Goal: Answer question/provide support: Share knowledge or assist other users

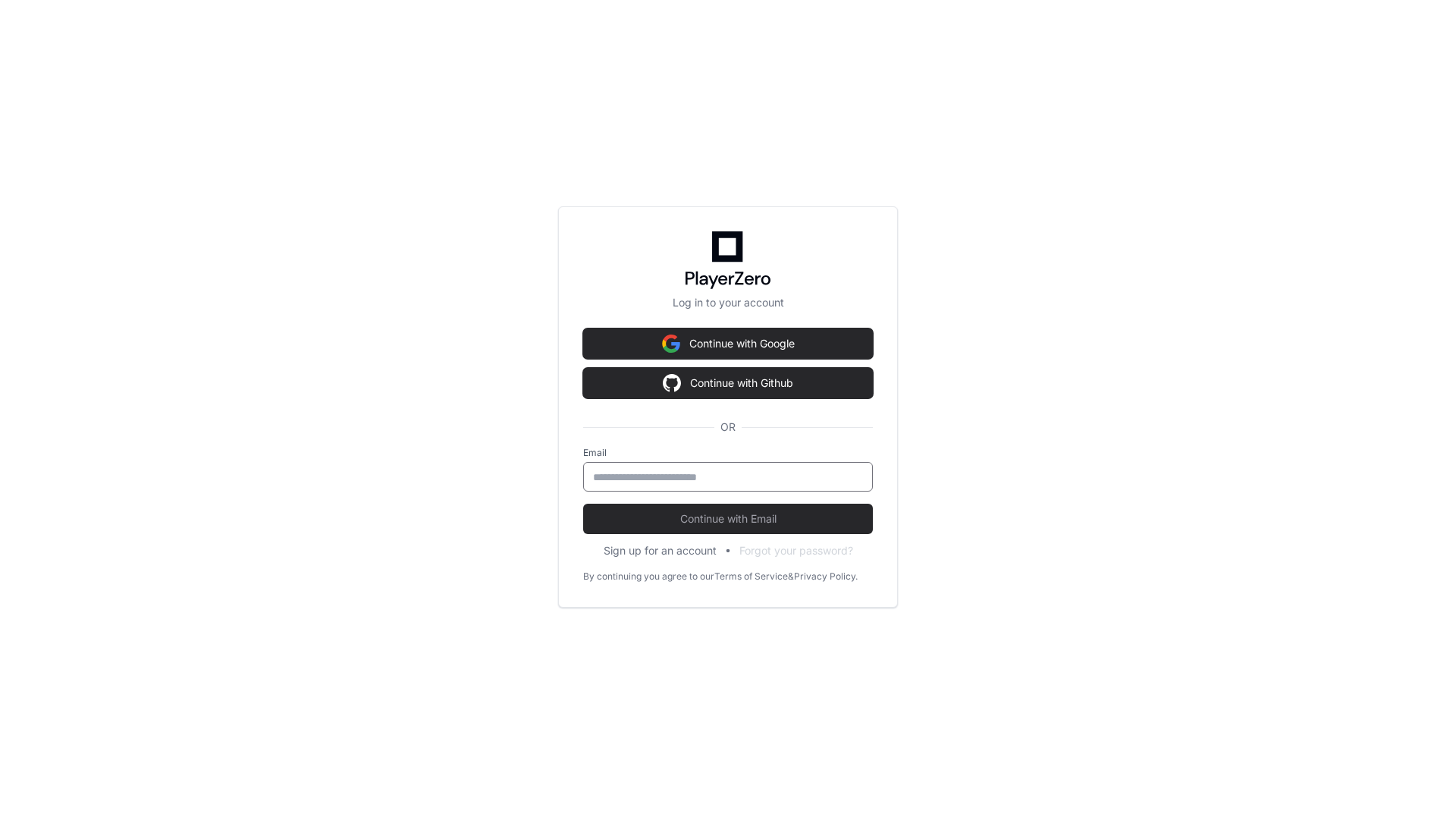
click at [723, 473] on input "email" at bounding box center [728, 478] width 270 height 15
type input "**********"
click at [727, 517] on span "Continue with Email" at bounding box center [728, 519] width 290 height 15
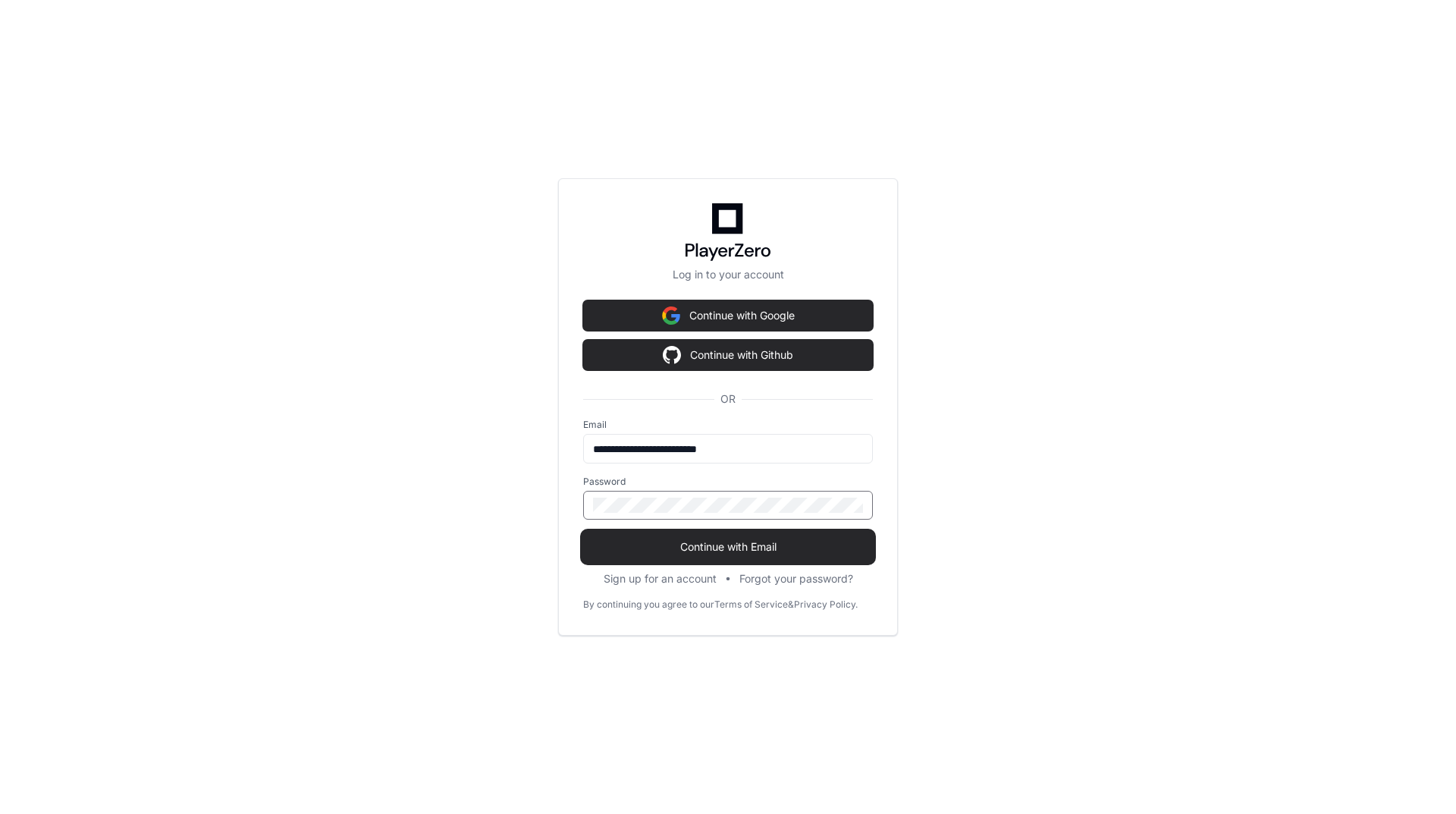
click at [700, 553] on span "Continue with Email" at bounding box center [728, 547] width 290 height 15
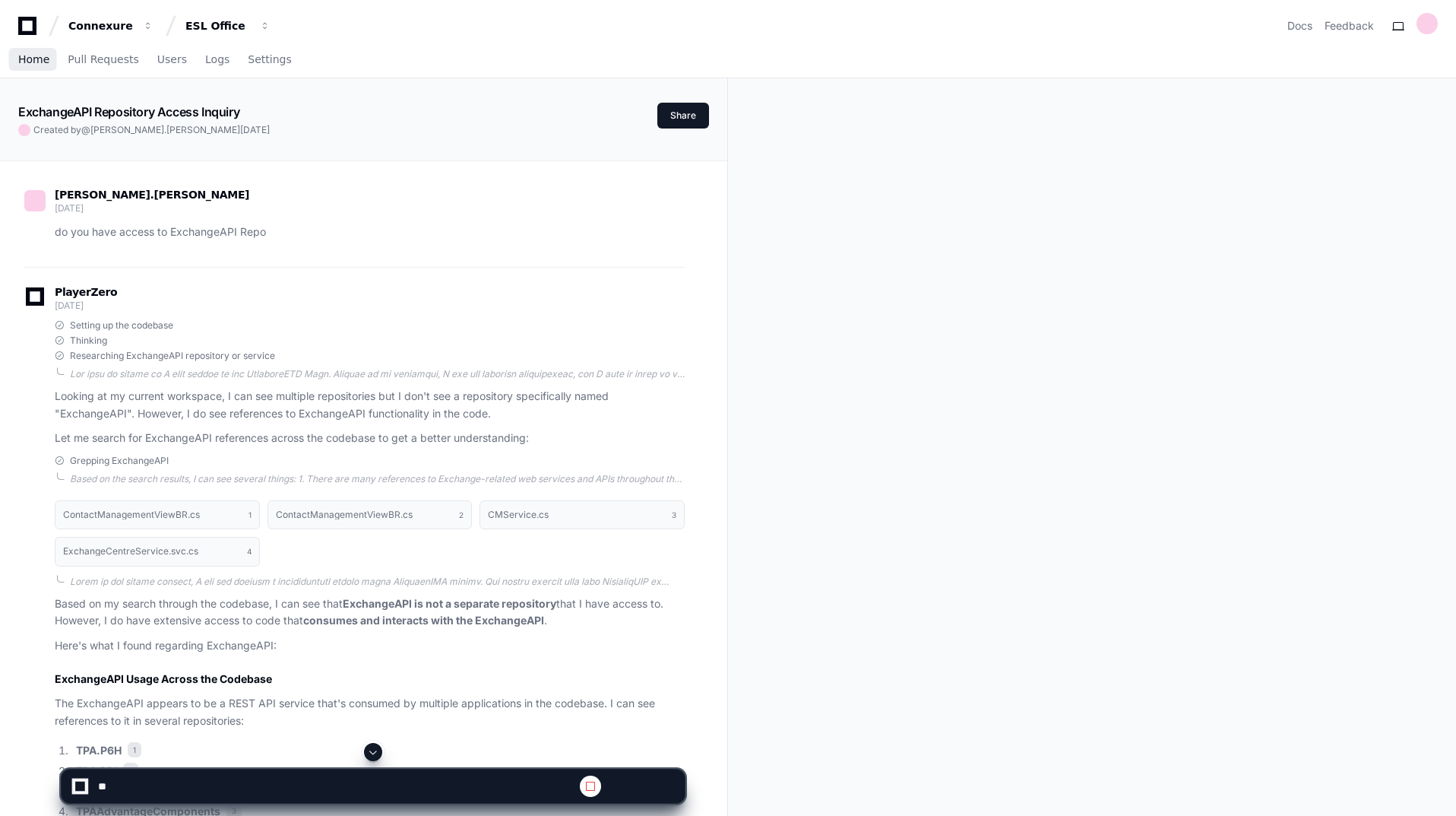
click at [32, 55] on span "Home" at bounding box center [34, 59] width 31 height 9
click at [35, 58] on span "Home" at bounding box center [34, 59] width 31 height 9
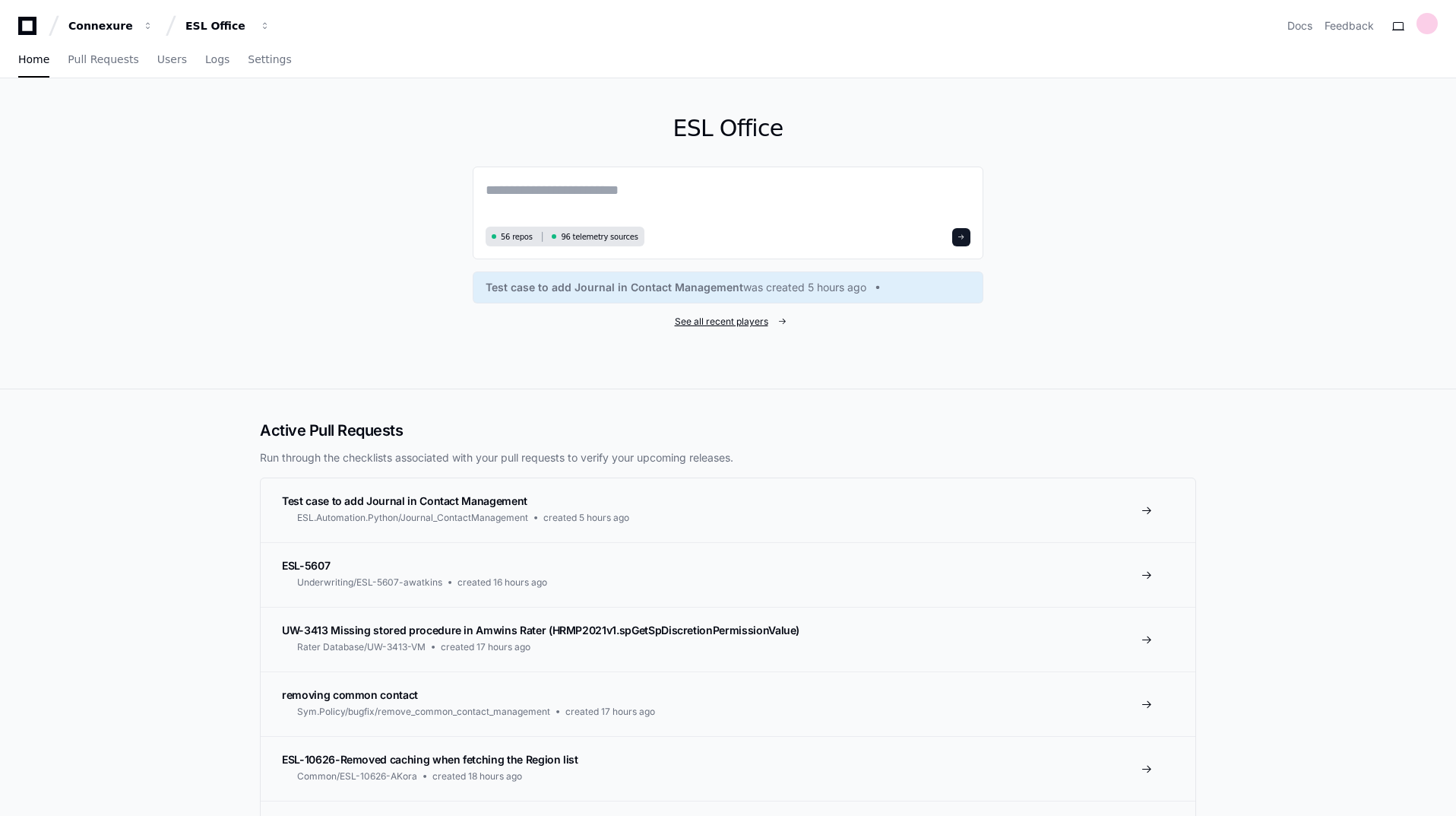
click at [748, 321] on span "See all recent players" at bounding box center [722, 322] width 94 height 12
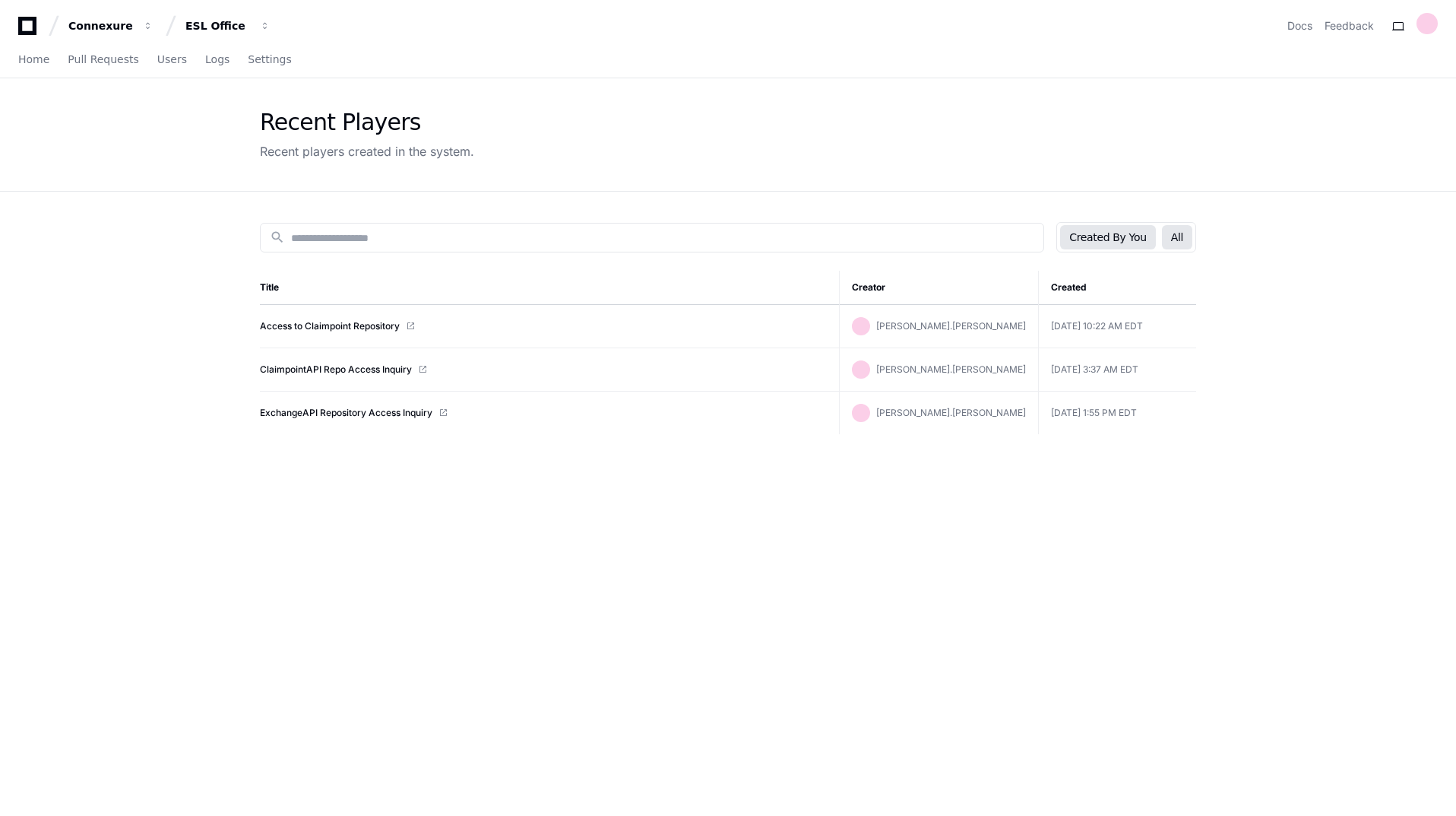
click at [1186, 248] on button "All" at bounding box center [1177, 237] width 31 height 25
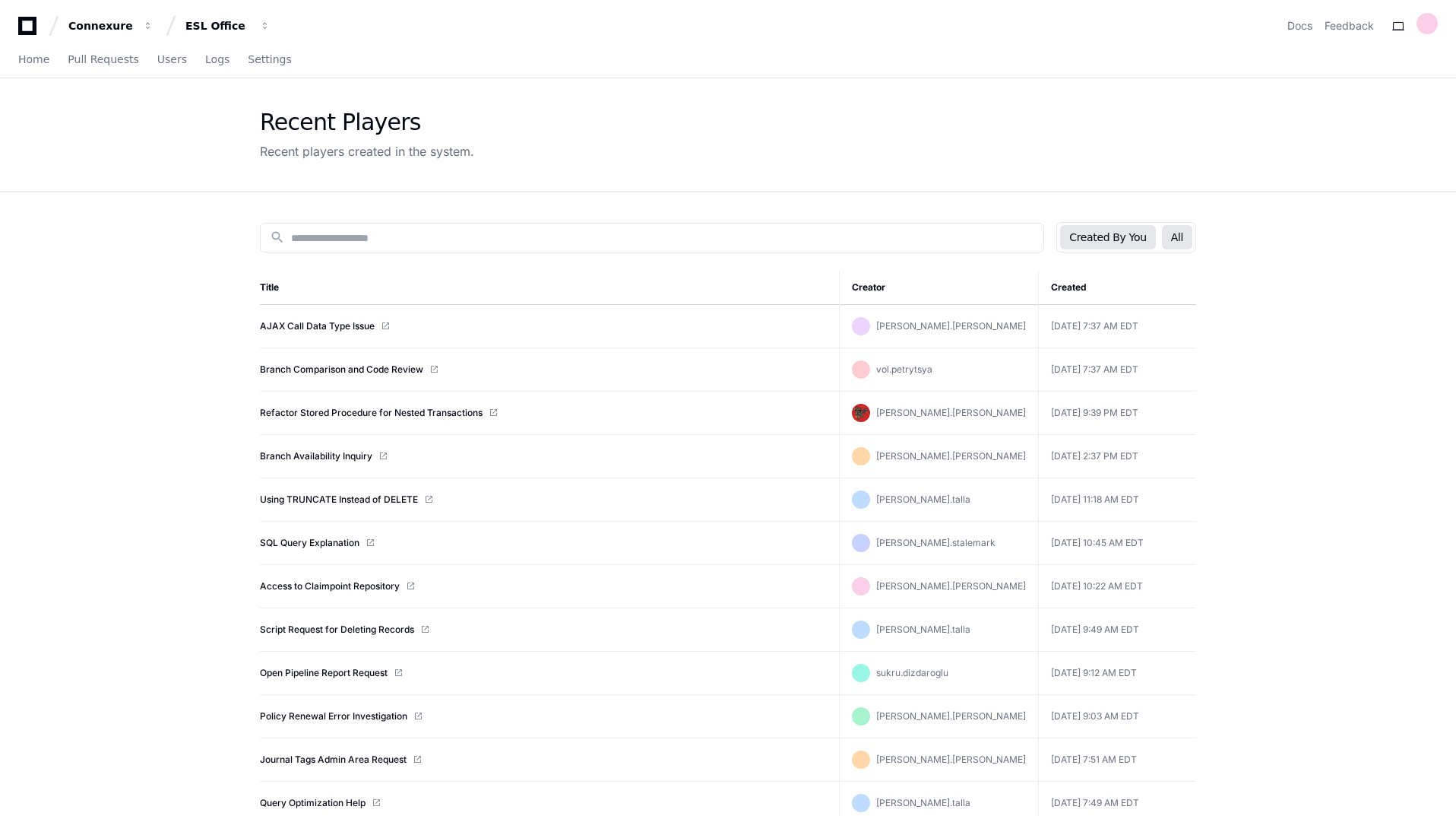
click at [1127, 247] on button "Created By You" at bounding box center [1108, 237] width 95 height 25
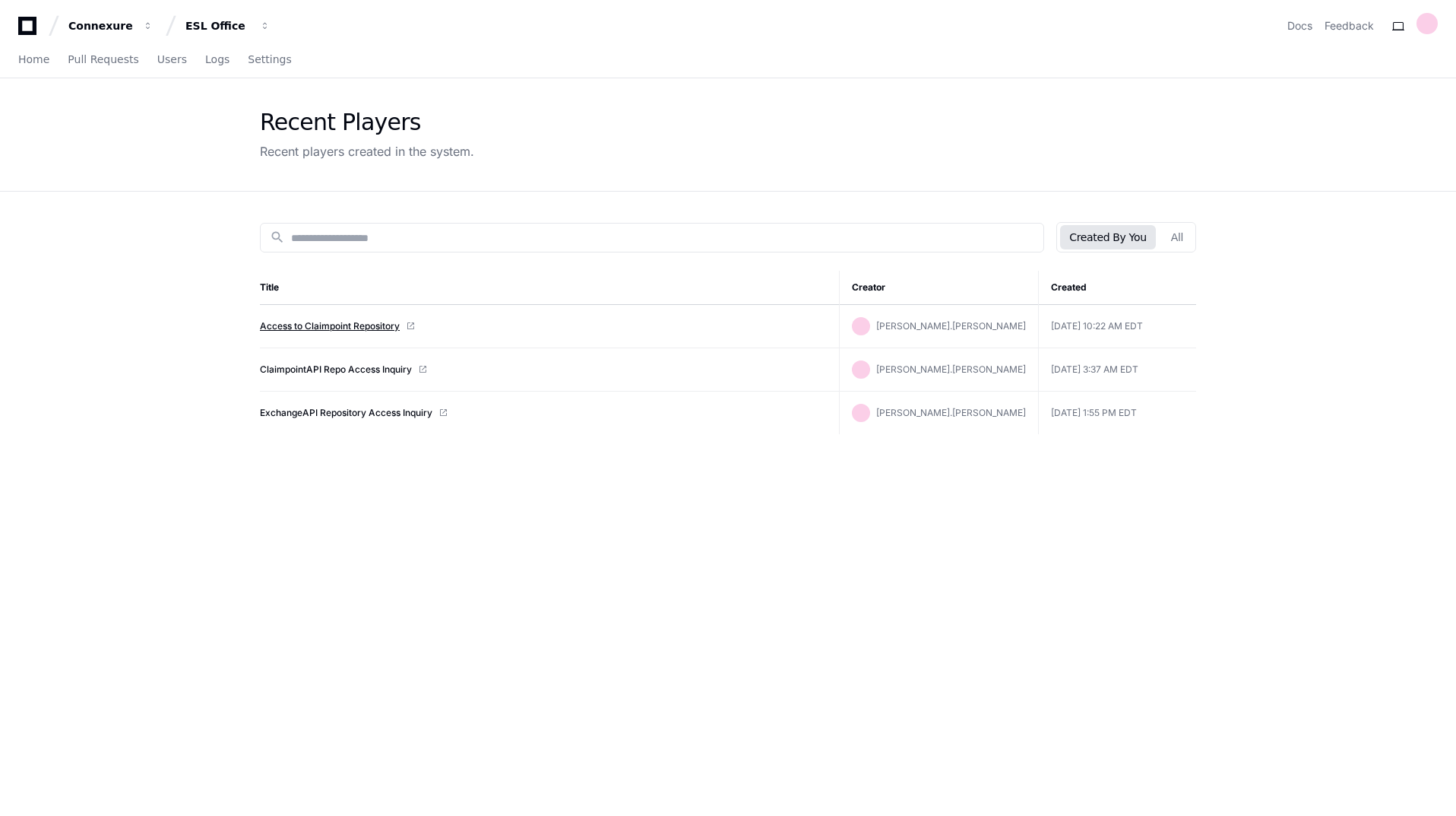
click at [341, 327] on link "Access to Claimpoint Repository" at bounding box center [329, 327] width 140 height 12
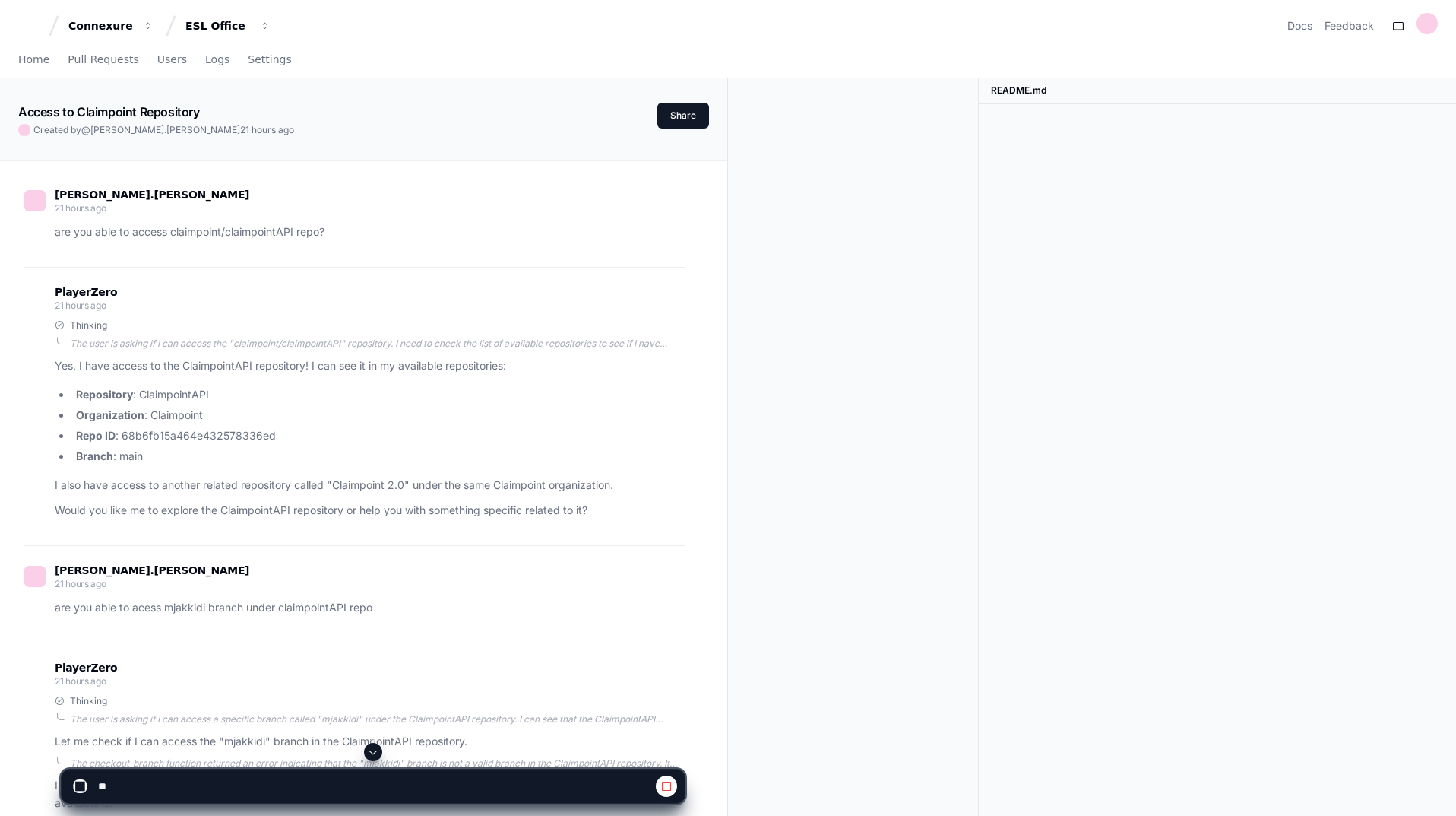
scroll to position [152, 0]
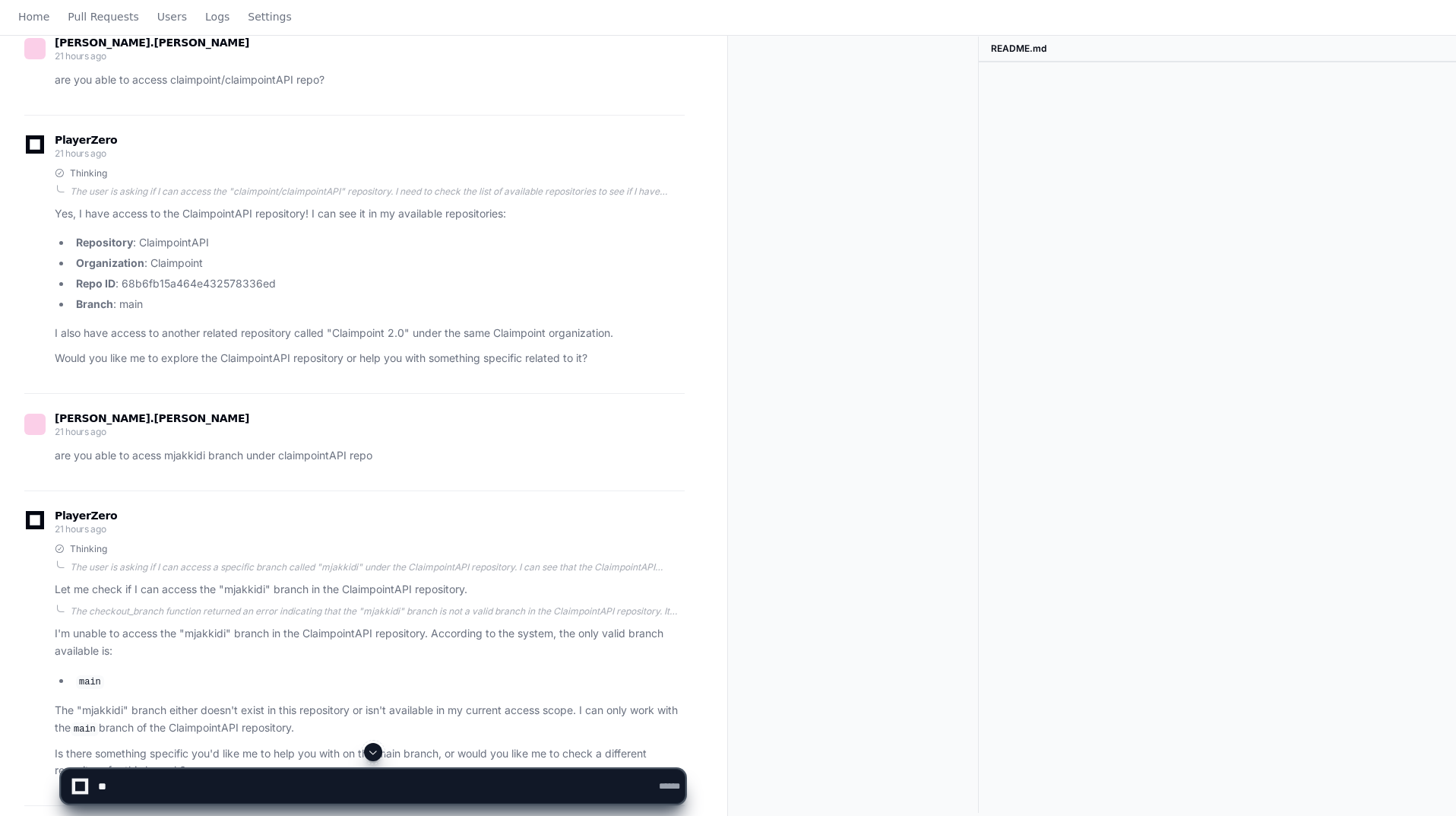
click at [376, 751] on span at bounding box center [373, 752] width 12 height 12
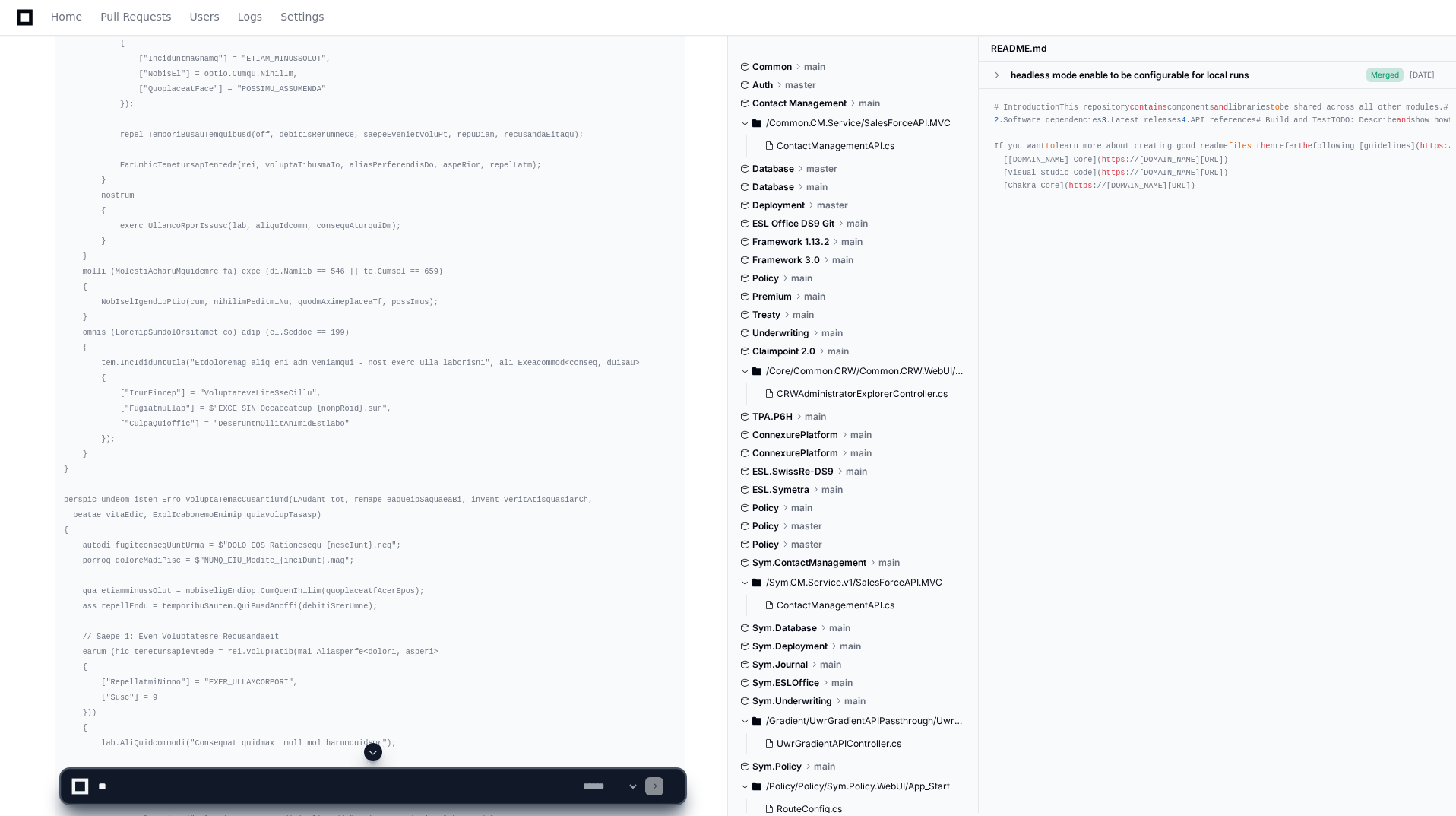
scroll to position [35149, 0]
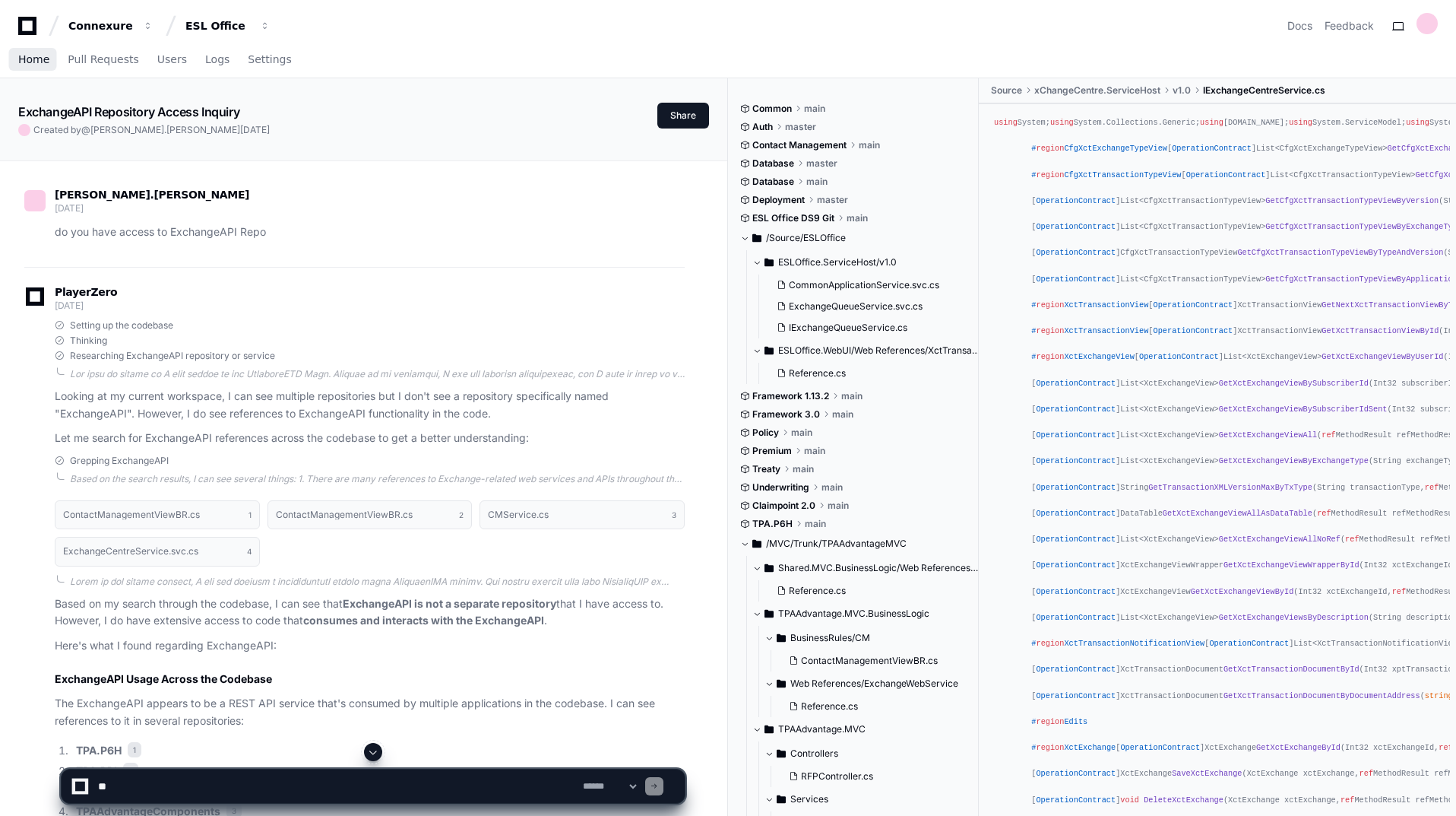
click at [27, 56] on span "Home" at bounding box center [34, 59] width 31 height 9
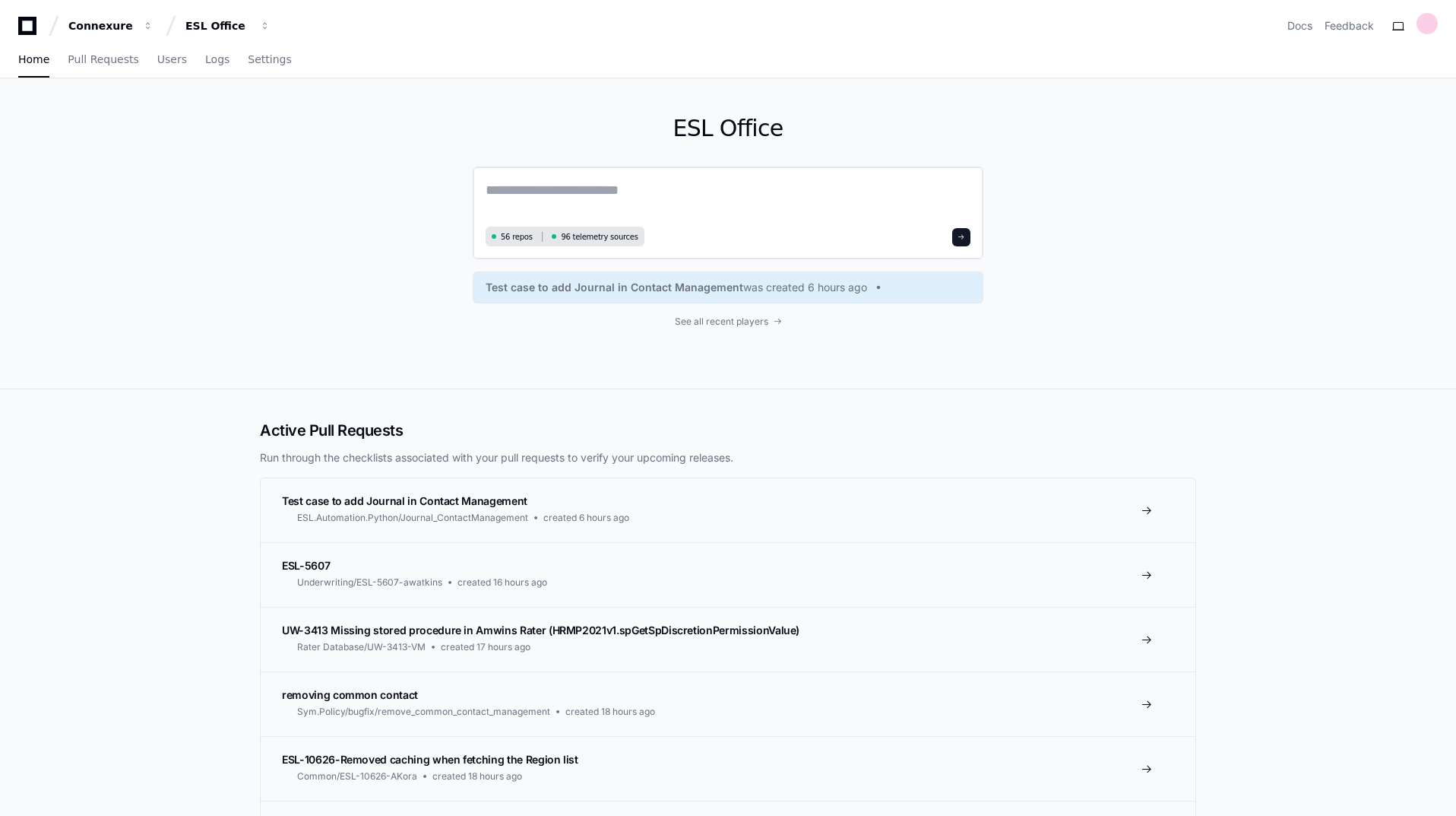
click at [717, 194] on textarea at bounding box center [727, 201] width 485 height 42
click at [737, 320] on span "See all recent players" at bounding box center [722, 322] width 94 height 12
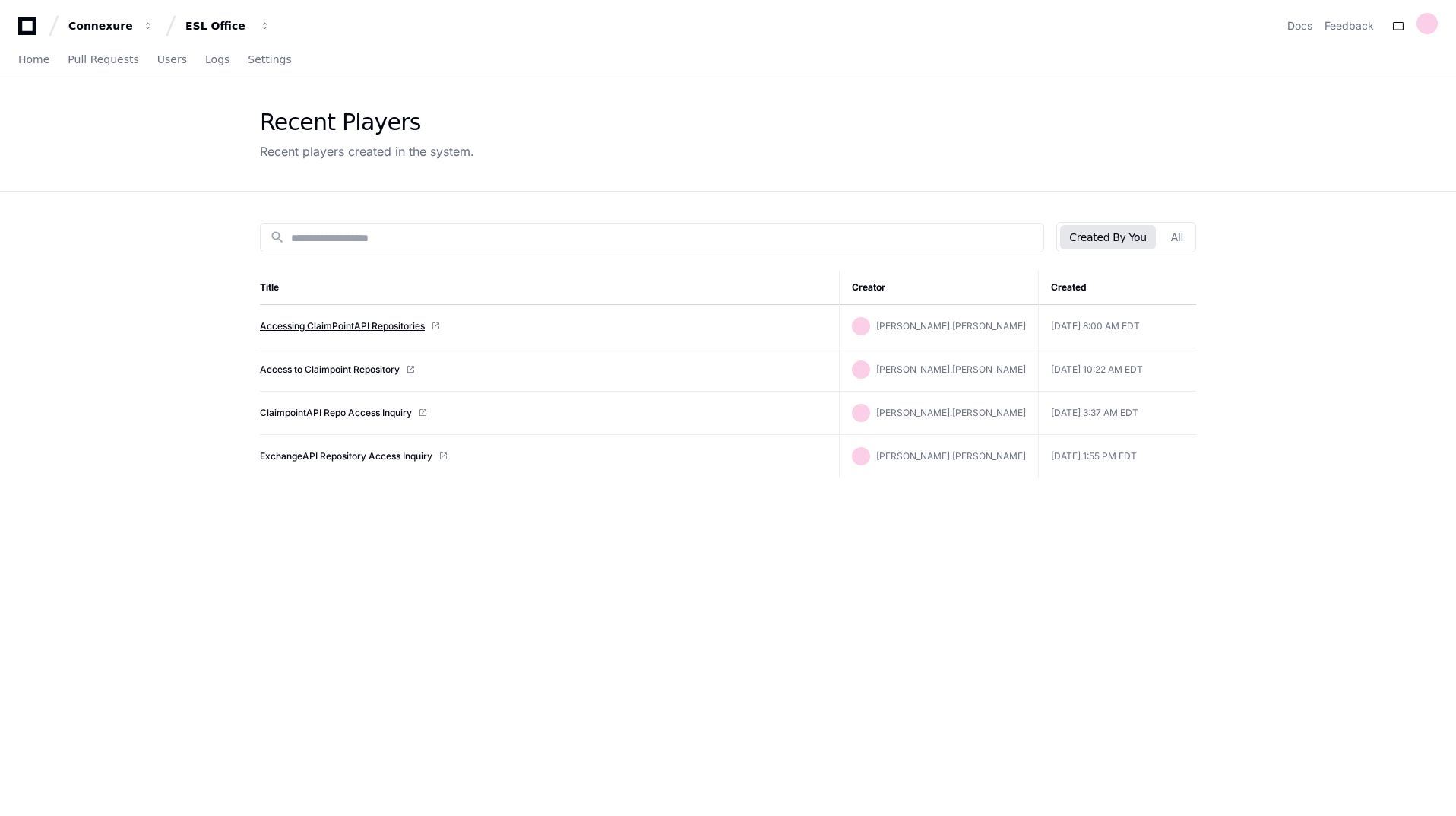
click at [379, 322] on link "Accessing ClaimPointAPI Repositories" at bounding box center [342, 327] width 165 height 12
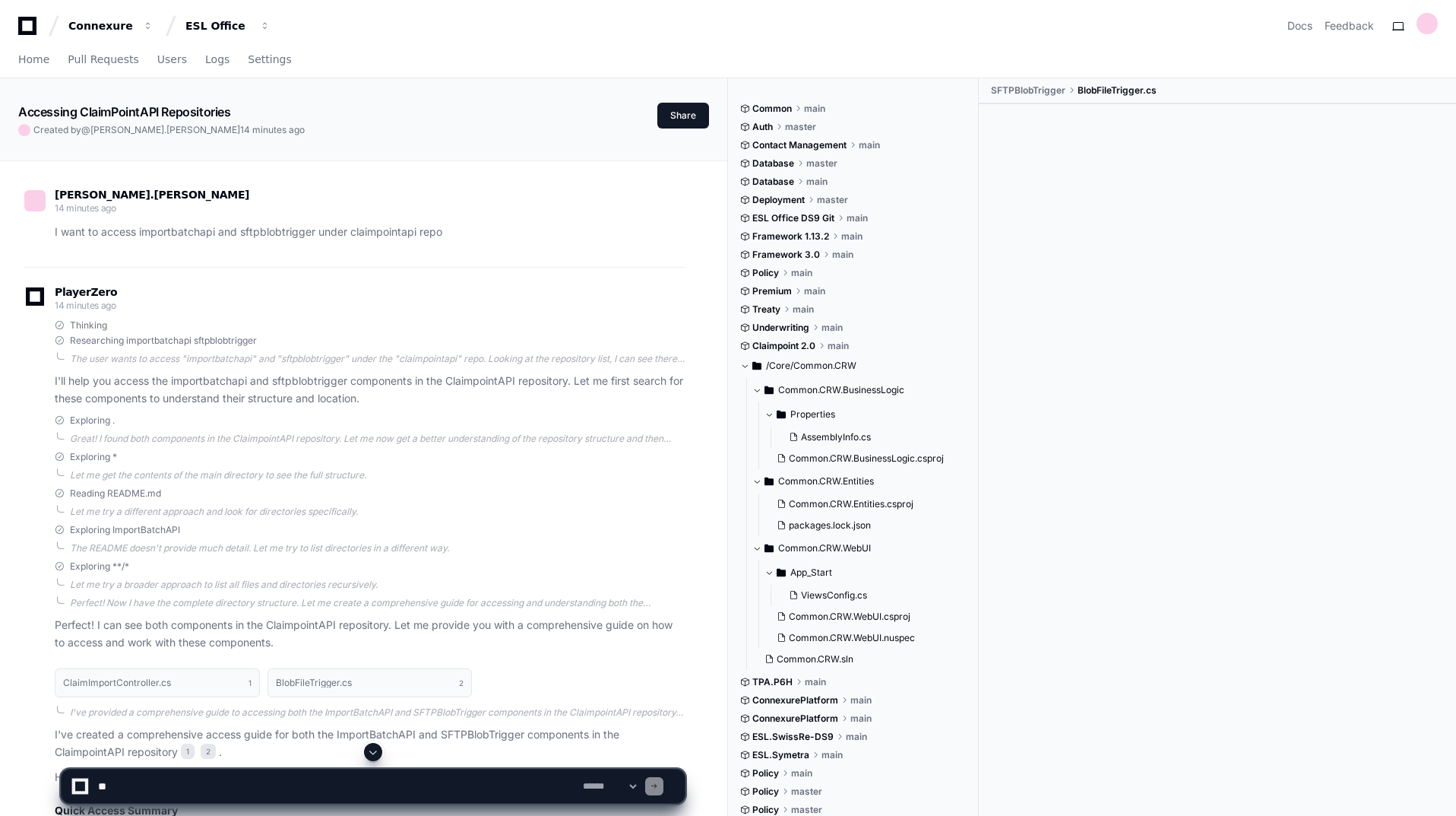
click at [376, 748] on span at bounding box center [373, 752] width 12 height 12
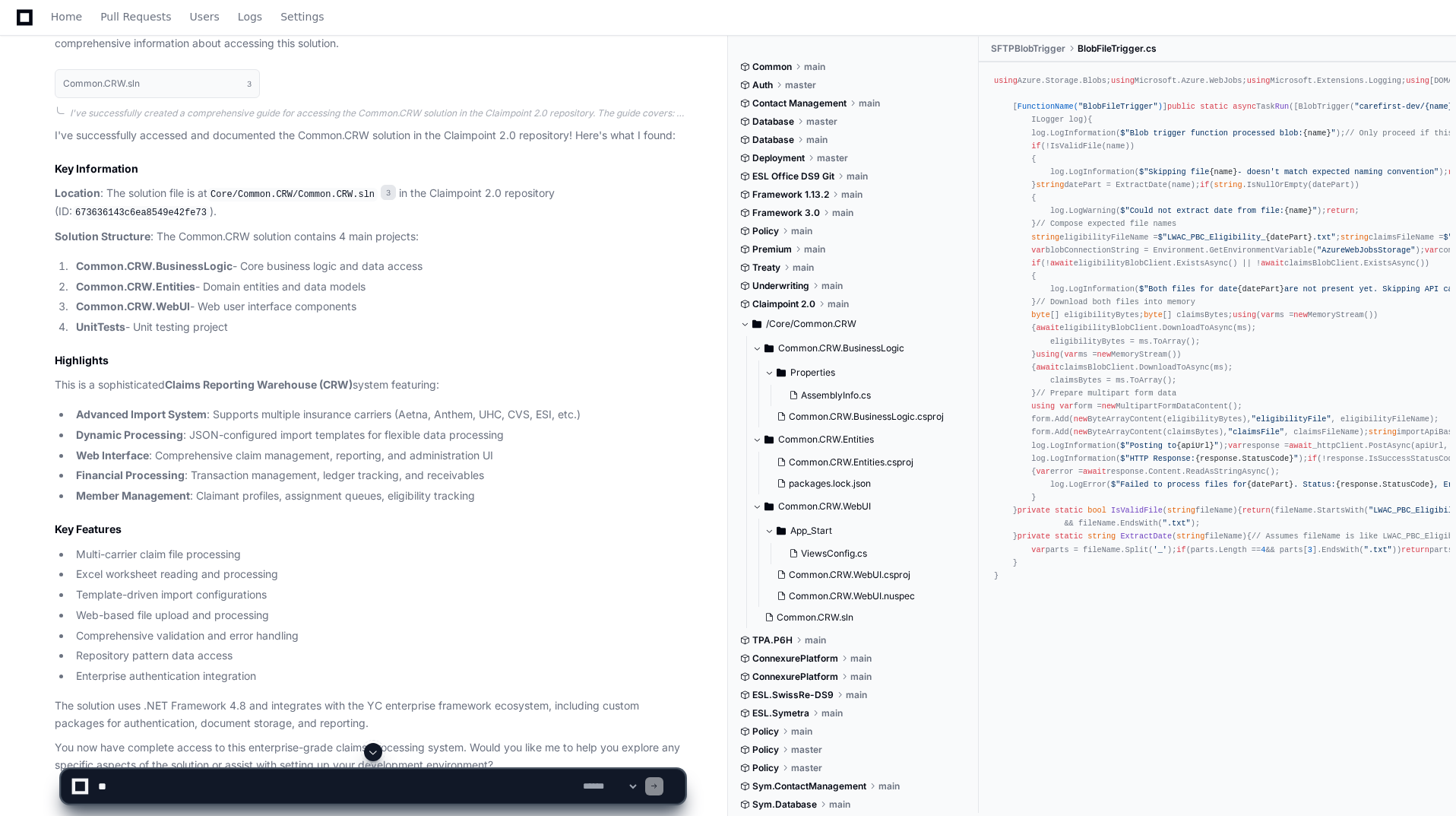
scroll to position [1631, 0]
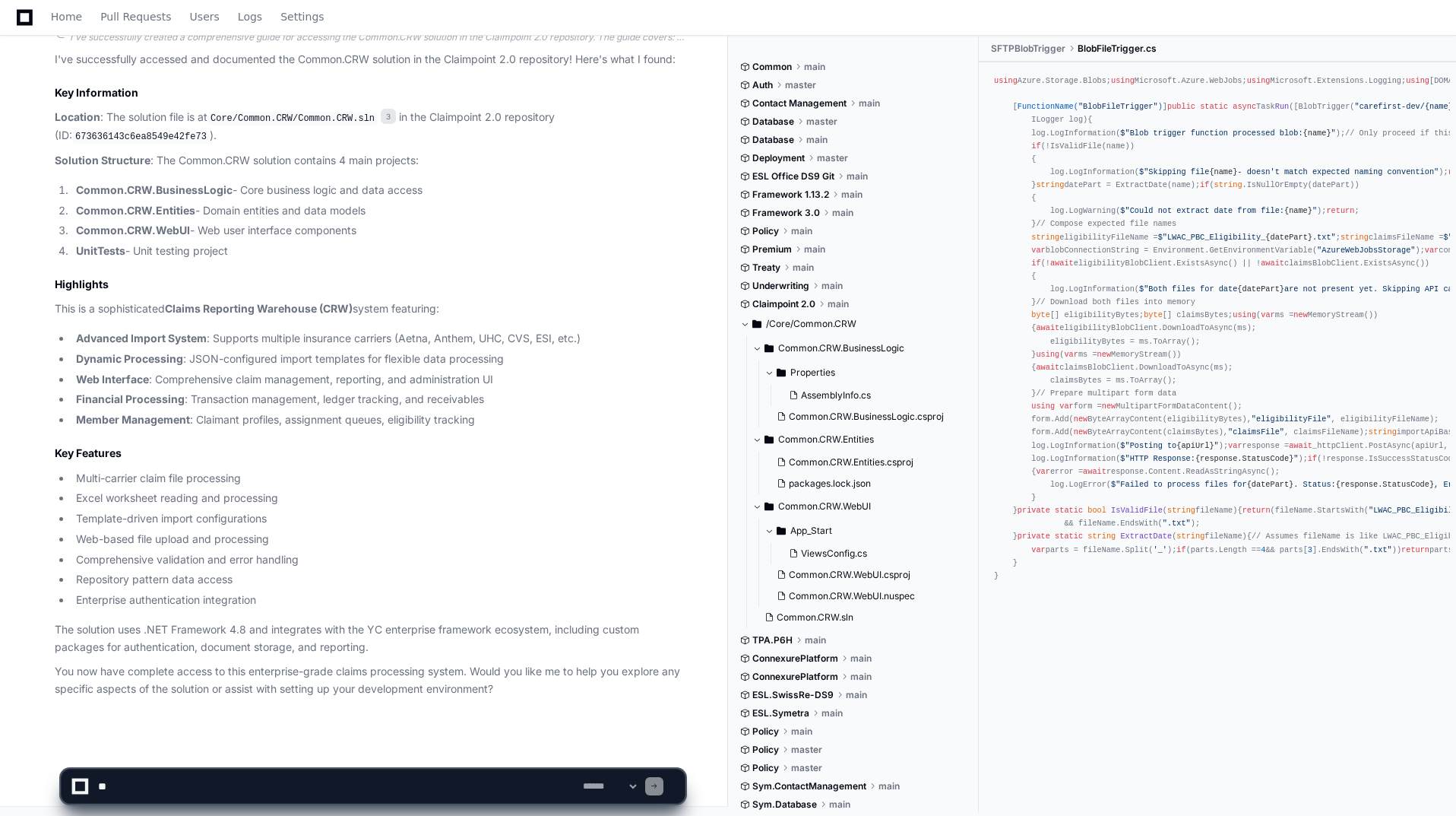
click at [186, 789] on textarea at bounding box center [337, 787] width 485 height 34
click at [422, 791] on textarea at bounding box center [337, 787] width 485 height 34
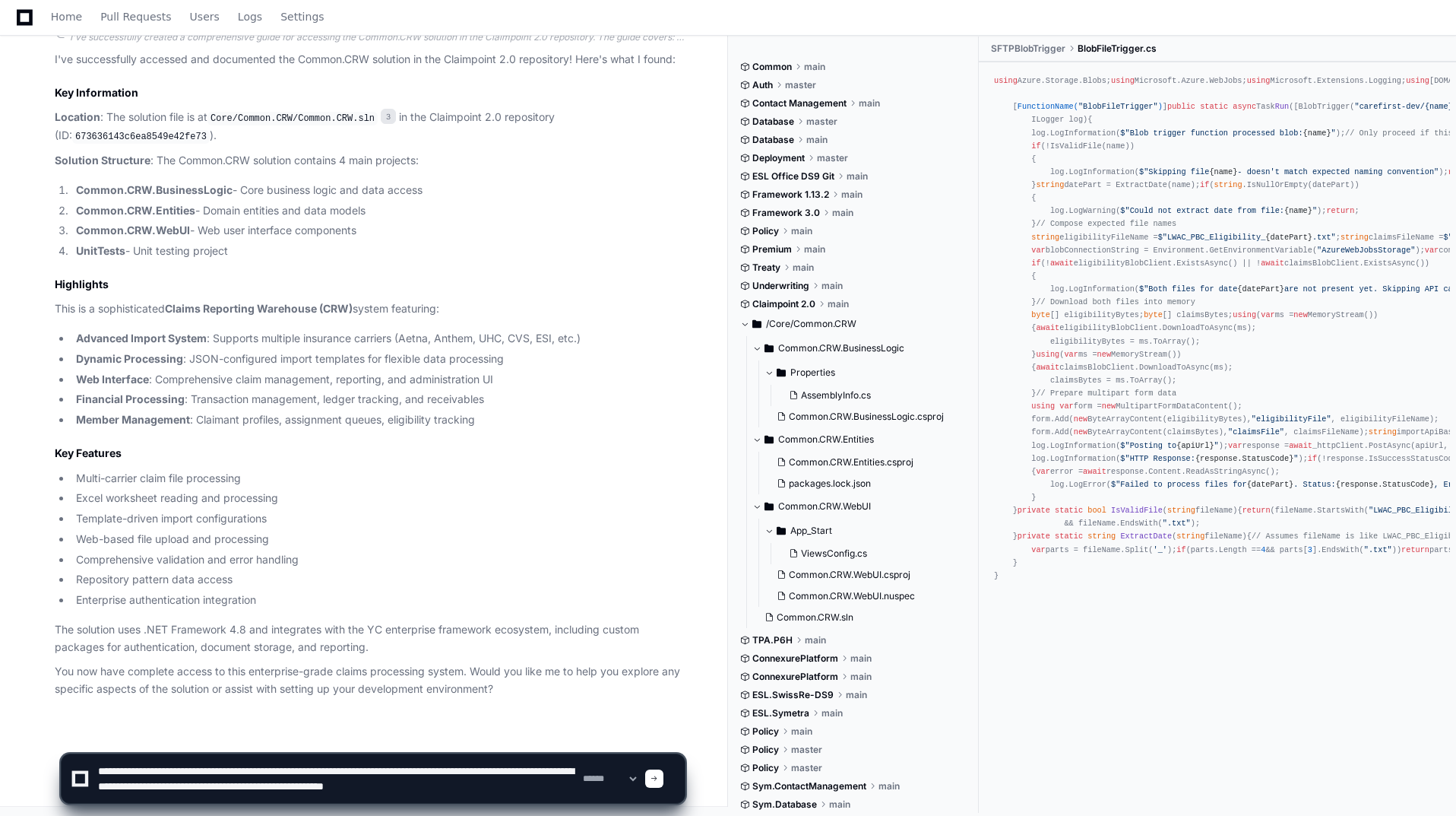
scroll to position [5, 0]
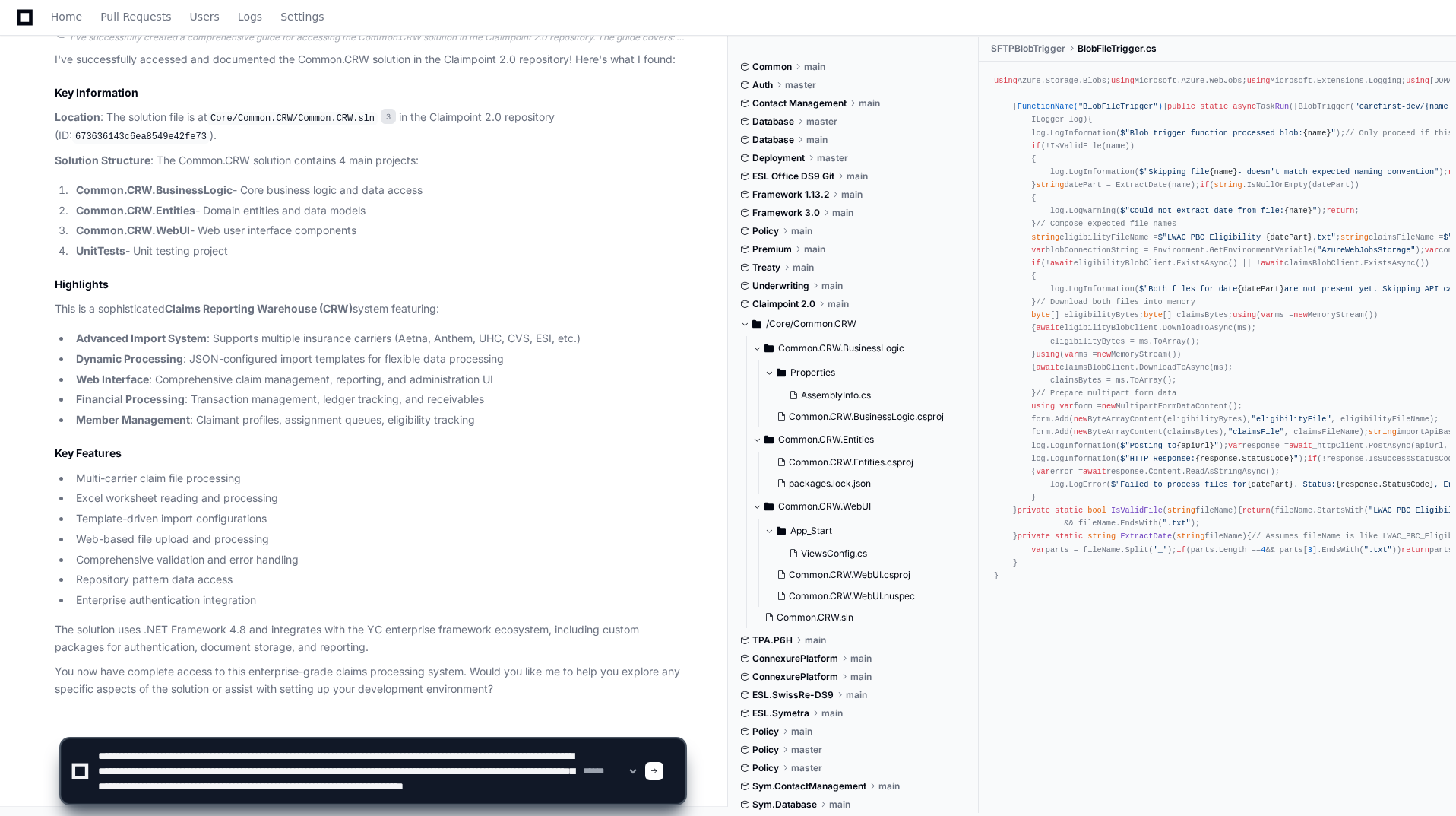
click at [330, 797] on textarea at bounding box center [337, 771] width 485 height 64
click at [453, 797] on textarea at bounding box center [337, 771] width 485 height 64
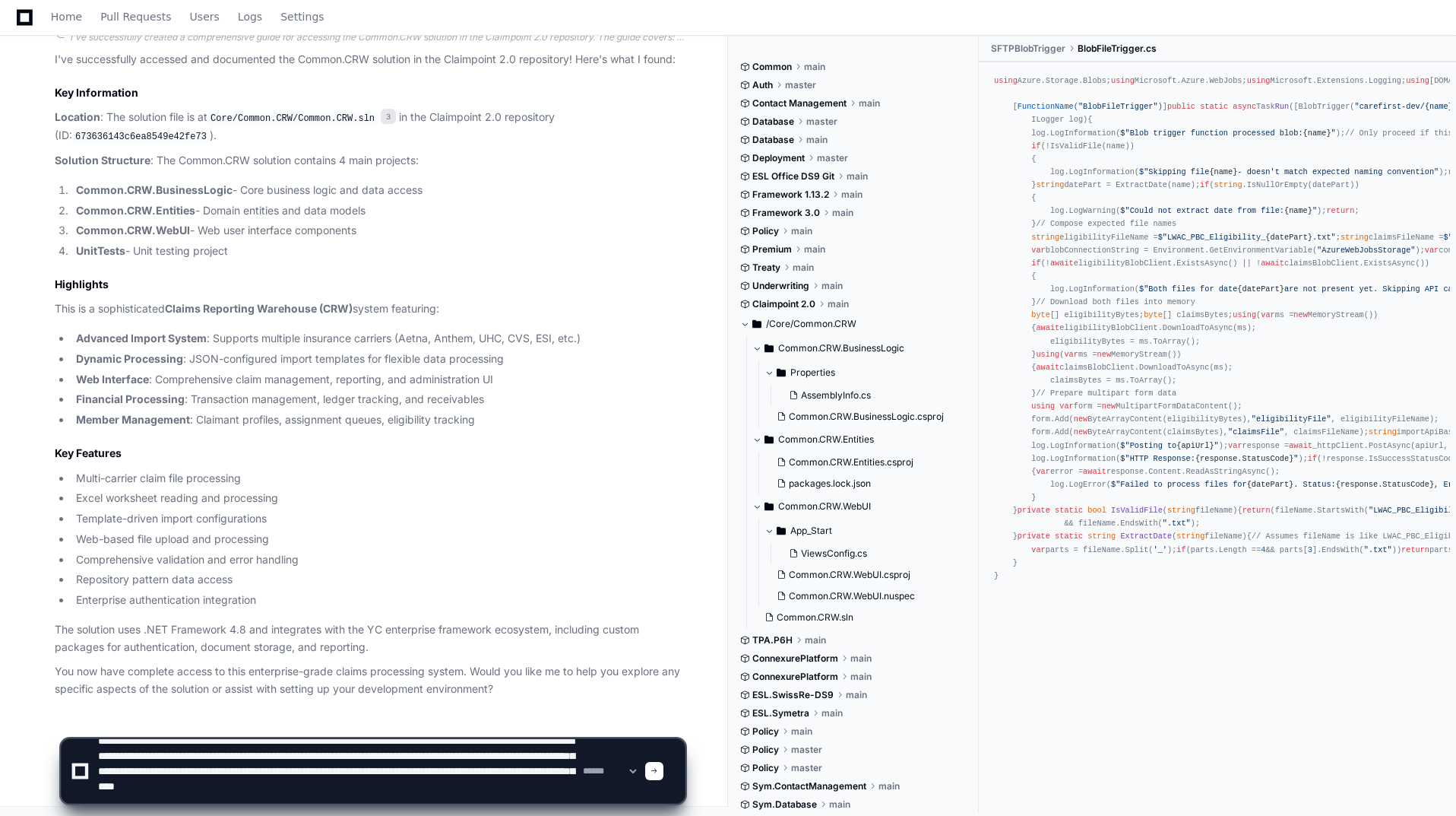
type textarea "**********"
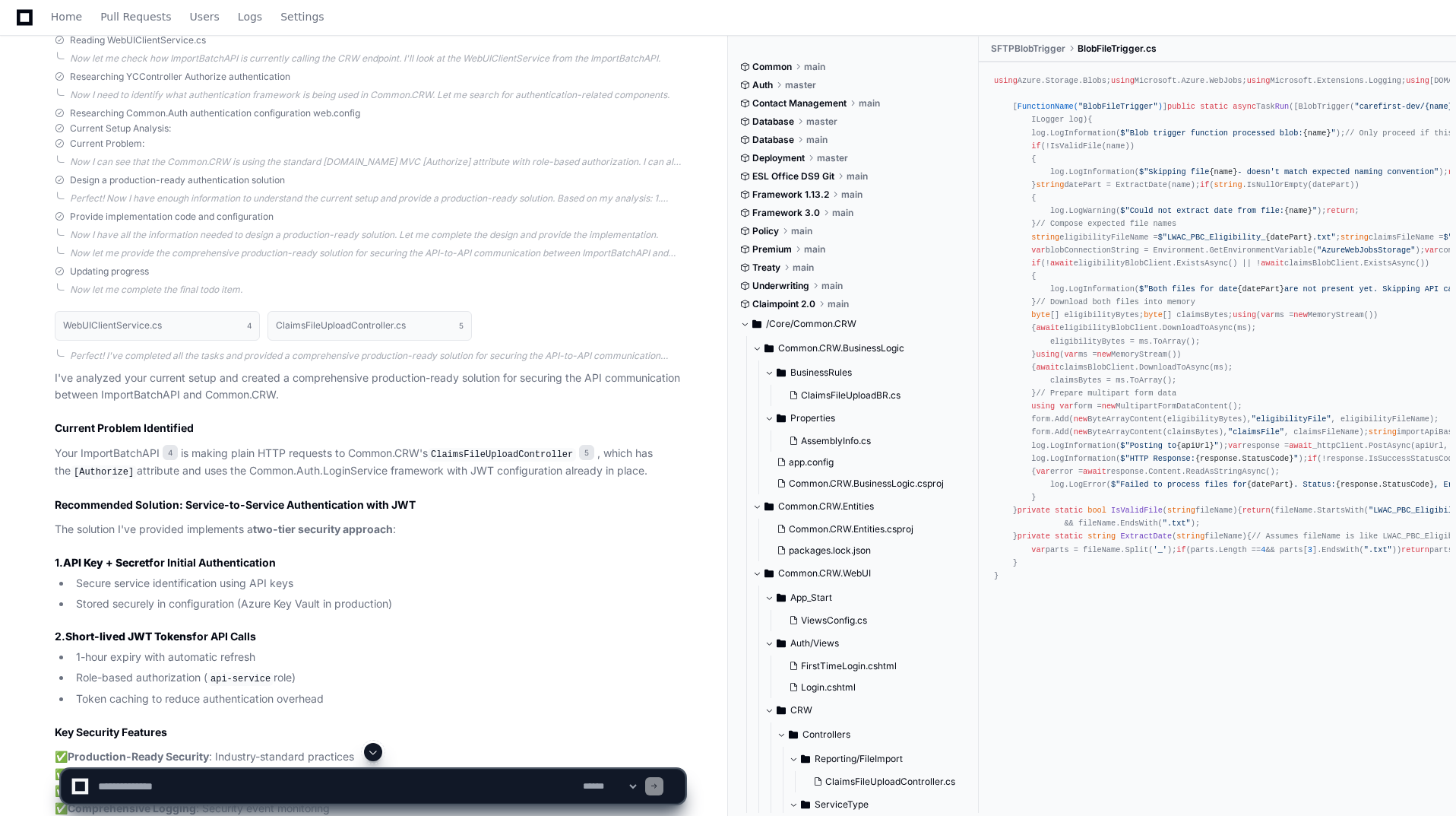
scroll to position [2499, 0]
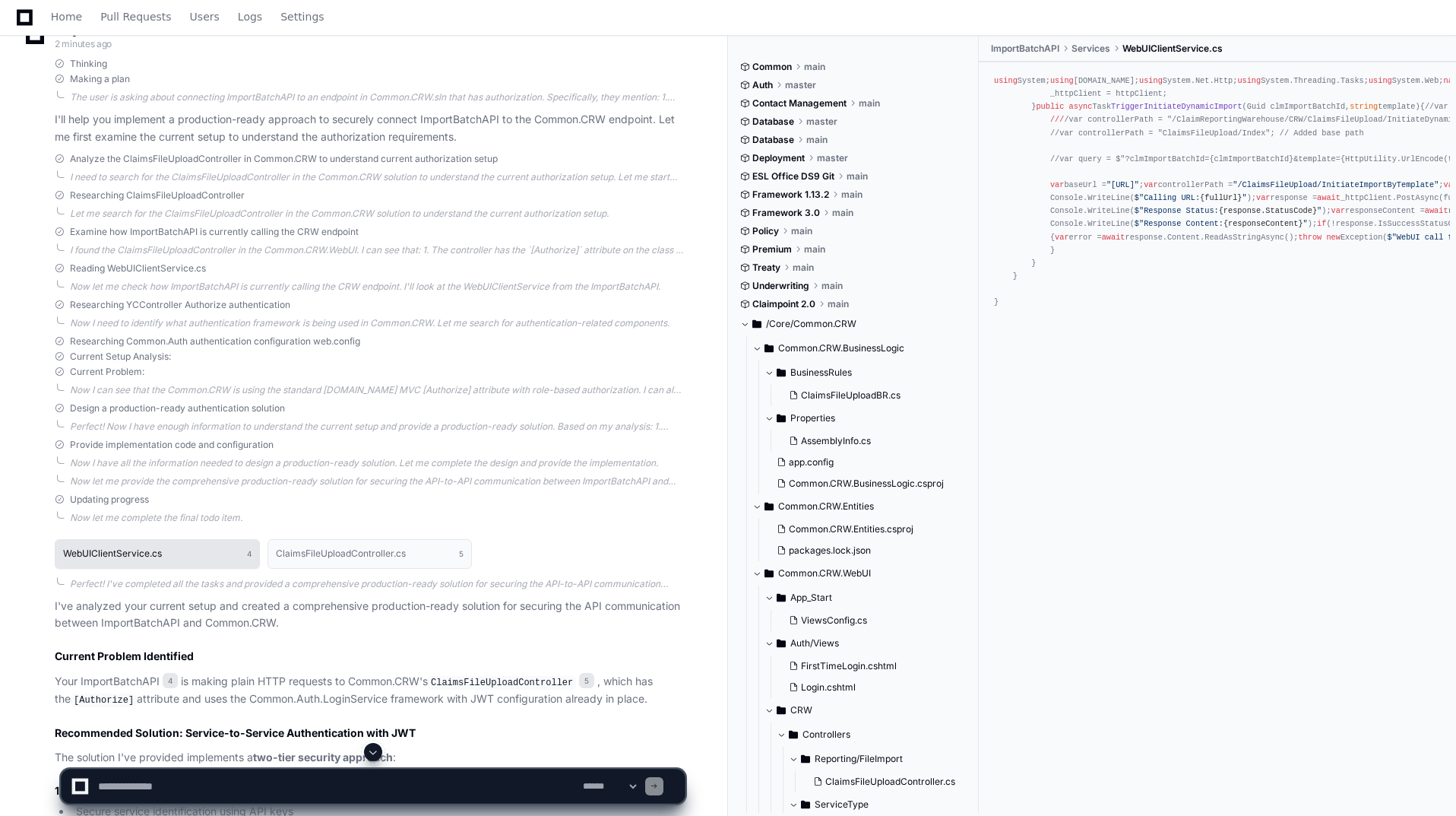
click at [194, 546] on button "WebUIClientService.cs 4" at bounding box center [157, 554] width 205 height 29
click at [112, 550] on h1 "WebUIClientService.cs" at bounding box center [112, 554] width 99 height 9
click at [211, 546] on button "WebUIClientService.cs 4" at bounding box center [157, 554] width 205 height 29
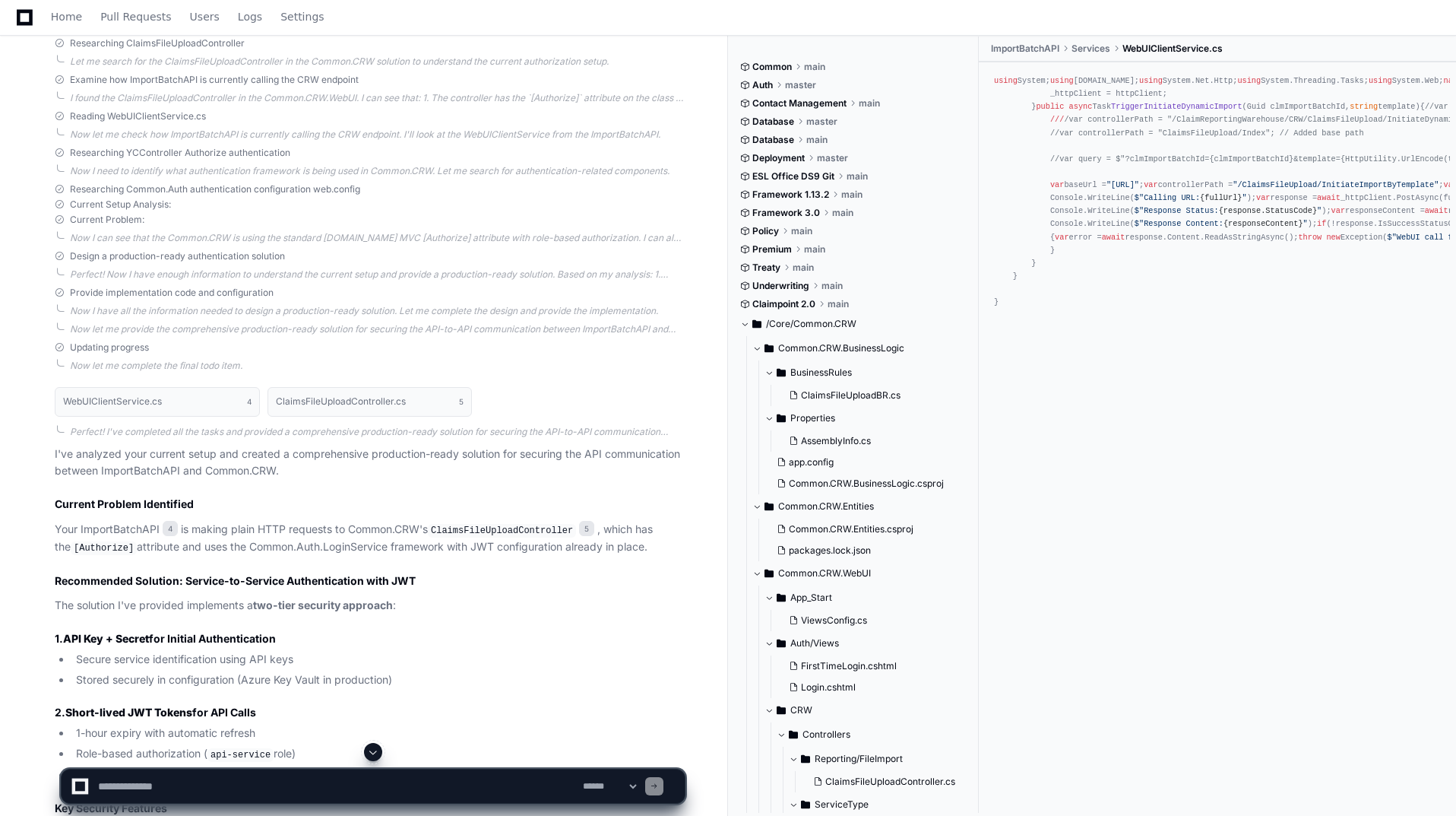
click at [146, 526] on p "Your ImportBatchAPI 4 is making plain HTTP requests to Common.CRW's ClaimsFileU…" at bounding box center [369, 539] width 630 height 36
click at [312, 398] on h1 "ClaimsFileUploadController.cs" at bounding box center [340, 402] width 130 height 9
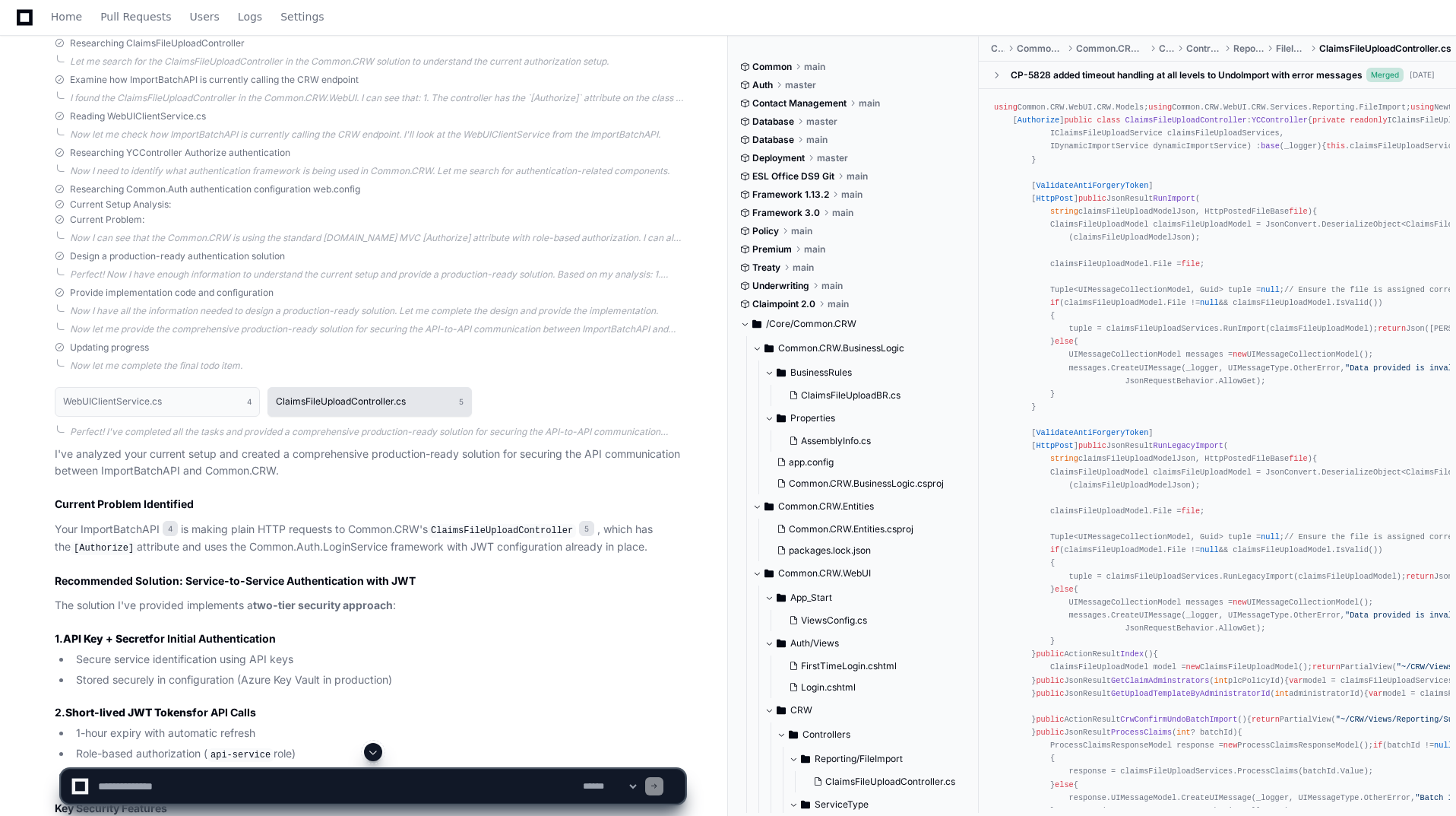
click at [312, 398] on h1 "ClaimsFileUploadController.cs" at bounding box center [340, 402] width 130 height 9
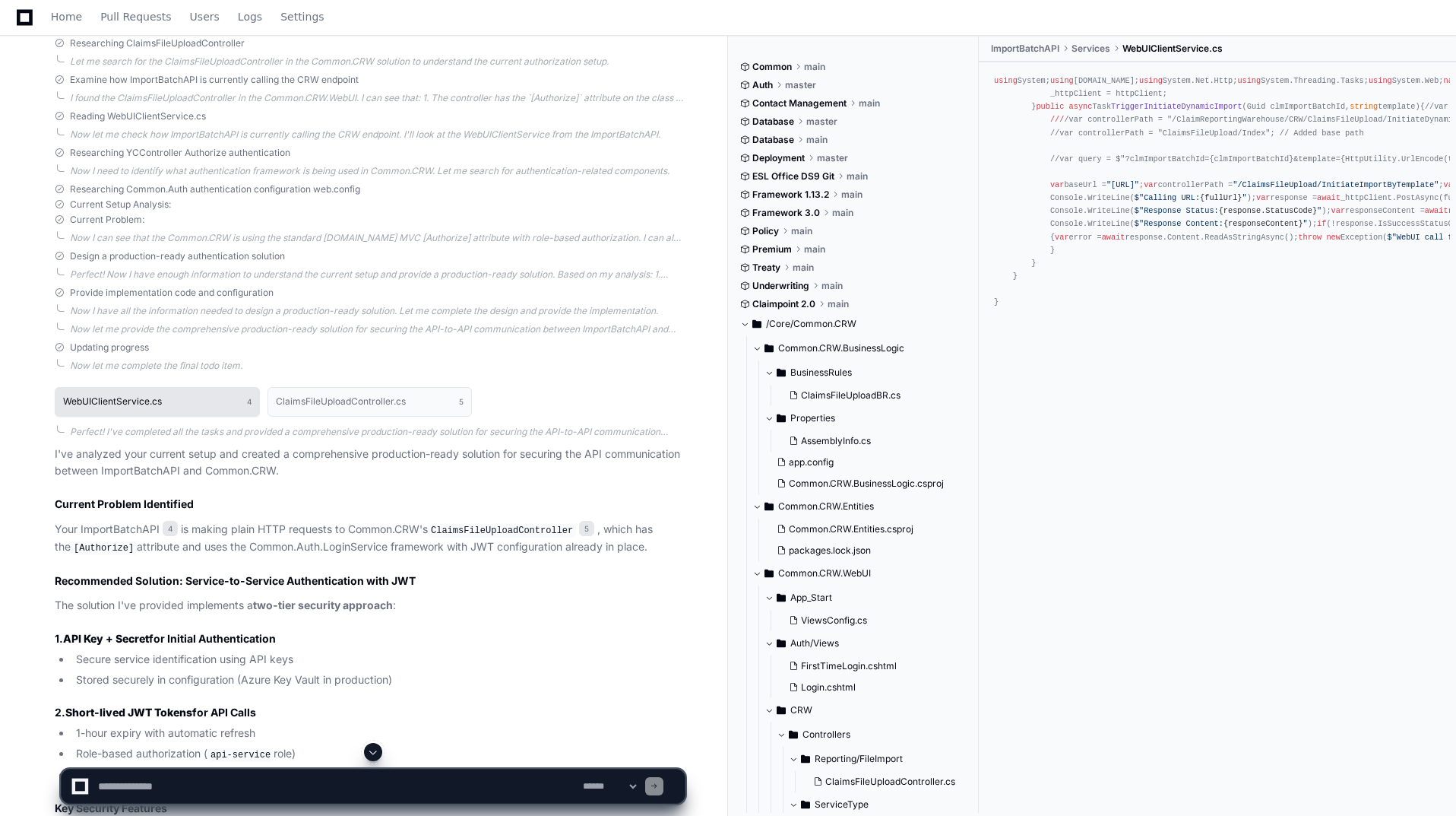
click at [186, 399] on button "WebUIClientService.cs 4" at bounding box center [157, 402] width 205 height 29
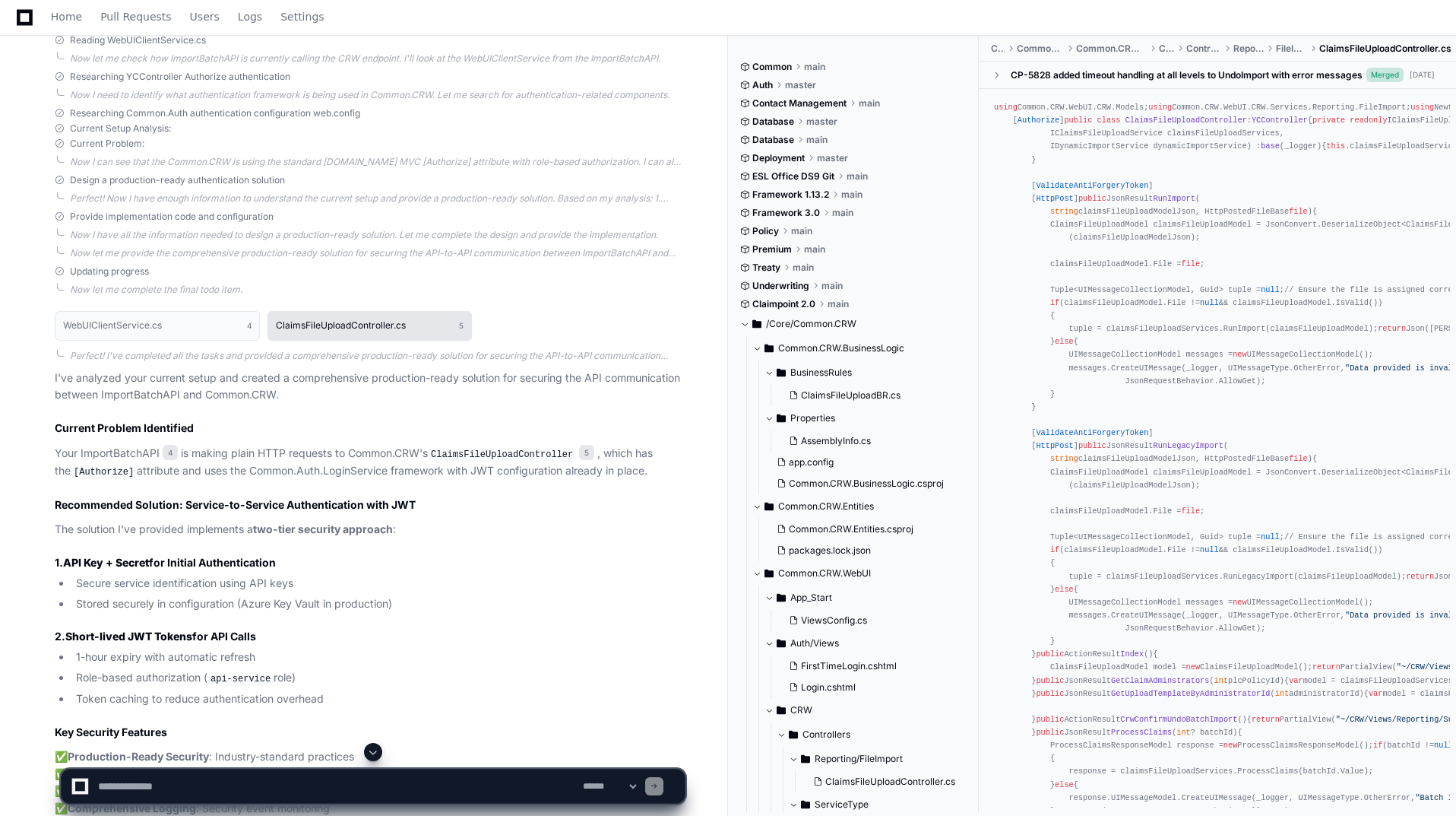
click at [338, 327] on h1 "ClaimsFileUploadController.cs" at bounding box center [340, 326] width 130 height 9
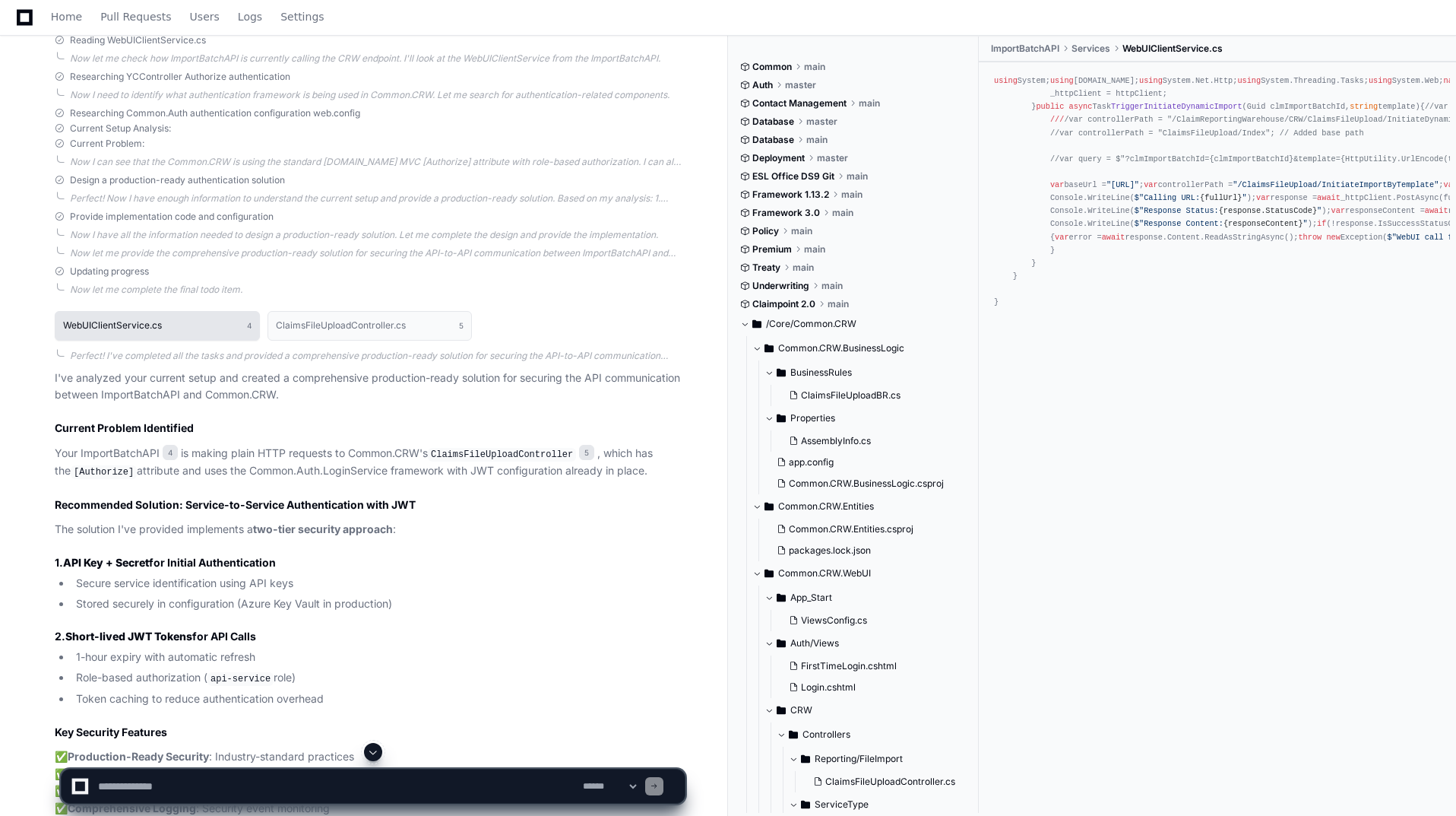
click at [200, 327] on button "WebUIClientService.cs 4" at bounding box center [157, 326] width 205 height 29
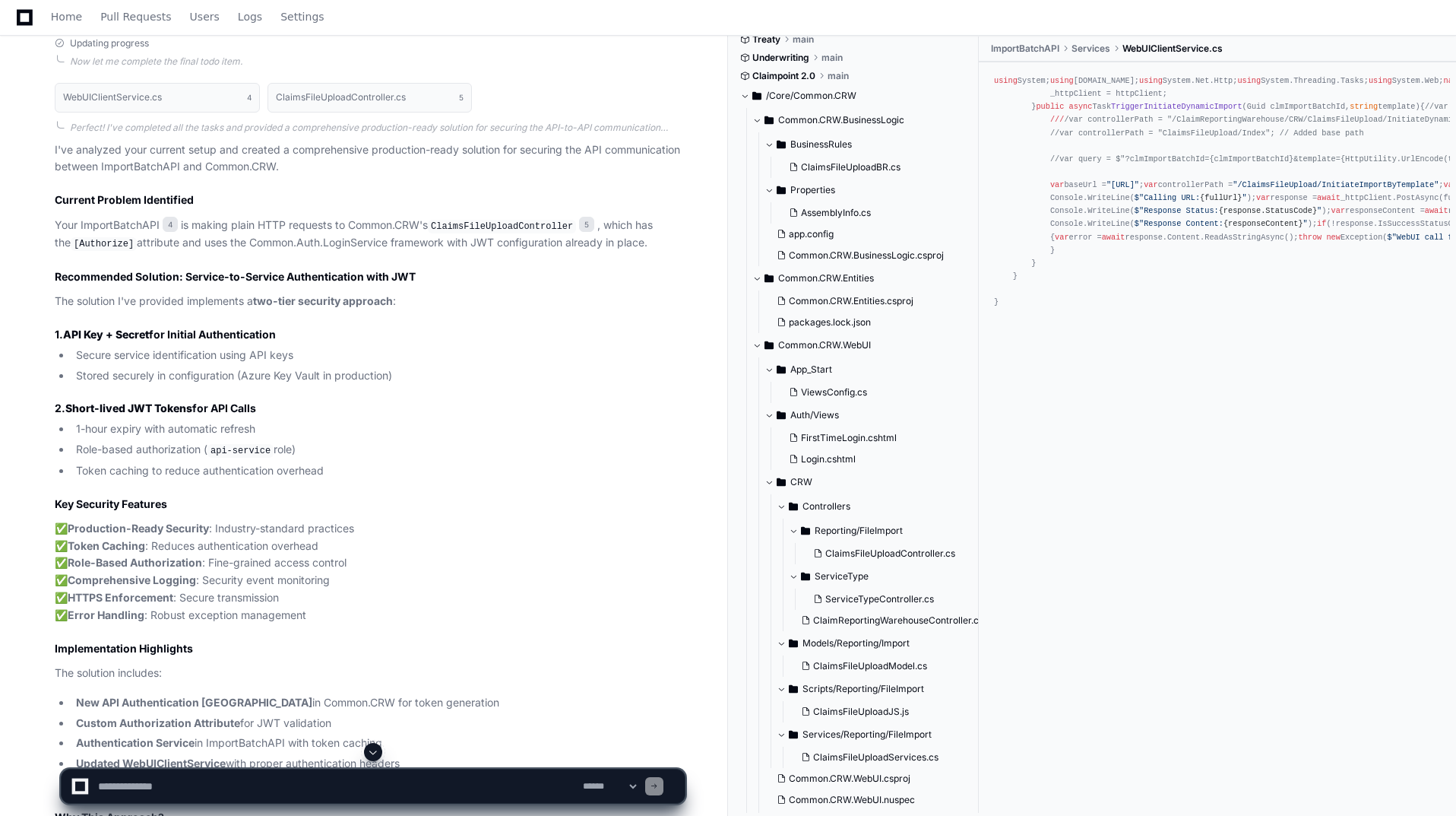
scroll to position [0, 0]
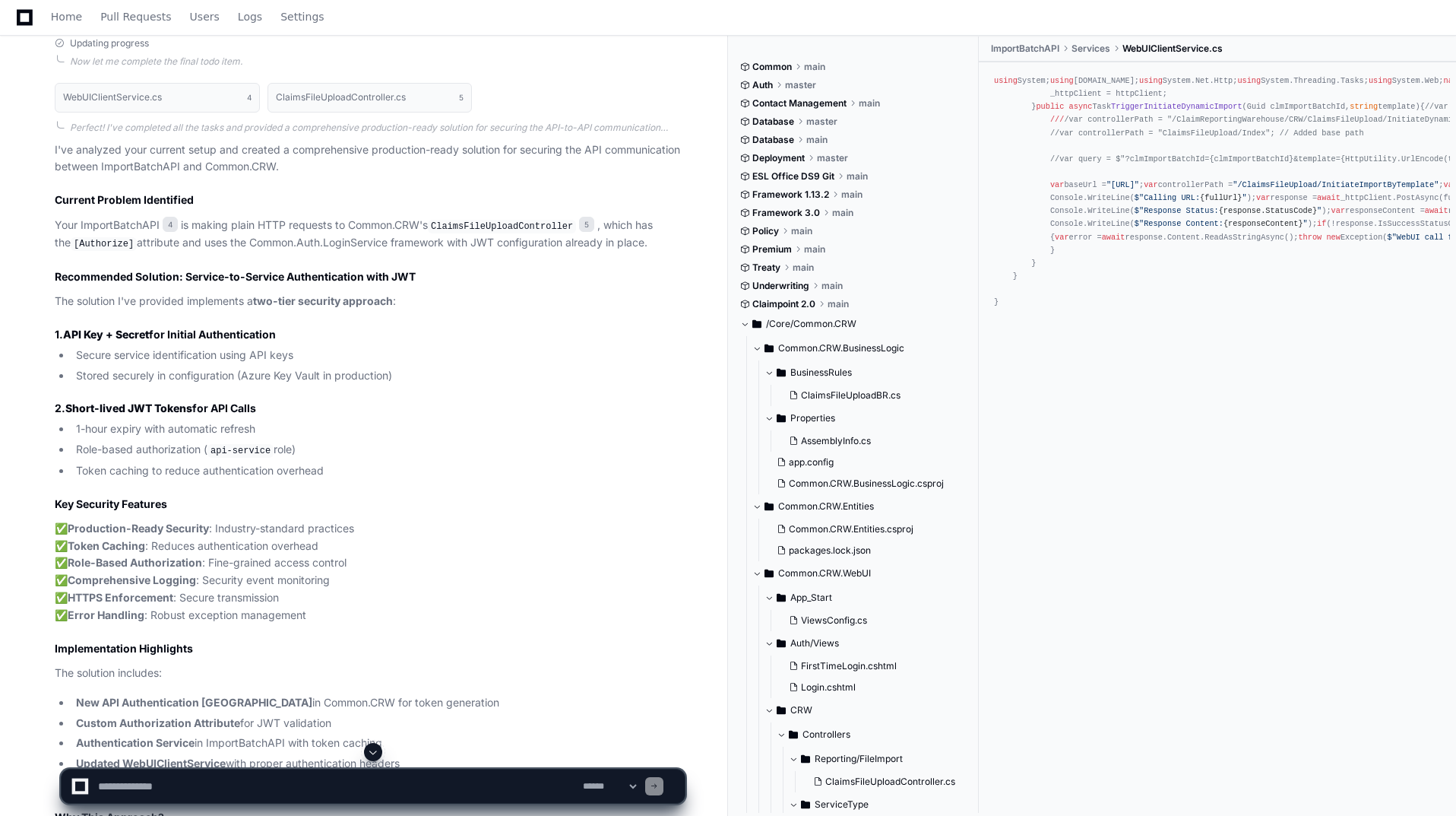
click at [219, 783] on textarea at bounding box center [337, 787] width 485 height 34
type textarea "**********"
click at [369, 746] on span at bounding box center [373, 752] width 12 height 12
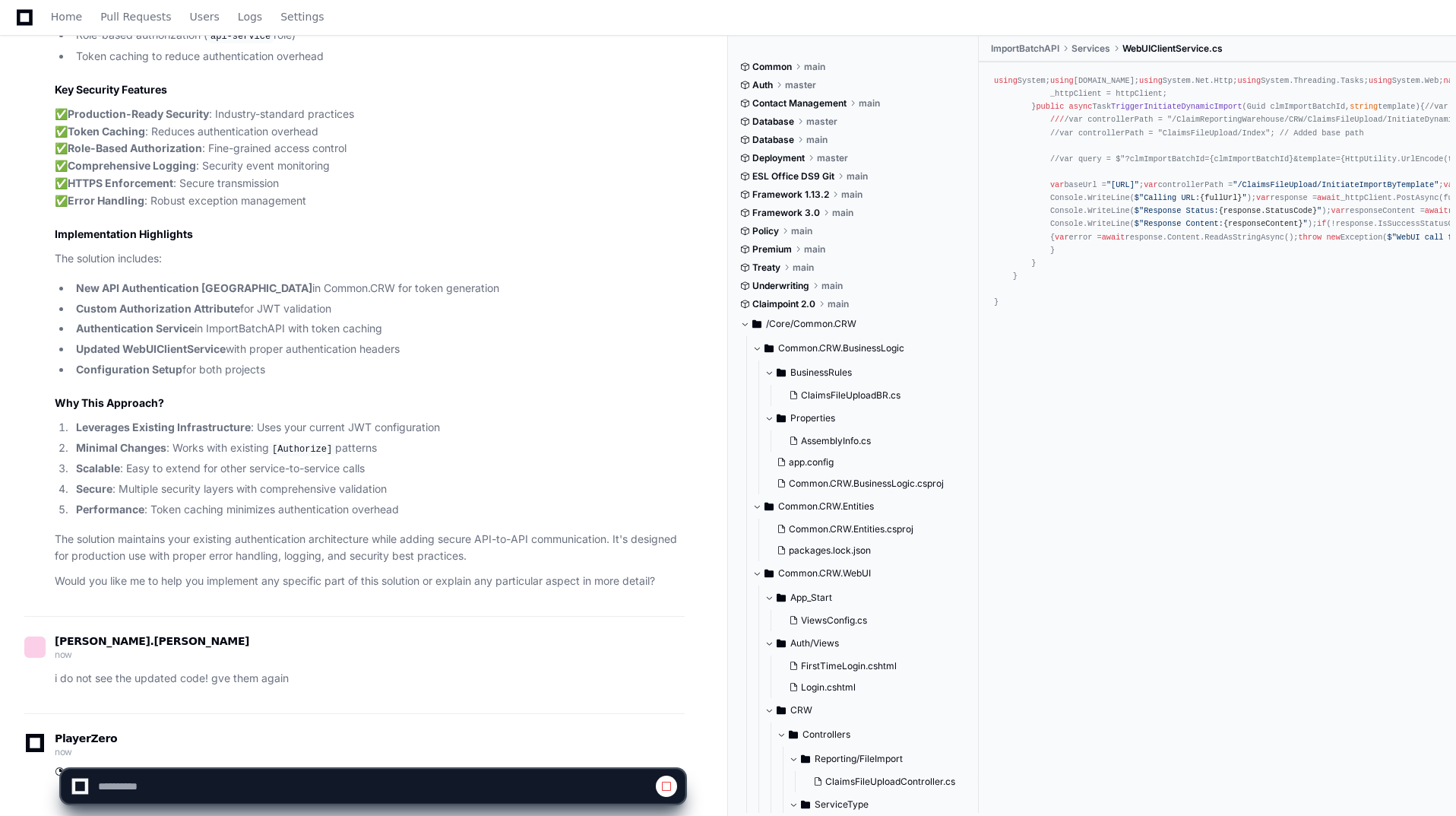
scroll to position [3445, 0]
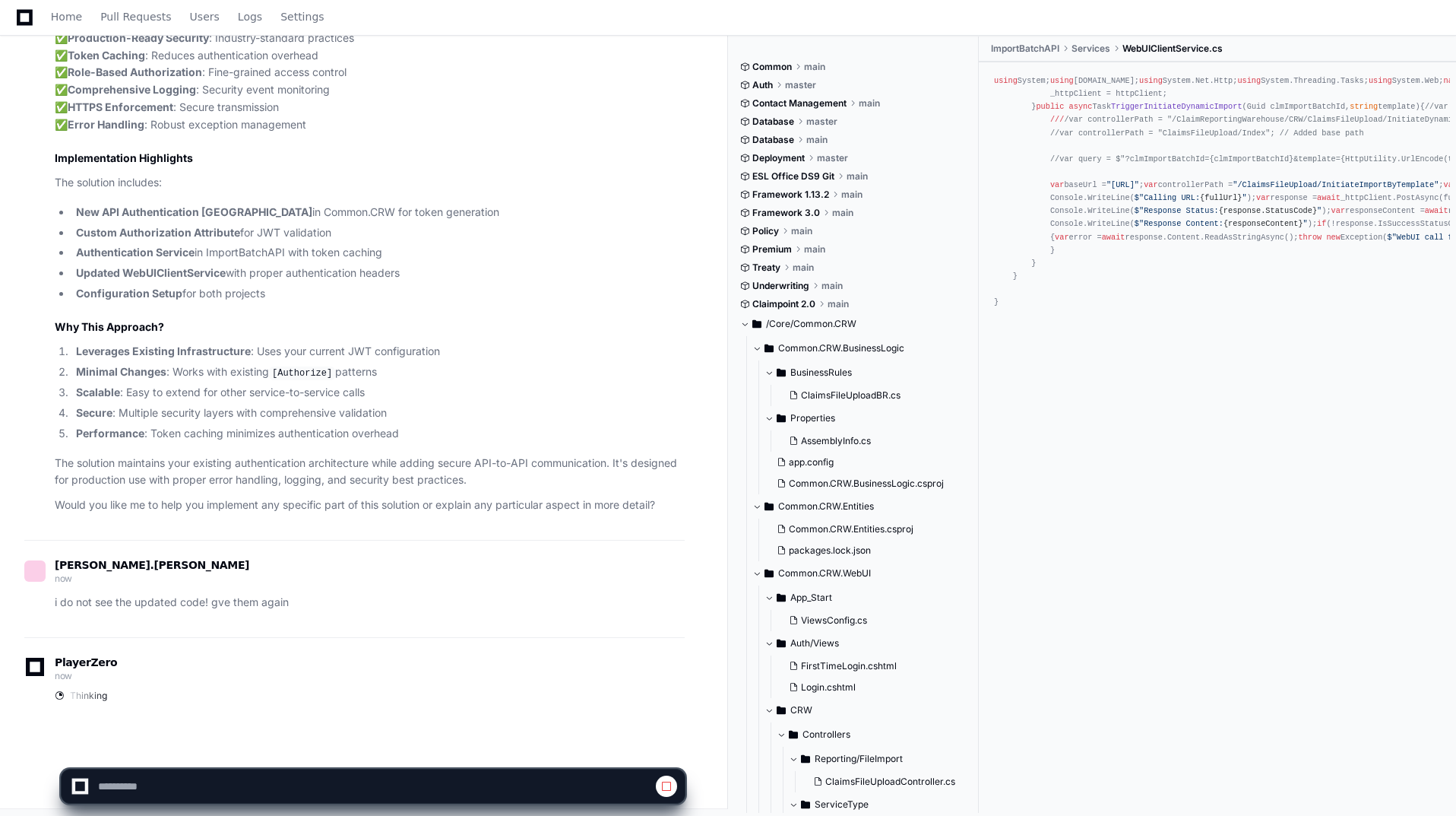
click at [668, 782] on span at bounding box center [667, 786] width 12 height 12
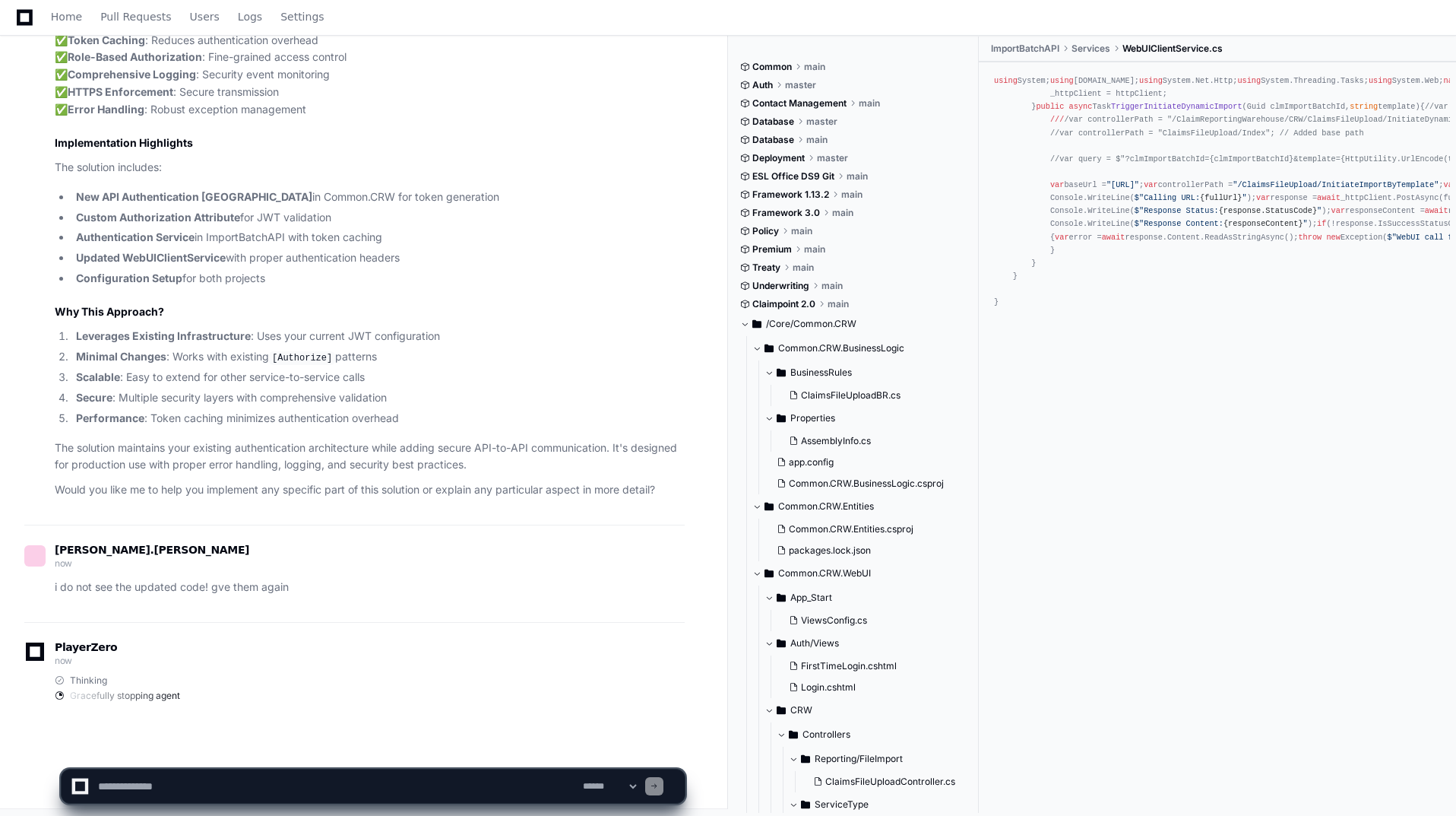
click at [359, 785] on textarea at bounding box center [337, 787] width 485 height 34
click at [186, 788] on textarea at bounding box center [337, 787] width 485 height 34
click at [675, 704] on div "PlayerZero now Thinking Gracefully stopping agent" at bounding box center [355, 675] width 660 height 104
click at [197, 789] on textarea at bounding box center [337, 787] width 485 height 34
click at [231, 786] on textarea at bounding box center [337, 787] width 485 height 34
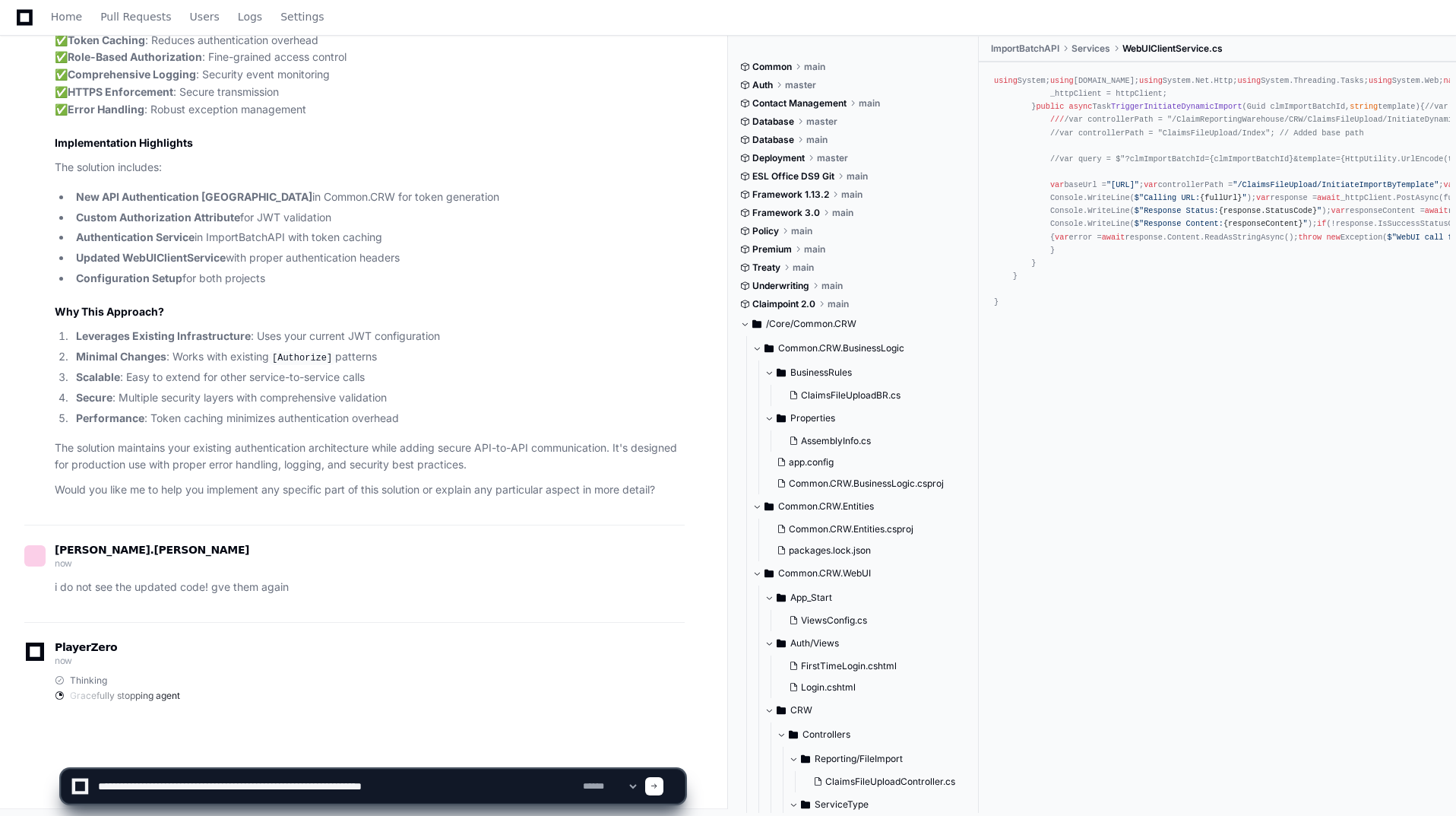
type textarea "**********"
click at [663, 791] on div at bounding box center [654, 786] width 18 height 18
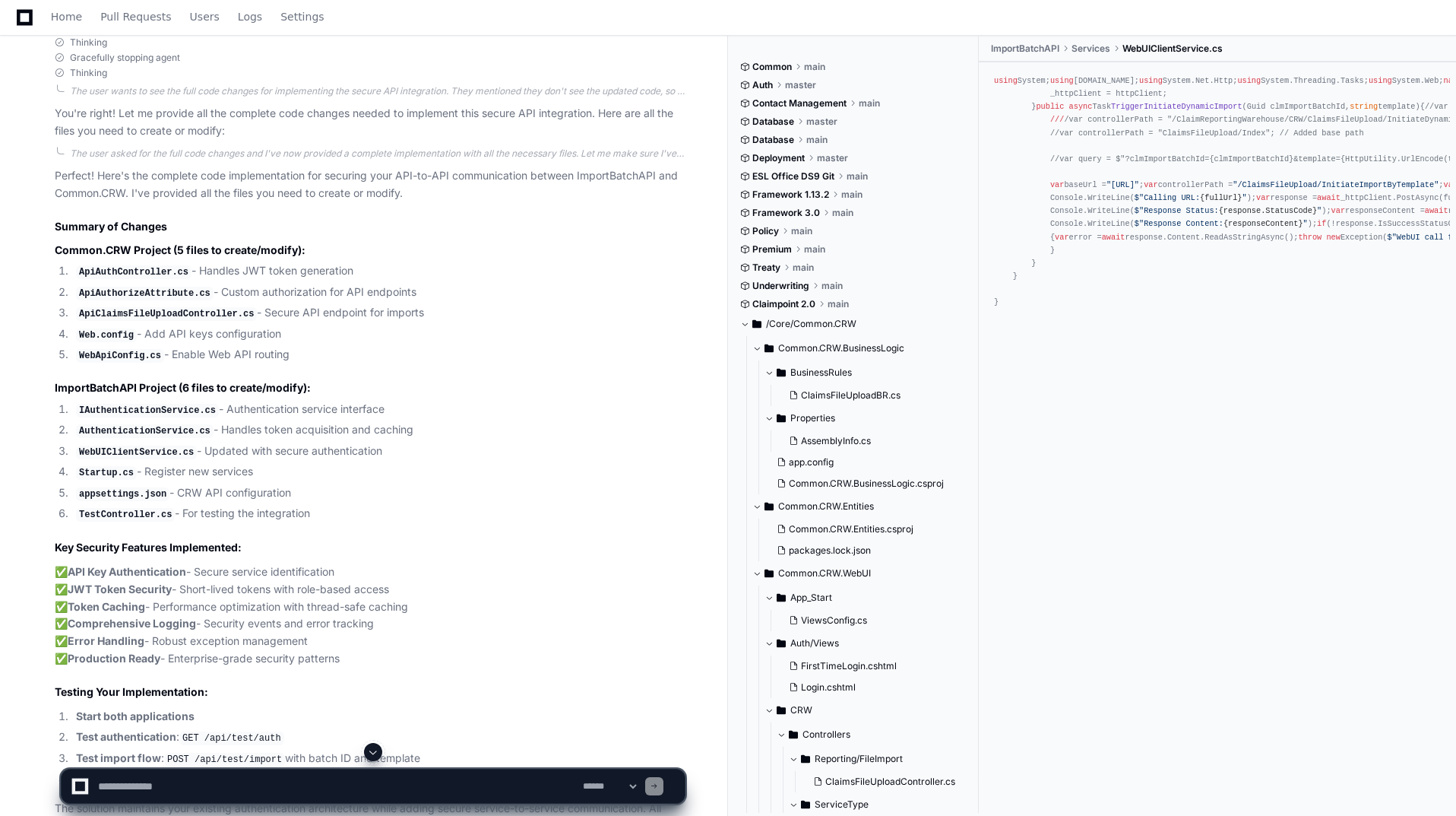
scroll to position [4275, 0]
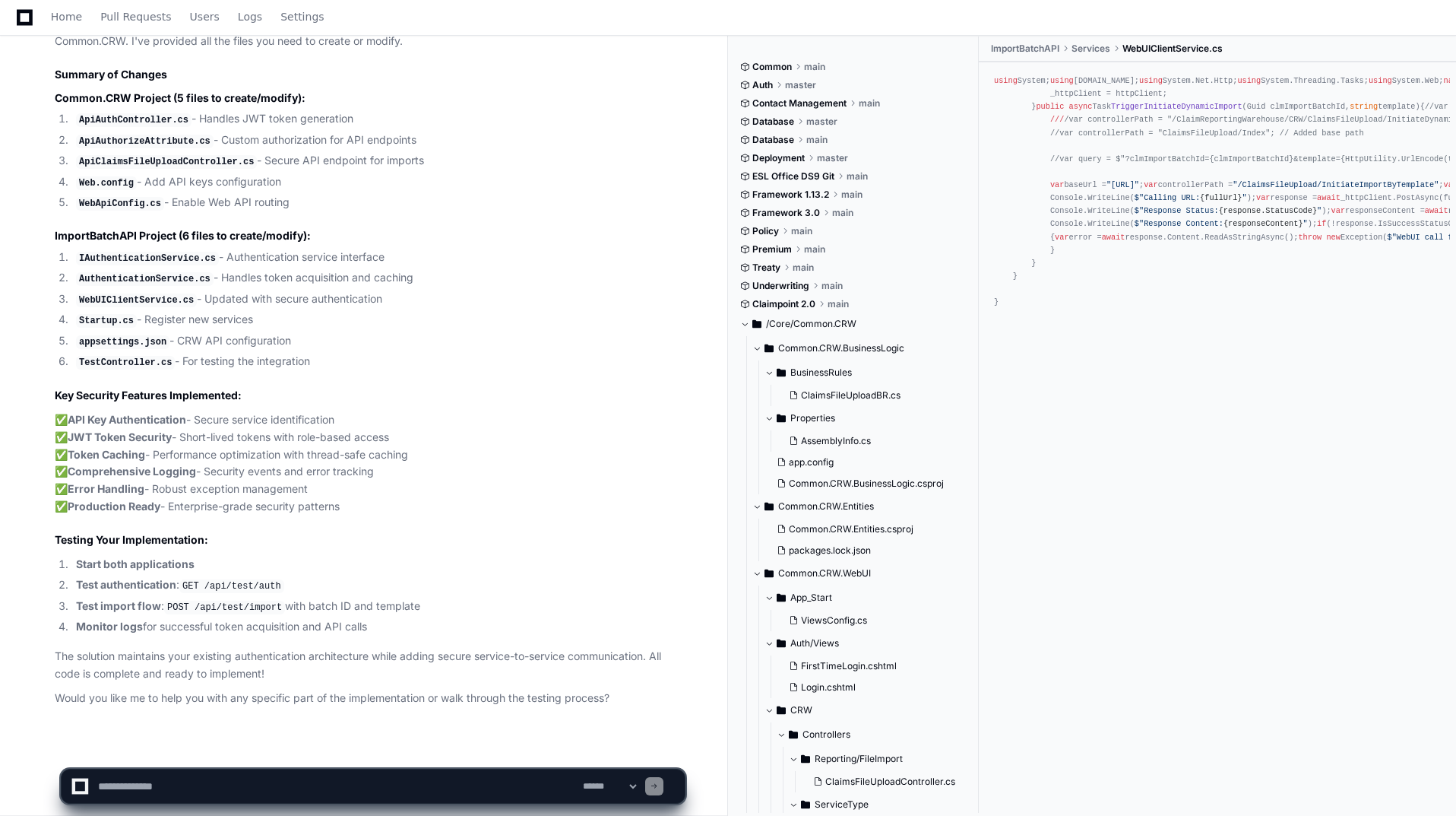
click at [111, 314] on code "Startup.cs" at bounding box center [106, 321] width 61 height 14
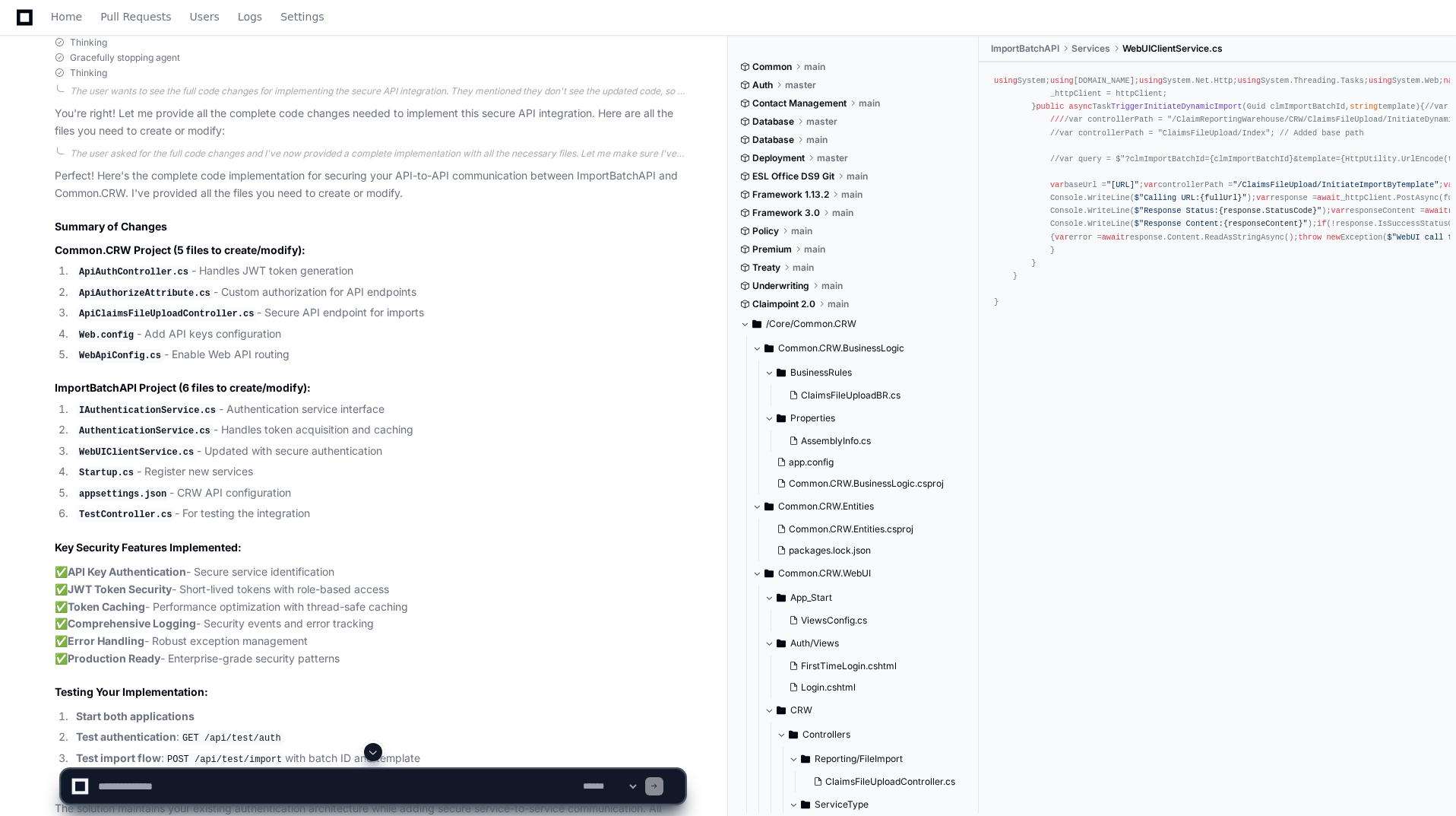
click at [1047, 46] on span "ImportBatchAPI" at bounding box center [1025, 48] width 68 height 12
drag, startPoint x: 1051, startPoint y: 48, endPoint x: 1034, endPoint y: 53, distance: 17.7
click at [1051, 48] on span "ImportBatchAPI" at bounding box center [1025, 48] width 68 height 12
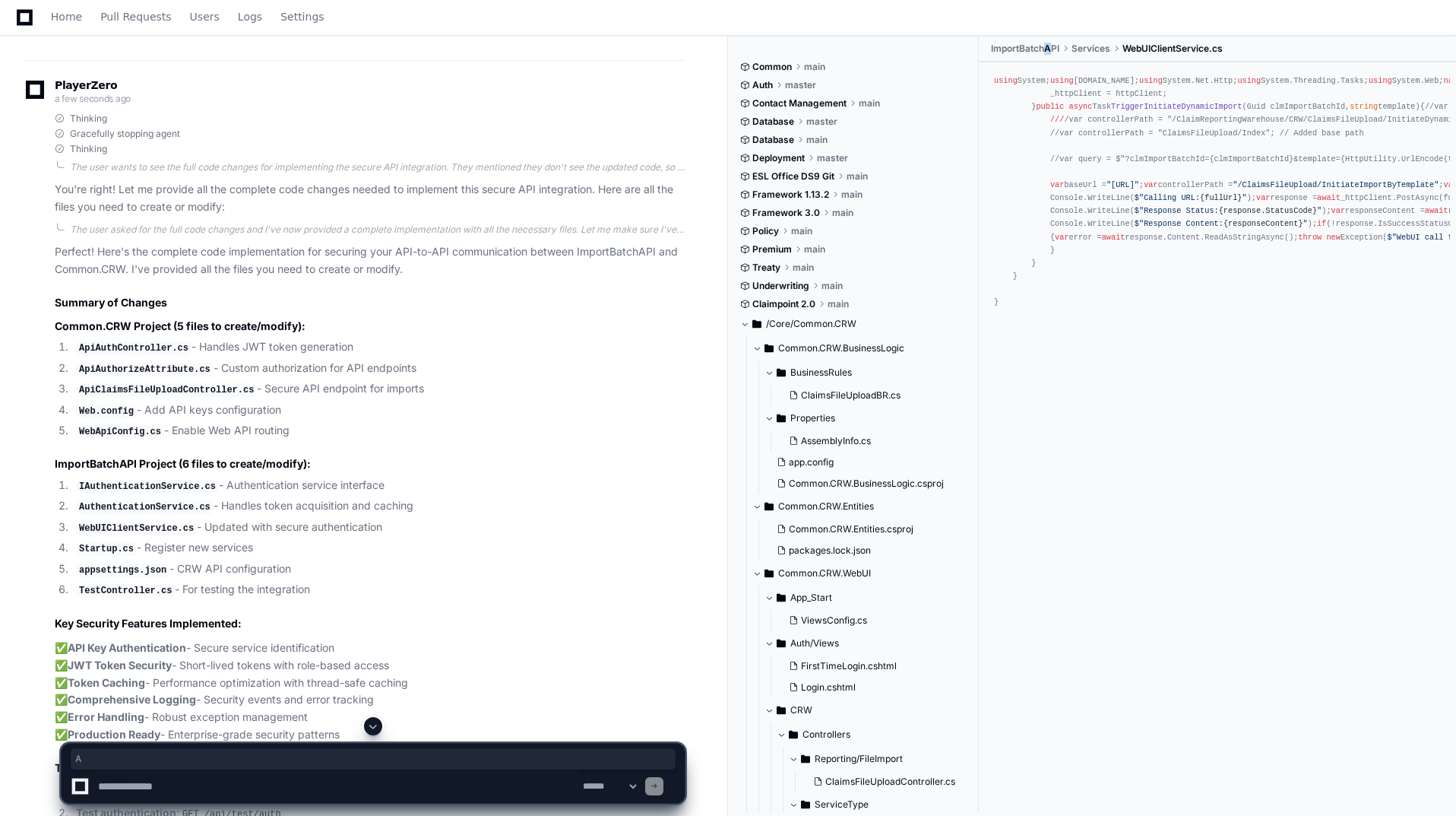
scroll to position [4275, 0]
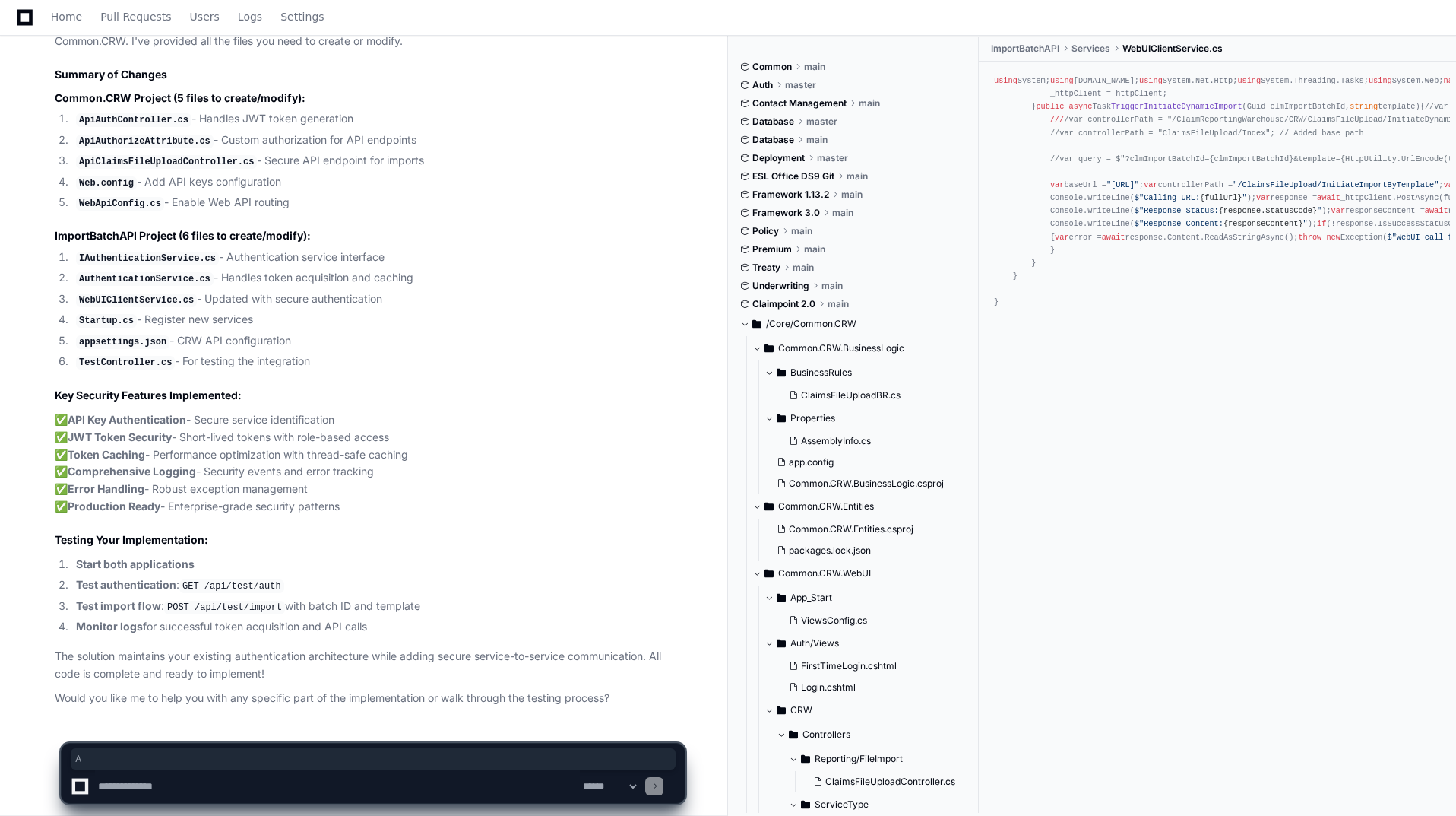
click at [211, 781] on textarea at bounding box center [337, 787] width 485 height 34
type textarea "**********"
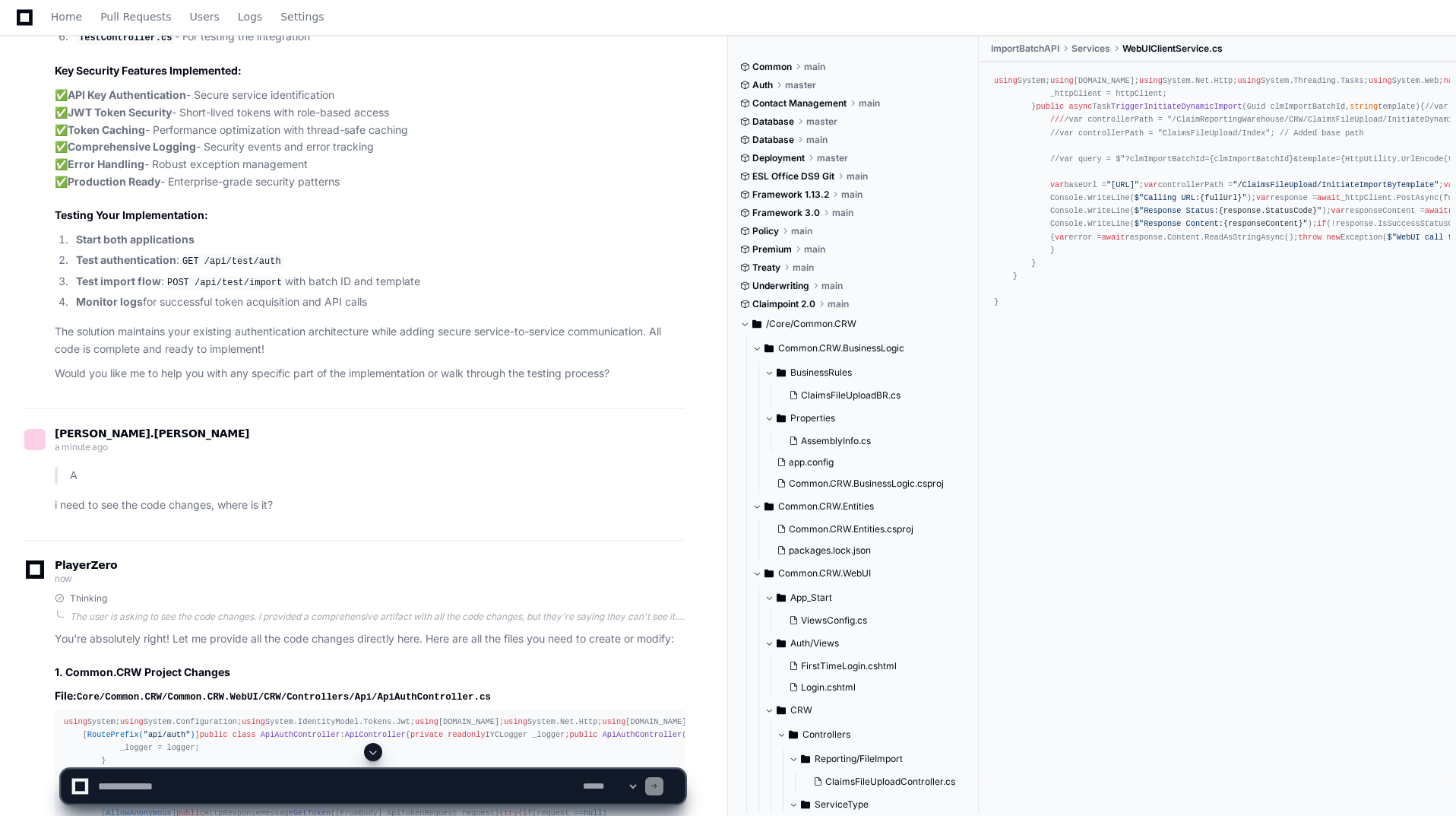
scroll to position [4676, 0]
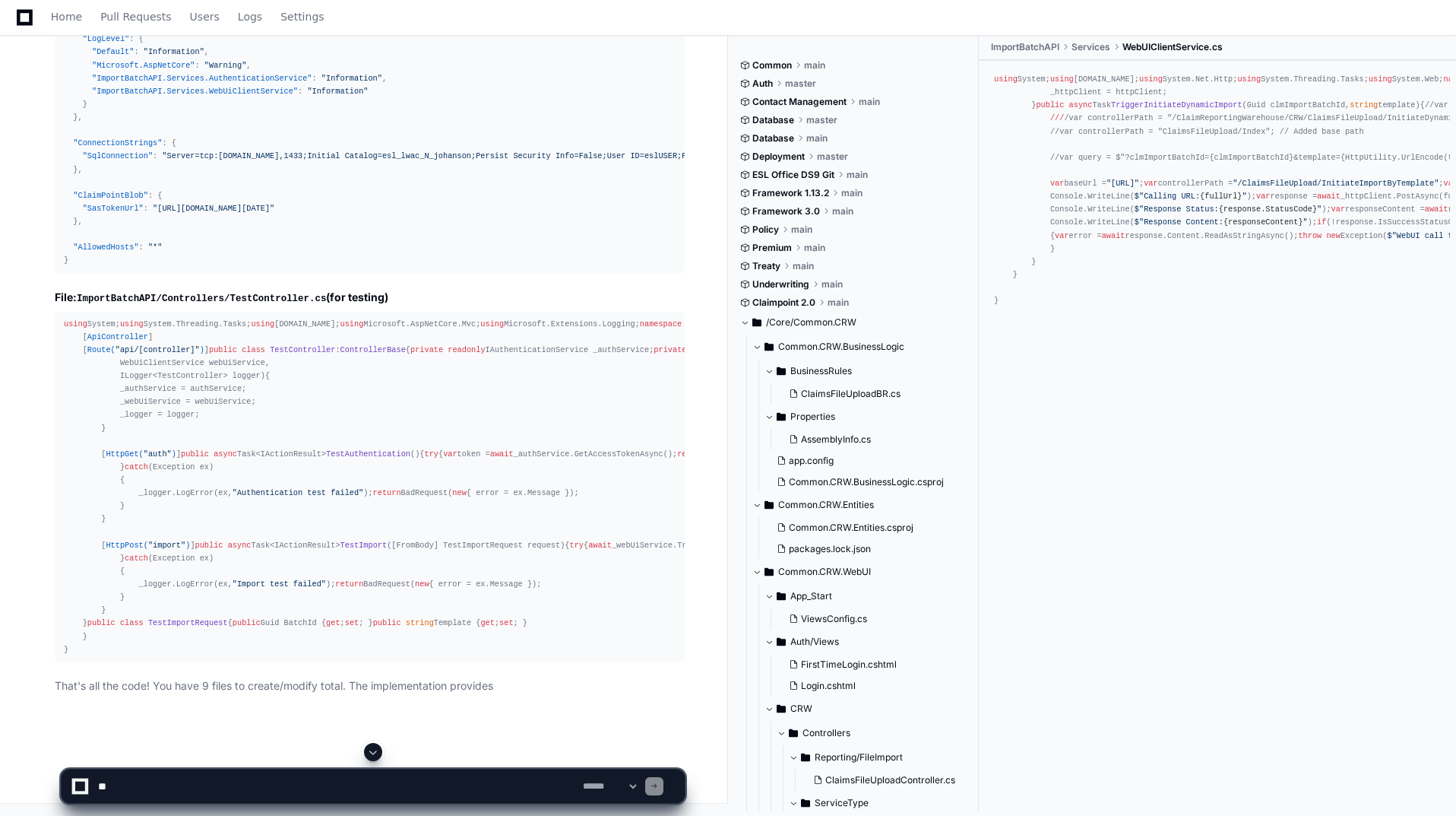
scroll to position [9467, 0]
click at [376, 745] on button at bounding box center [373, 752] width 18 height 18
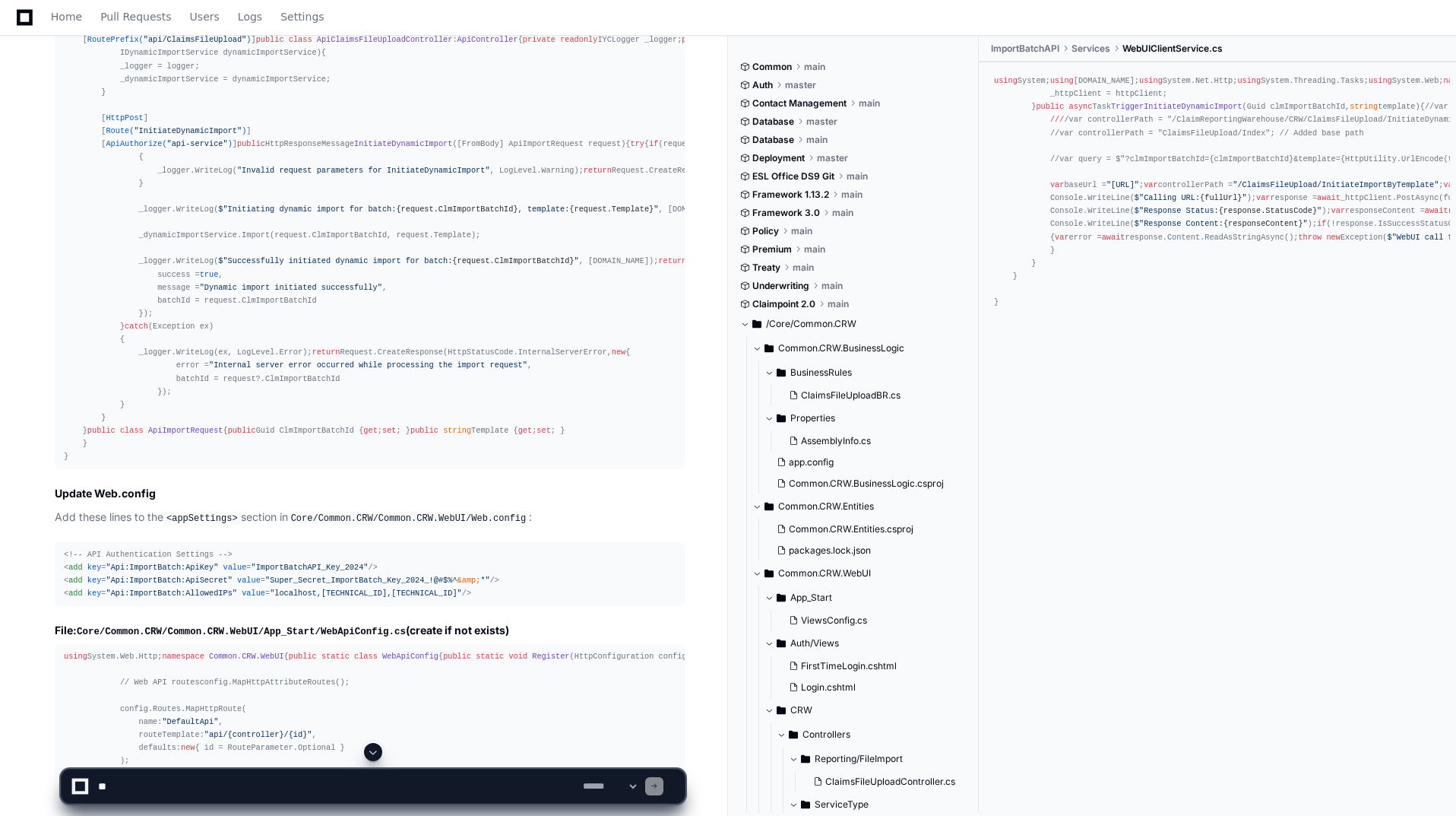
scroll to position [6270, 0]
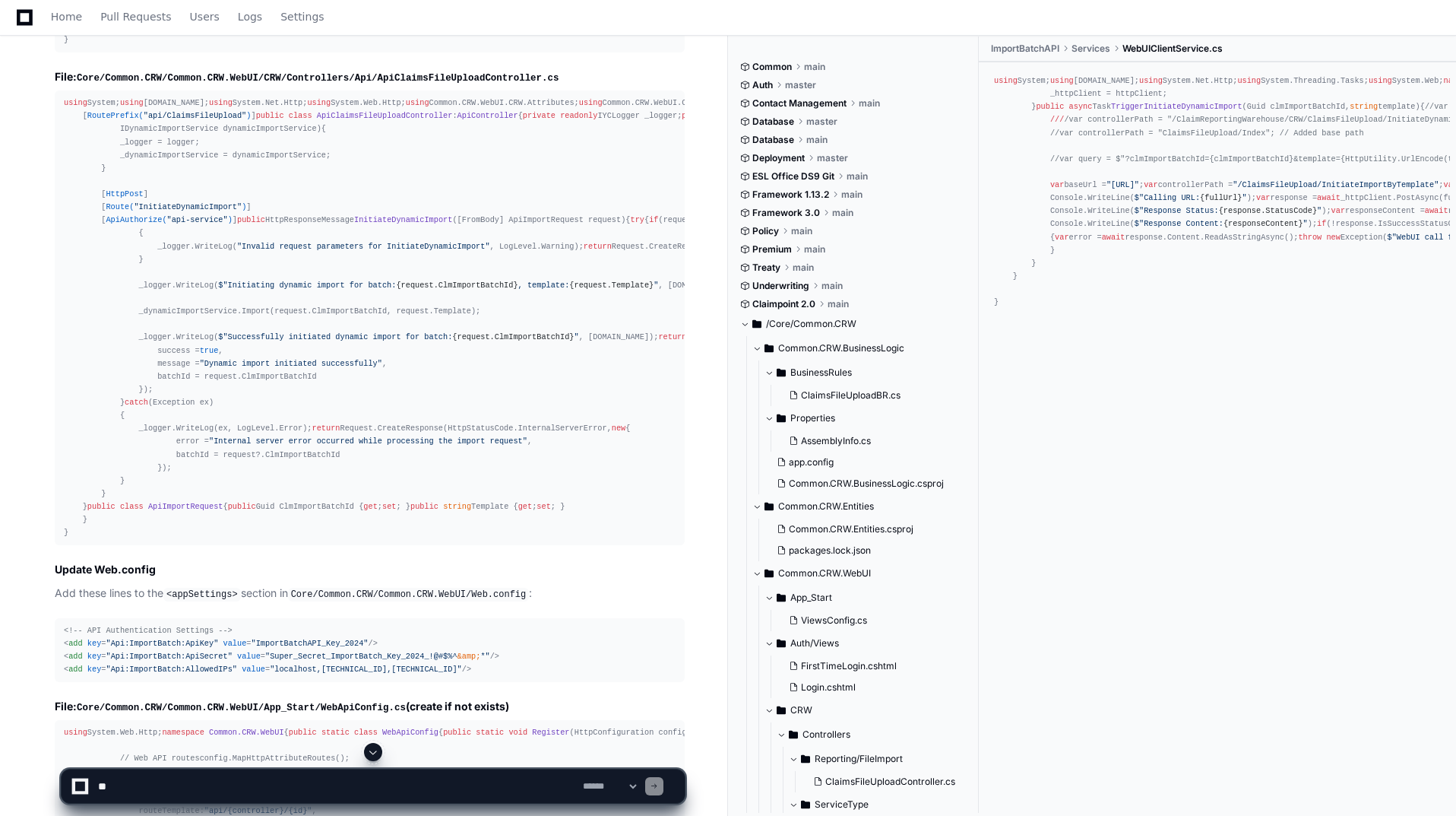
click at [168, 796] on textarea at bounding box center [337, 787] width 485 height 34
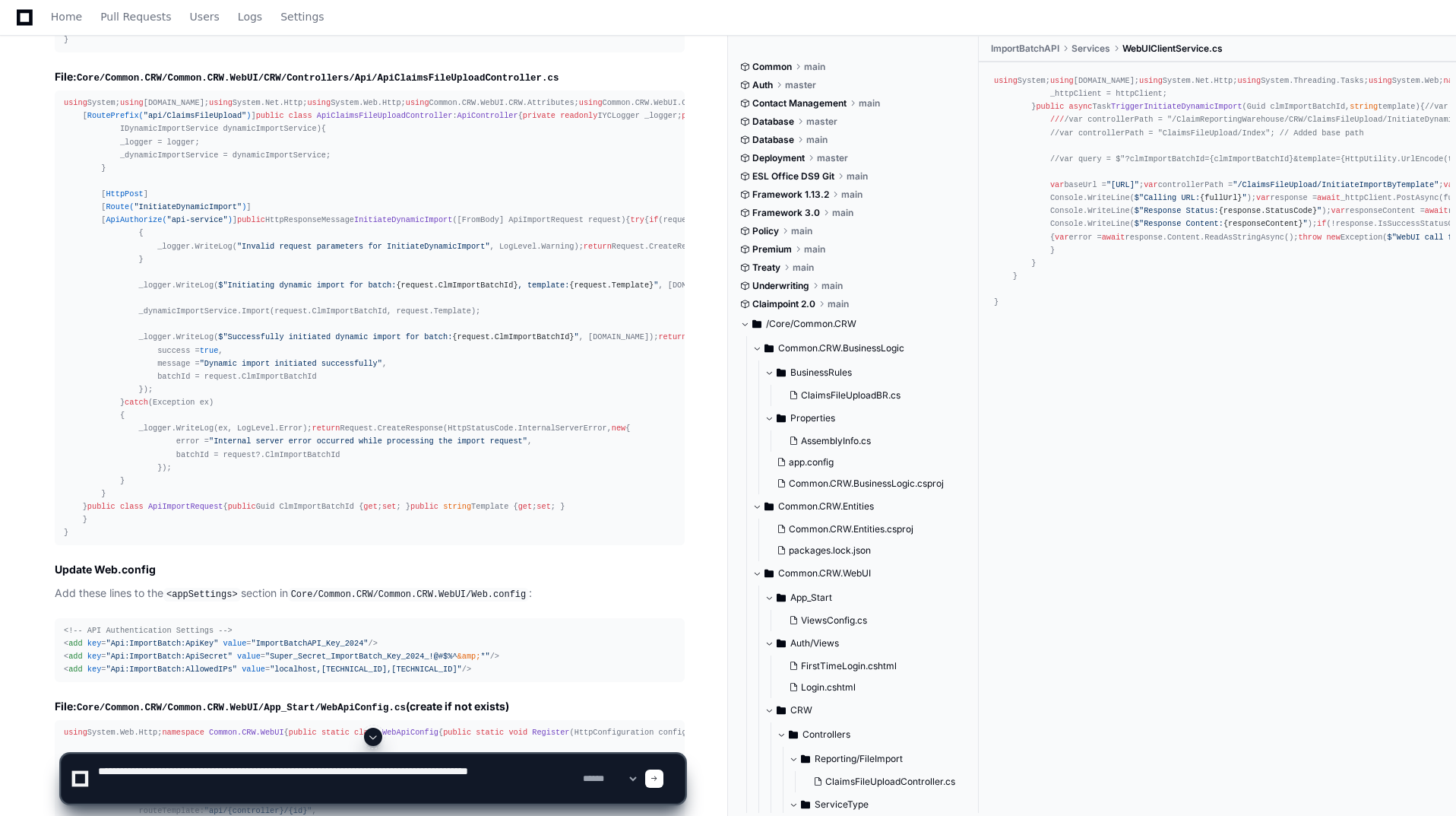
type textarea "**********"
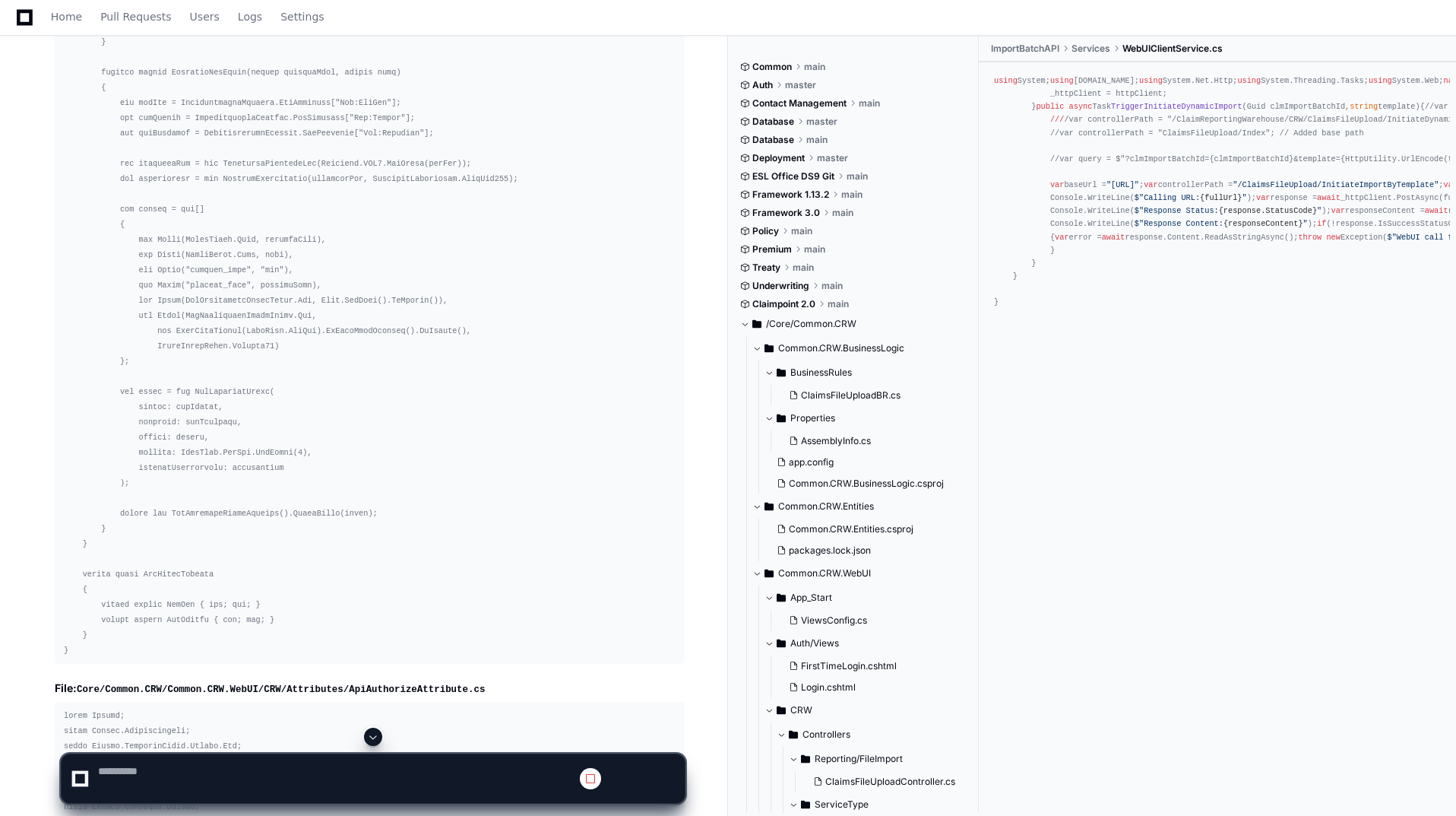
scroll to position [0, 0]
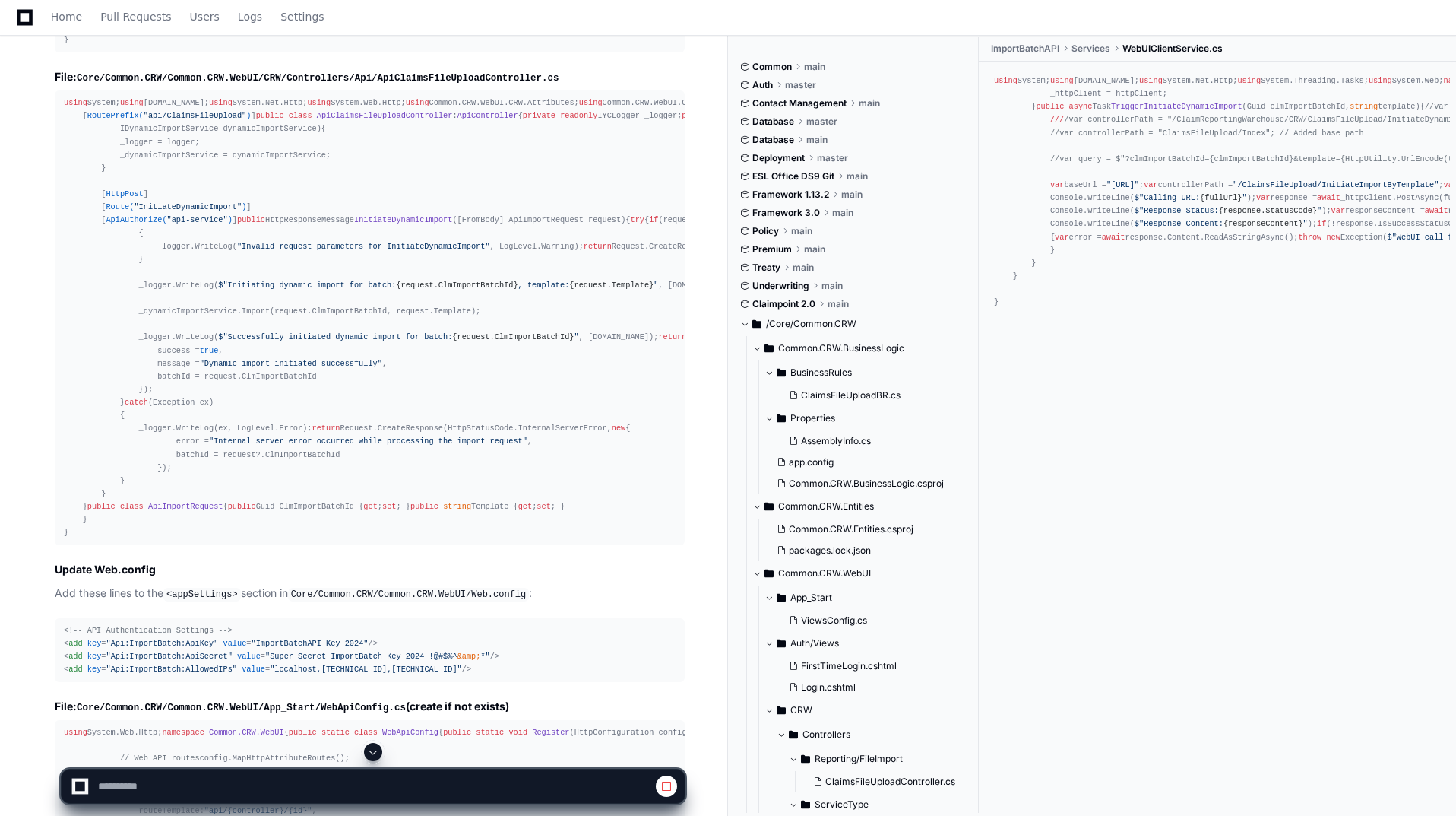
click at [372, 750] on span at bounding box center [373, 752] width 12 height 12
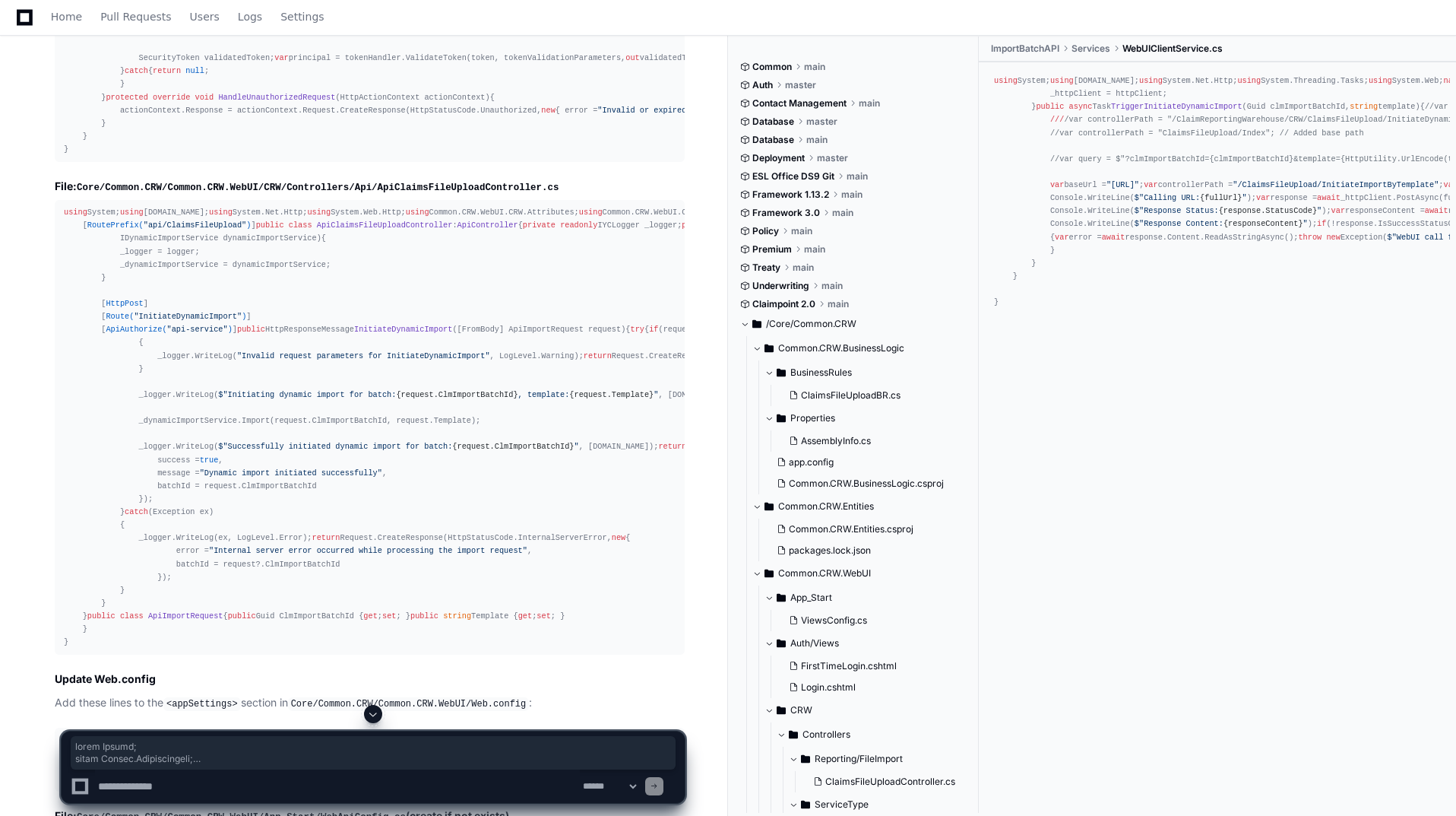
scroll to position [6389, 0]
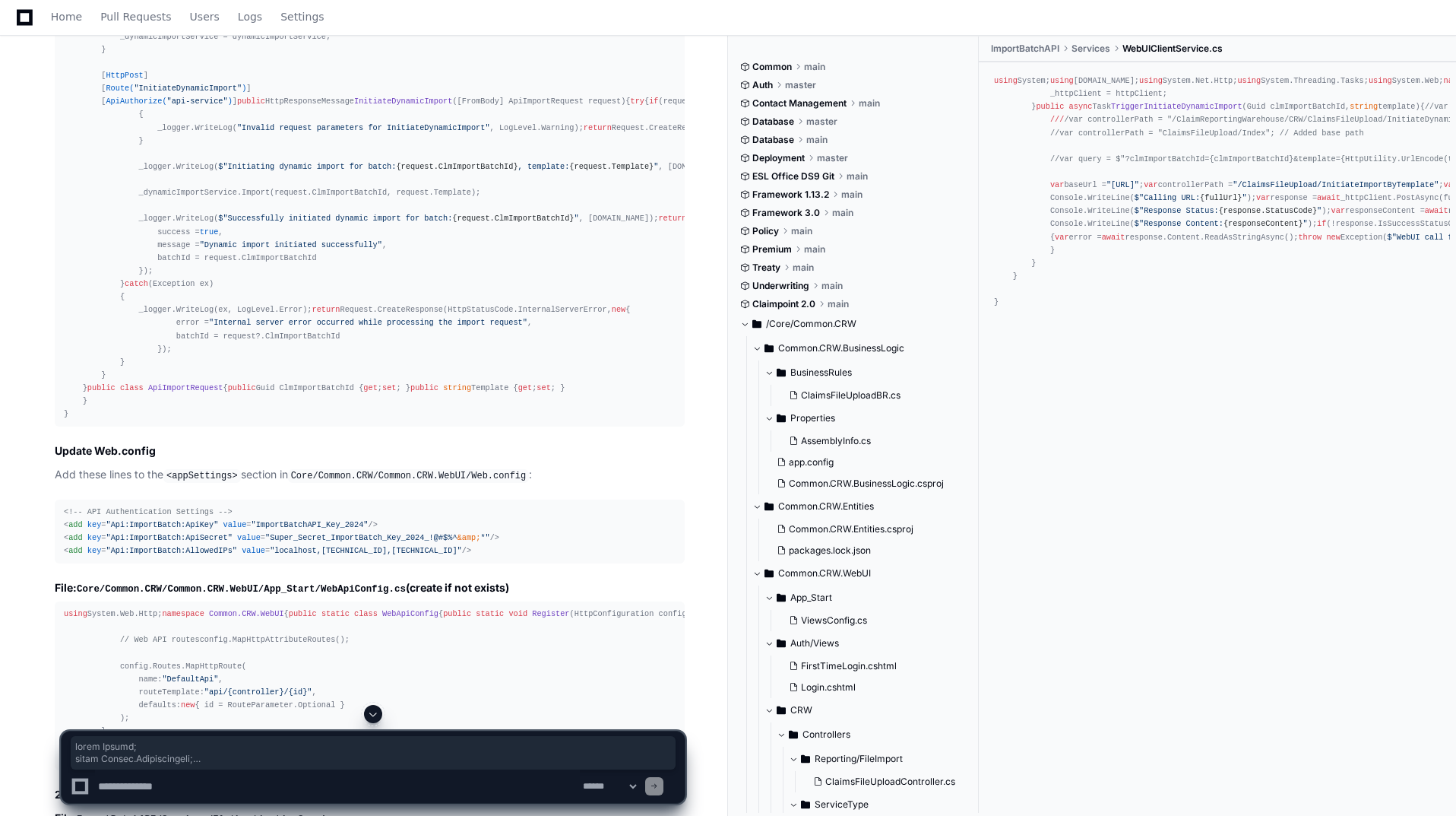
drag, startPoint x: 61, startPoint y: 208, endPoint x: 265, endPoint y: 280, distance: 216.3
copy div "using System; using System.Configuration; using System.IdentityModel.Tokens.Jwt…"
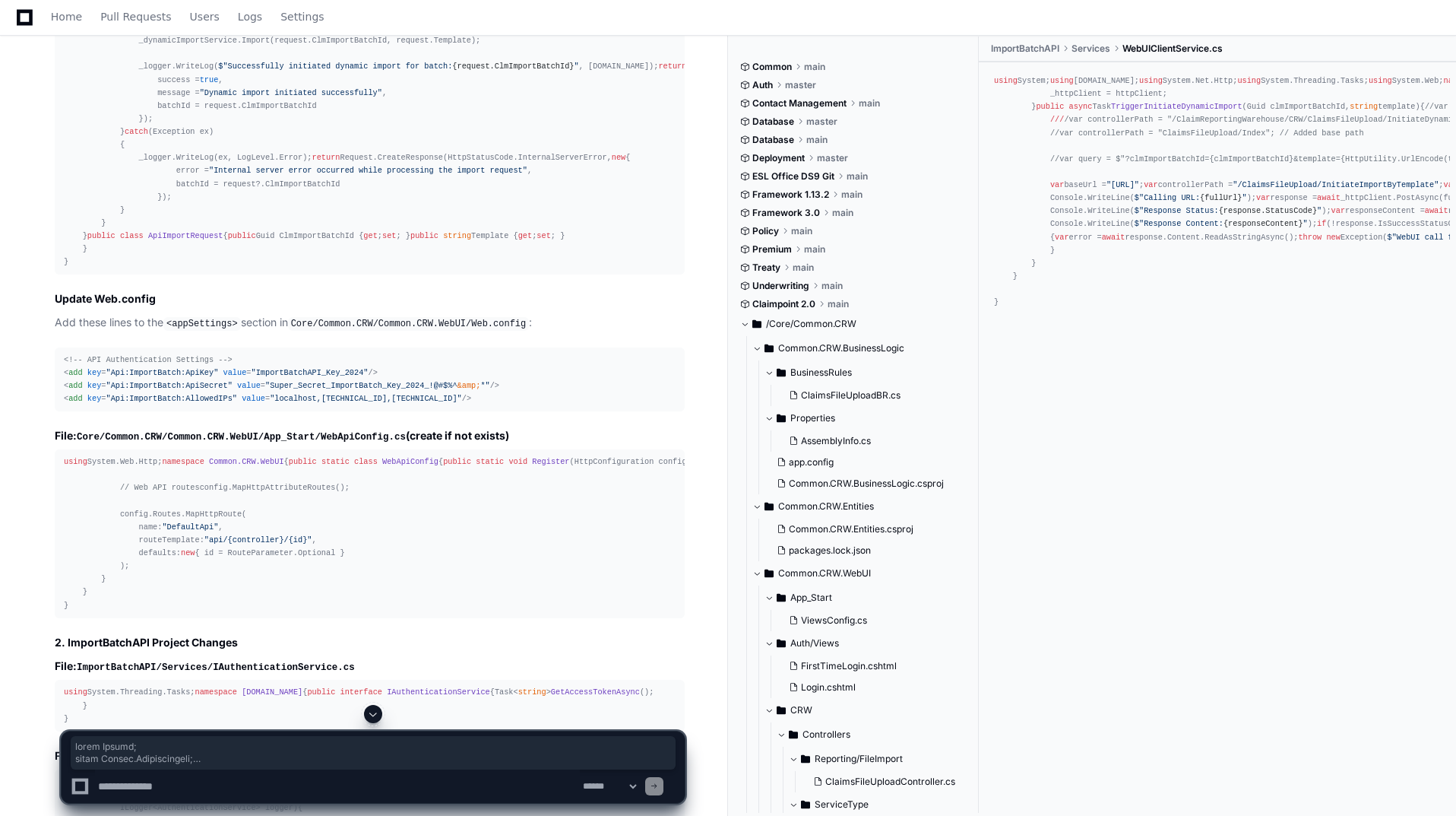
scroll to position [6616, 0]
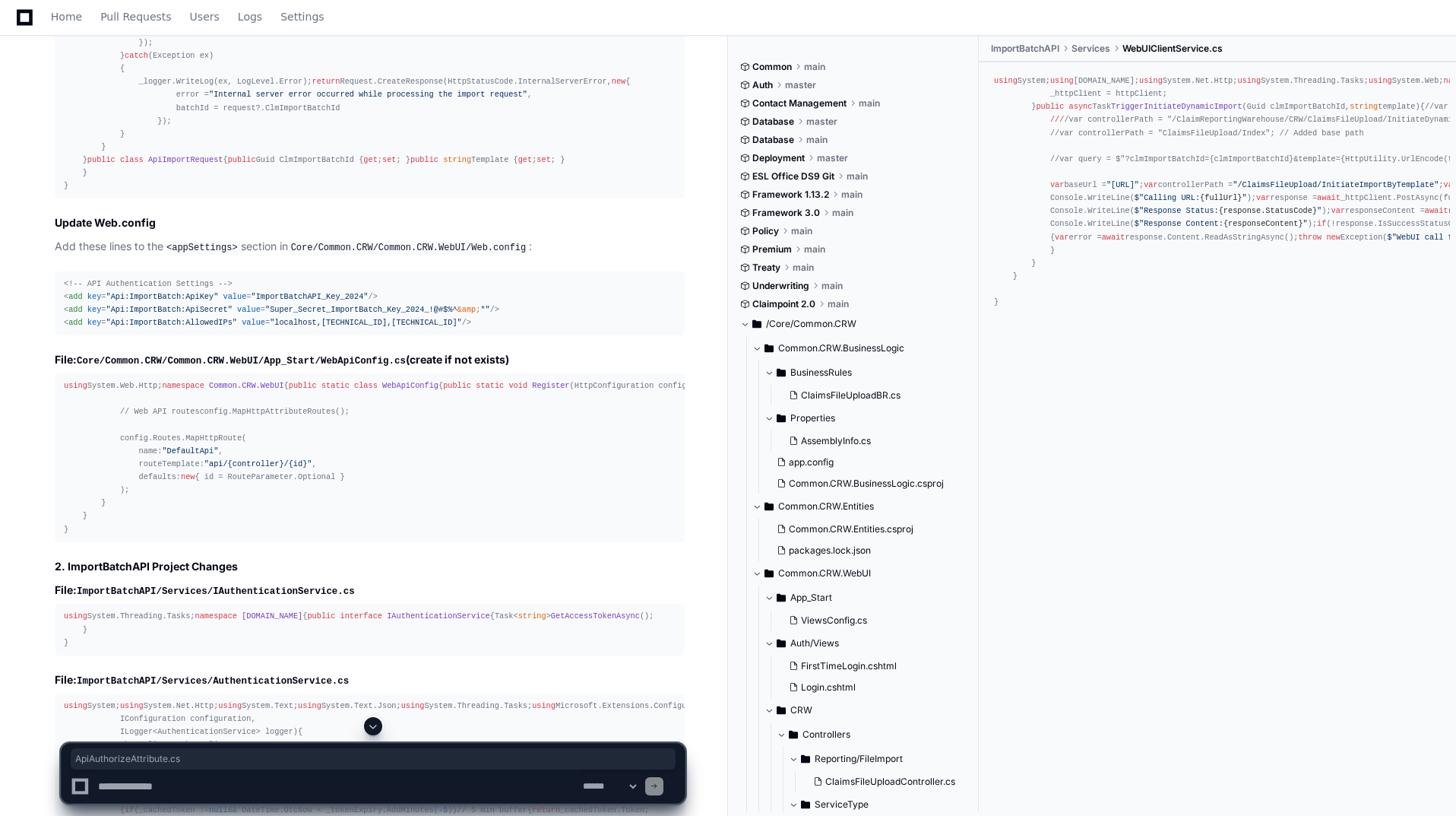
drag, startPoint x: 329, startPoint y: 98, endPoint x: 465, endPoint y: 99, distance: 136.0
copy code "ApiAuthorizeAttribute.cs"
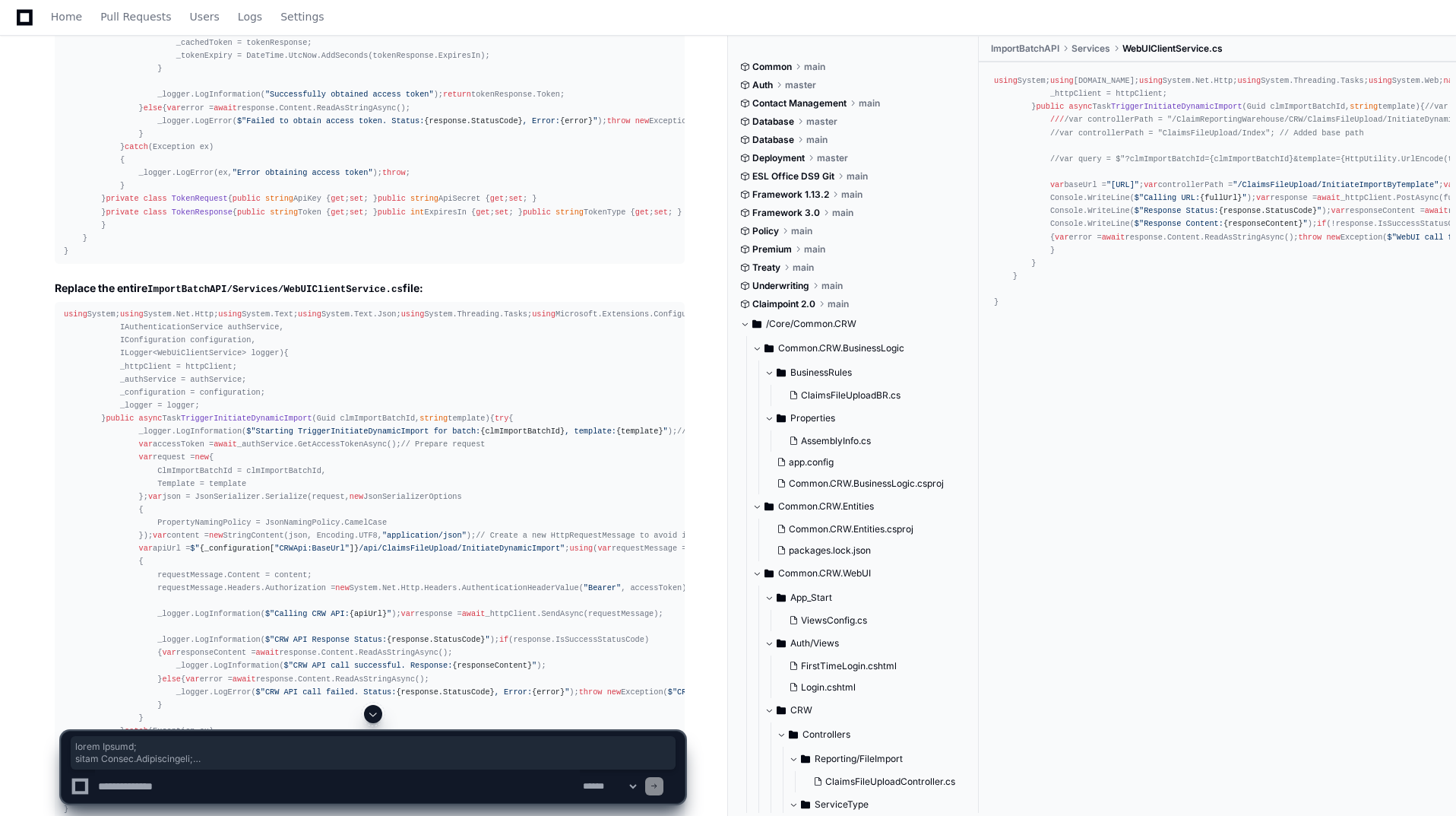
scroll to position [7681, 0]
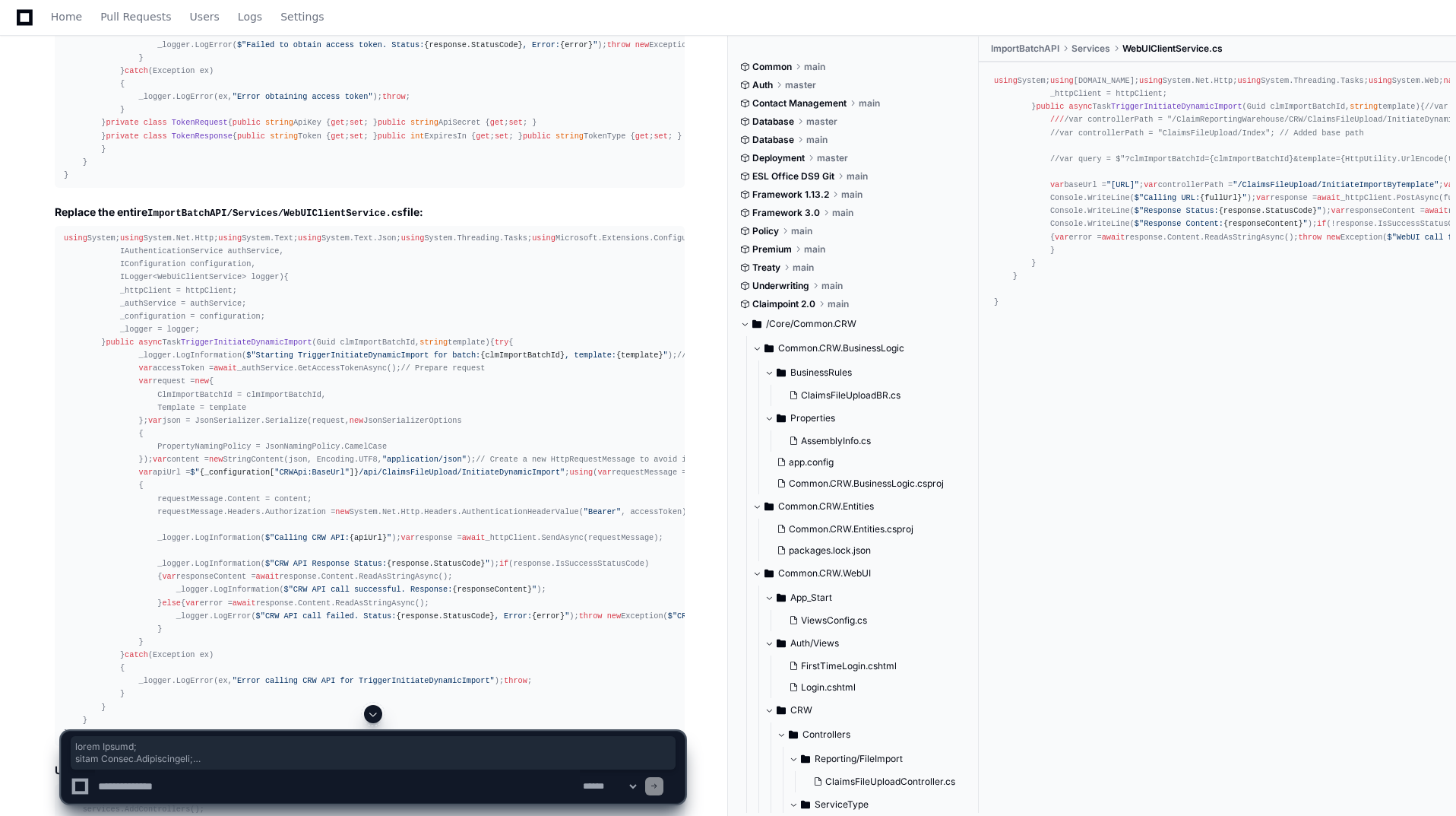
drag, startPoint x: 61, startPoint y: 118, endPoint x: 247, endPoint y: 427, distance: 360.7
copy div "using System; using System.Configuration; using System.IdentityModel.Tokens.Jwt…"
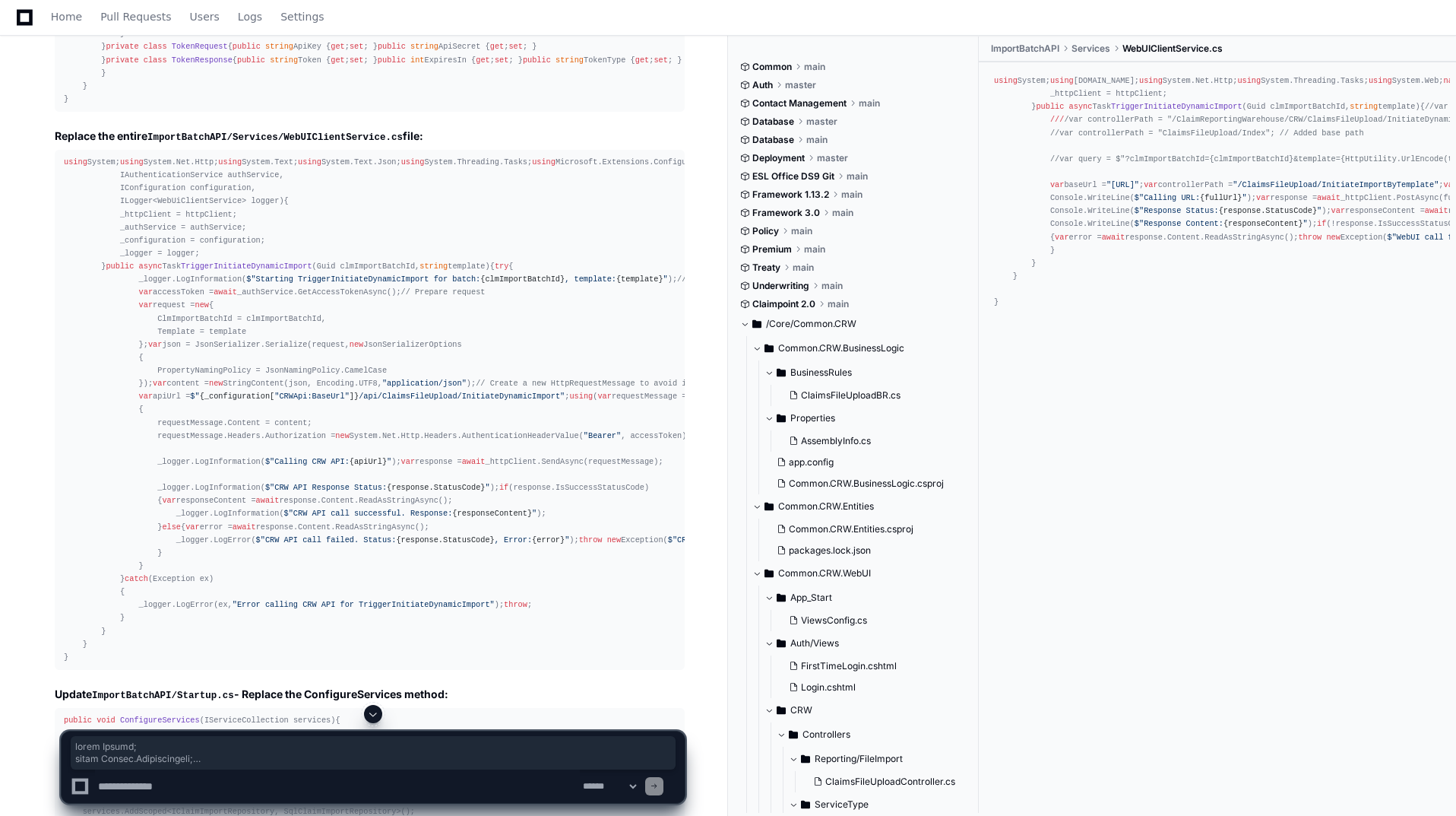
scroll to position [7833, 0]
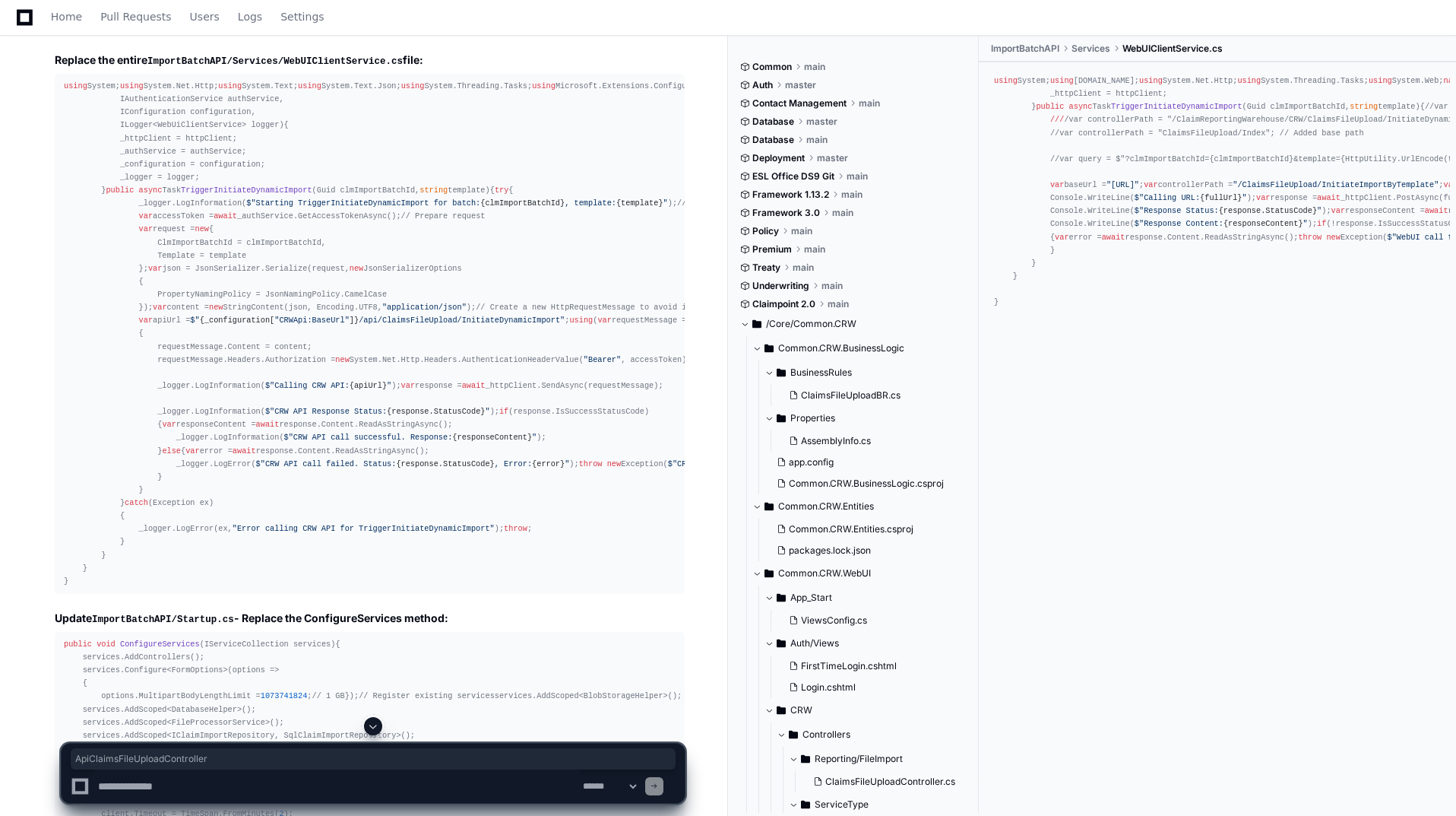
drag, startPoint x: 356, startPoint y: 310, endPoint x: 505, endPoint y: 305, distance: 149.1
copy code "ApiClaimsFileUploadController"
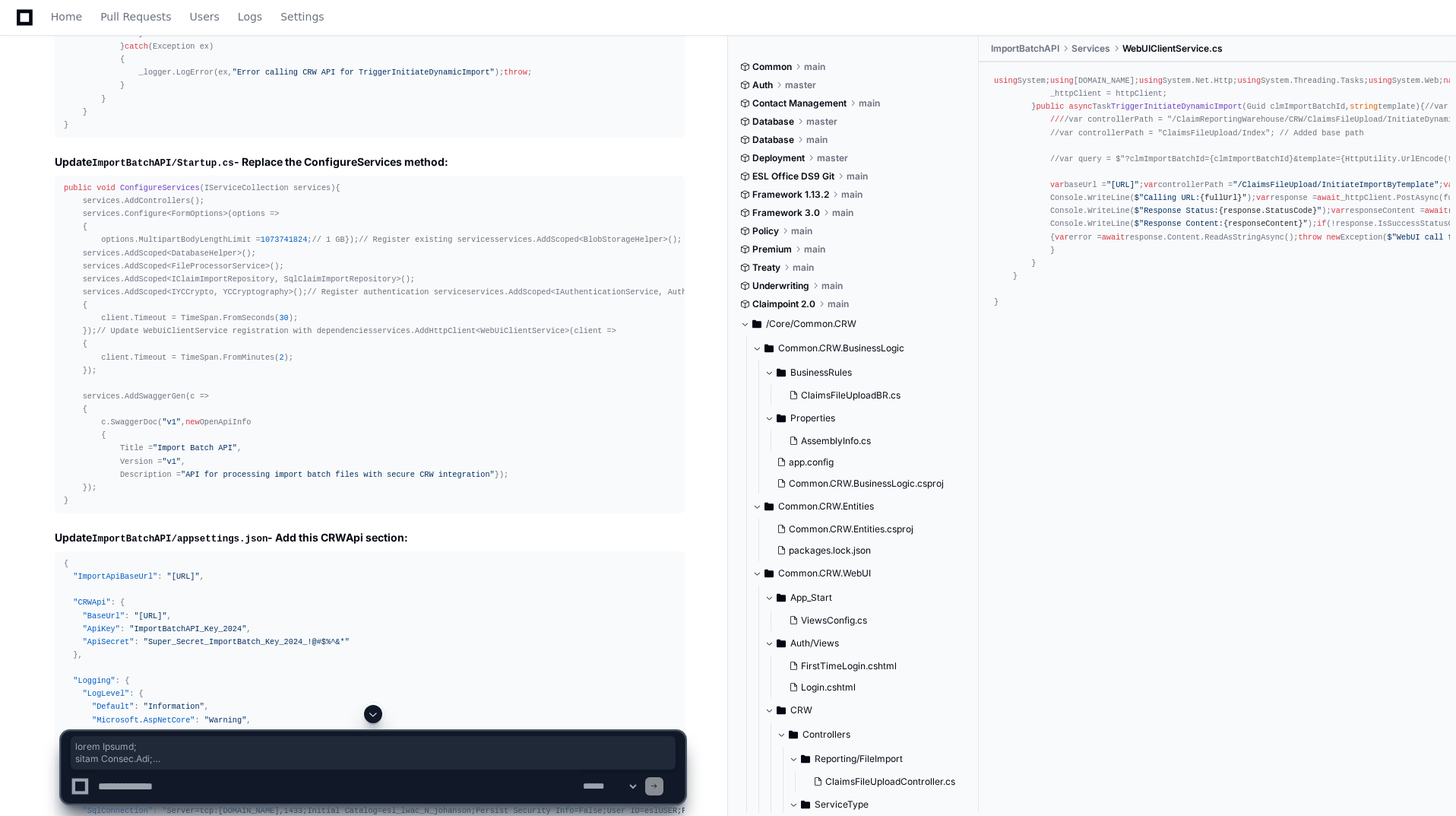
scroll to position [8518, 0]
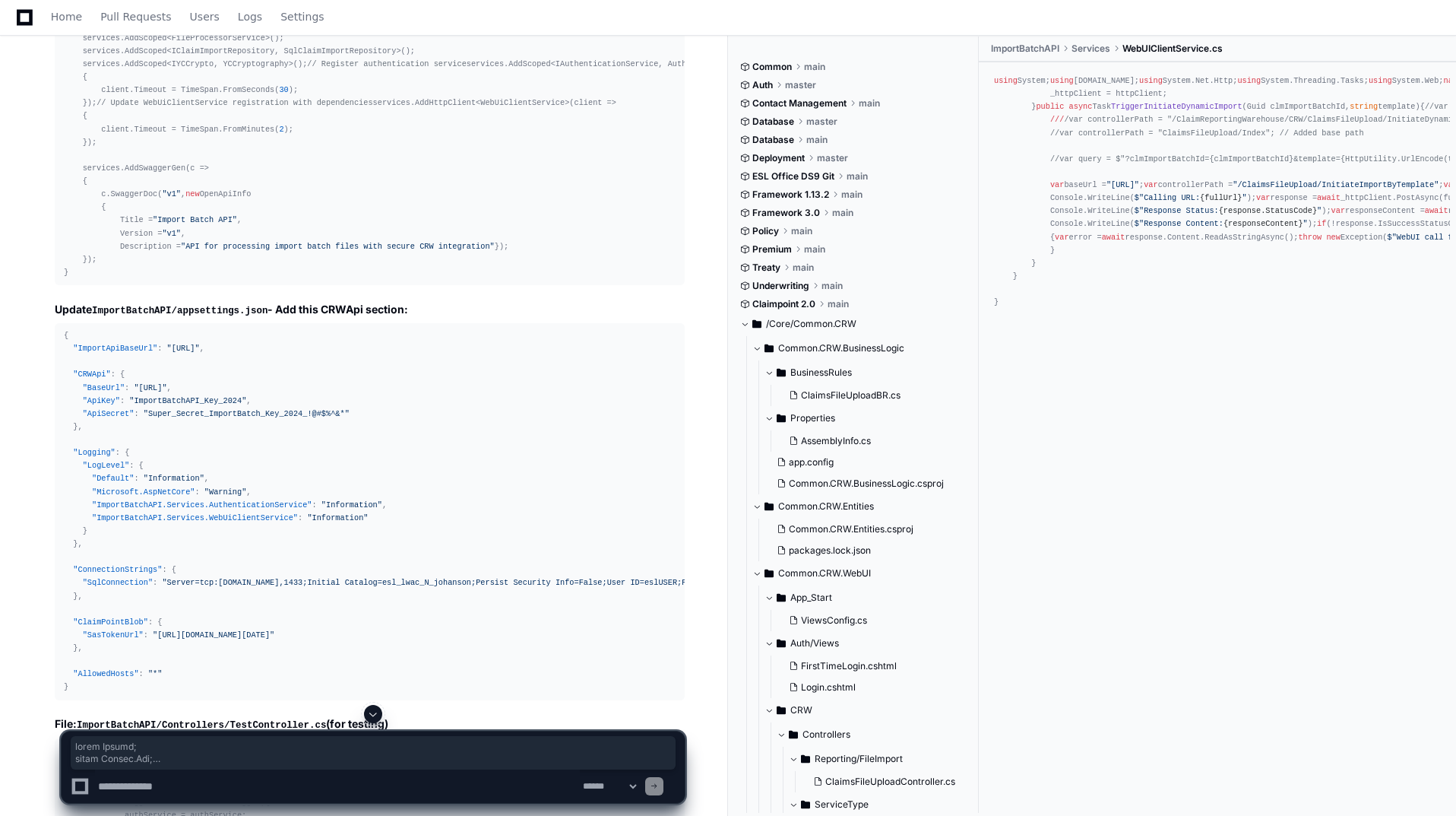
drag, startPoint x: 65, startPoint y: 258, endPoint x: 340, endPoint y: 520, distance: 379.8
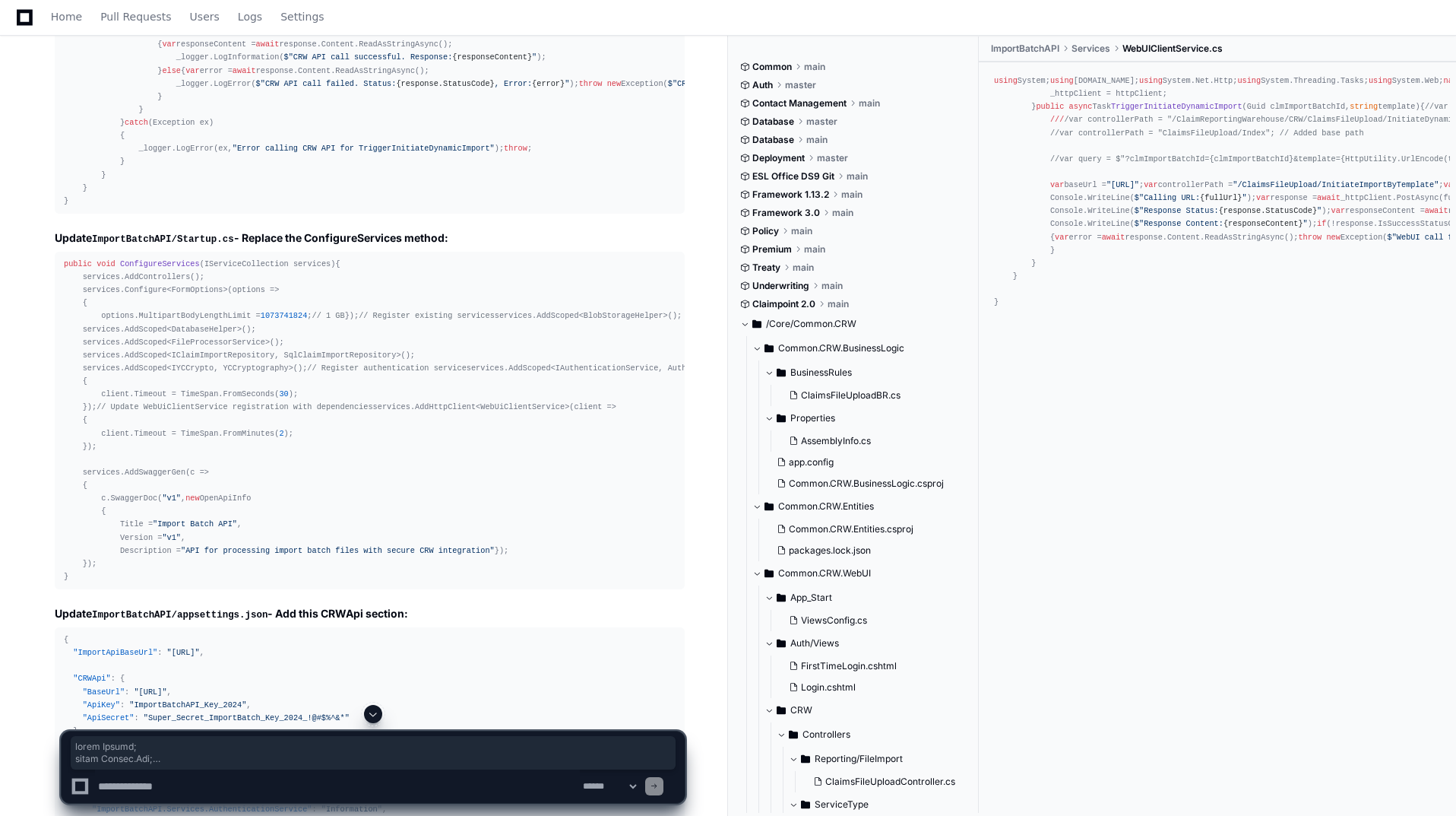
scroll to position [7910, 0]
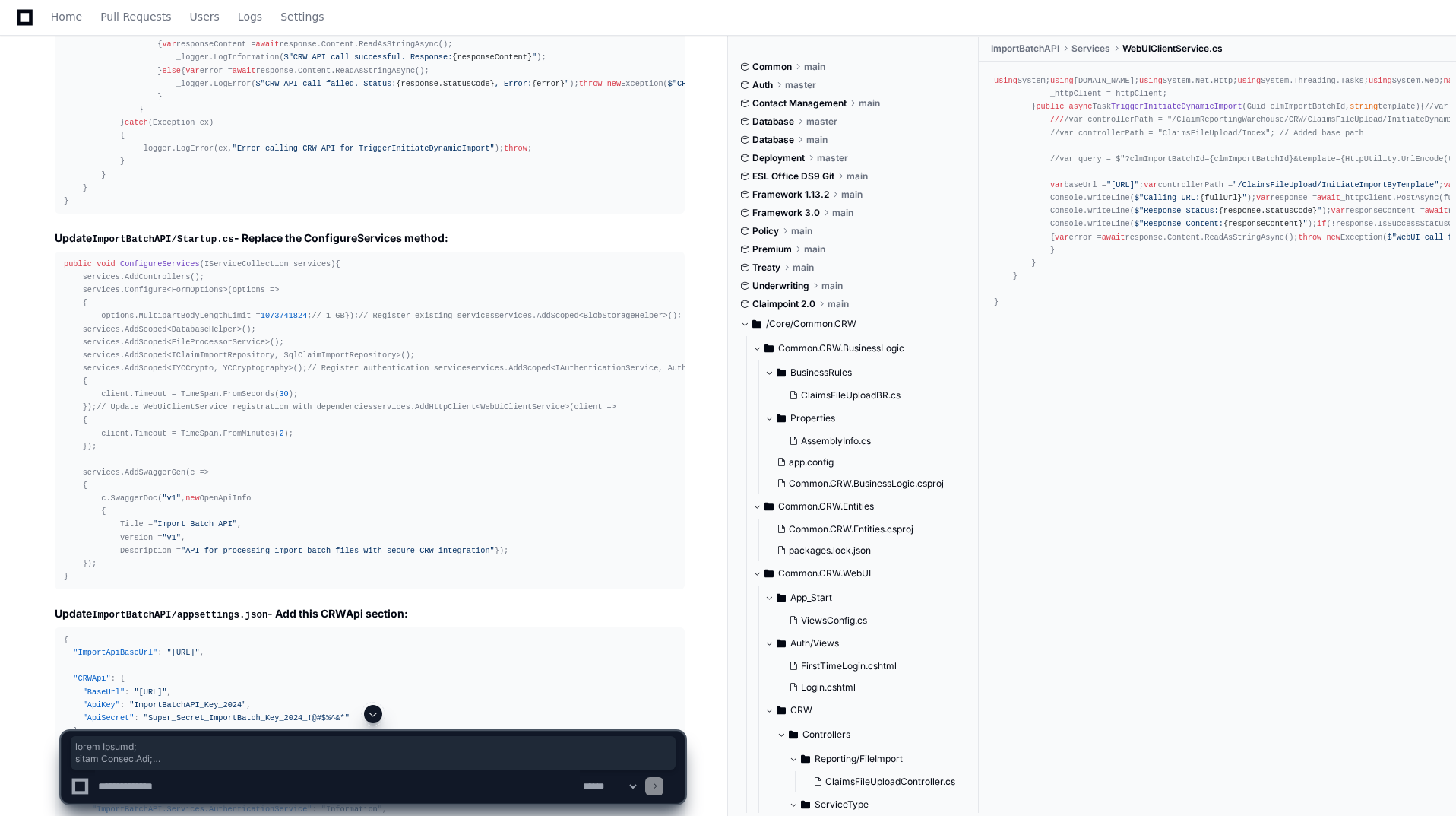
scroll to position [8594, 0]
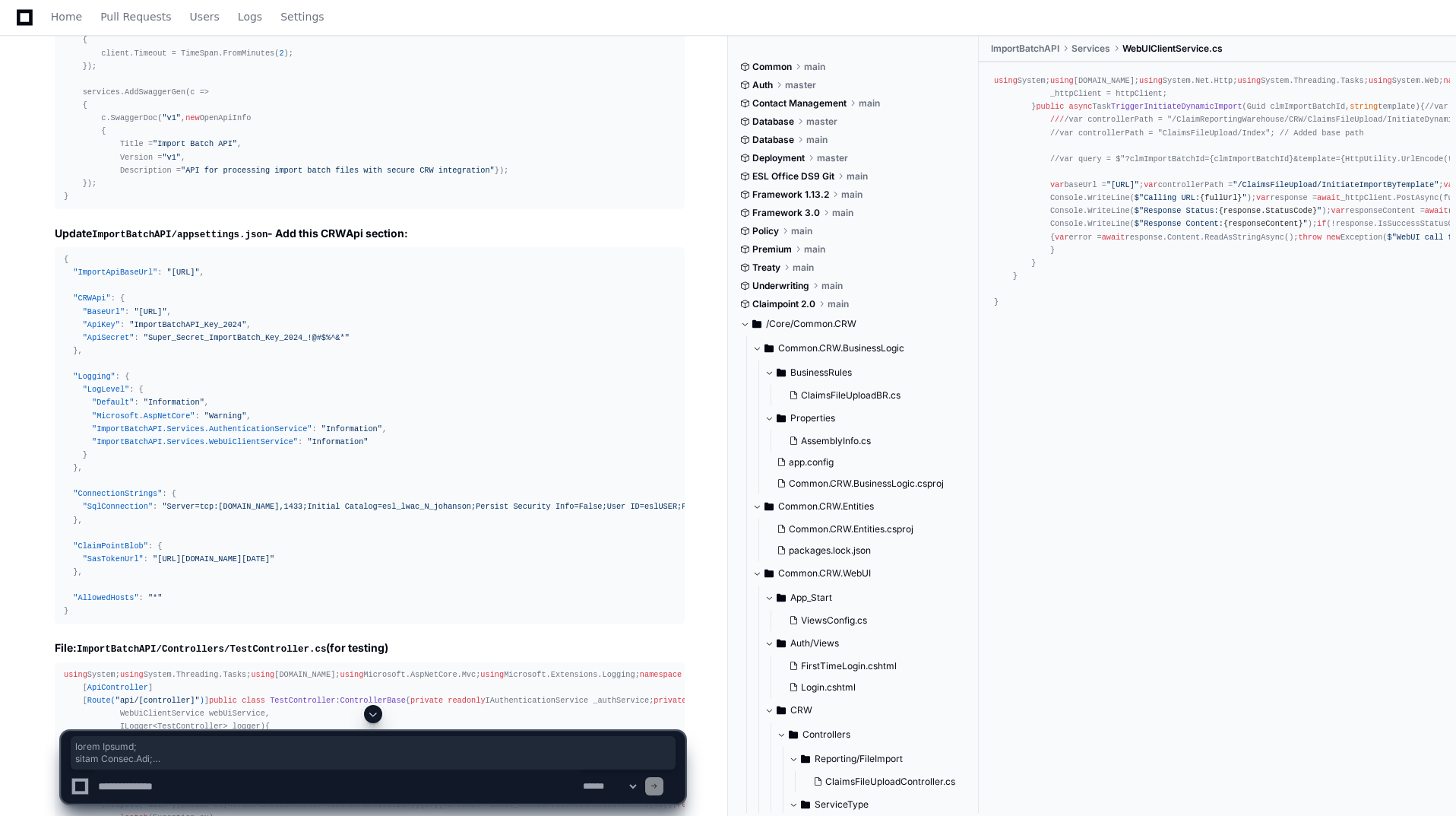
drag, startPoint x: 65, startPoint y: 257, endPoint x: 323, endPoint y: 444, distance: 318.6
copy div "using System; using System.Net; using System.Net.Http; using System.Web.Http; u…"
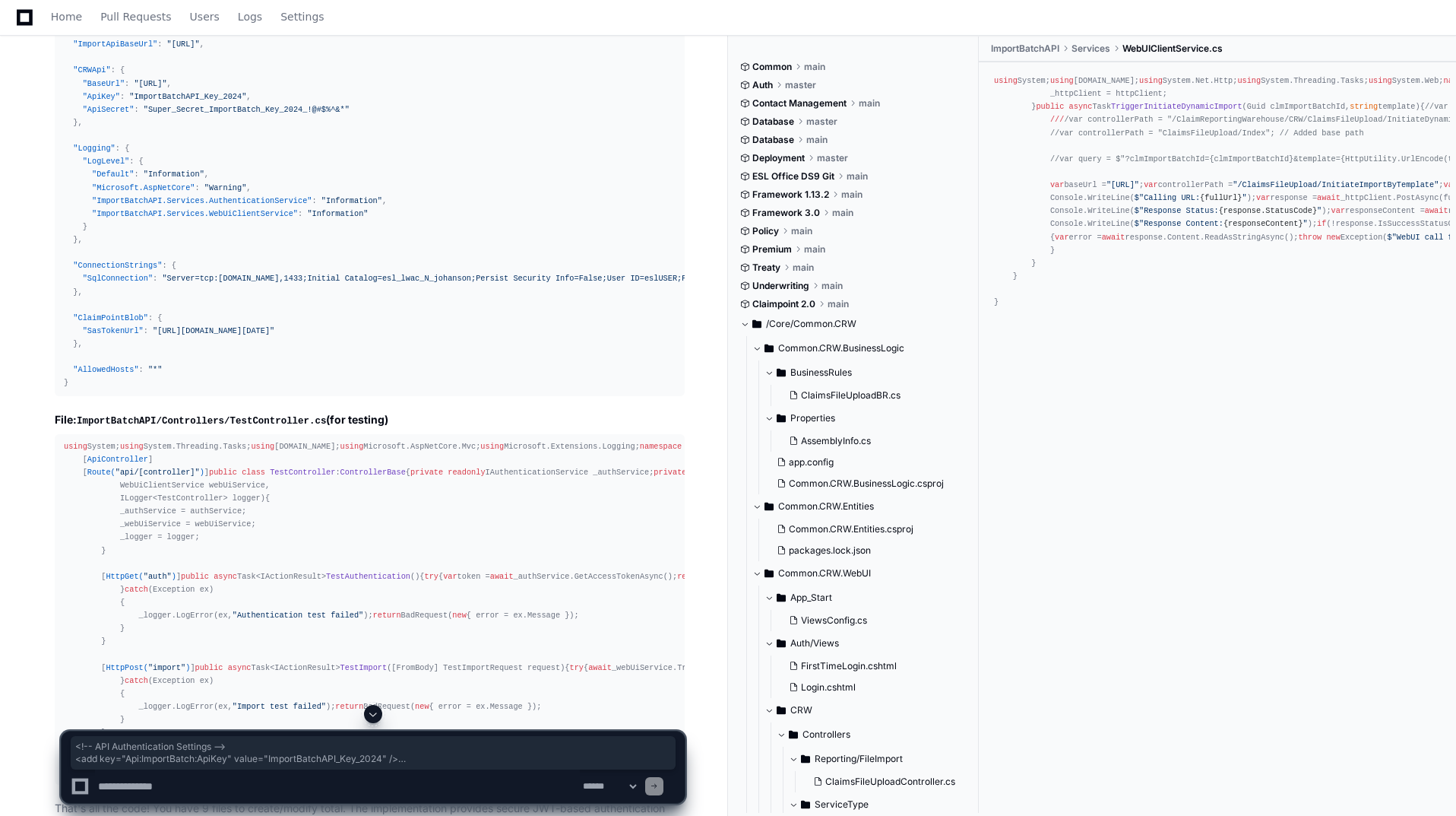
drag, startPoint x: 385, startPoint y: 353, endPoint x: 55, endPoint y: 301, distance: 334.1
copy div "<!-- API Authentication Settings --> < add key = "Api:ImportBatch:ApiKey" value…"
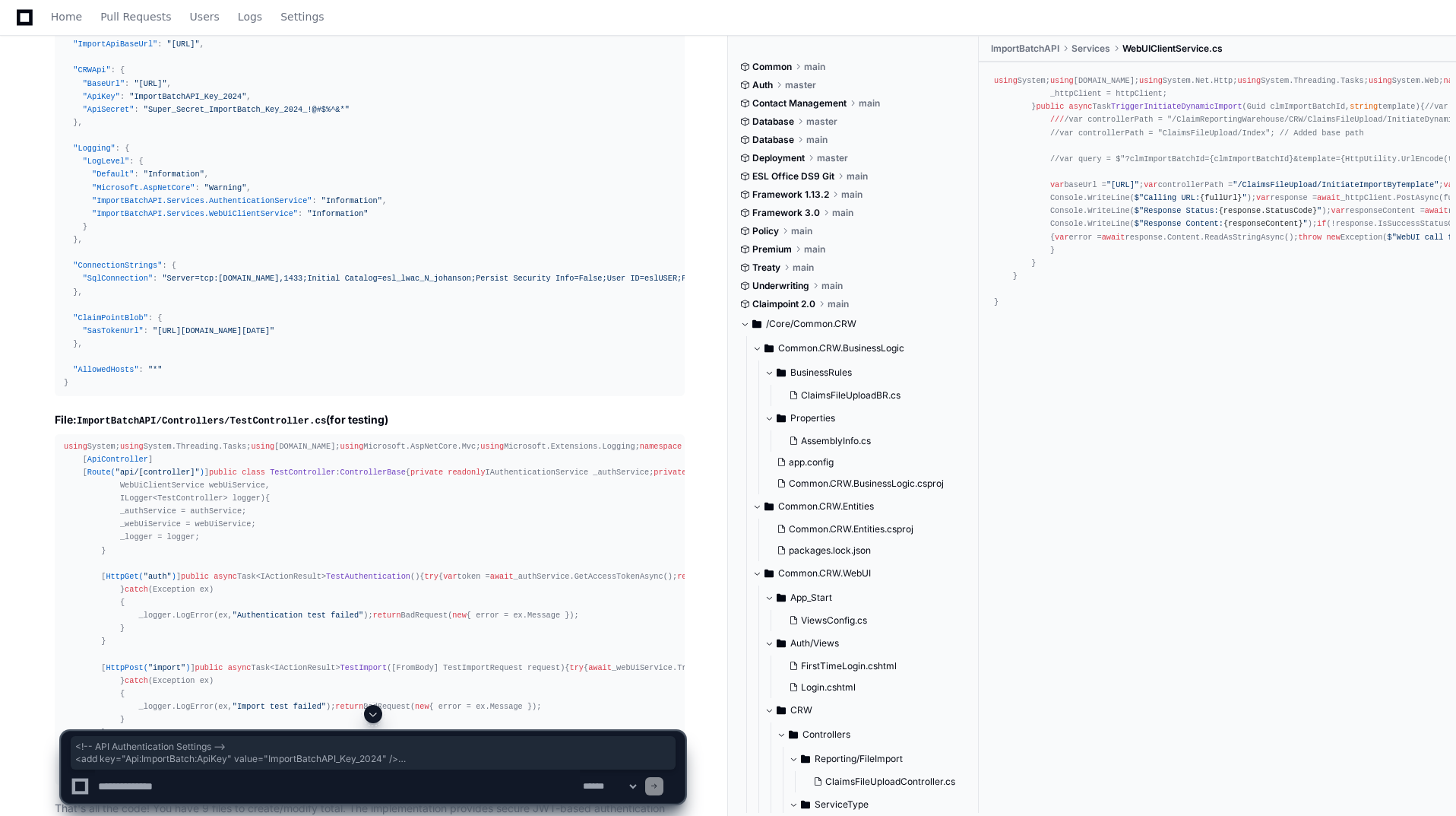
drag, startPoint x: 64, startPoint y: 318, endPoint x: 399, endPoint y: 363, distance: 338.0
copy div "<!-- API Authentication Settings --> < add key = "Api:ImportBatch:ApiKey" value…"
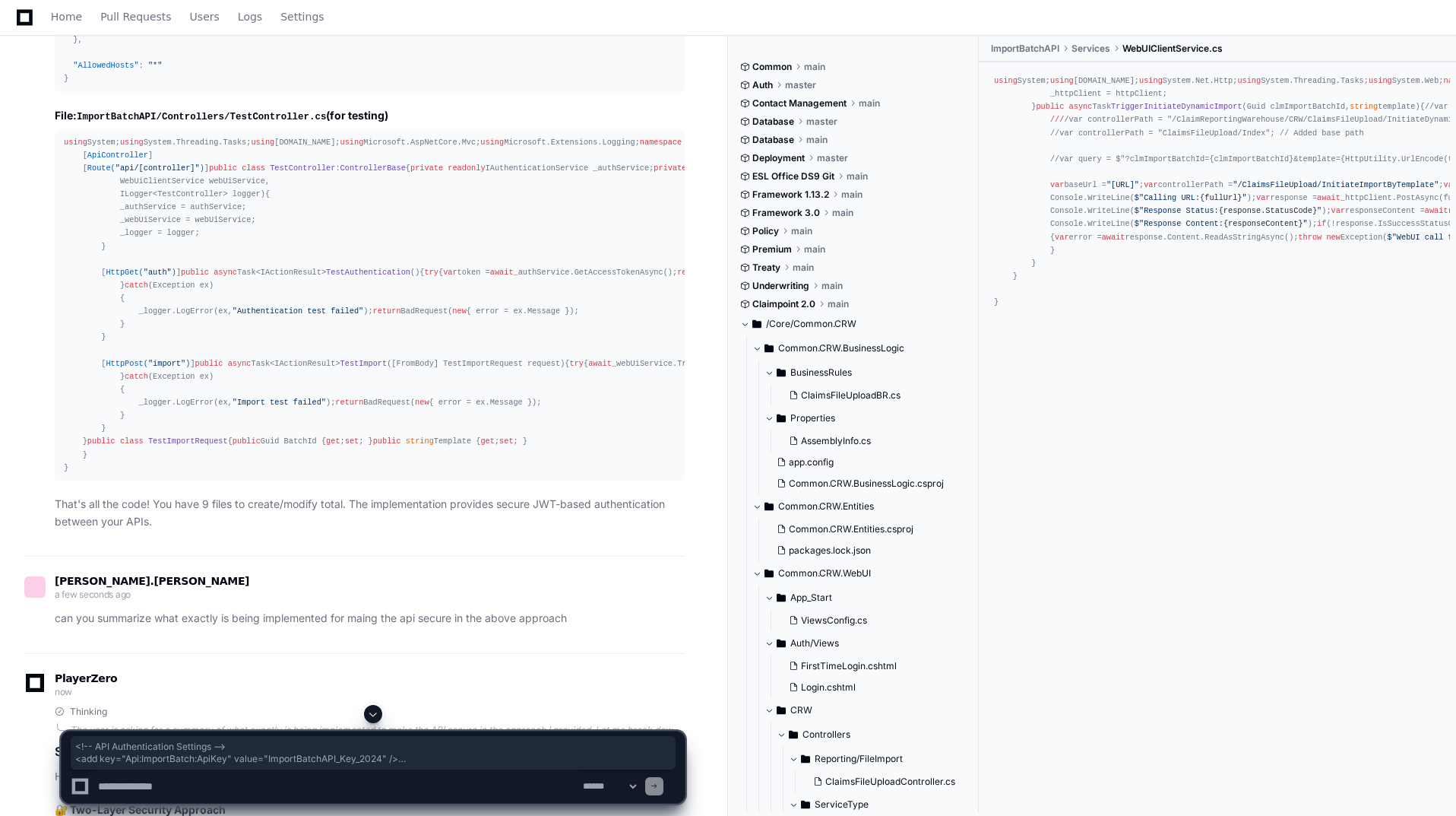
scroll to position [9278, 0]
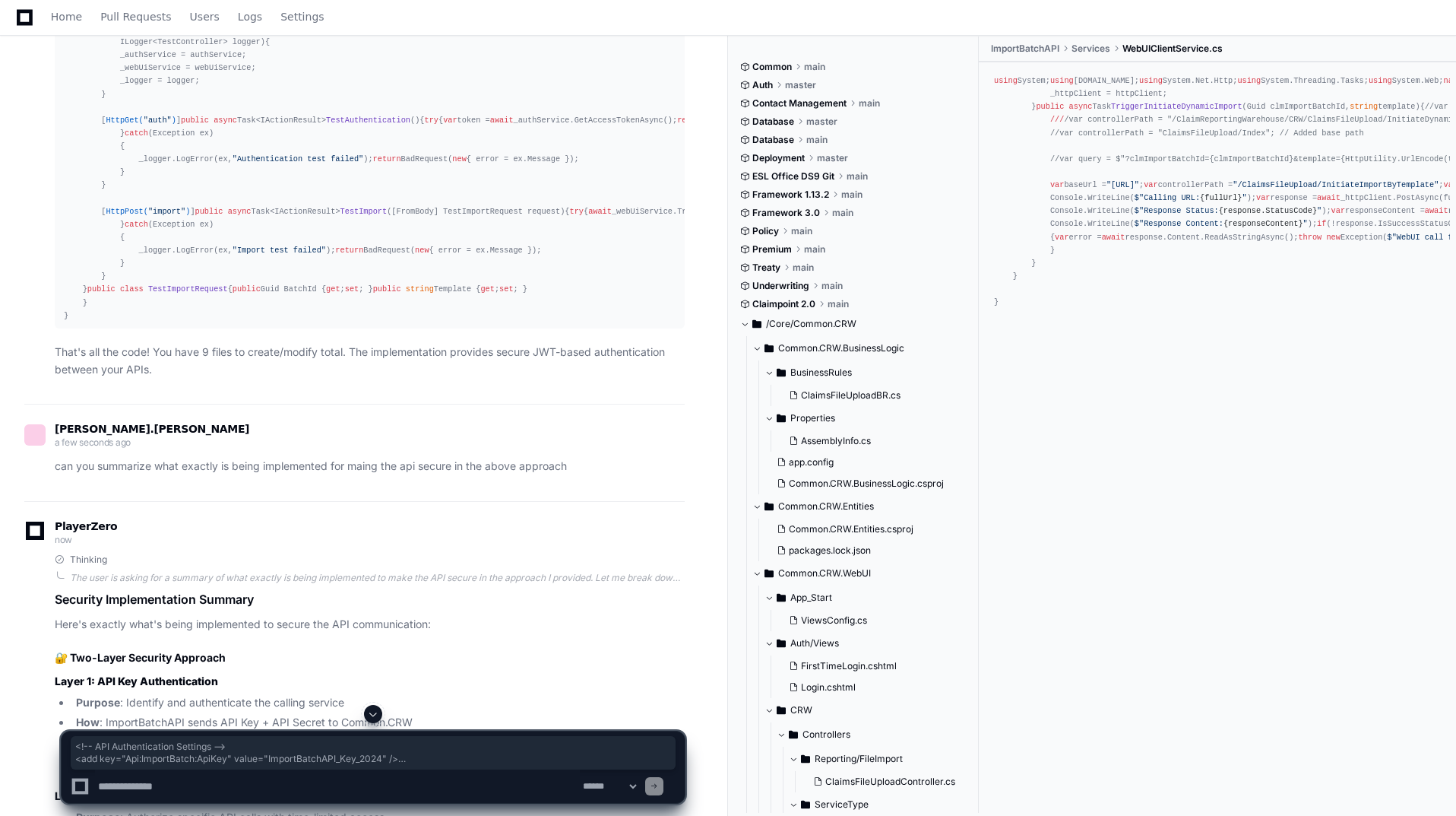
click at [202, 789] on textarea at bounding box center [337, 787] width 485 height 34
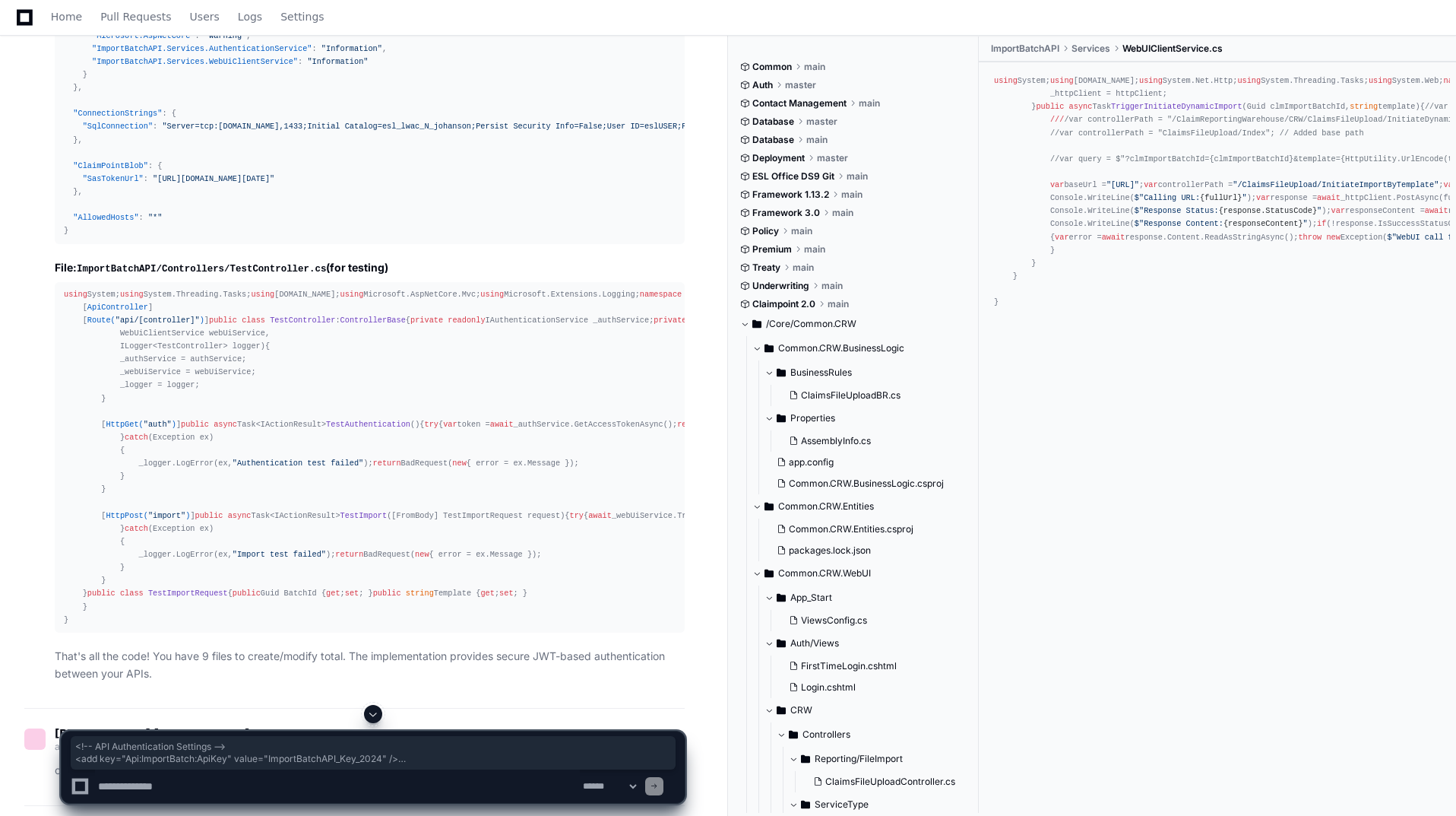
scroll to position [8898, 0]
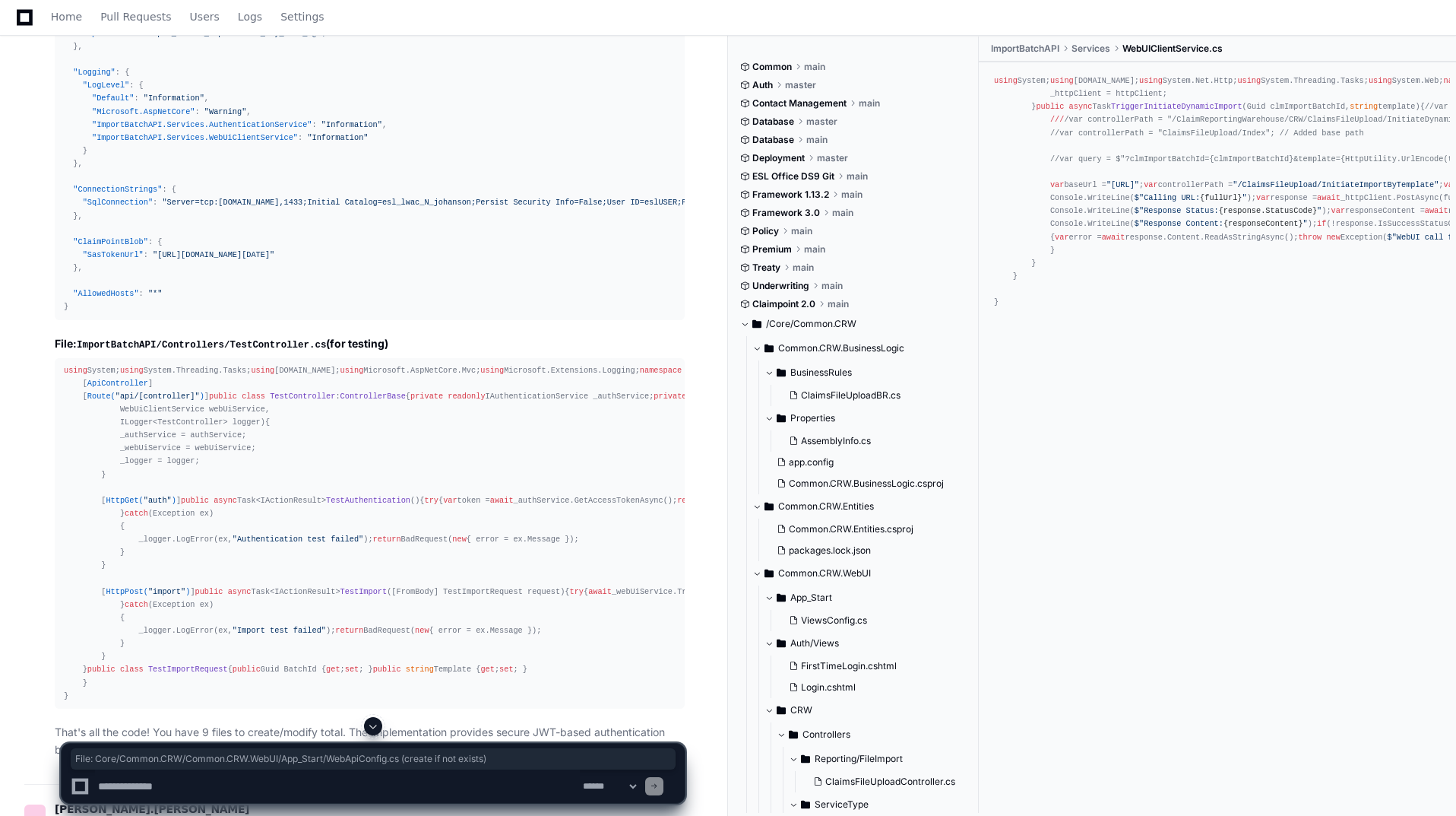
drag, startPoint x: 51, startPoint y: 314, endPoint x: 516, endPoint y: 312, distance: 465.0
click at [189, 790] on textarea at bounding box center [337, 787] width 485 height 34
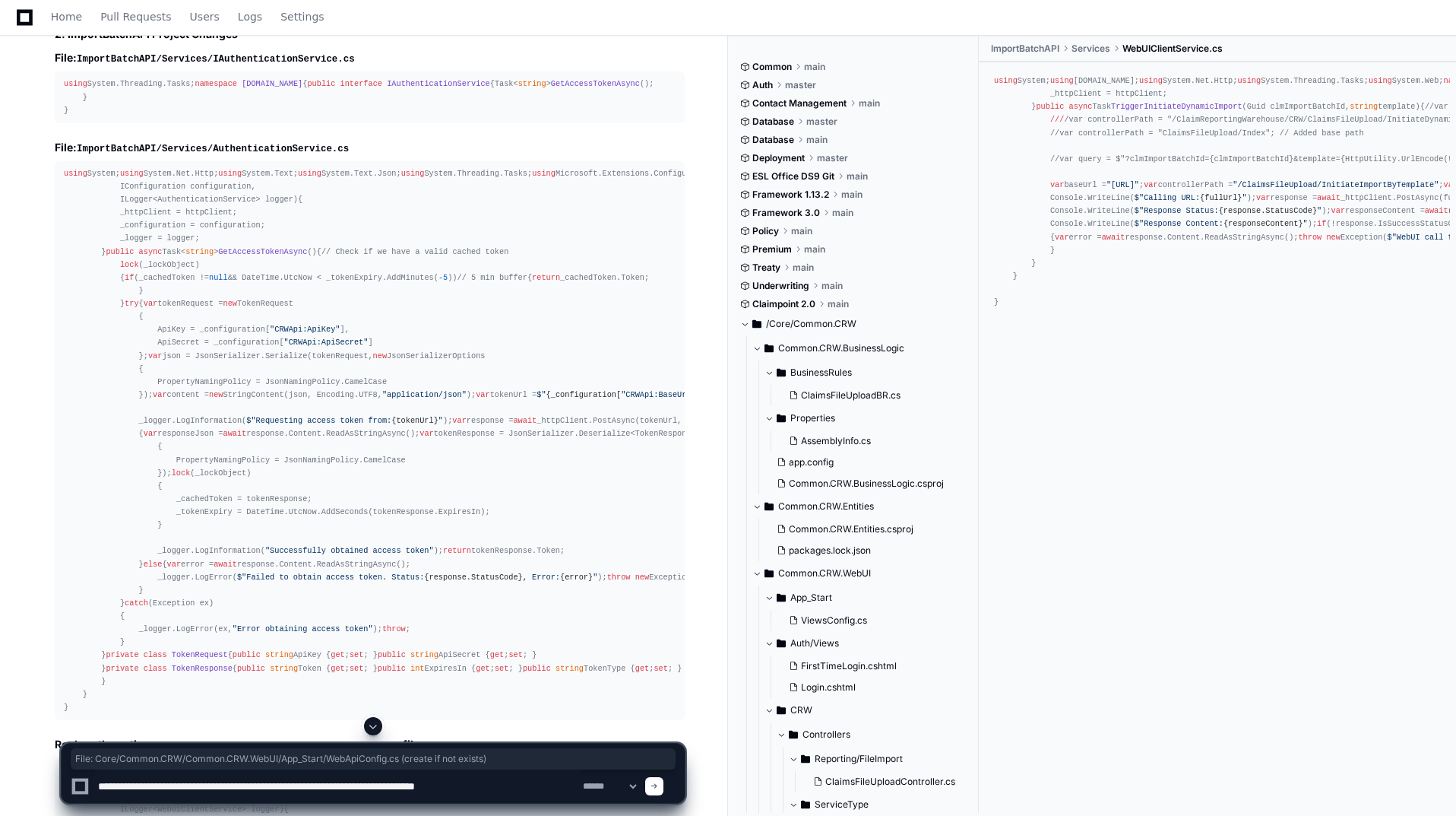
scroll to position [7605, 0]
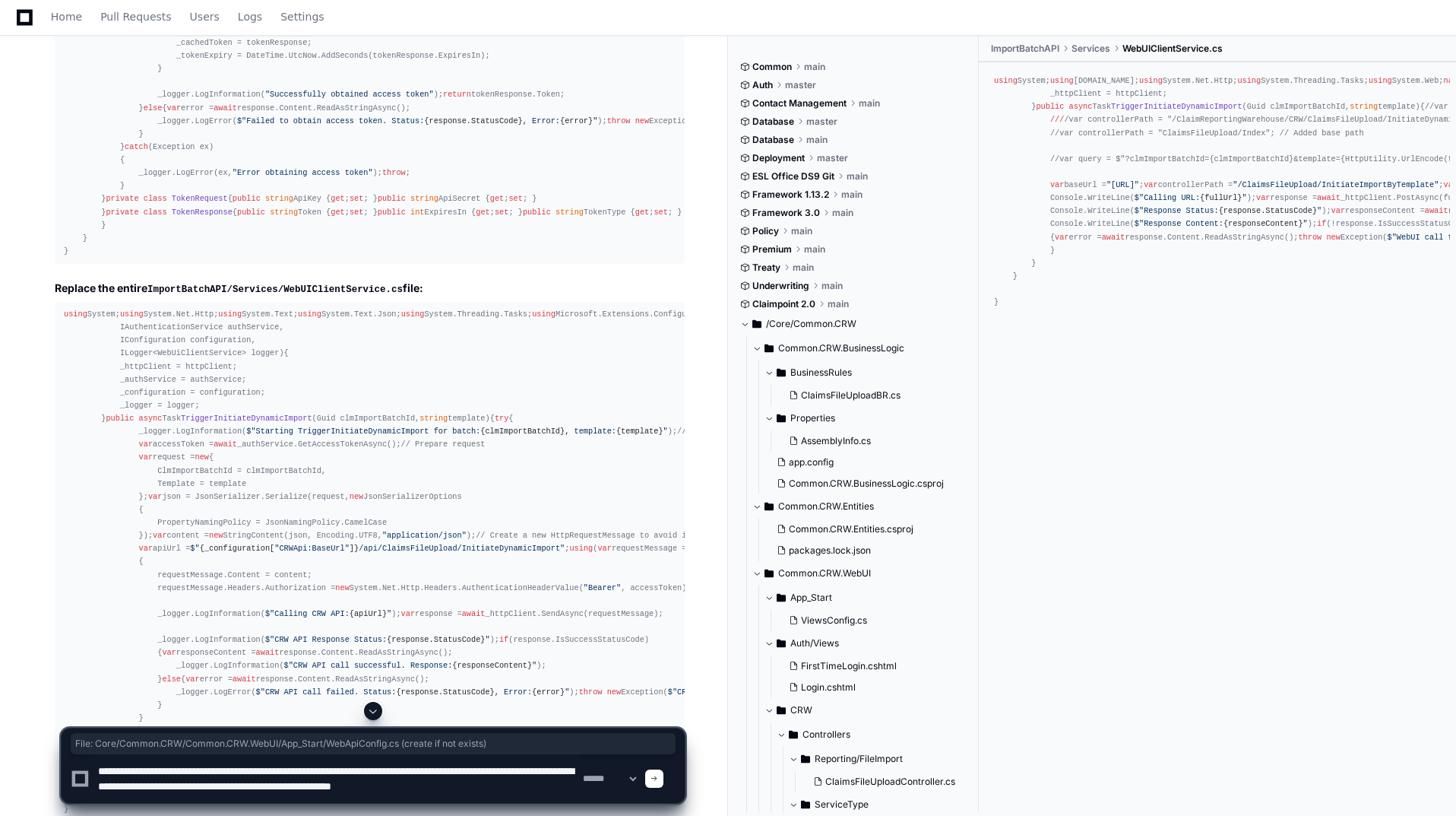
click at [230, 775] on textarea at bounding box center [337, 778] width 485 height 48
type textarea "**********"
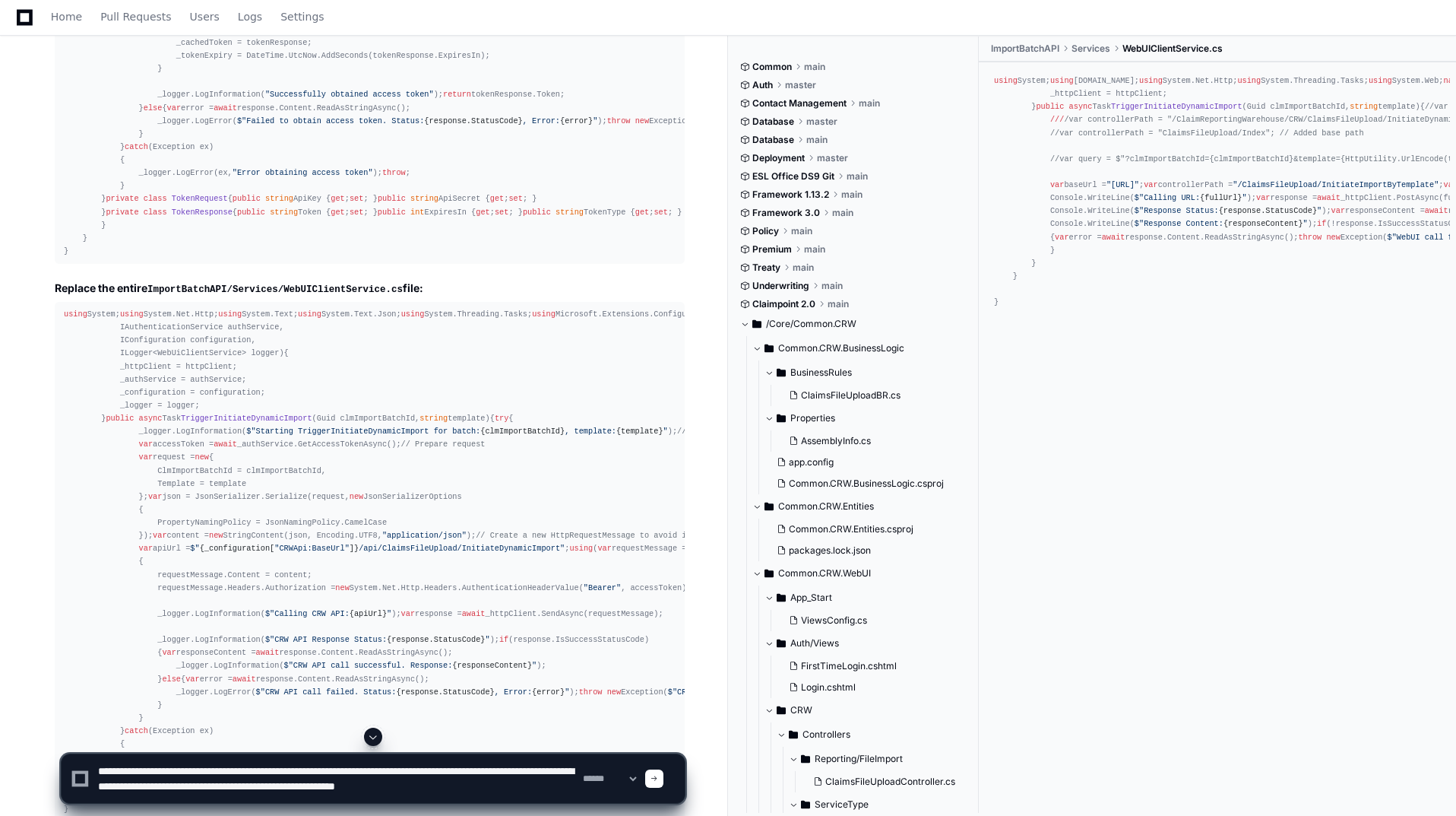
click at [658, 779] on span at bounding box center [654, 779] width 8 height 8
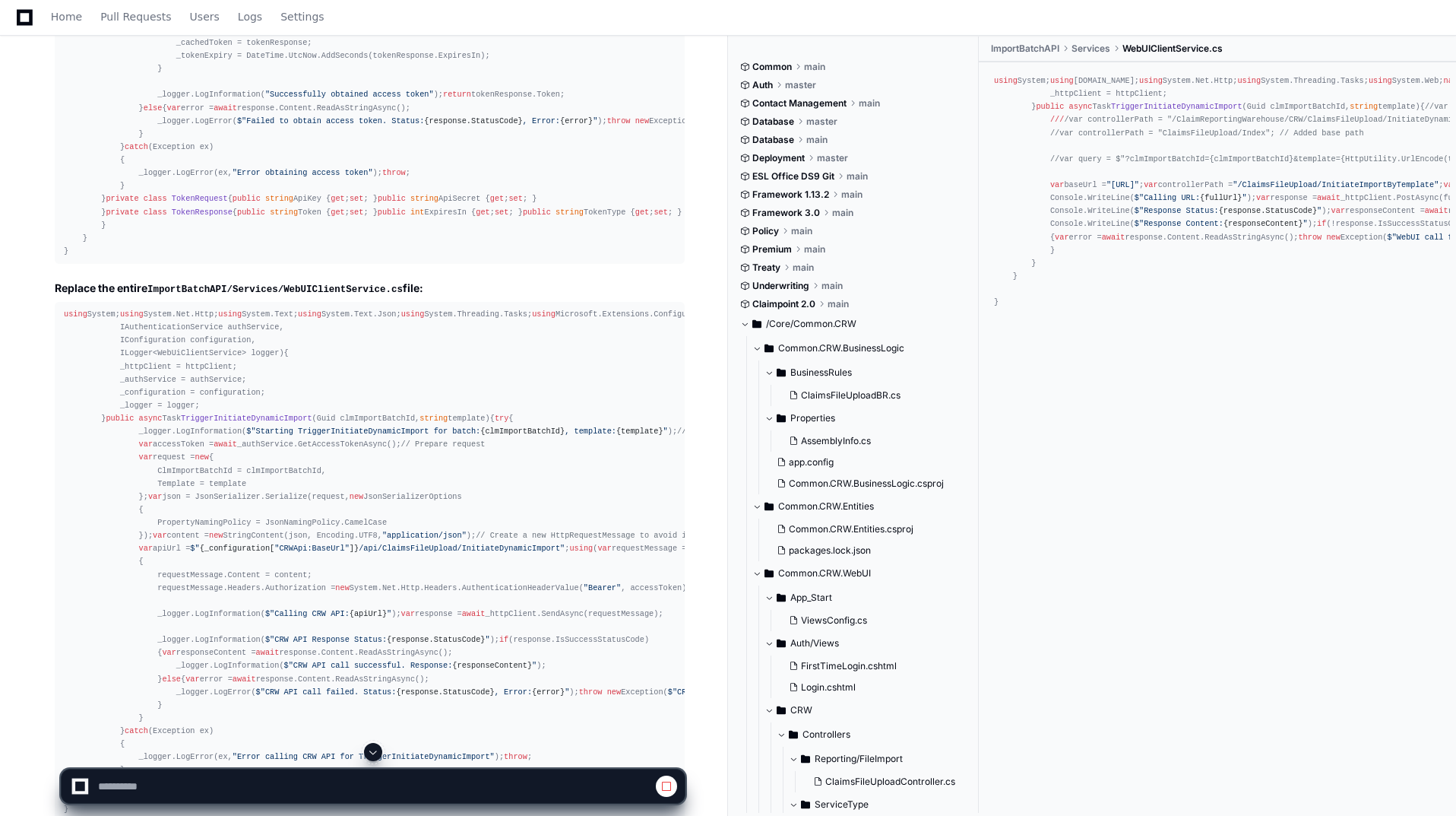
click at [372, 745] on button at bounding box center [373, 752] width 18 height 18
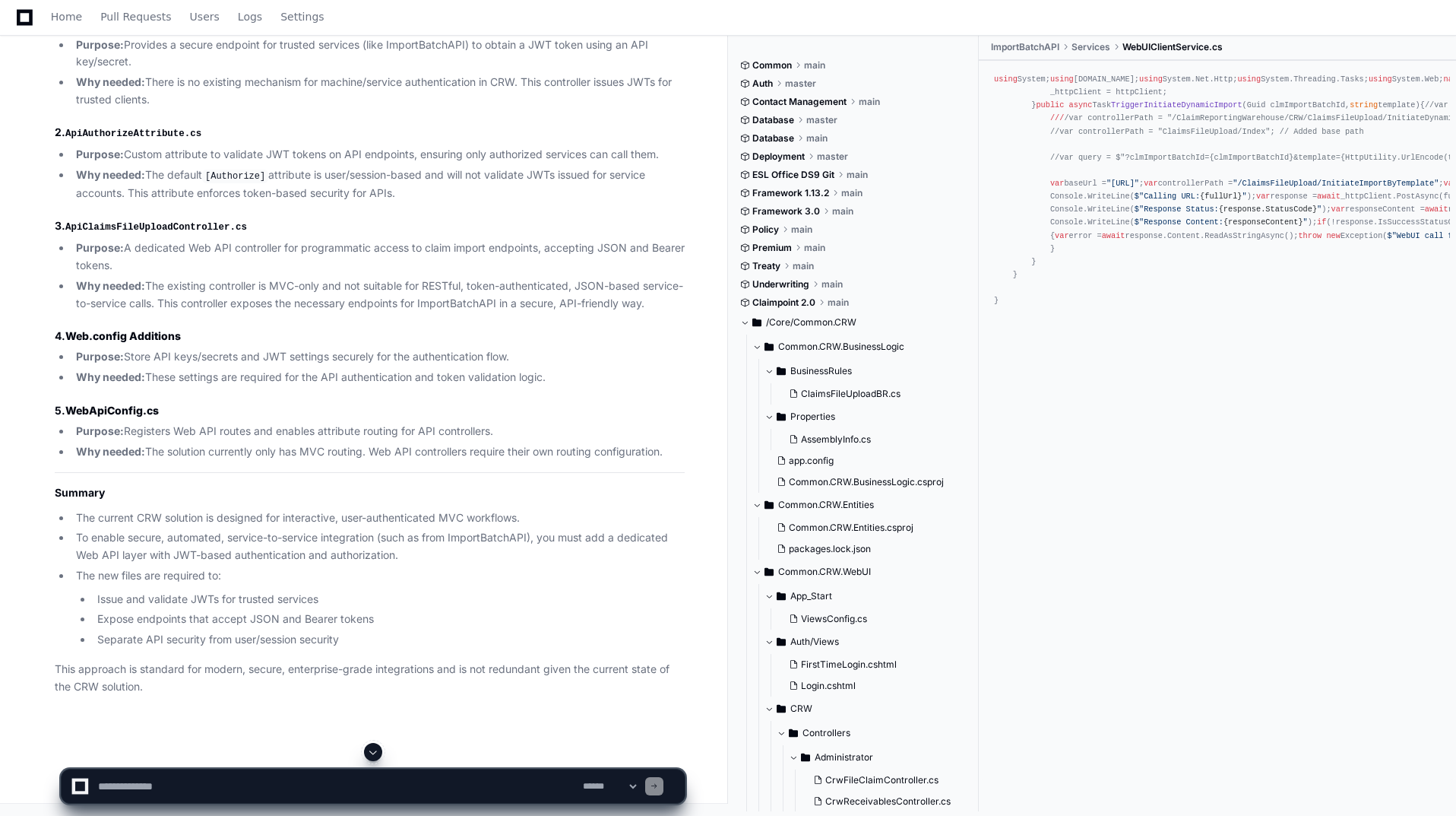
scroll to position [16692, 0]
click at [283, 781] on textarea at bounding box center [337, 787] width 485 height 34
type textarea "**********"
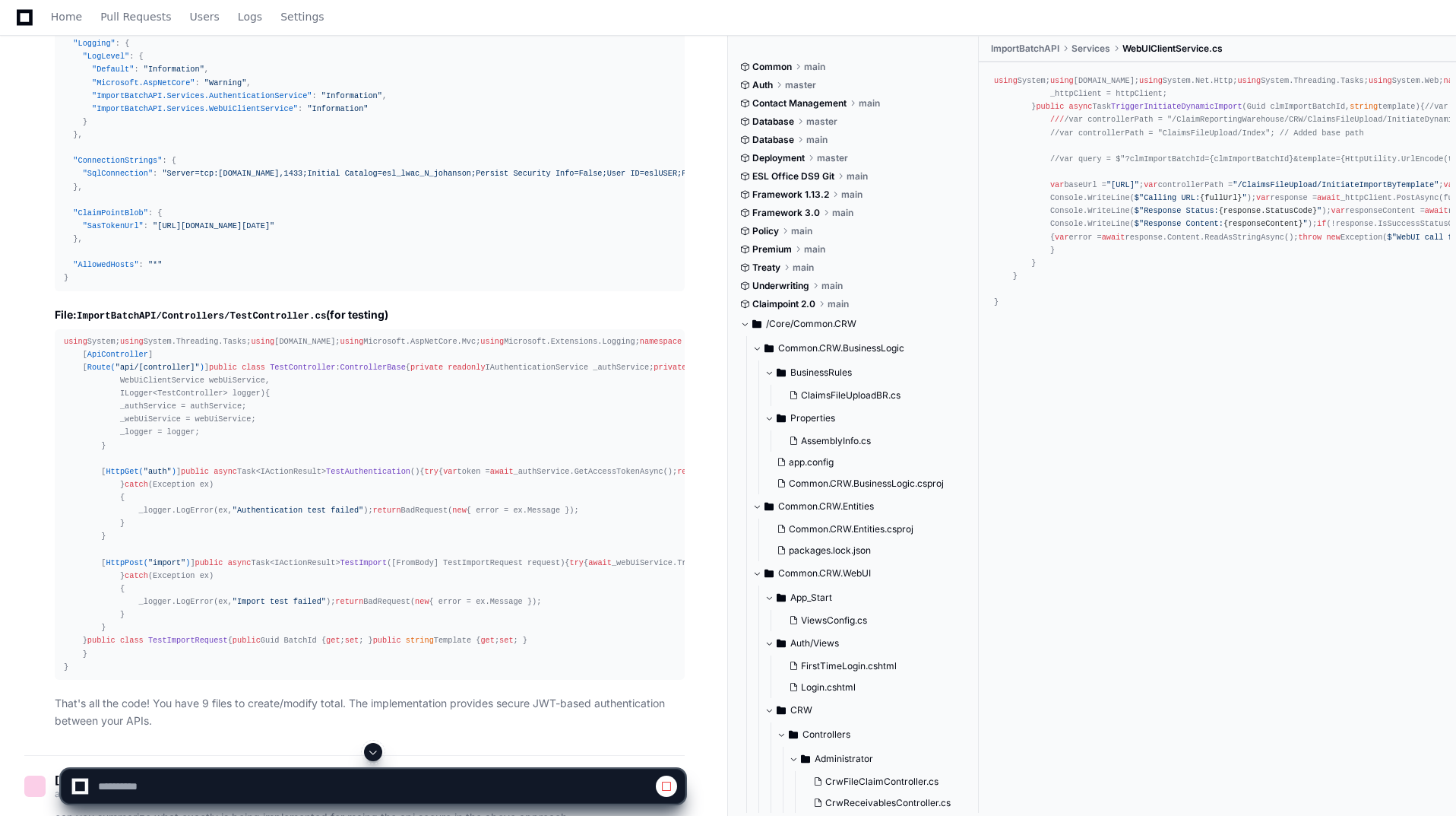
scroll to position [9003, 0]
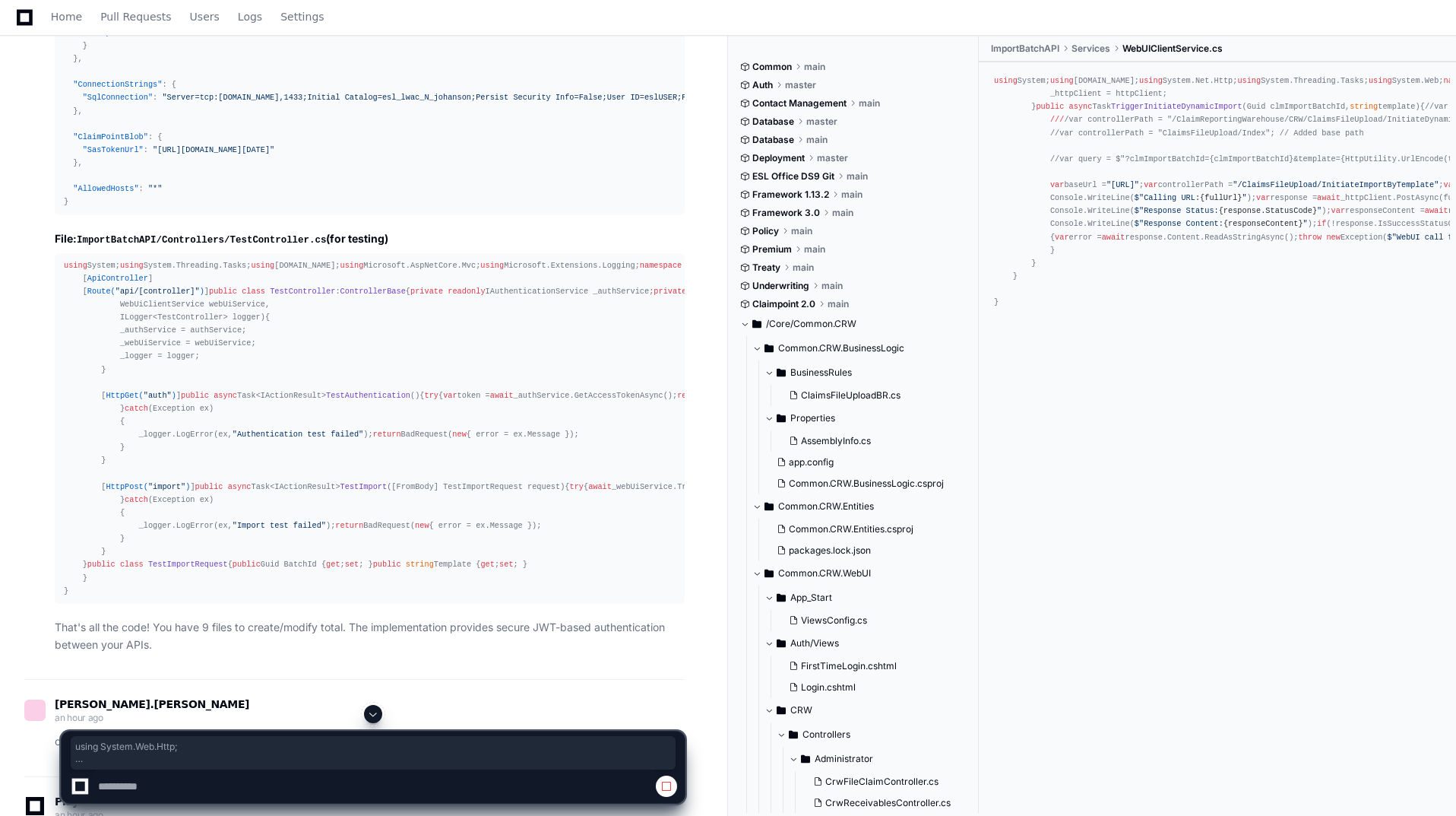
drag, startPoint x: 60, startPoint y: 232, endPoint x: 71, endPoint y: 503, distance: 271.2
copy div "using System.Web.Http; namespace Common.CRW.WebUI { public static class WebApiC…"
click at [371, 715] on span at bounding box center [373, 714] width 12 height 12
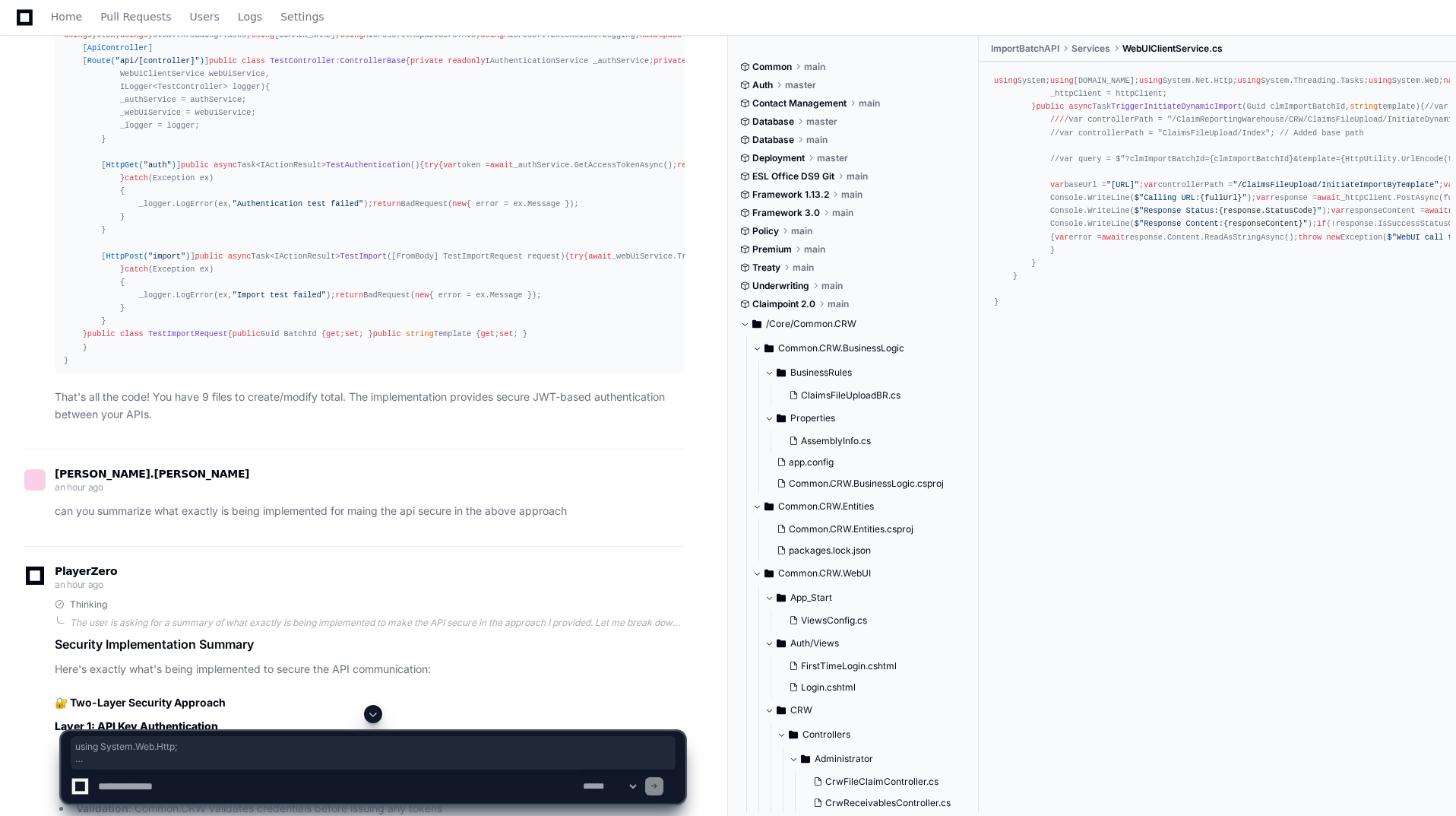
scroll to position [9309, 0]
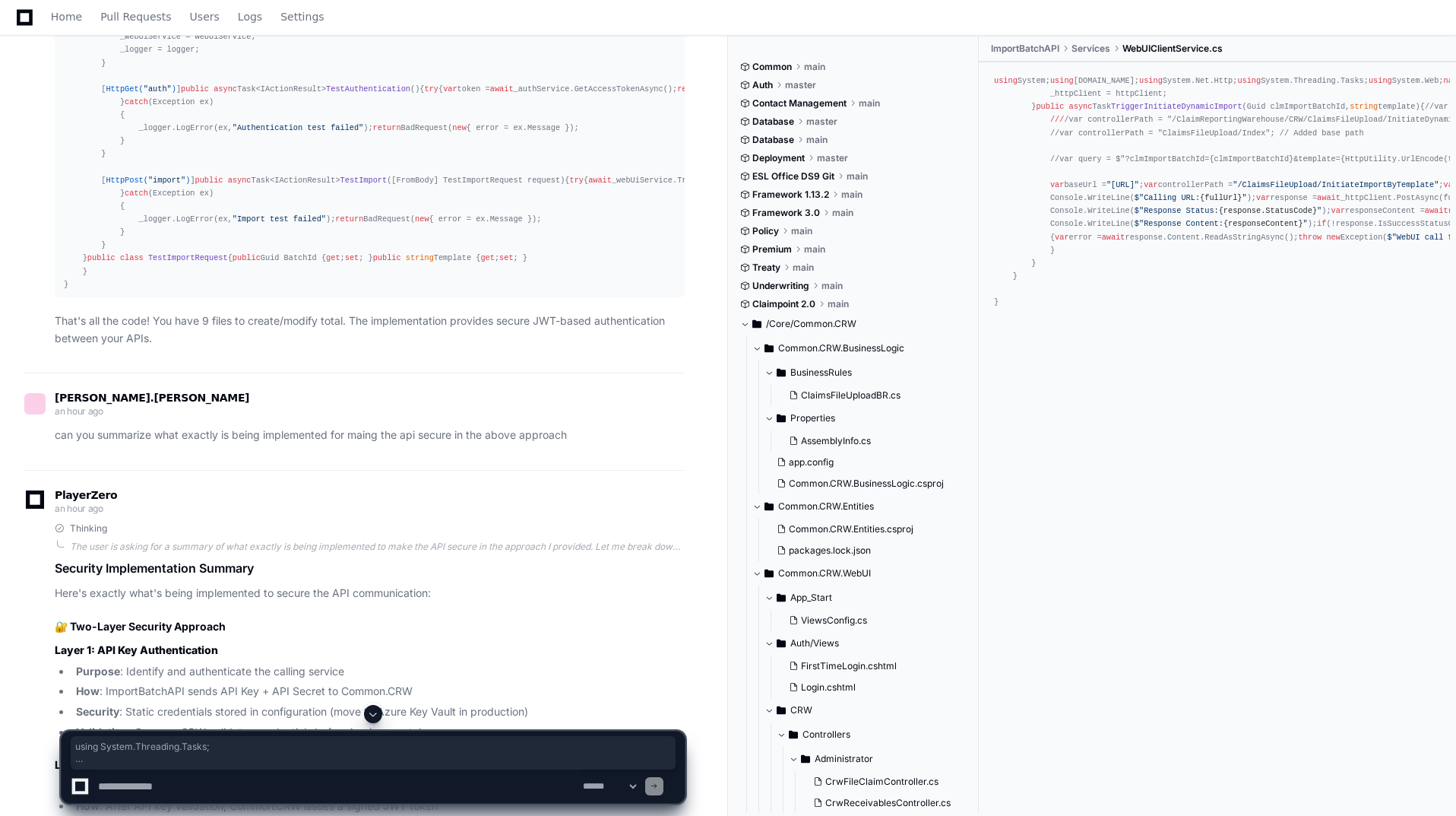
drag, startPoint x: 58, startPoint y: 271, endPoint x: 81, endPoint y: 379, distance: 110.4
copy div "using System.Threading.Tasks; namespace ImportBatchAPI.Services { public interf…"
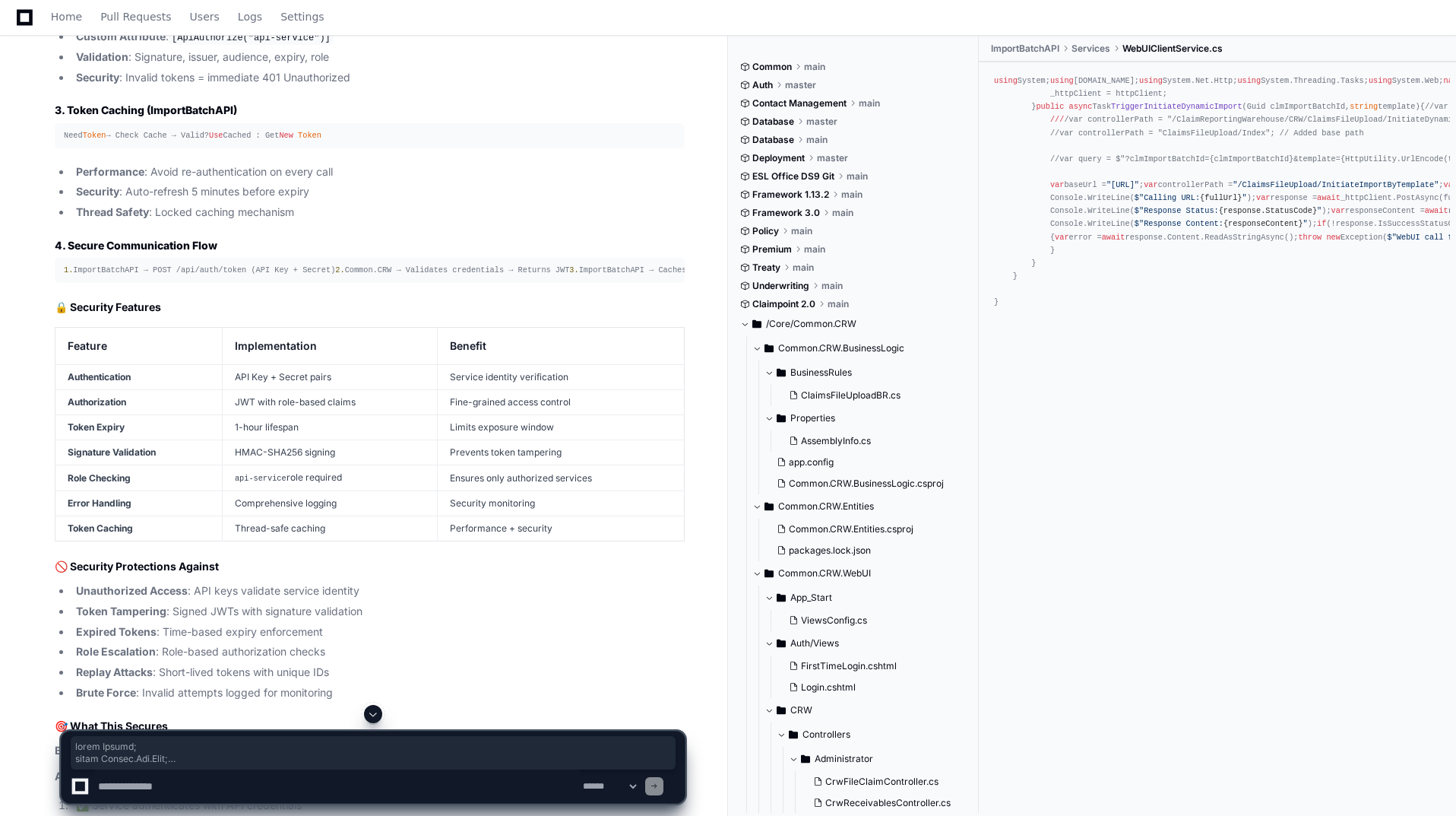
scroll to position [10450, 0]
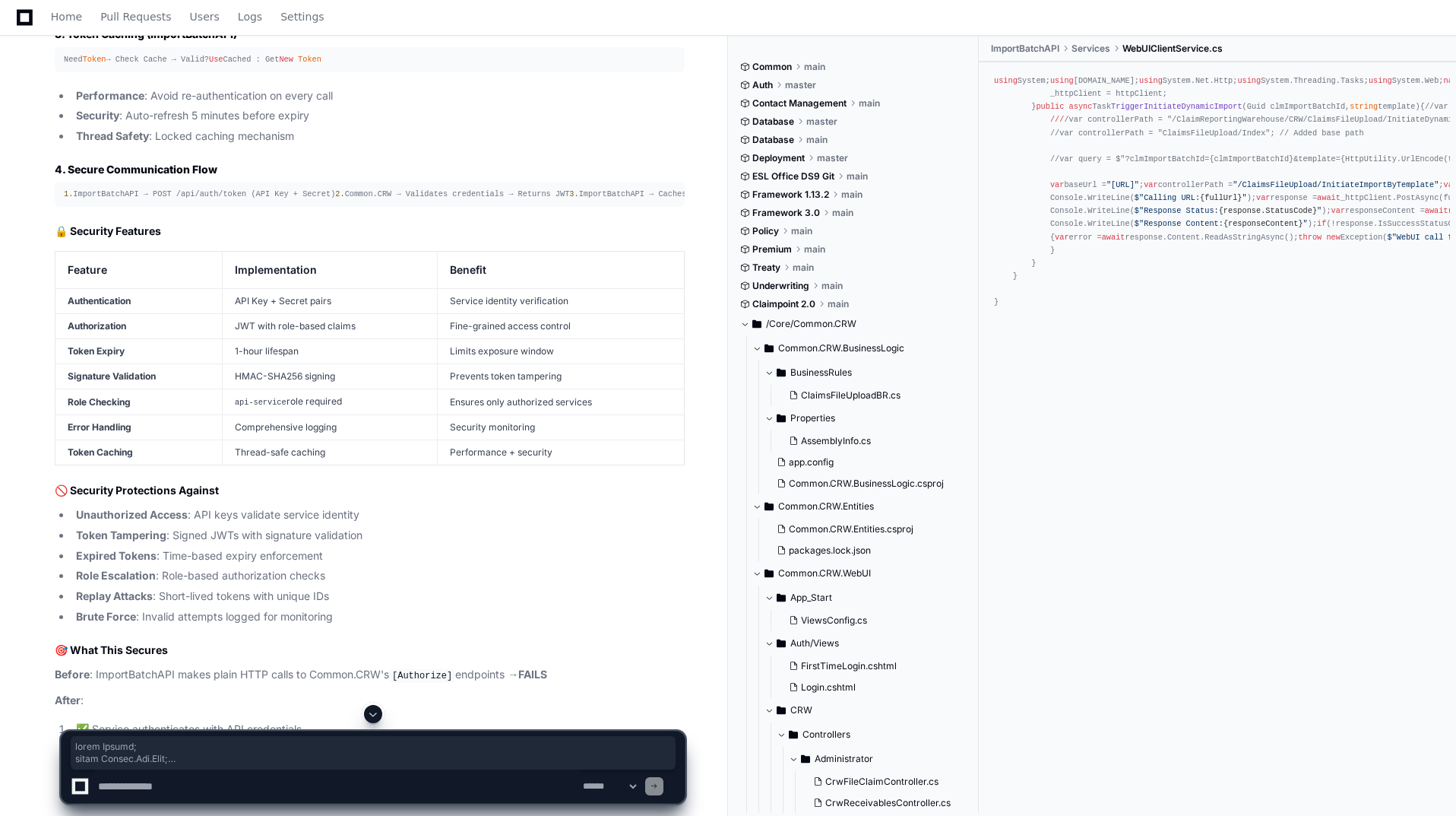
drag, startPoint x: 65, startPoint y: 214, endPoint x: 142, endPoint y: 660, distance: 452.6
copy div "using System; using System.Net.Http; using System.Text; using System.Text.Json;…"
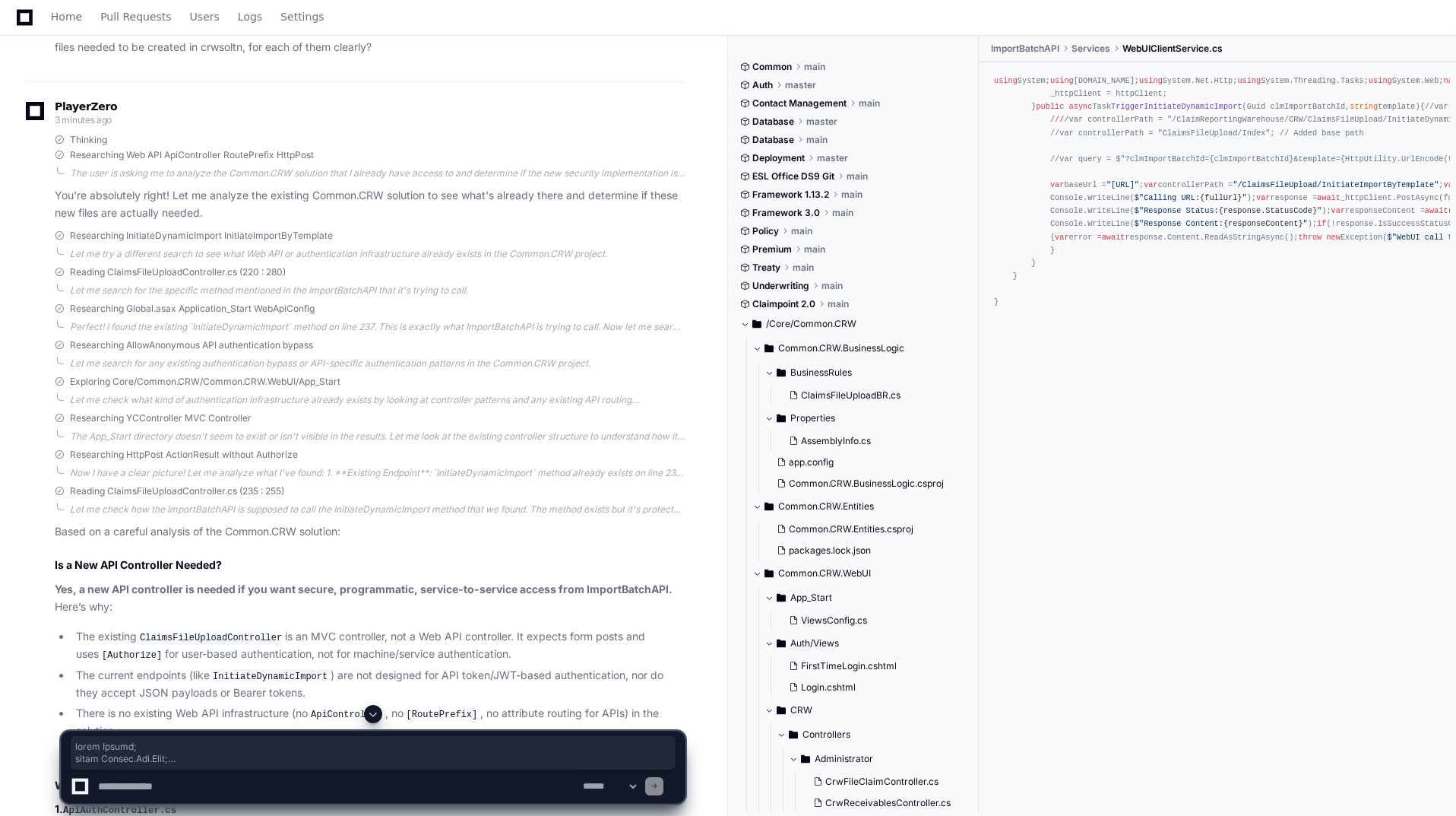
scroll to position [11743, 0]
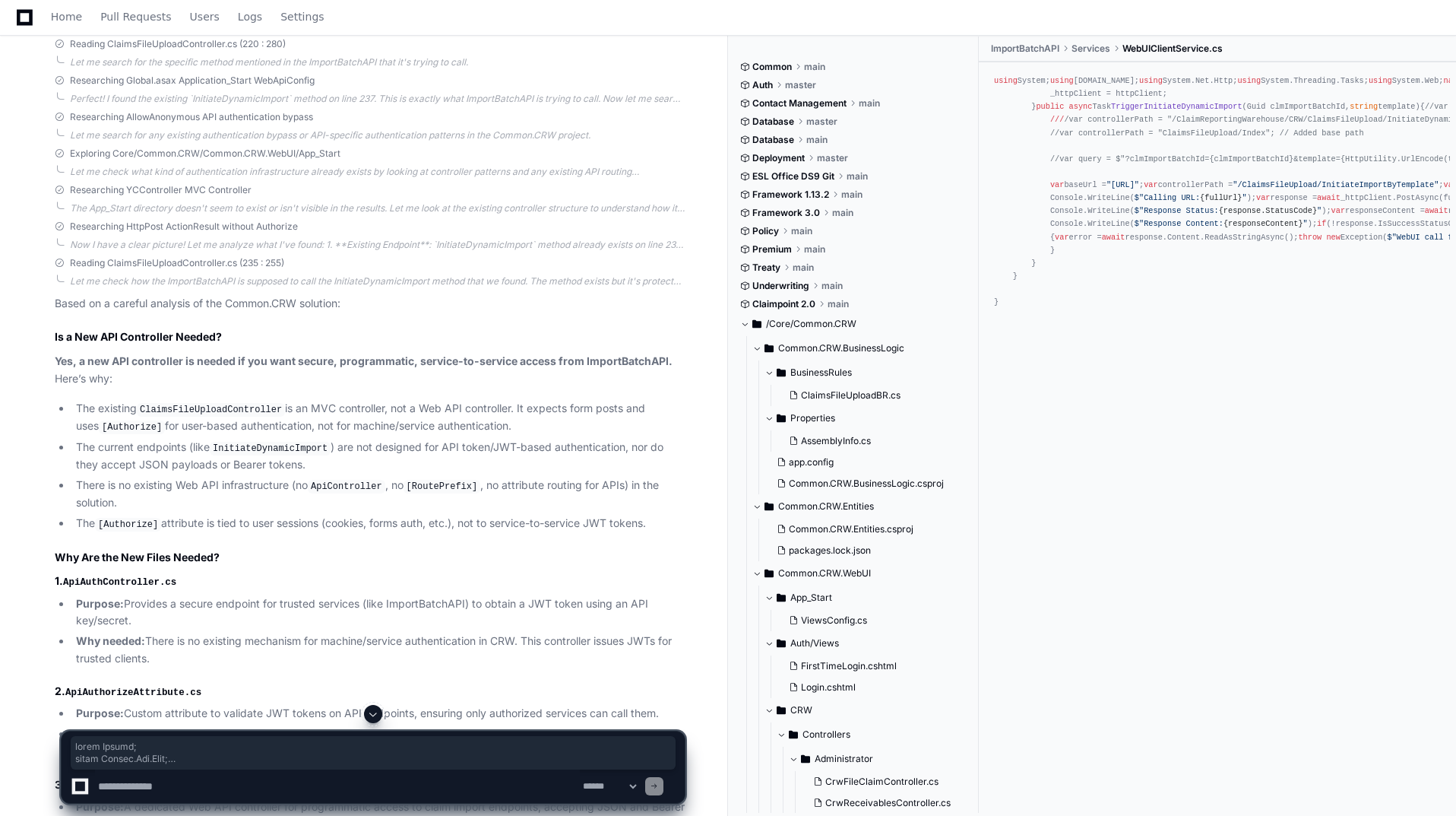
drag, startPoint x: 62, startPoint y: 260, endPoint x: 213, endPoint y: 546, distance: 323.4
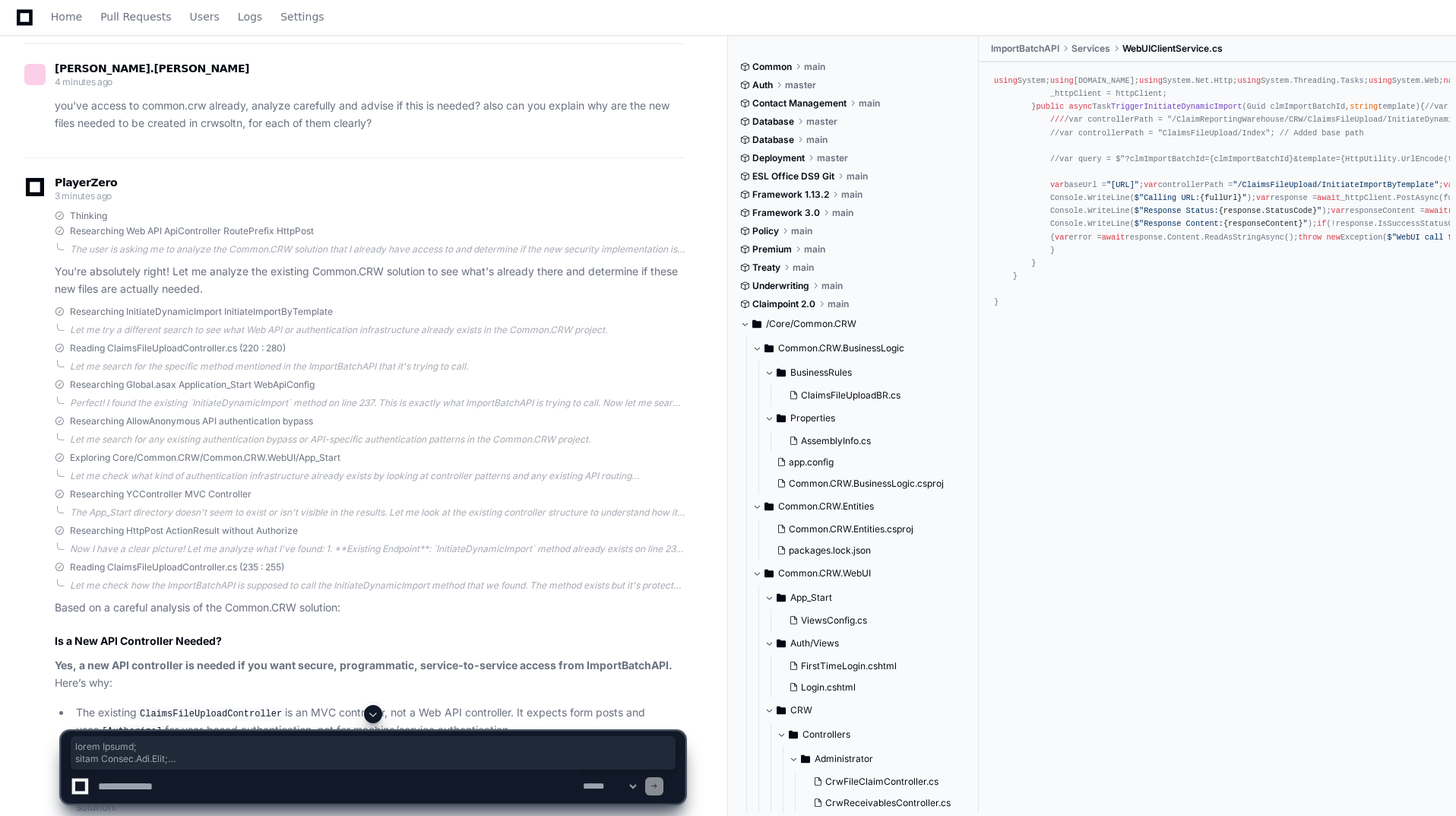
scroll to position [11515, 0]
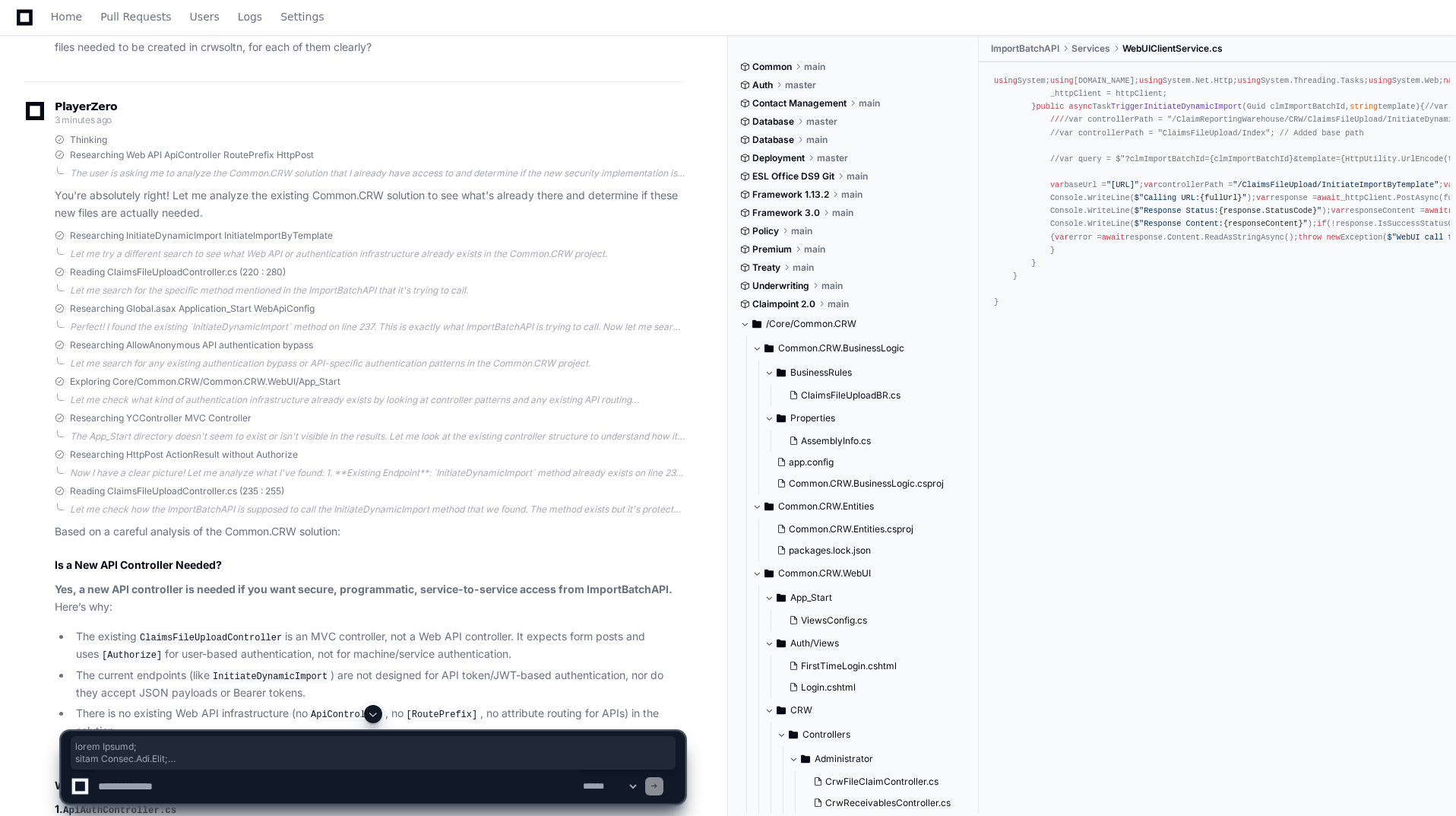
click at [498, 784] on textarea at bounding box center [337, 787] width 485 height 34
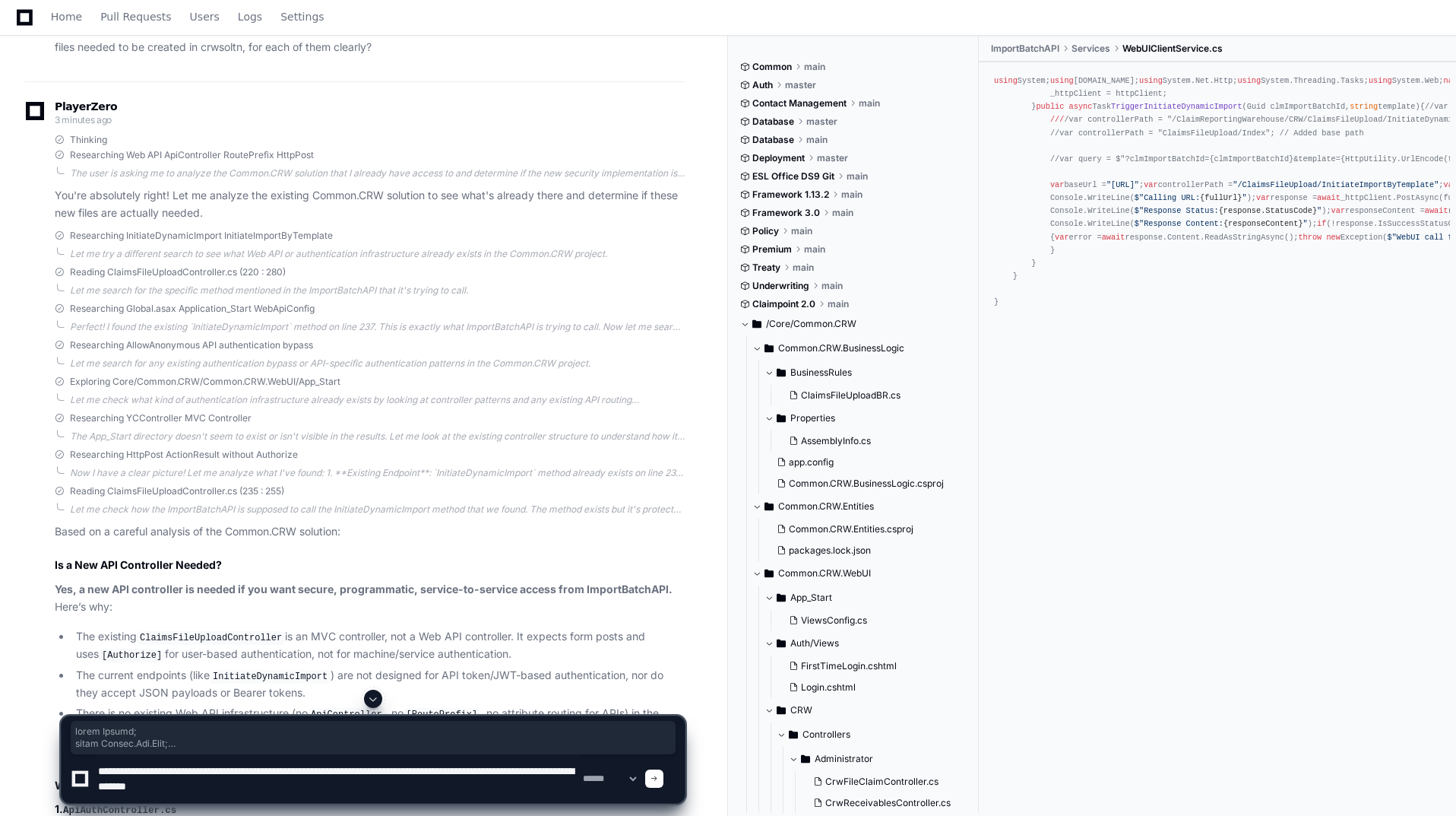
paste textarea "**********"
type textarea "**********"
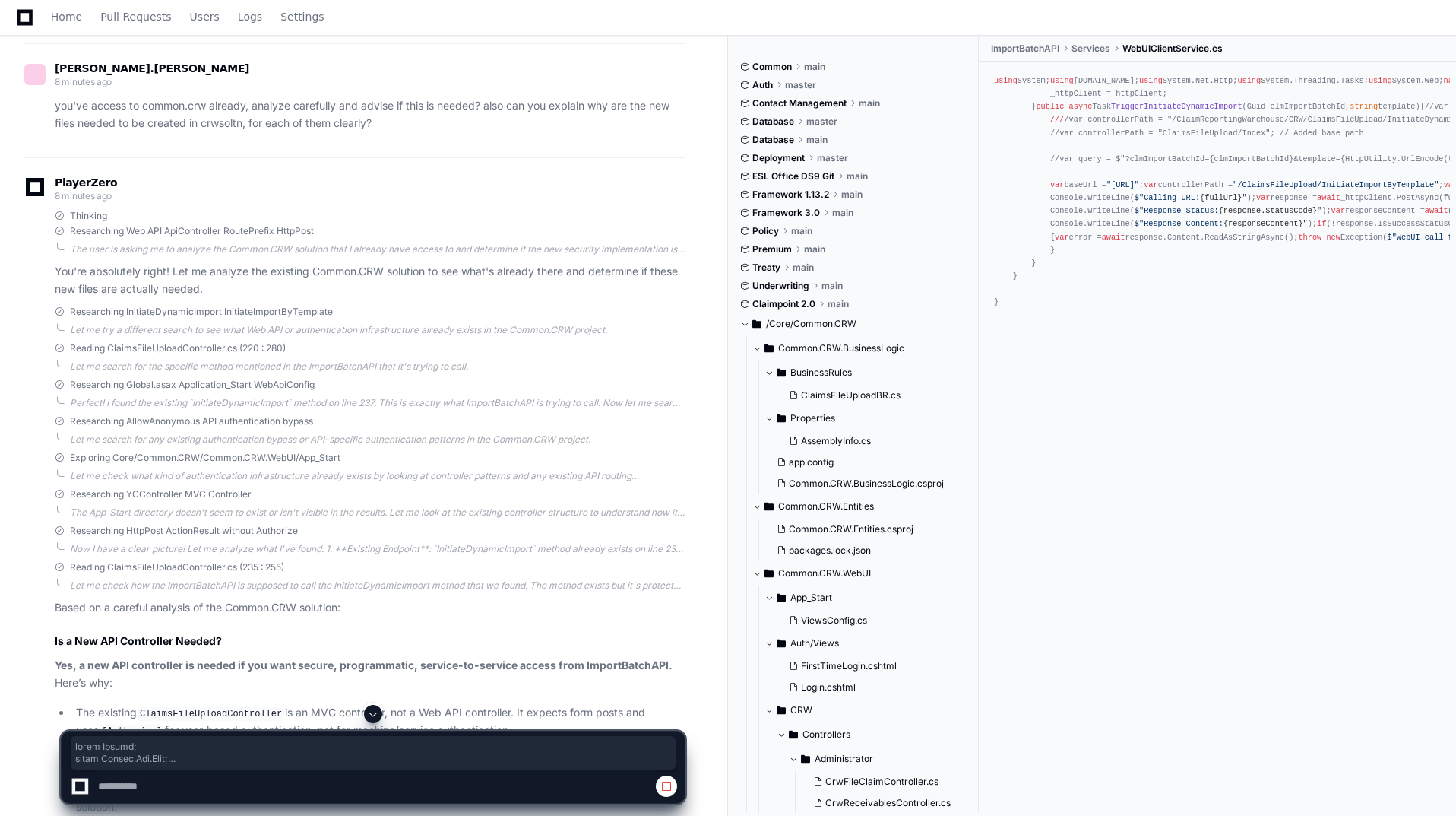
scroll to position [11667, 0]
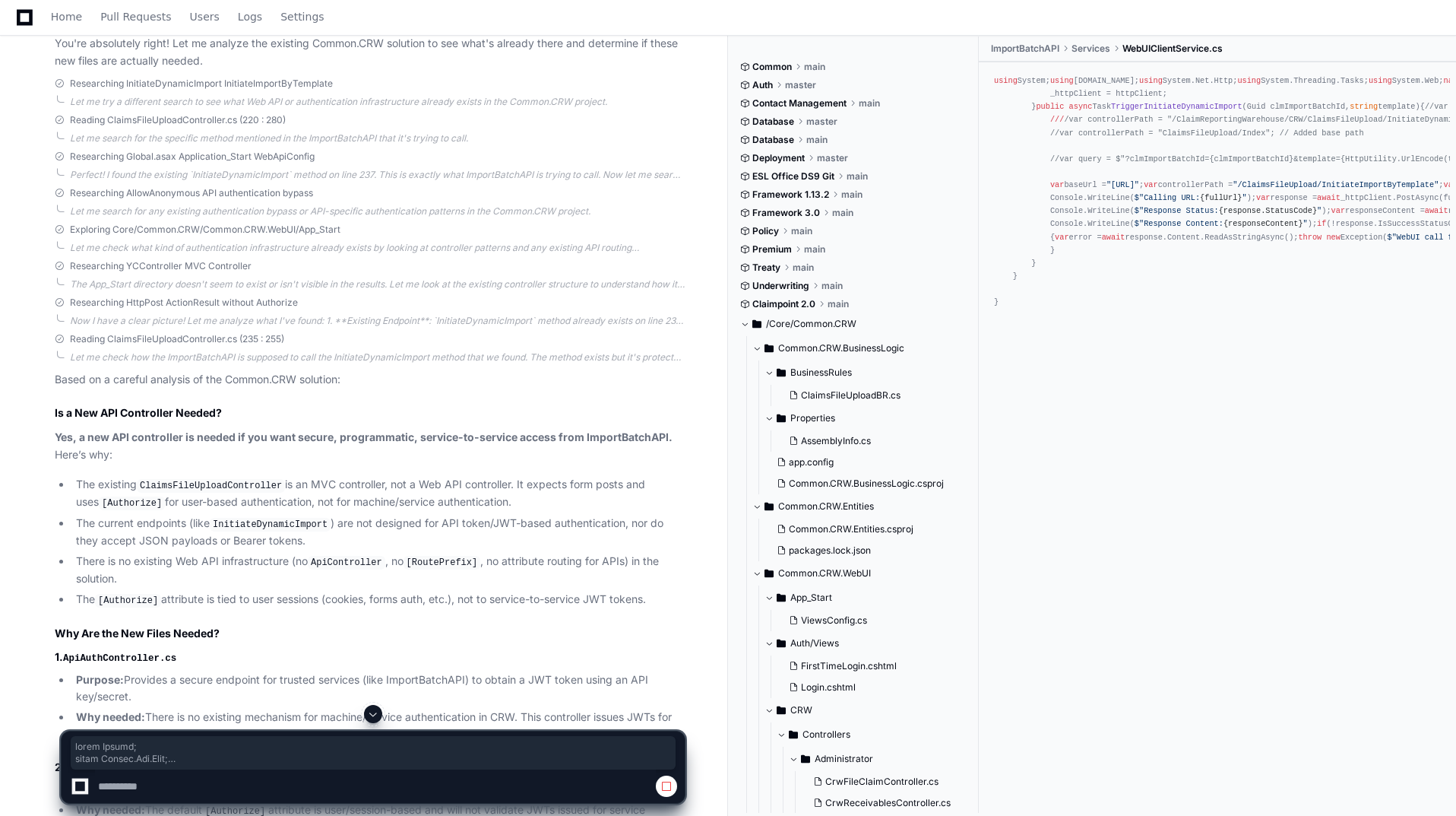
drag, startPoint x: 64, startPoint y: 264, endPoint x: 344, endPoint y: 614, distance: 448.2
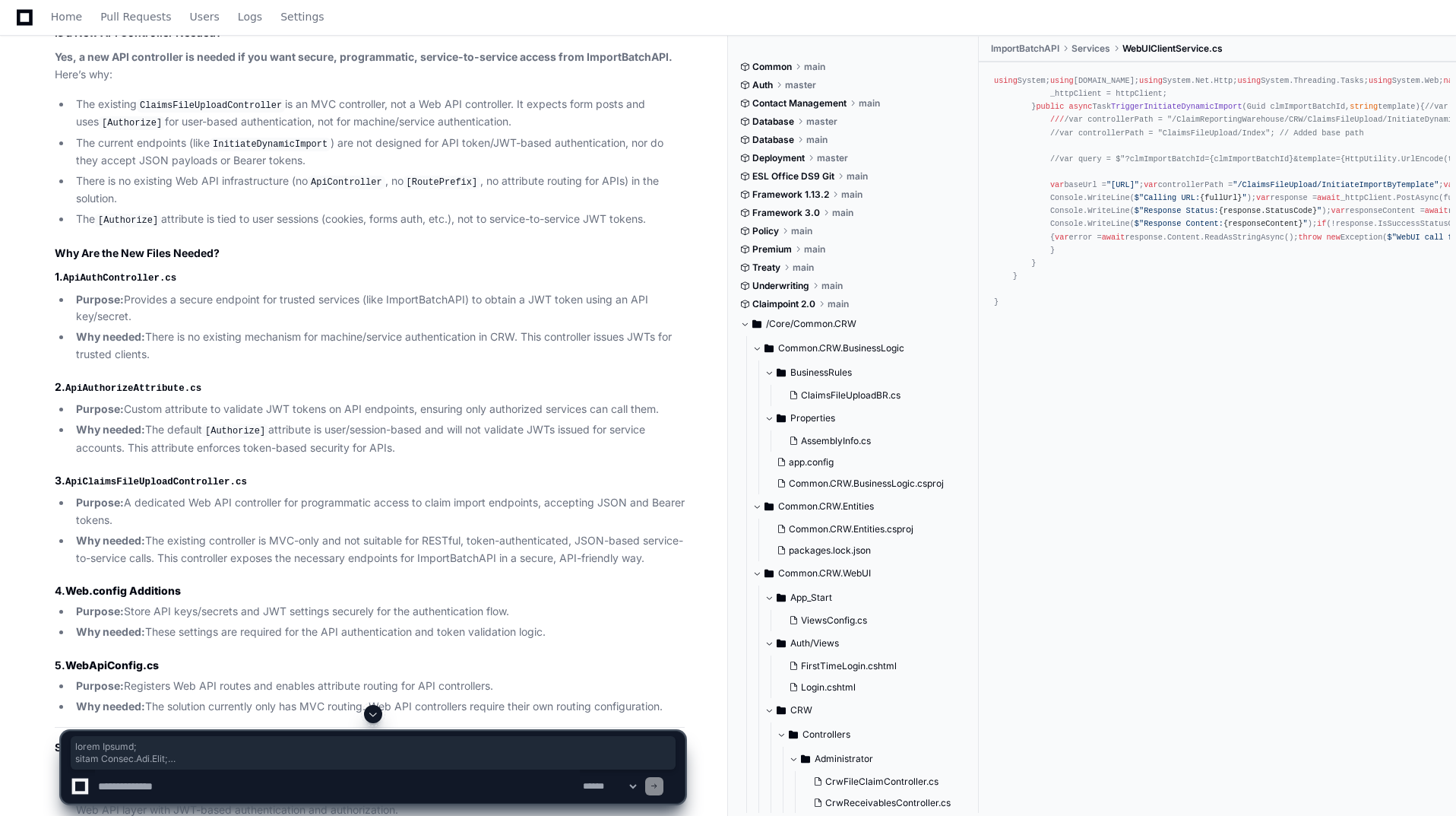
scroll to position [12275, 0]
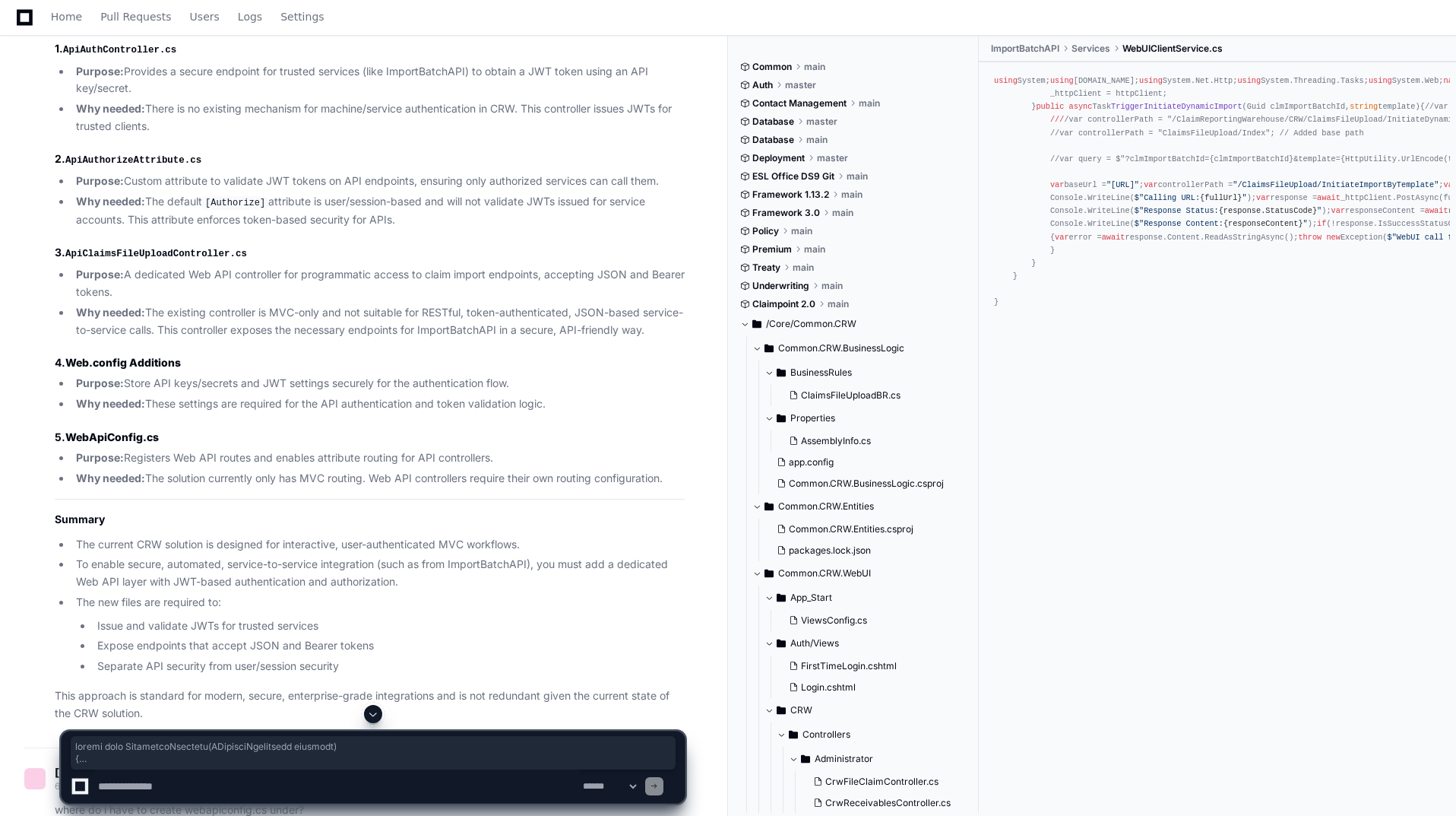
drag, startPoint x: 61, startPoint y: 71, endPoint x: 65, endPoint y: 589, distance: 518.0
drag, startPoint x: 74, startPoint y: 582, endPoint x: 63, endPoint y: 75, distance: 507.1
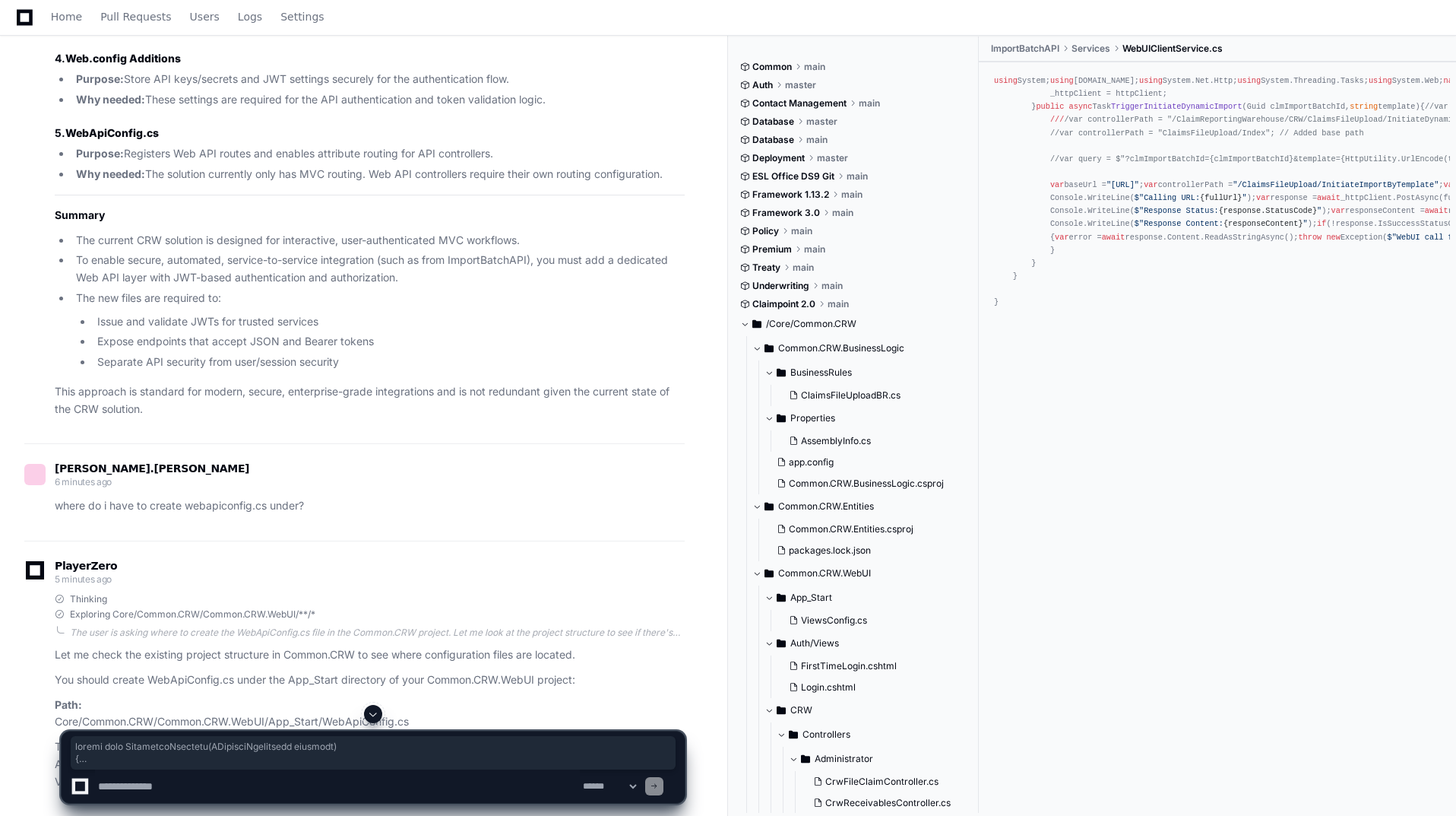
scroll to position [12732, 0]
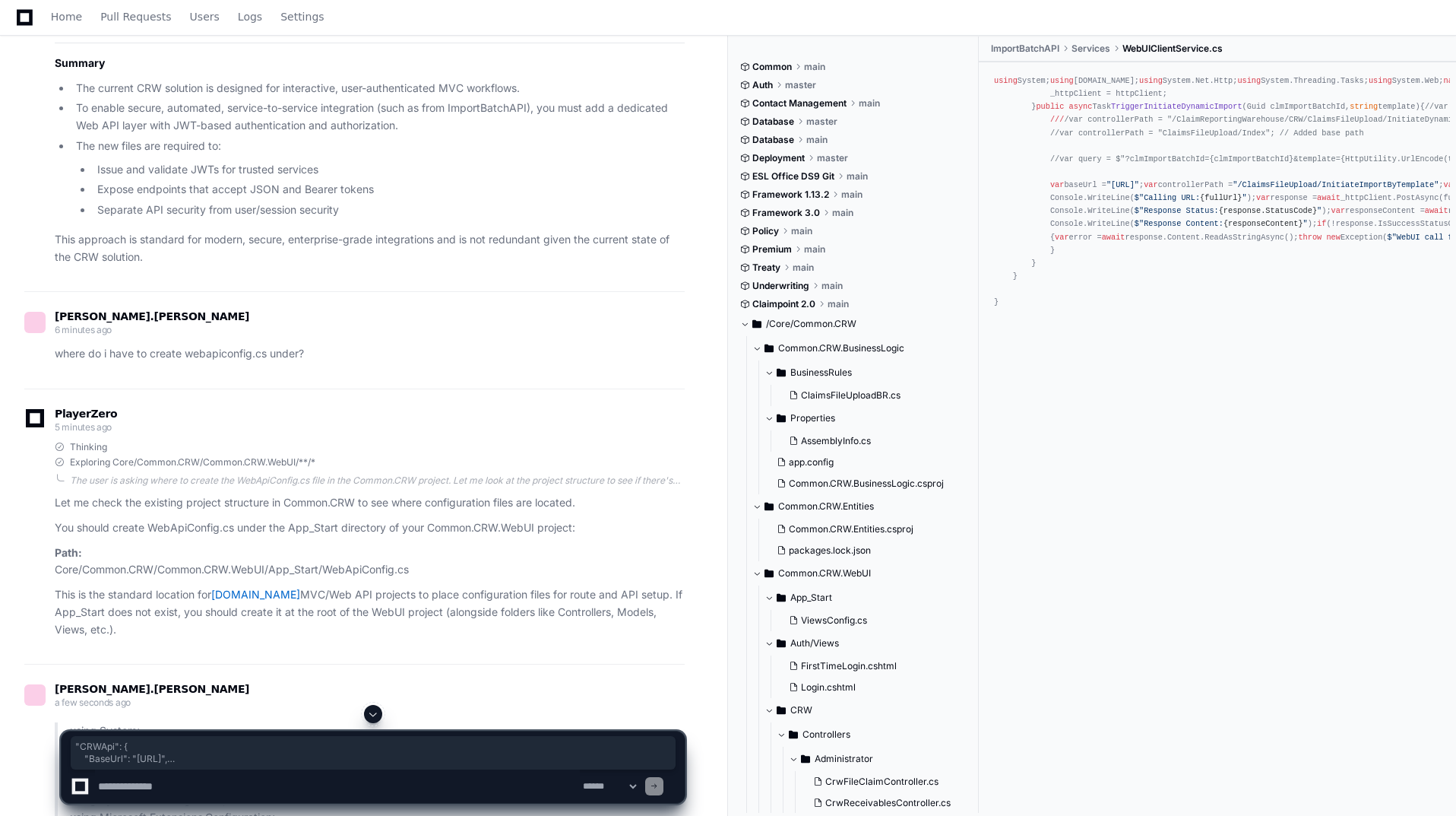
drag, startPoint x: 89, startPoint y: 257, endPoint x: 107, endPoint y: 297, distance: 43.9
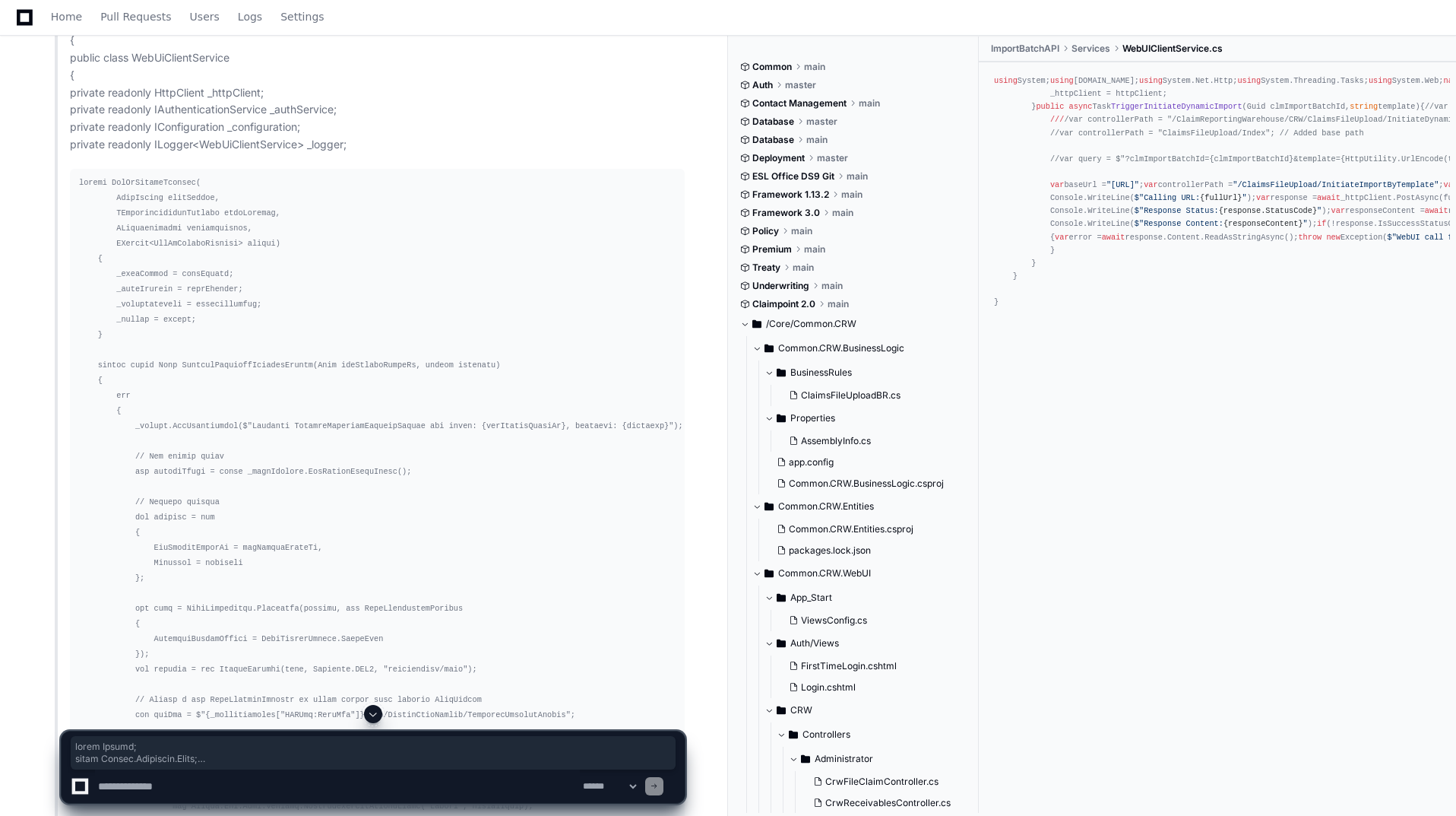
scroll to position [13644, 0]
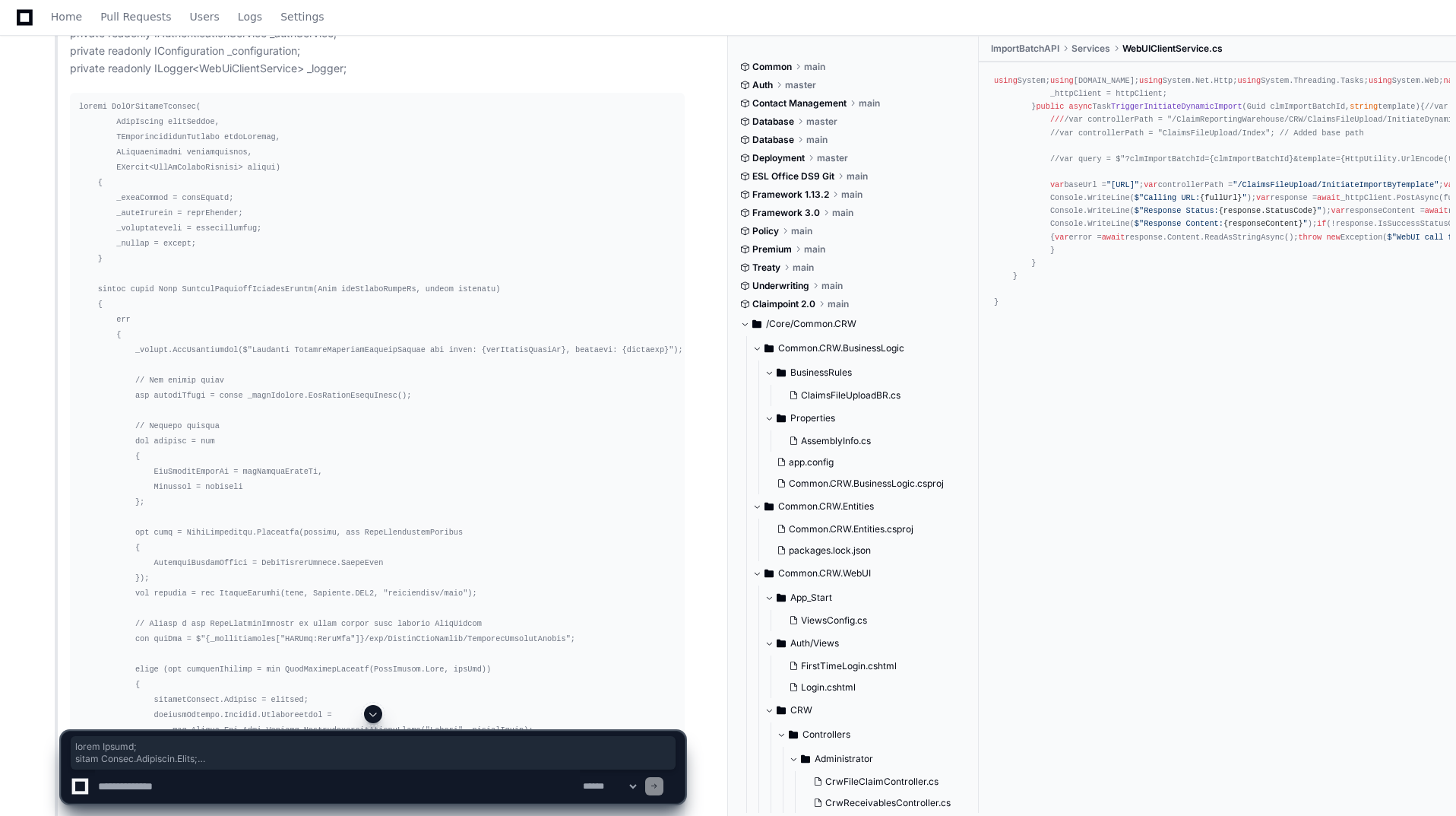
drag, startPoint x: 56, startPoint y: 223, endPoint x: 223, endPoint y: 494, distance: 318.3
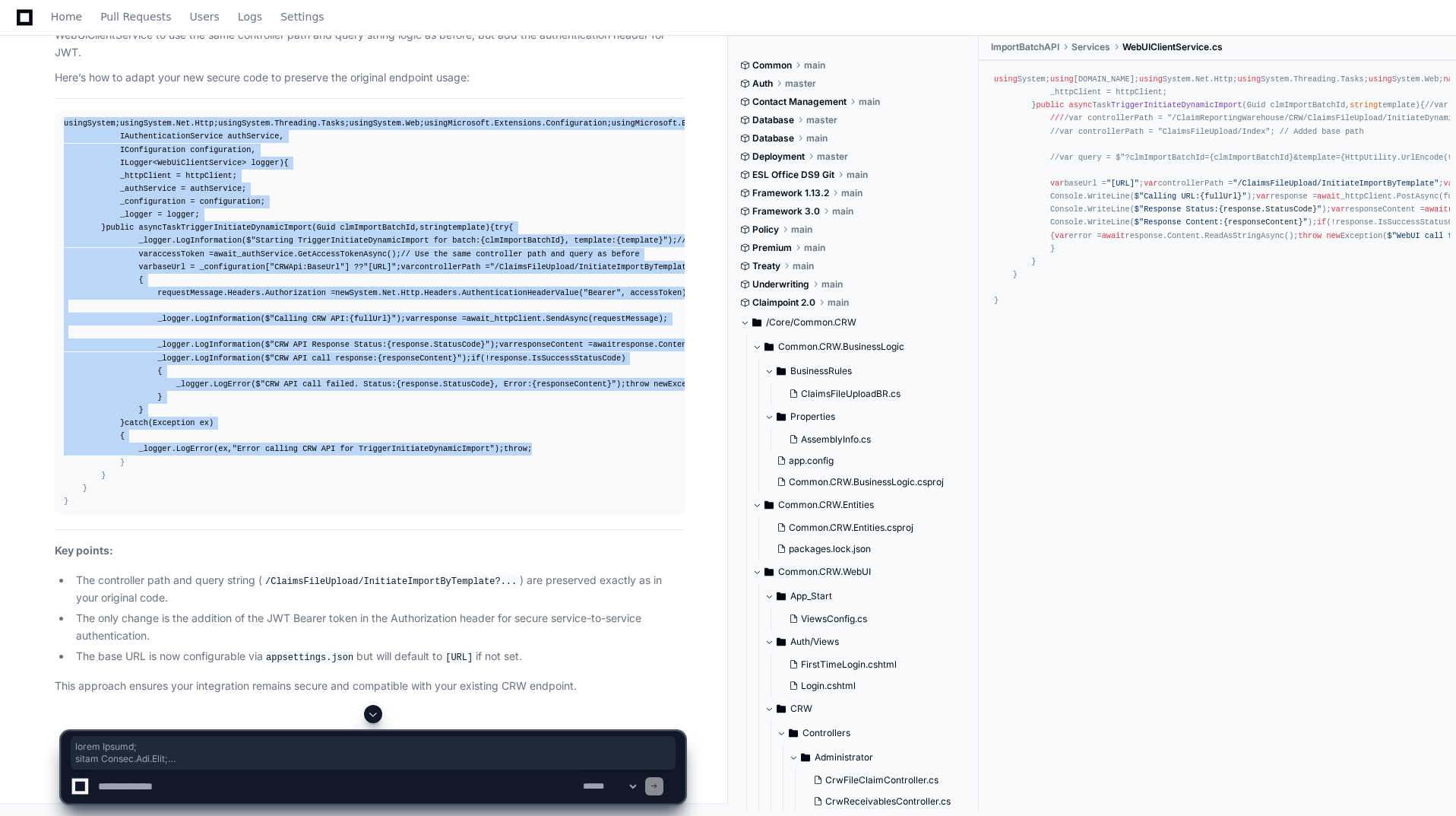
scroll to position [20758, 0]
drag, startPoint x: 63, startPoint y: 147, endPoint x: 485, endPoint y: 507, distance: 554.7
click at [485, 507] on pre "using System; using System.Net.Http; using System.Threading.Tasks; using System…" at bounding box center [369, 312] width 630 height 403
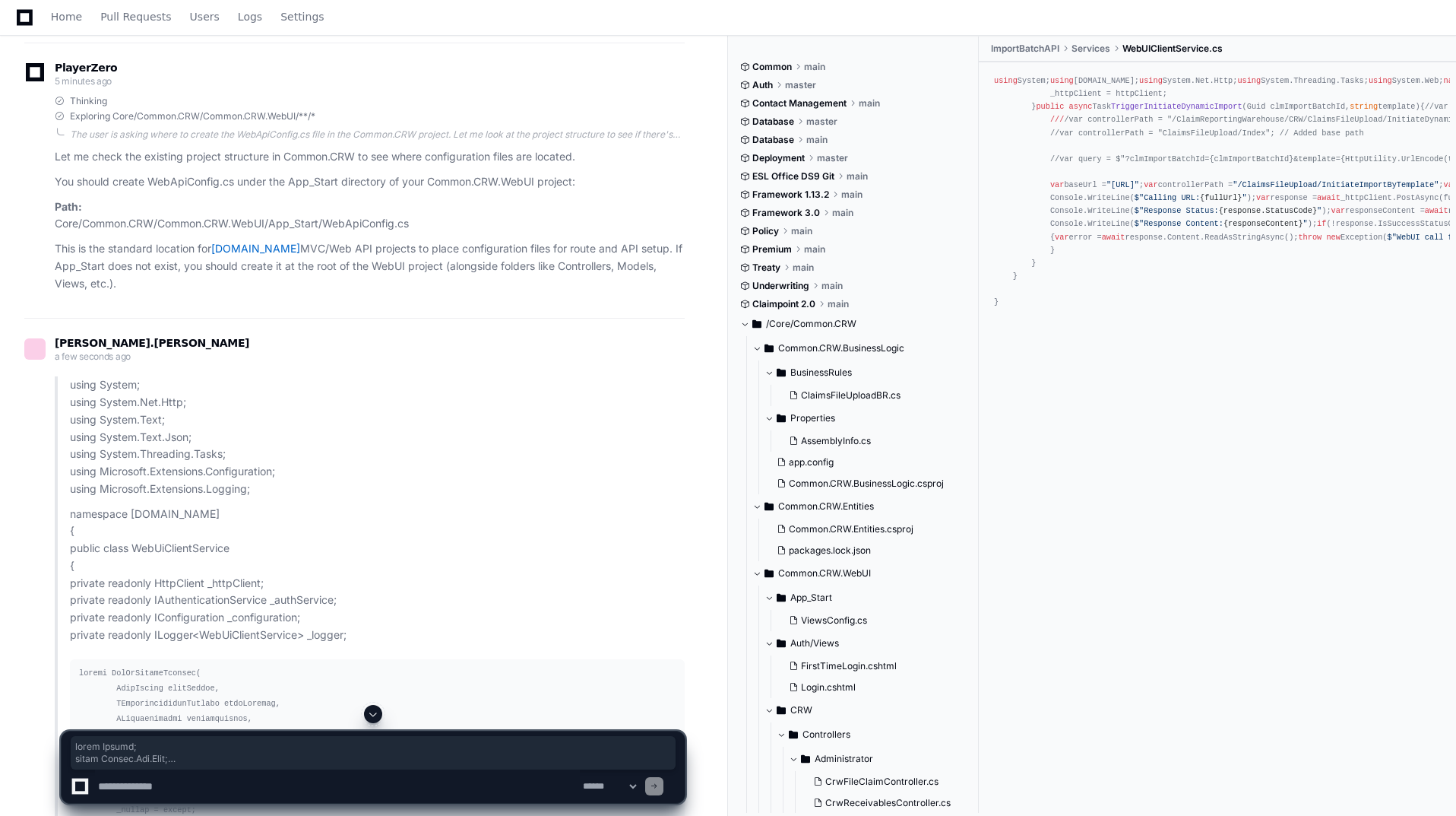
scroll to position [12621, 0]
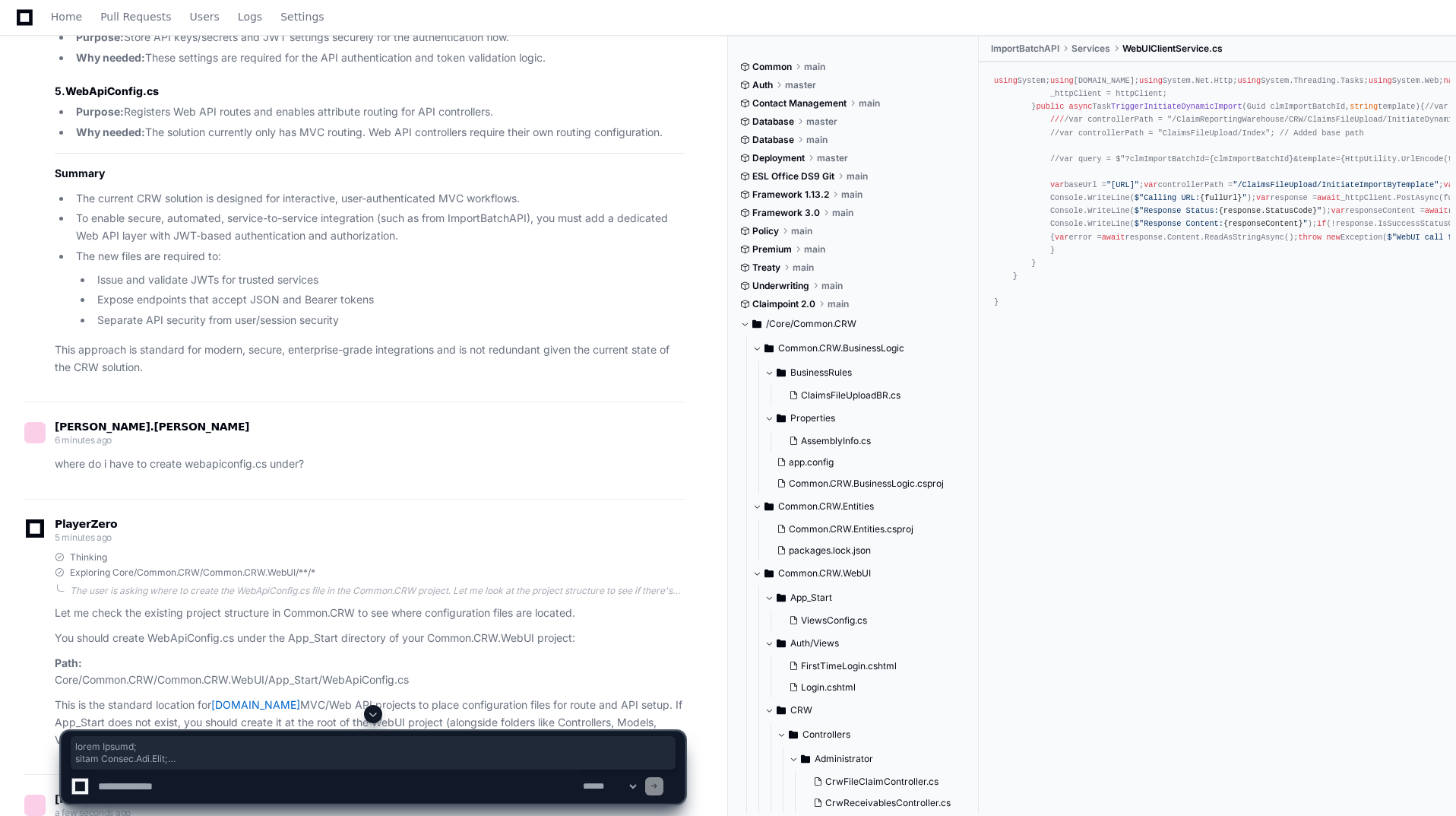
click at [233, 787] on textarea at bounding box center [337, 787] width 485 height 34
type textarea "**********"
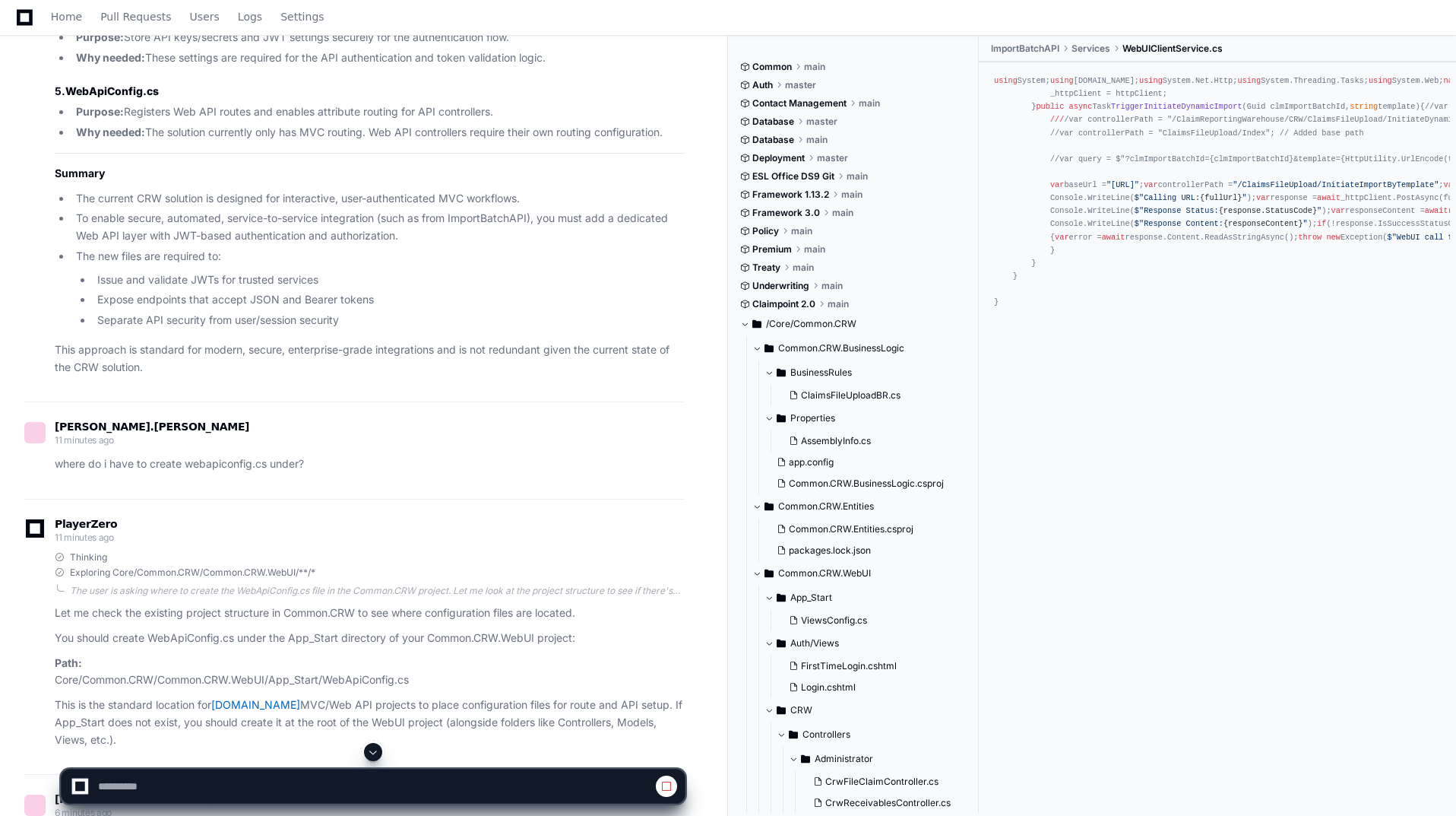
click at [371, 749] on span at bounding box center [373, 752] width 12 height 12
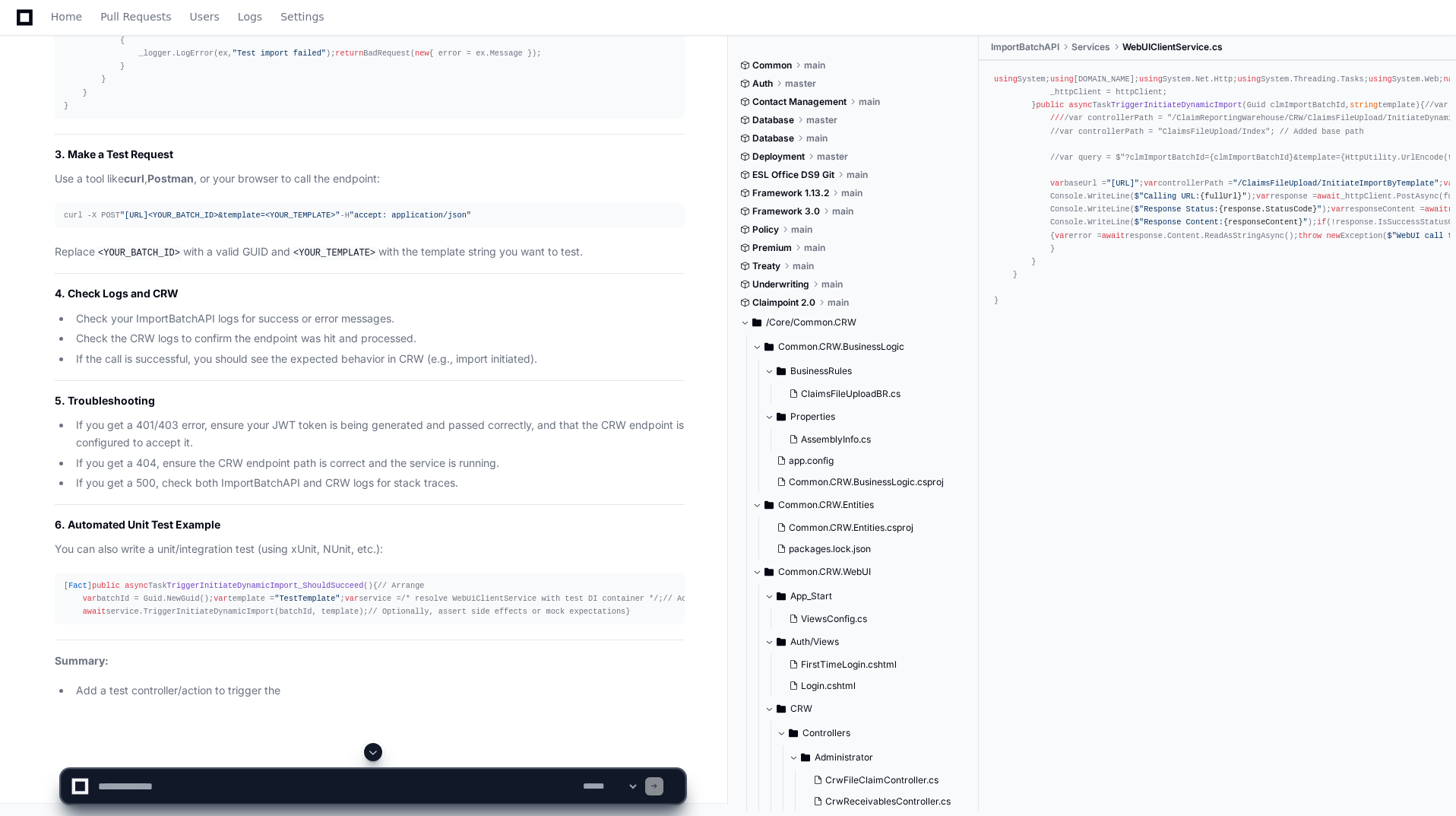
scroll to position [22504, 0]
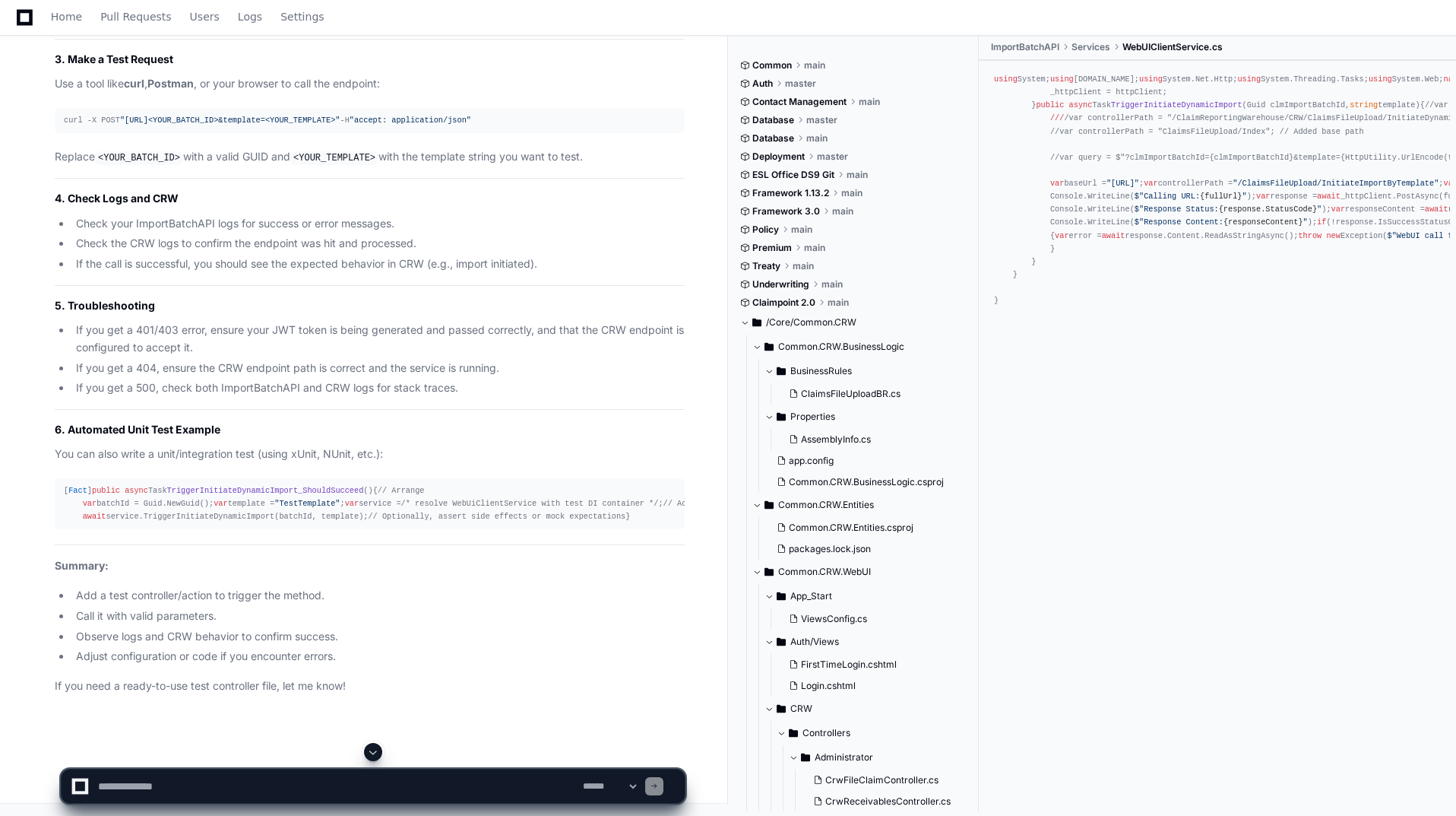
click at [179, 794] on textarea at bounding box center [337, 787] width 485 height 34
click at [503, 788] on textarea at bounding box center [337, 787] width 485 height 34
click at [425, 782] on textarea at bounding box center [337, 787] width 485 height 34
click at [243, 792] on textarea at bounding box center [337, 787] width 485 height 34
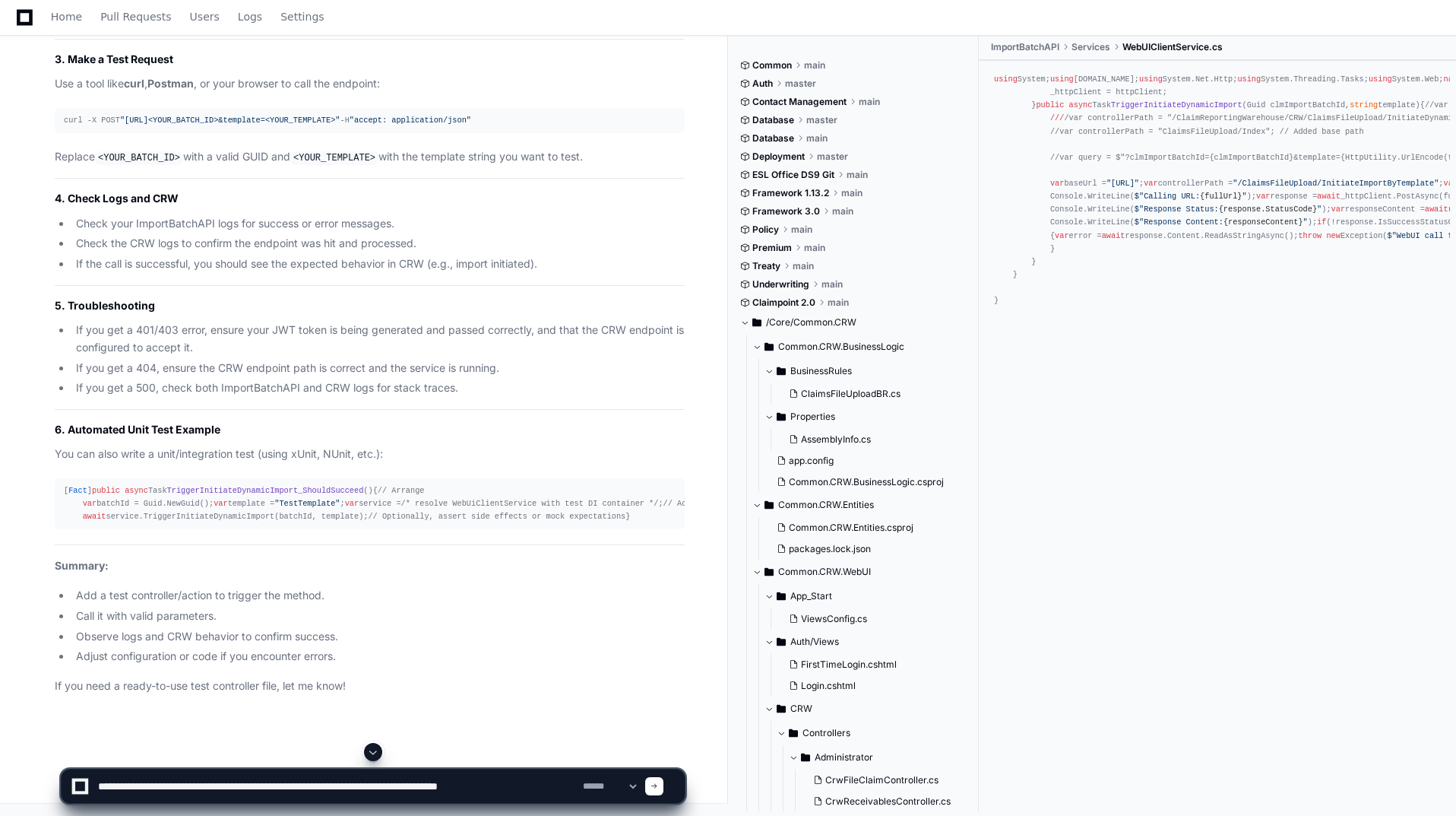
click at [551, 786] on textarea at bounding box center [337, 787] width 485 height 34
click at [570, 787] on textarea at bounding box center [337, 787] width 485 height 34
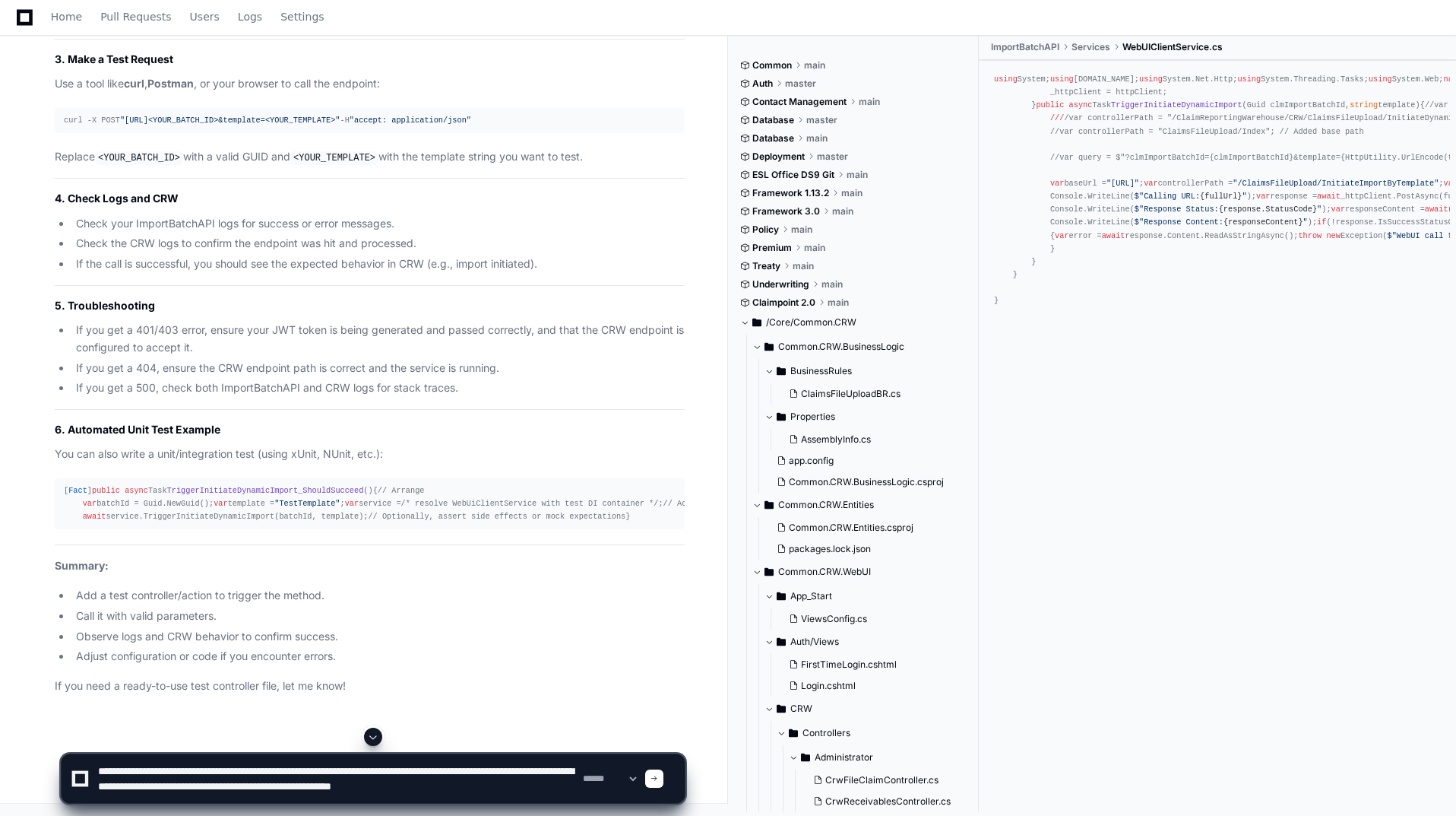
click at [561, 788] on textarea at bounding box center [337, 778] width 485 height 48
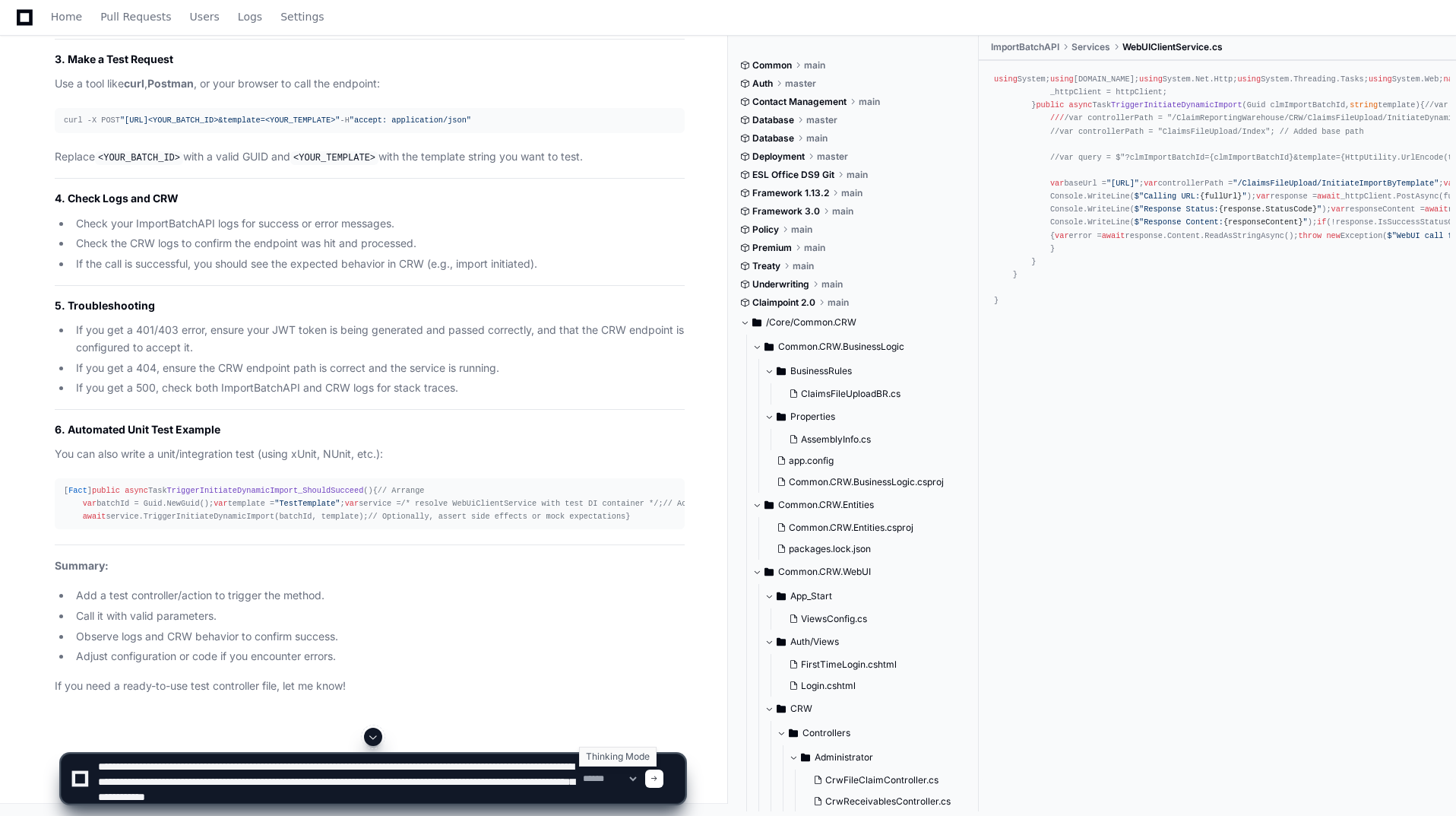
type textarea "**********"
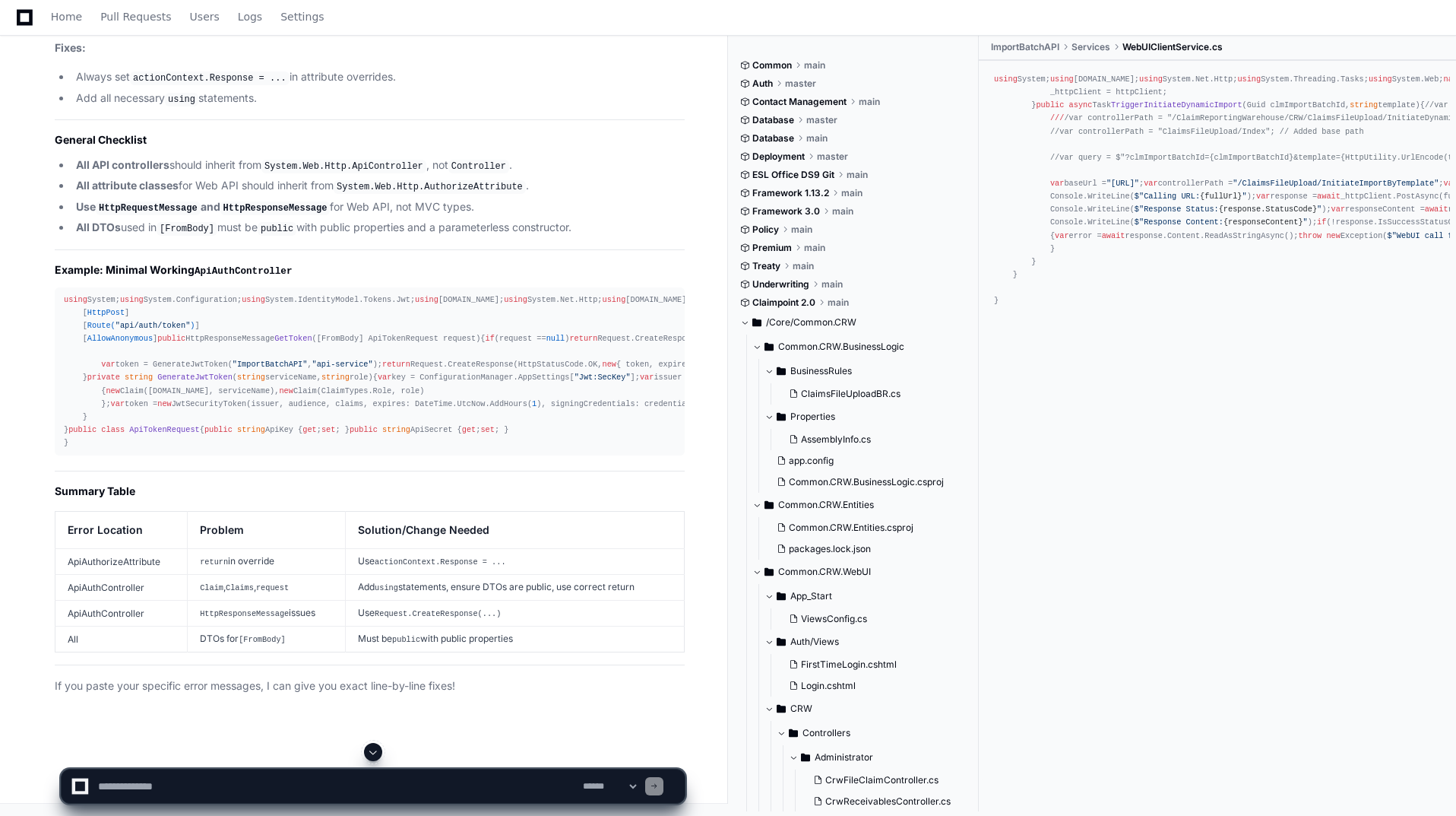
scroll to position [24321, 0]
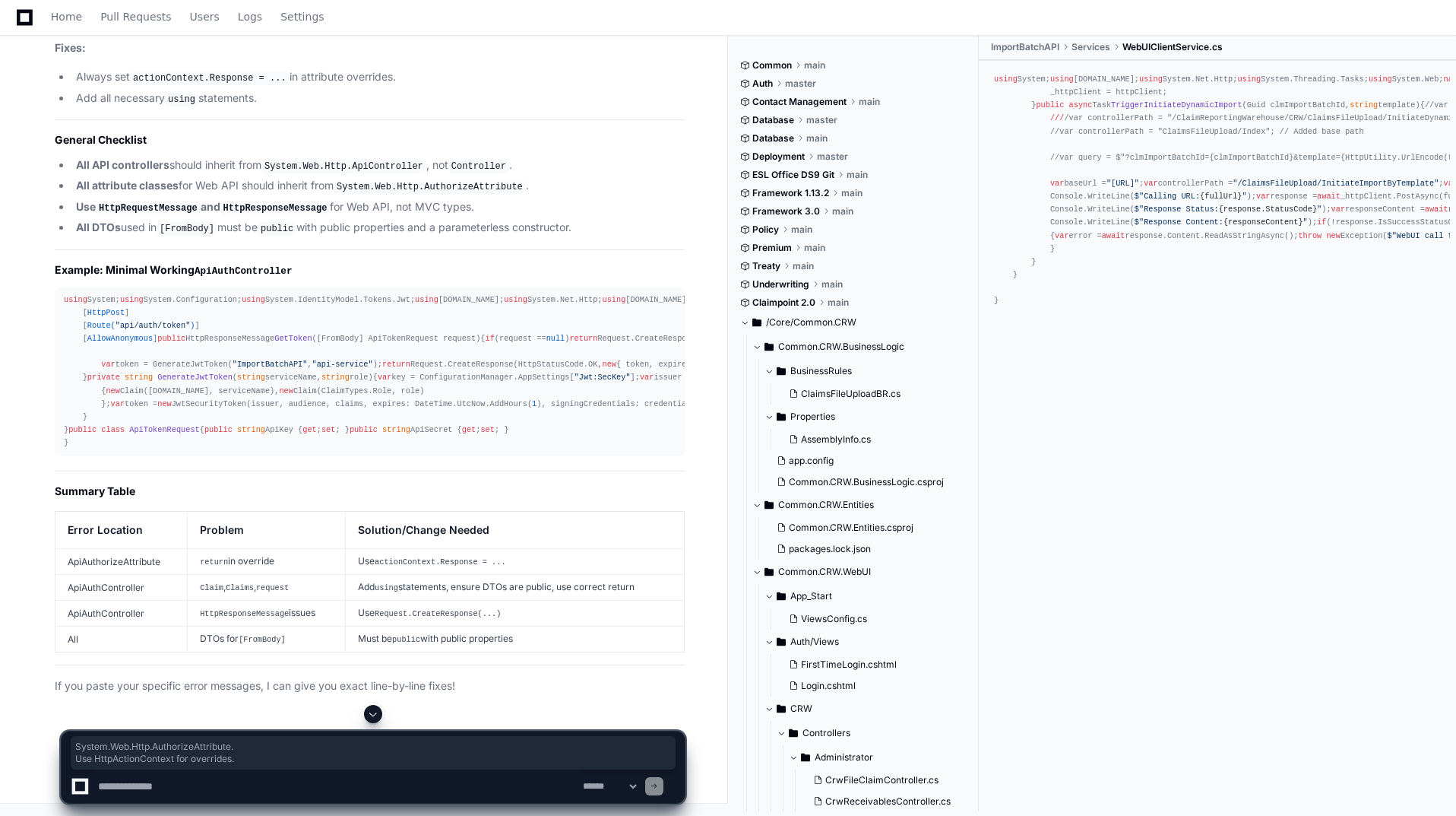
drag, startPoint x: 270, startPoint y: 430, endPoint x: 402, endPoint y: 457, distance: 134.7
click at [174, 782] on textarea at bounding box center [337, 787] width 485 height 34
paste textarea "**********"
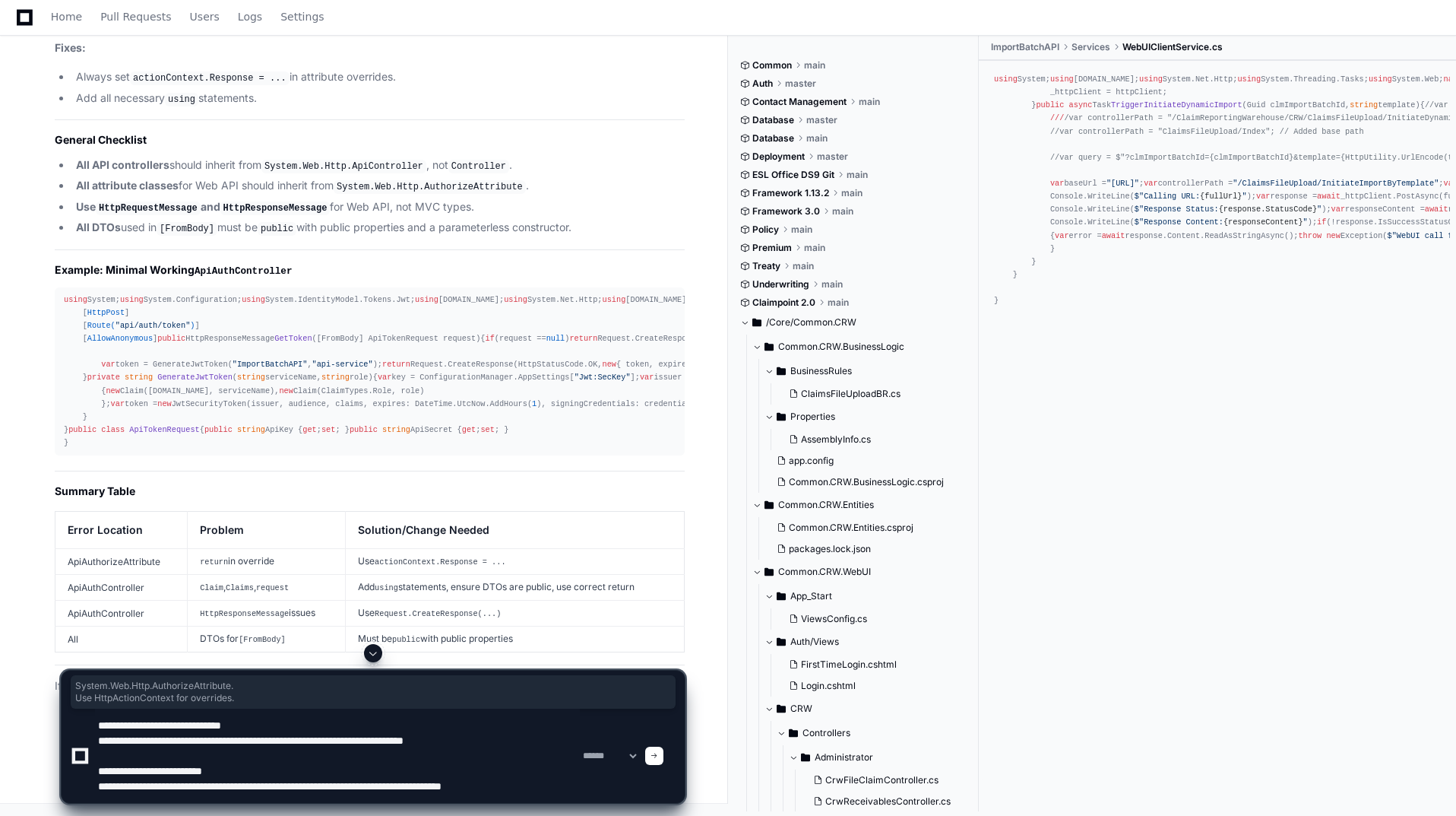
scroll to position [5, 0]
type textarea "**********"
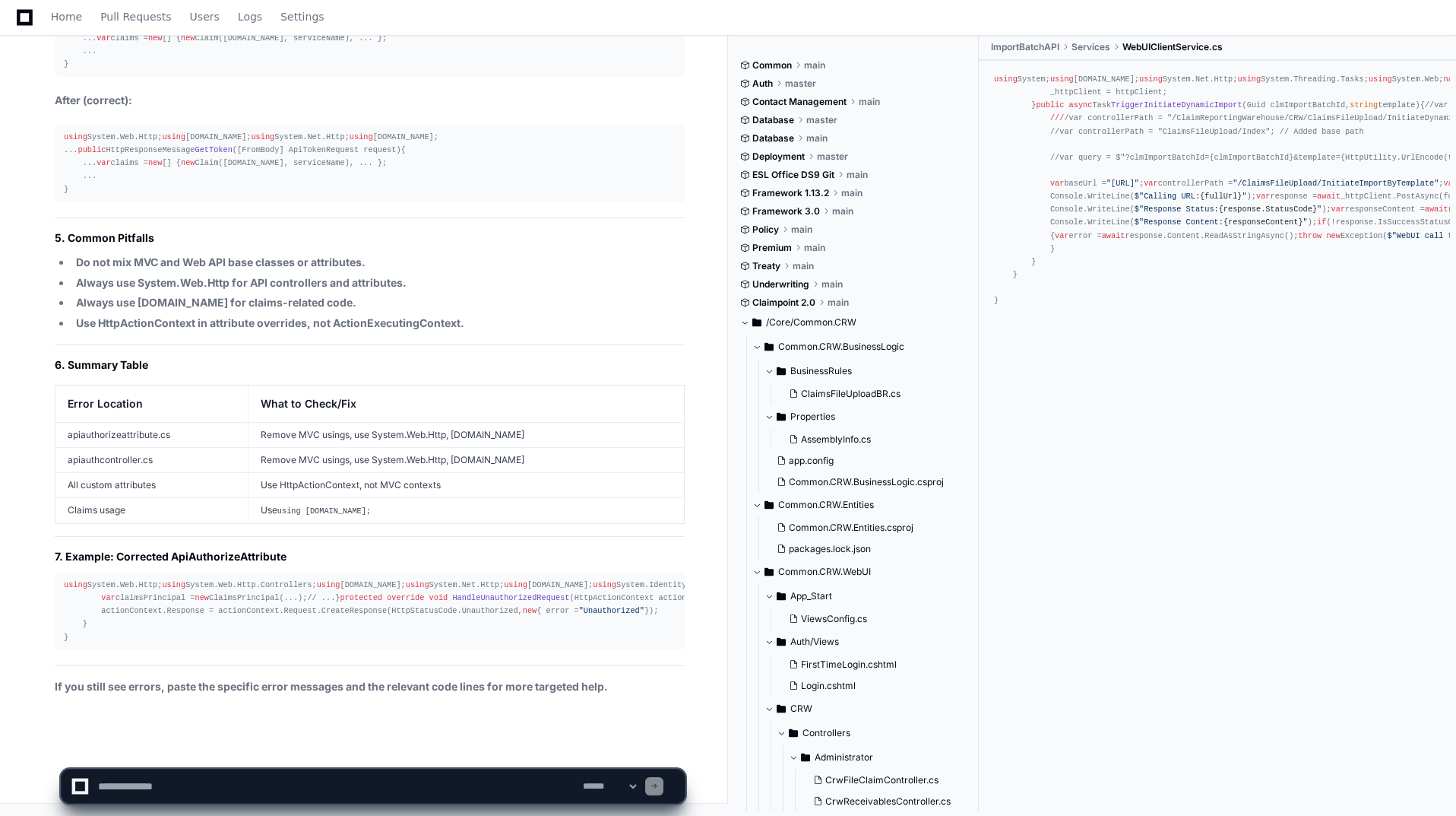
scroll to position [28429, 0]
click at [137, 784] on textarea at bounding box center [337, 787] width 485 height 34
paste textarea "**********"
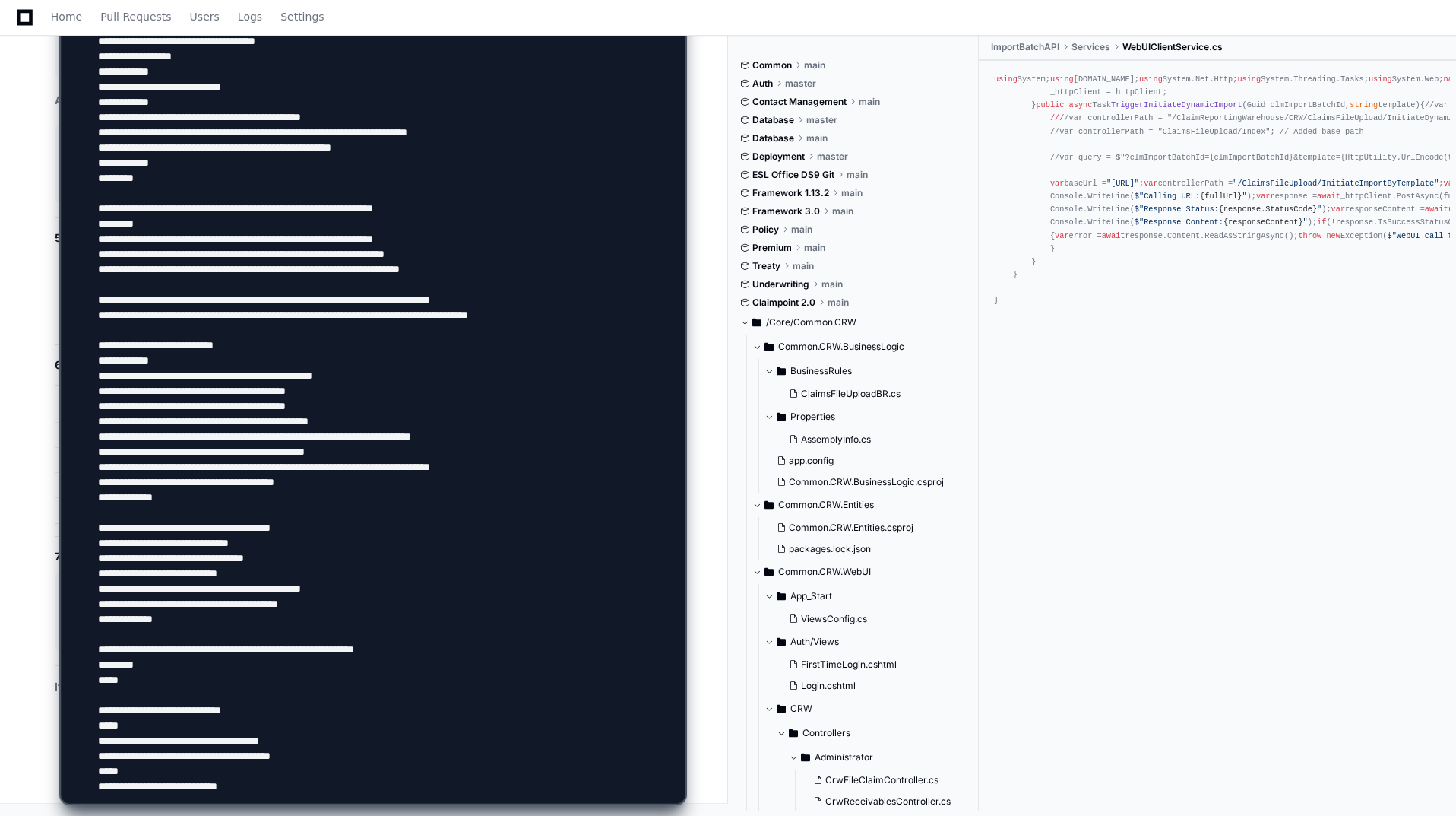
type textarea "**********"
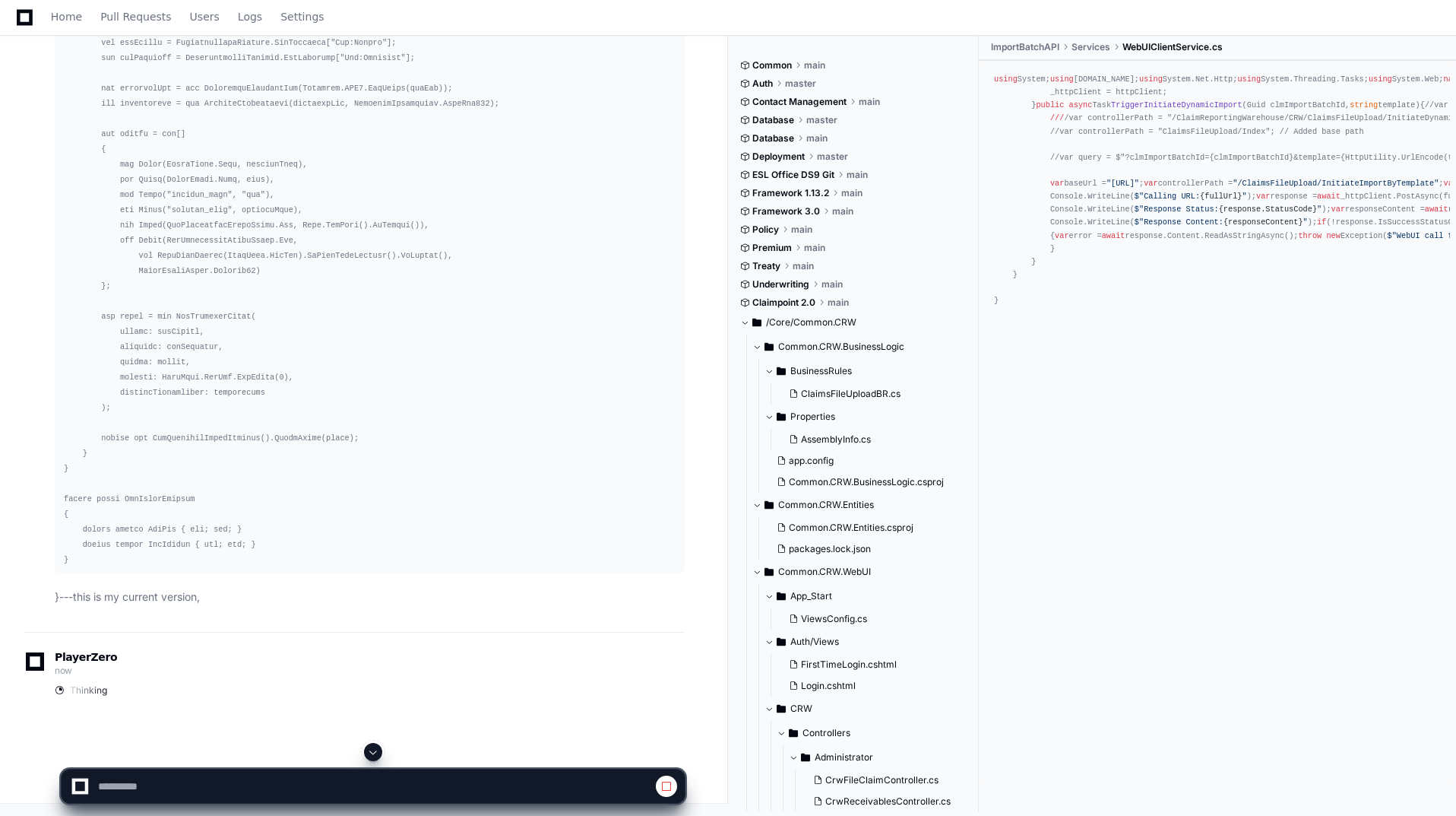
scroll to position [26976, 0]
click at [381, 752] on button at bounding box center [373, 752] width 18 height 18
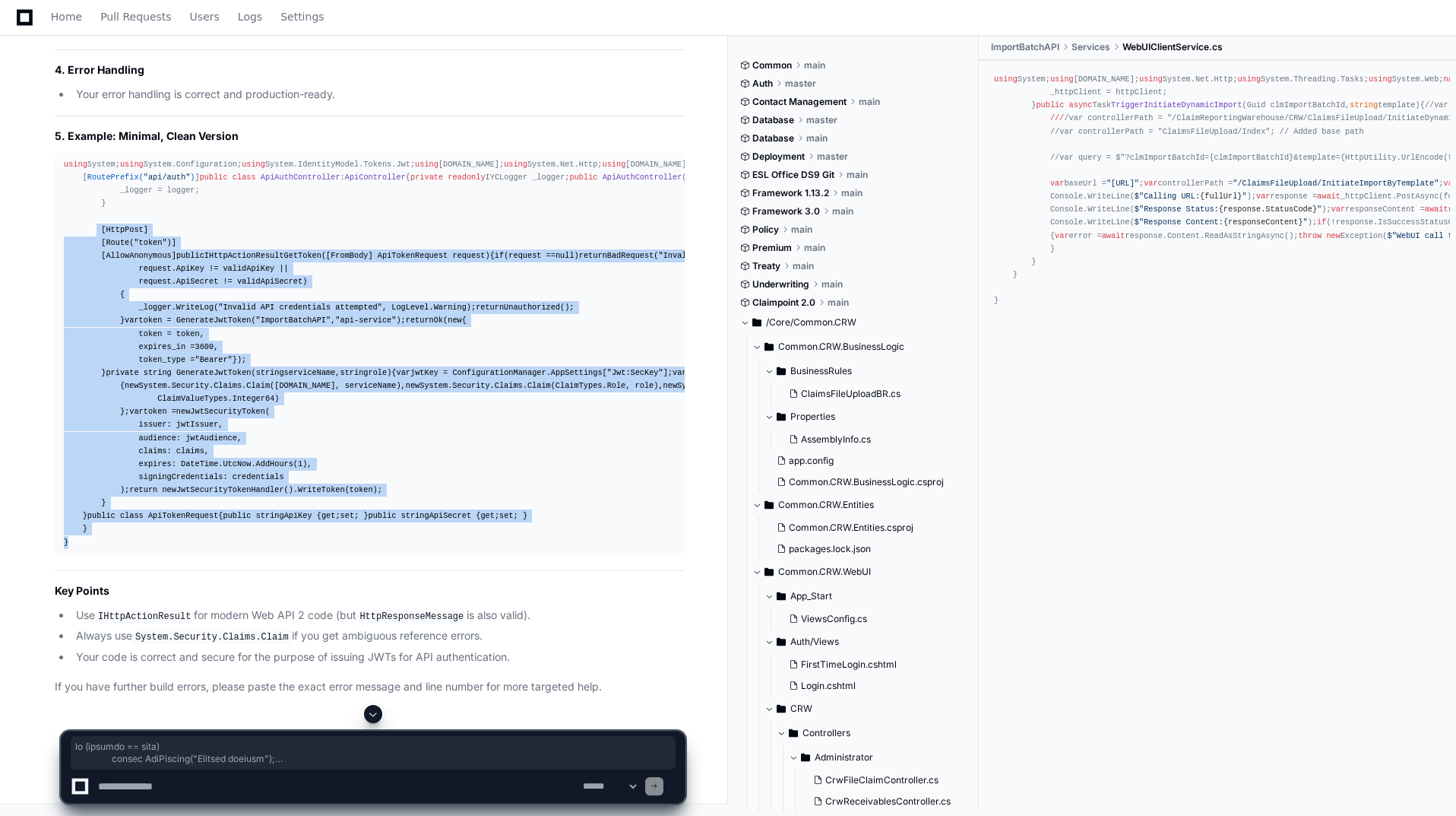
scroll to position [31223, 0]
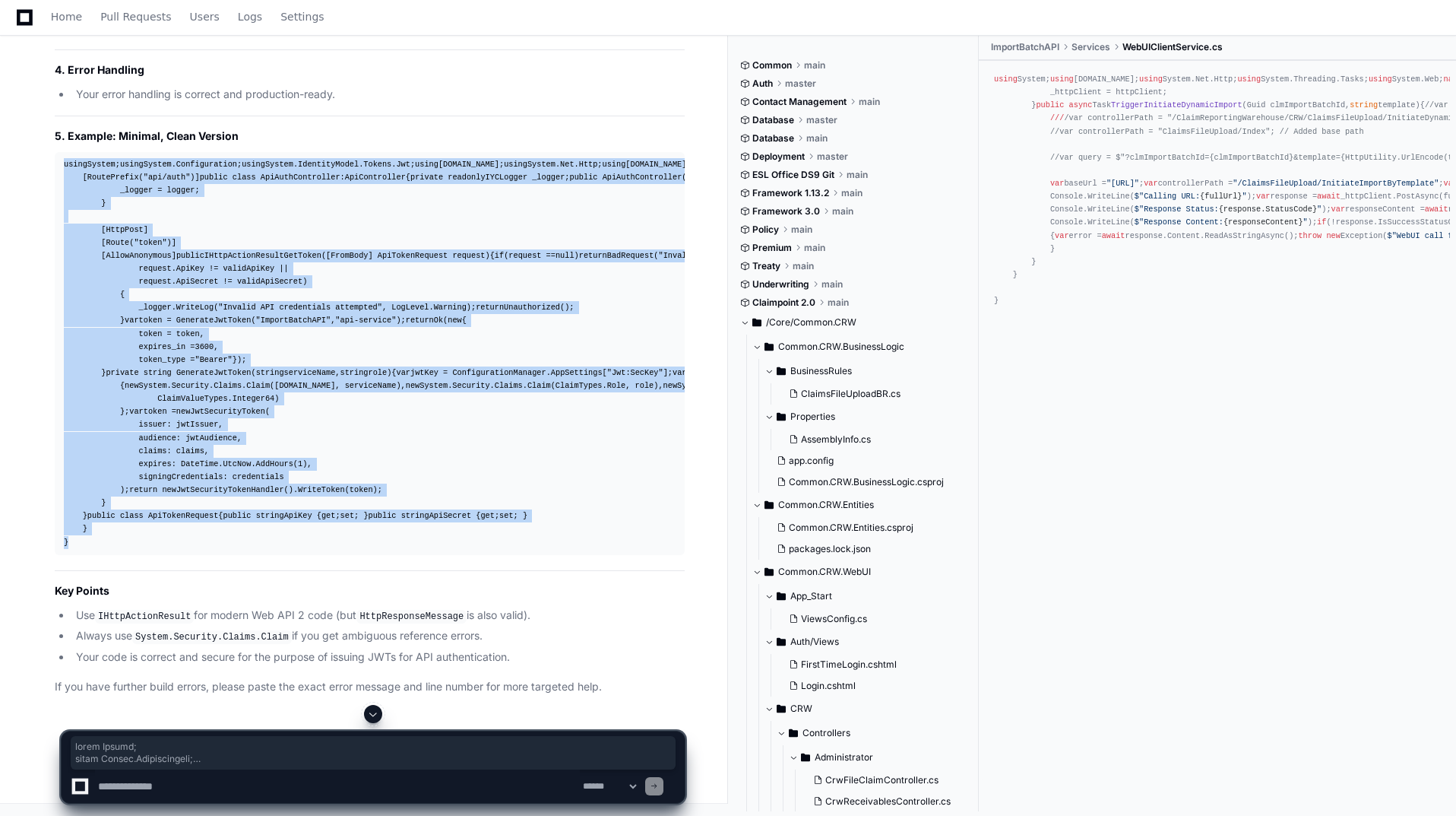
drag, startPoint x: 191, startPoint y: 554, endPoint x: 57, endPoint y: 206, distance: 372.9
click at [57, 206] on pre "using System; using System.Configuration; using System.IdentityModel.Tokens.Jwt…" at bounding box center [369, 353] width 630 height 403
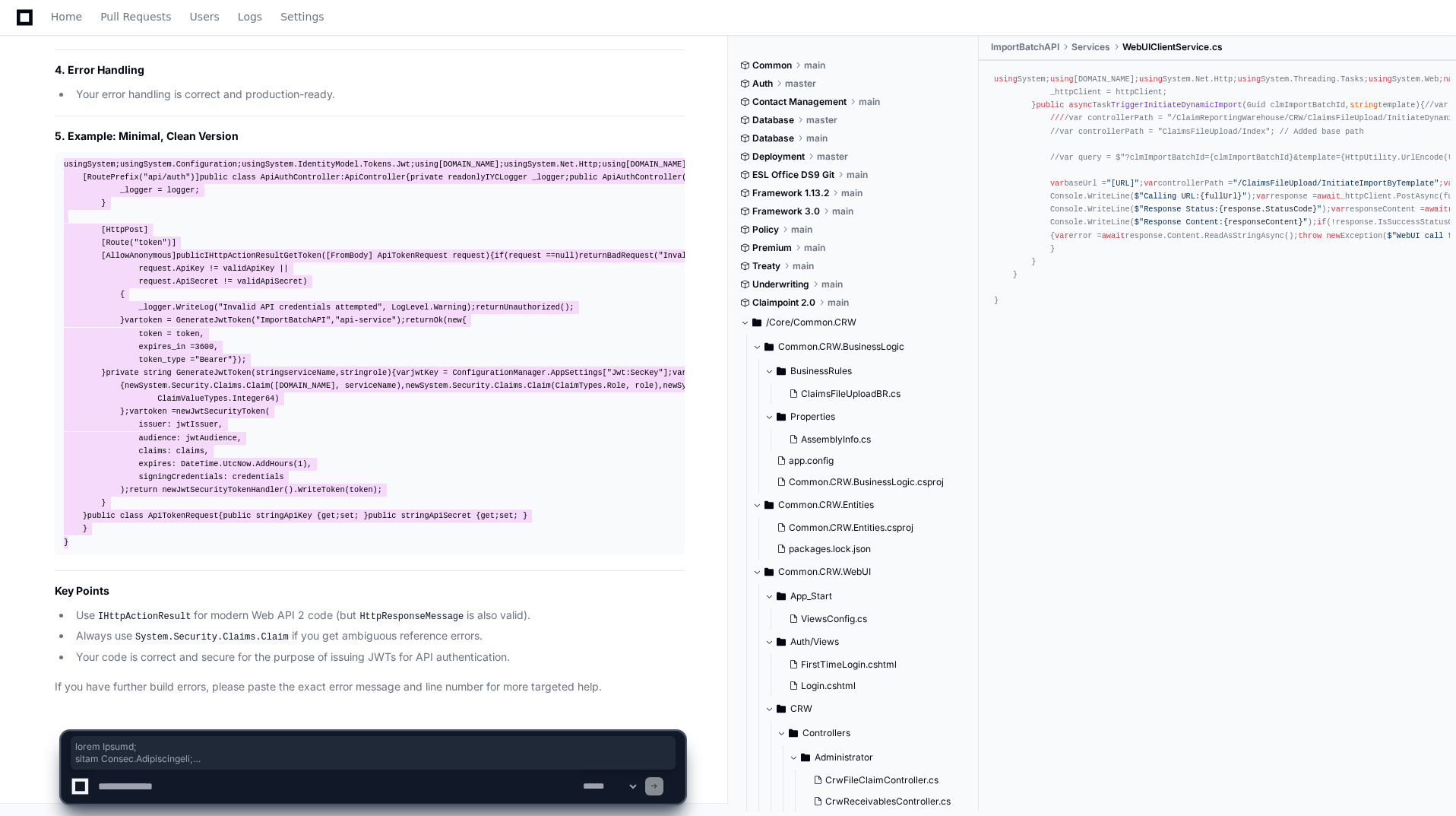
scroll to position [32071, 0]
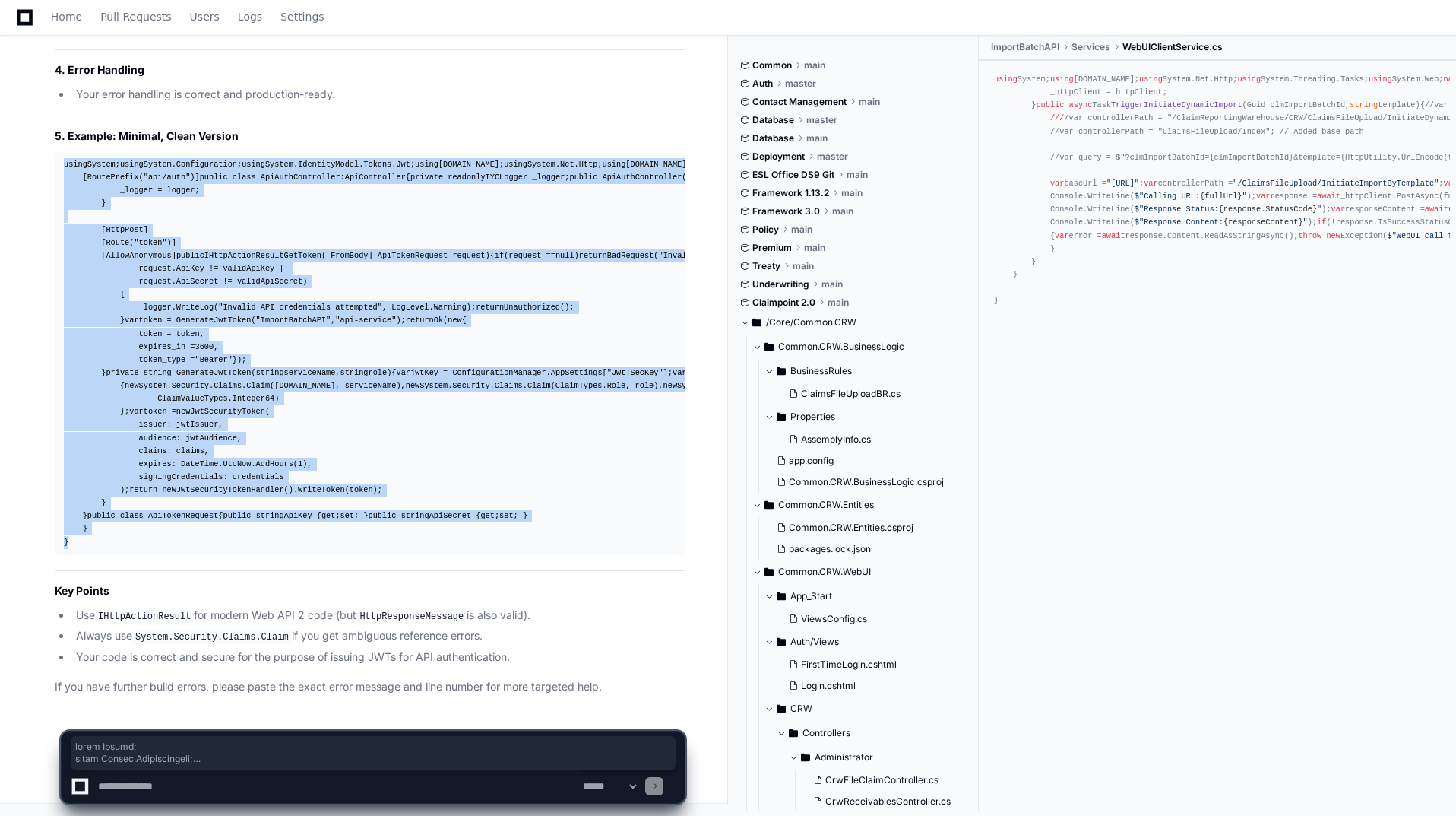
click at [261, 786] on textarea at bounding box center [337, 787] width 485 height 34
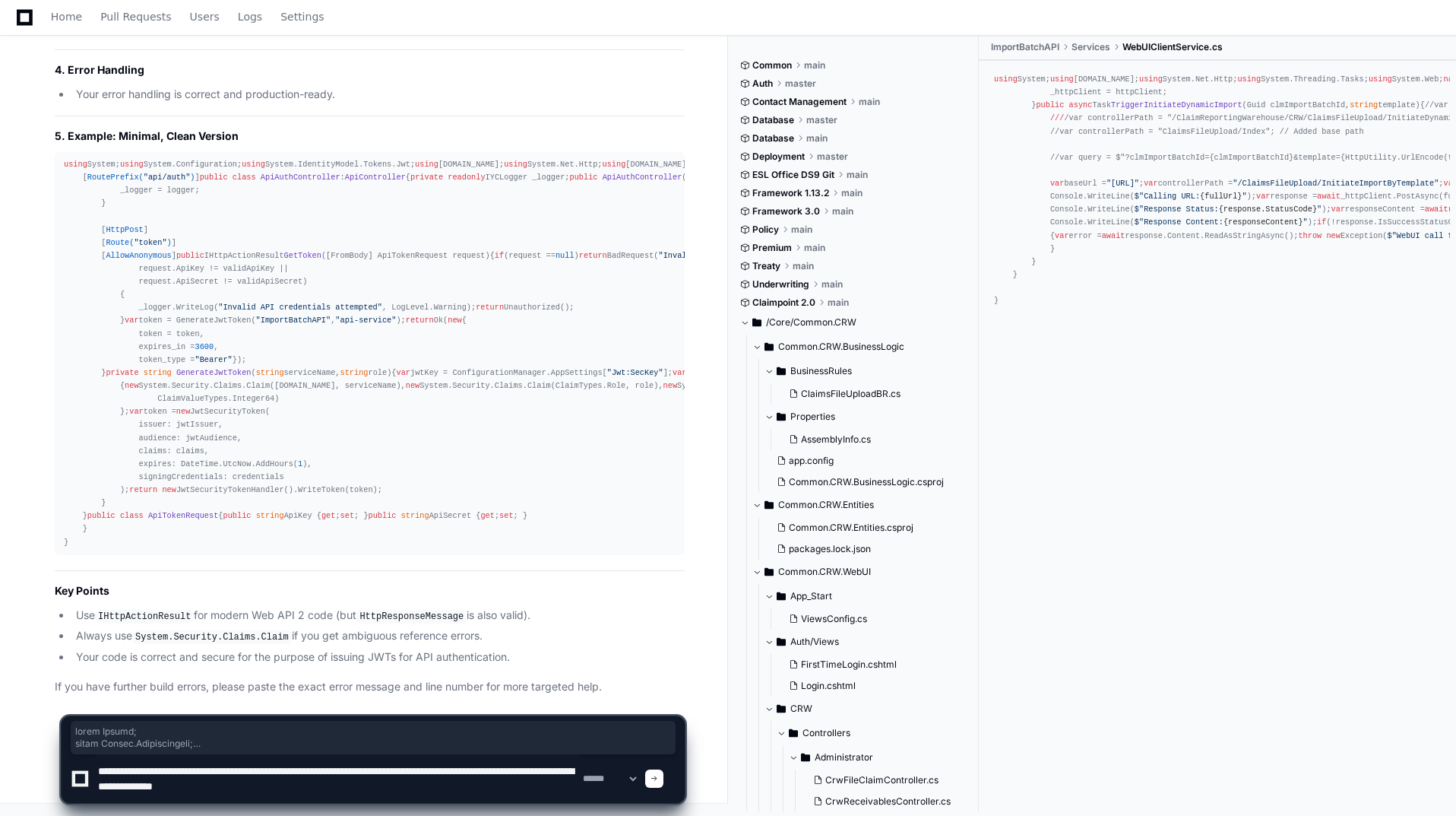
type textarea "**********"
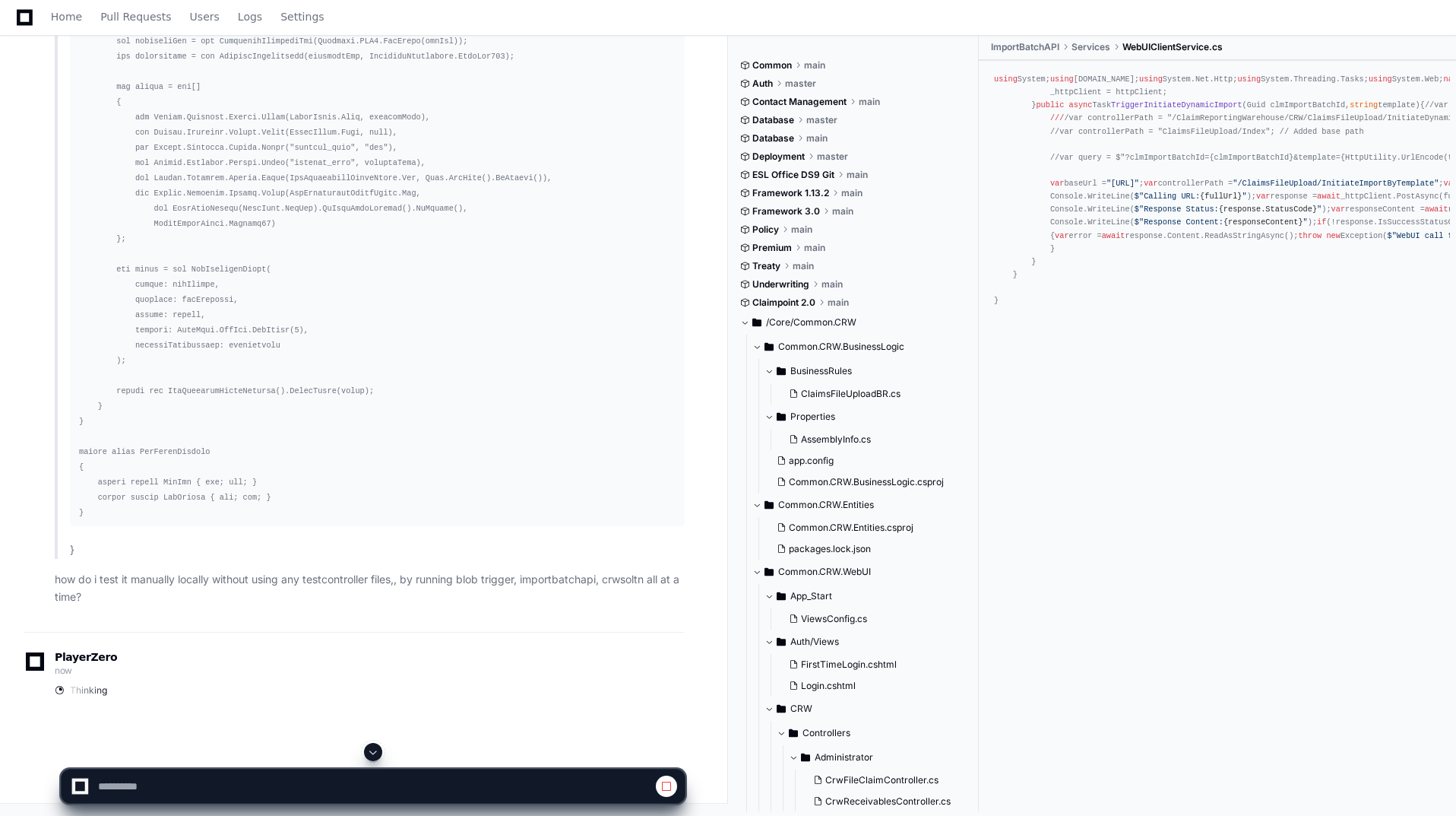
scroll to position [30618, 0]
click at [369, 755] on span at bounding box center [373, 752] width 12 height 12
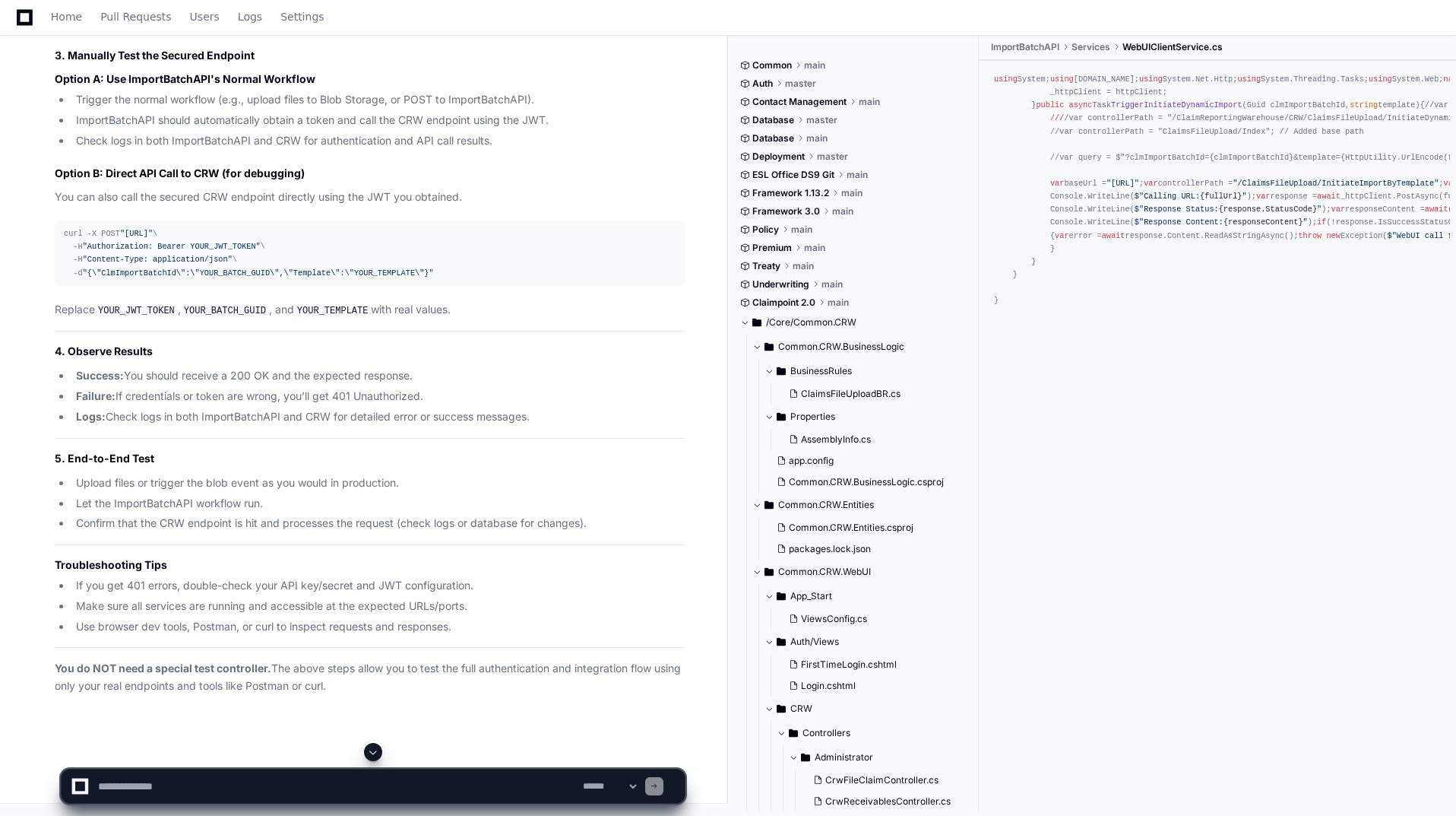
scroll to position [34432, 0]
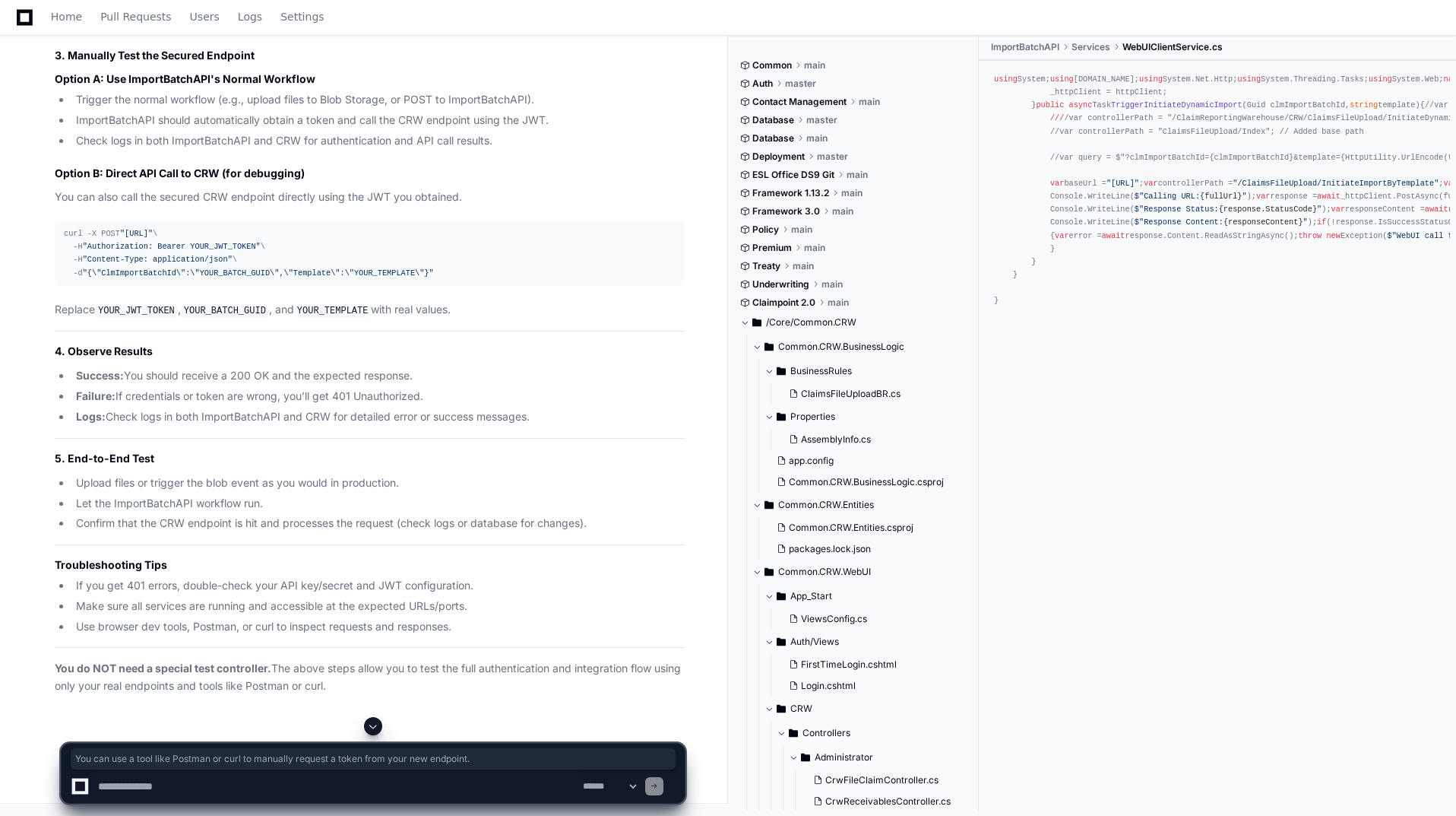
drag, startPoint x: 51, startPoint y: 256, endPoint x: 541, endPoint y: 259, distance: 490.0
click at [541, 259] on div "Thinking To manually test your secure API authentication and integration locall…" at bounding box center [355, 104] width 660 height 1182
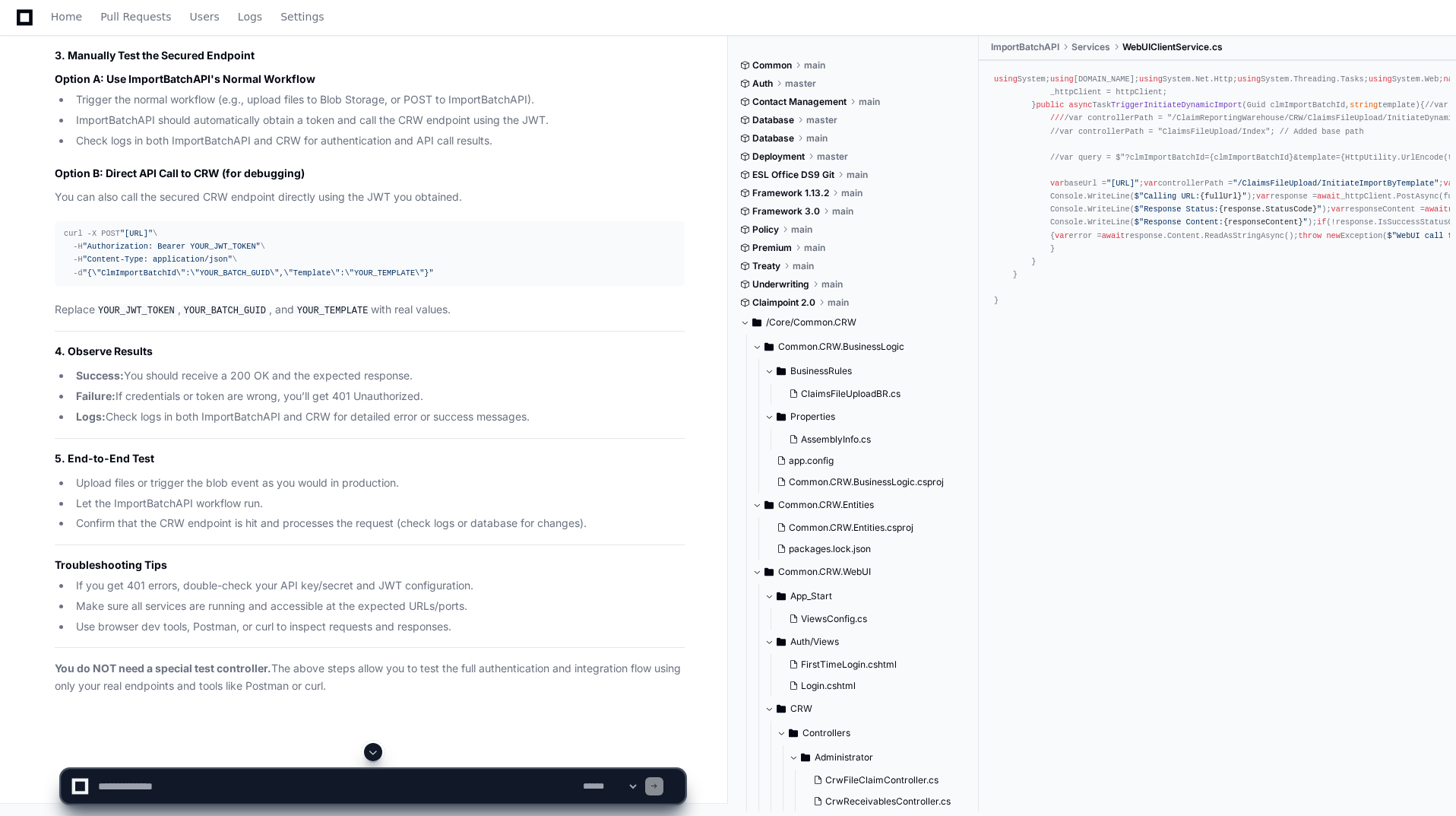
click at [52, 507] on div "Thinking To manually test your secure API authentication and integration locall…" at bounding box center [355, 104] width 660 height 1182
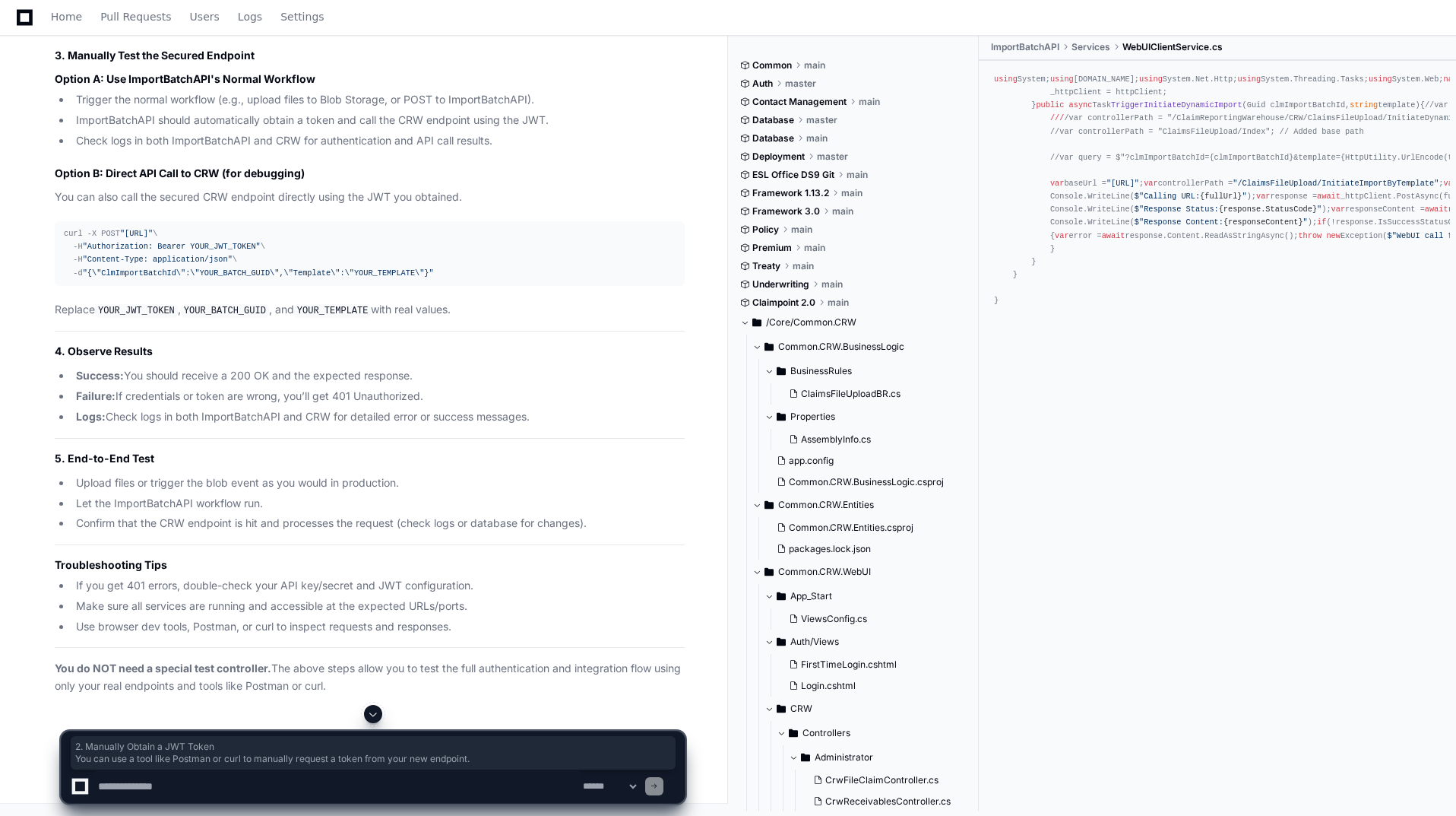
drag, startPoint x: 51, startPoint y: 507, endPoint x: 540, endPoint y: 526, distance: 489.4
click at [540, 526] on div "Thinking To manually test your secure API authentication and integration locall…" at bounding box center [355, 104] width 660 height 1182
click at [163, 793] on textarea at bounding box center [337, 787] width 485 height 34
type textarea "**********"
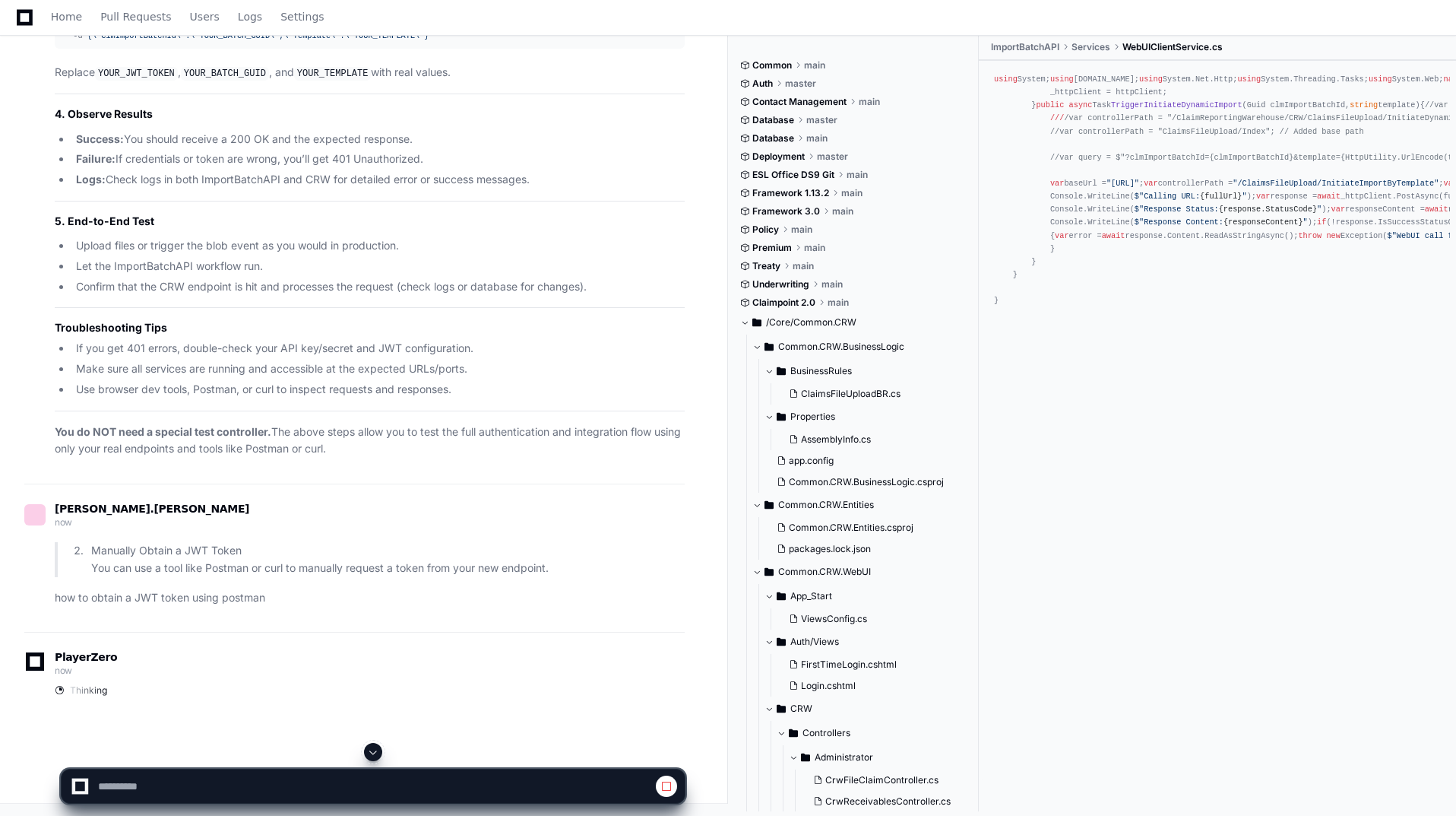
scroll to position [32703, 0]
click at [370, 743] on button at bounding box center [373, 752] width 18 height 18
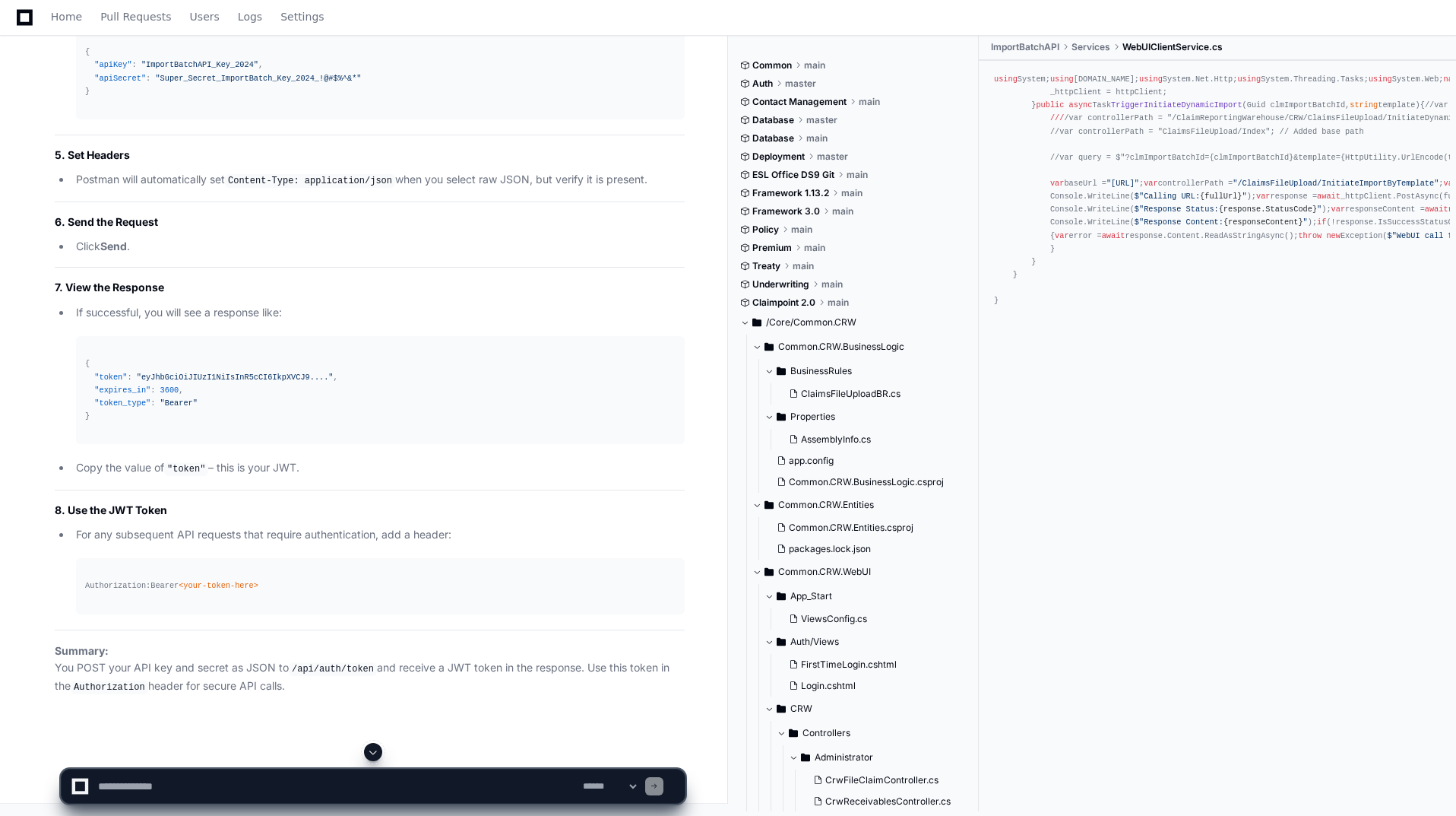
scroll to position [35756, 0]
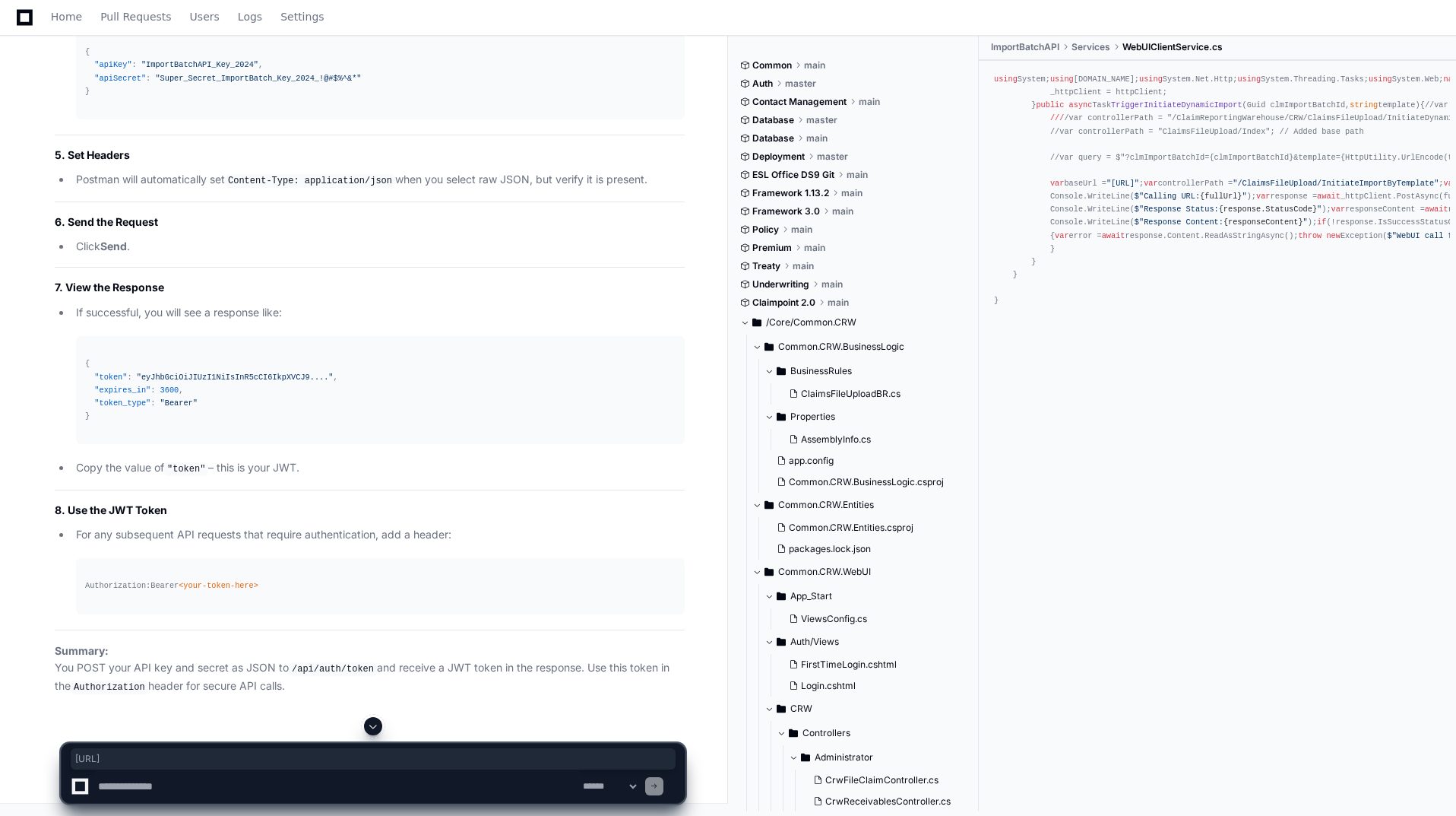
drag, startPoint x: 79, startPoint y: 413, endPoint x: 245, endPoint y: 421, distance: 166.2
drag, startPoint x: 83, startPoint y: 416, endPoint x: 310, endPoint y: 420, distance: 227.0
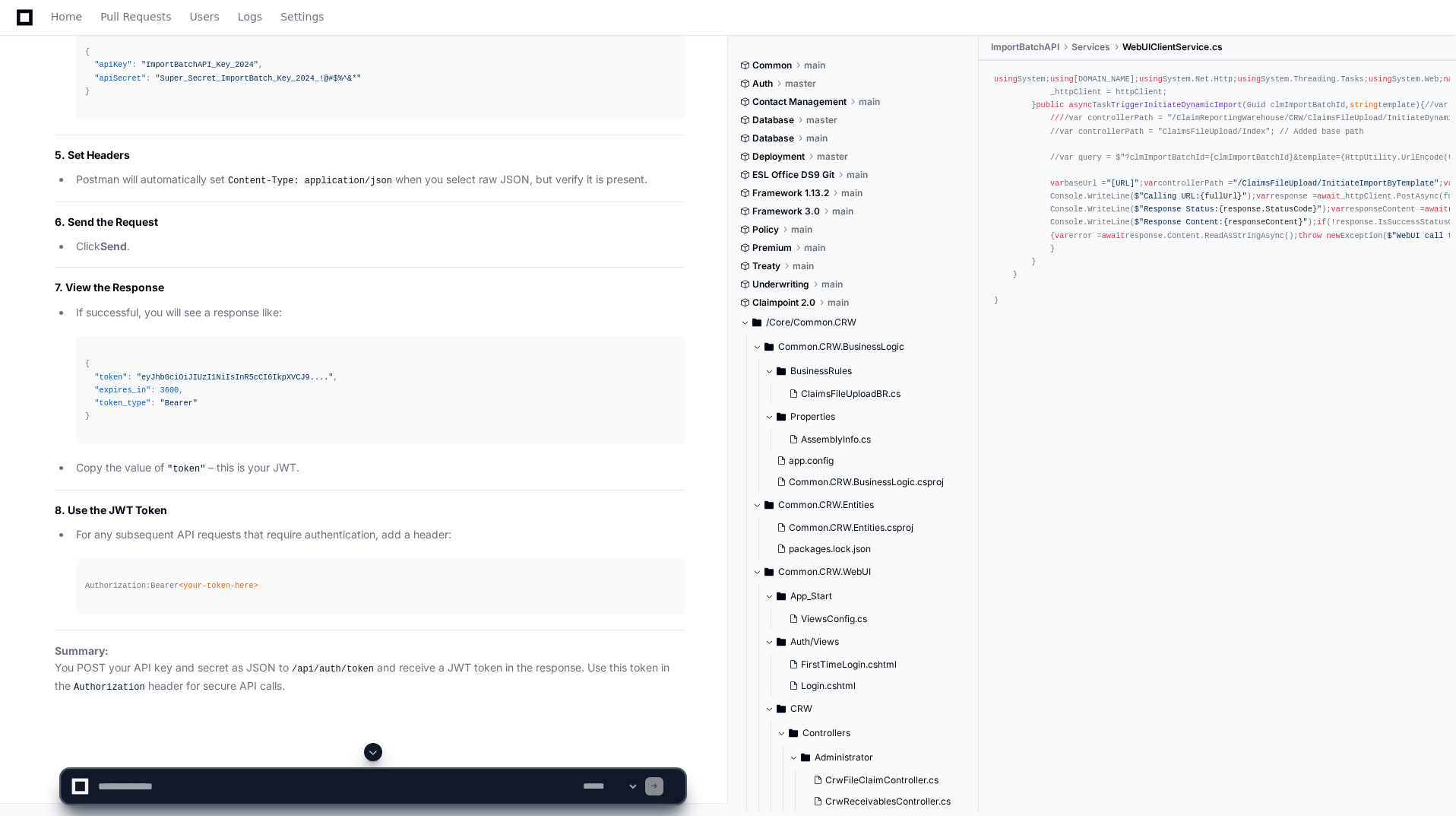
scroll to position [35909, 0]
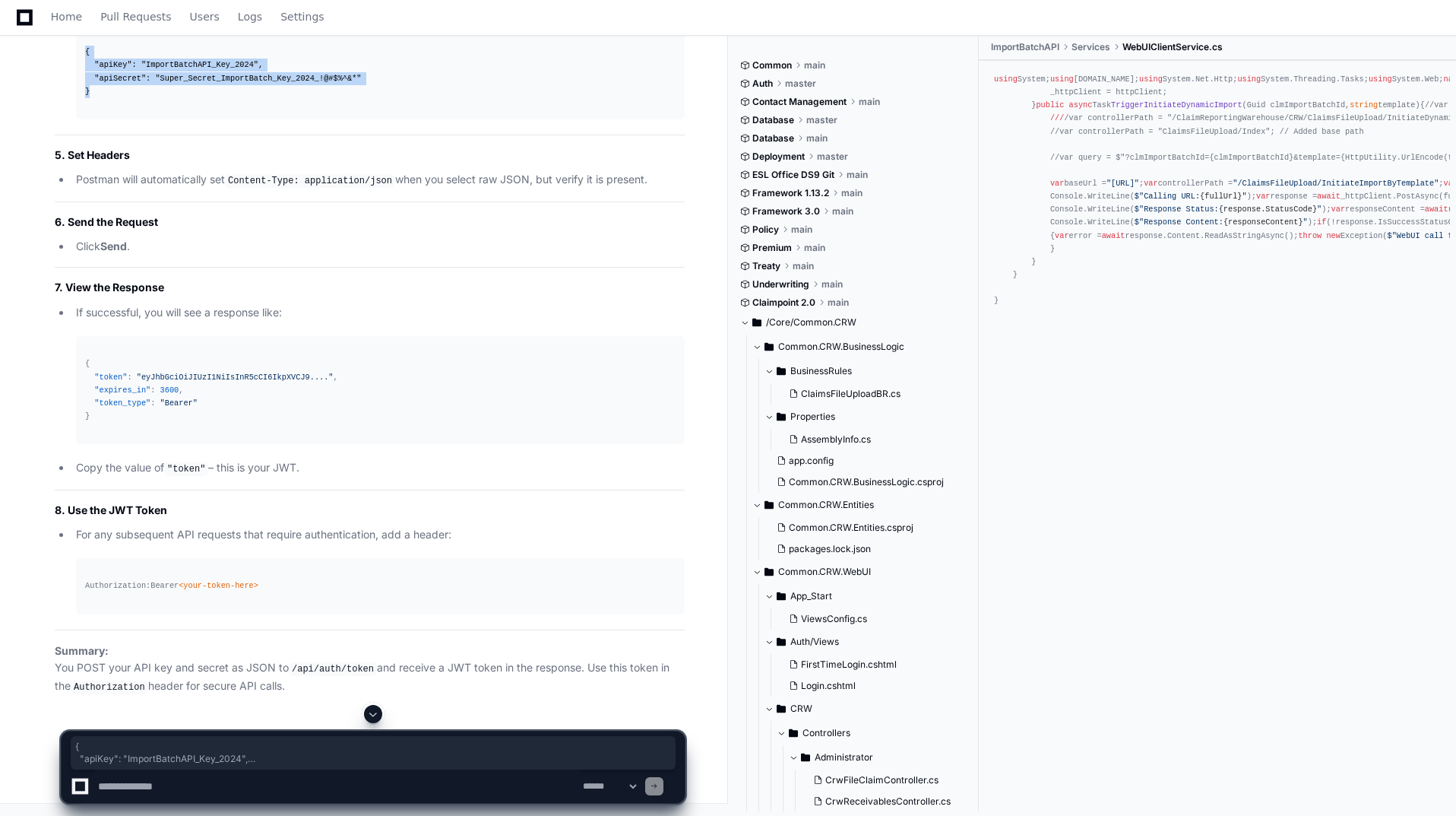
drag, startPoint x: 82, startPoint y: 438, endPoint x: 113, endPoint y: 503, distance: 72.0
click at [113, 119] on pre "{ "apiKey" : "ImportBatchAPI_Key_2024" , "apiSecret" : "Super_Secret_ImportBatc…" at bounding box center [380, 72] width 609 height 95
click at [149, 791] on textarea at bounding box center [337, 787] width 485 height 34
paste textarea "**********"
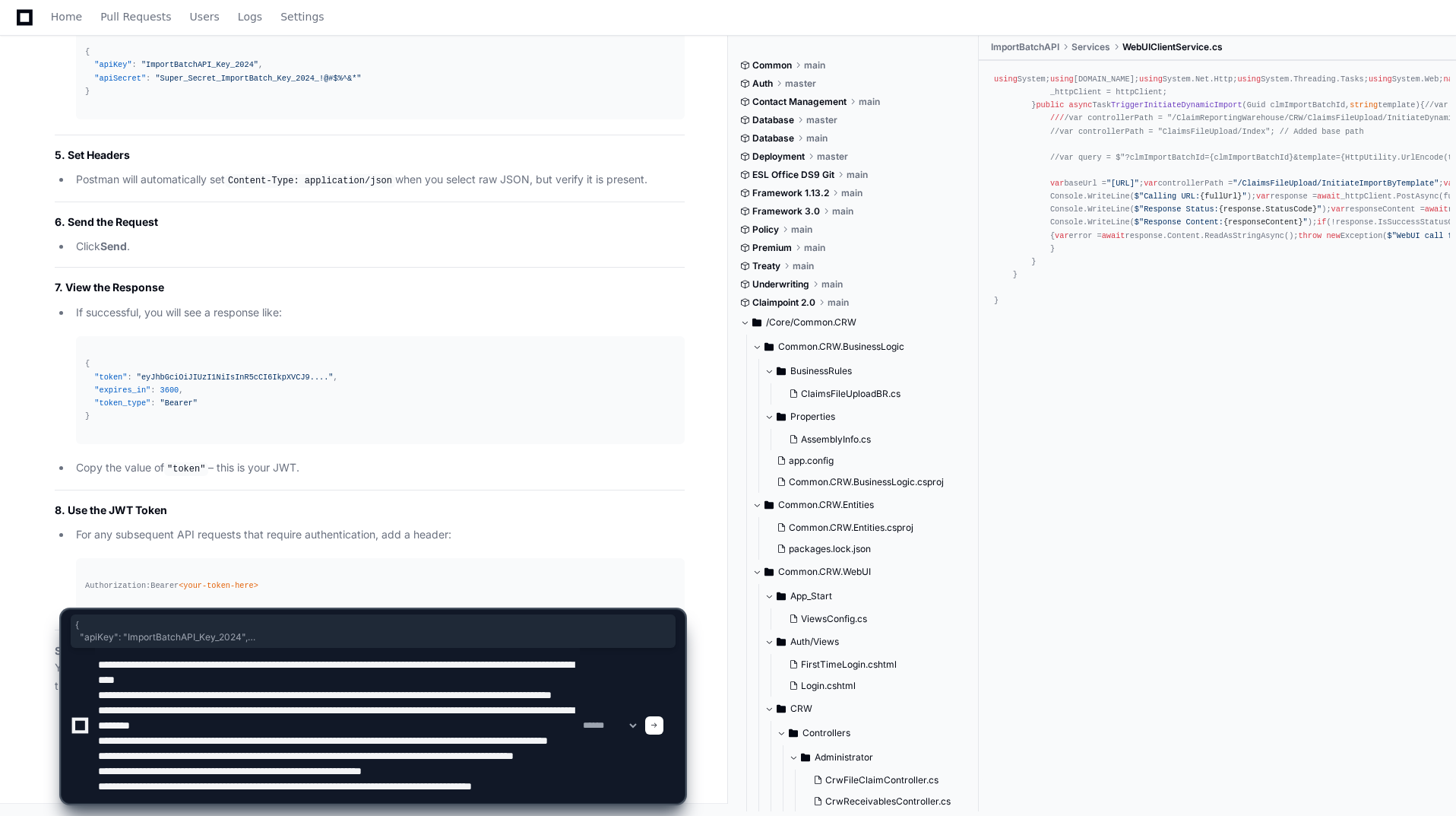
scroll to position [65, 0]
type textarea "**********"
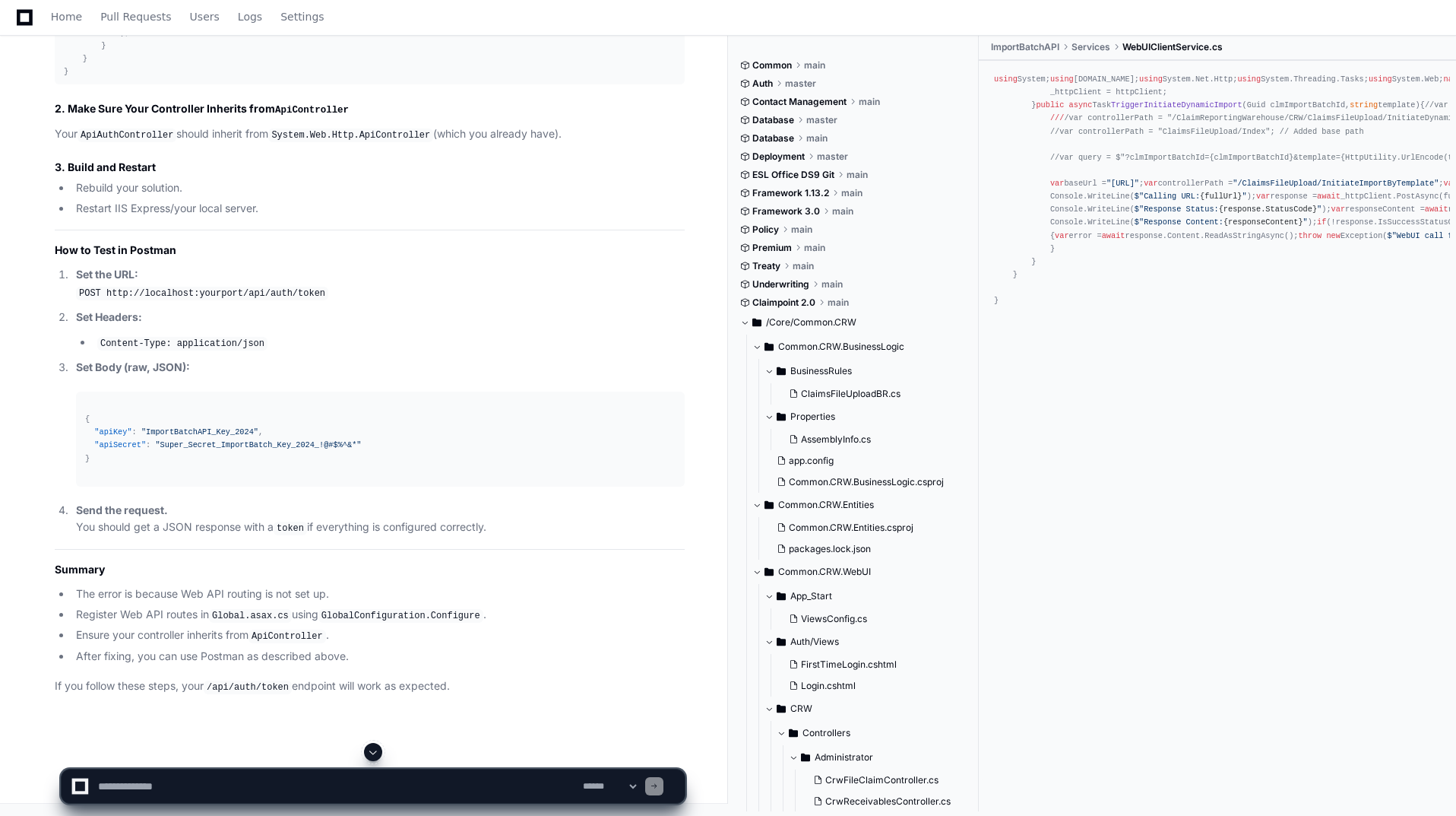
scroll to position [37448, 0]
drag, startPoint x: 233, startPoint y: 775, endPoint x: 250, endPoint y: 765, distance: 19.7
click at [235, 775] on textarea at bounding box center [337, 787] width 485 height 34
type textarea "**********"
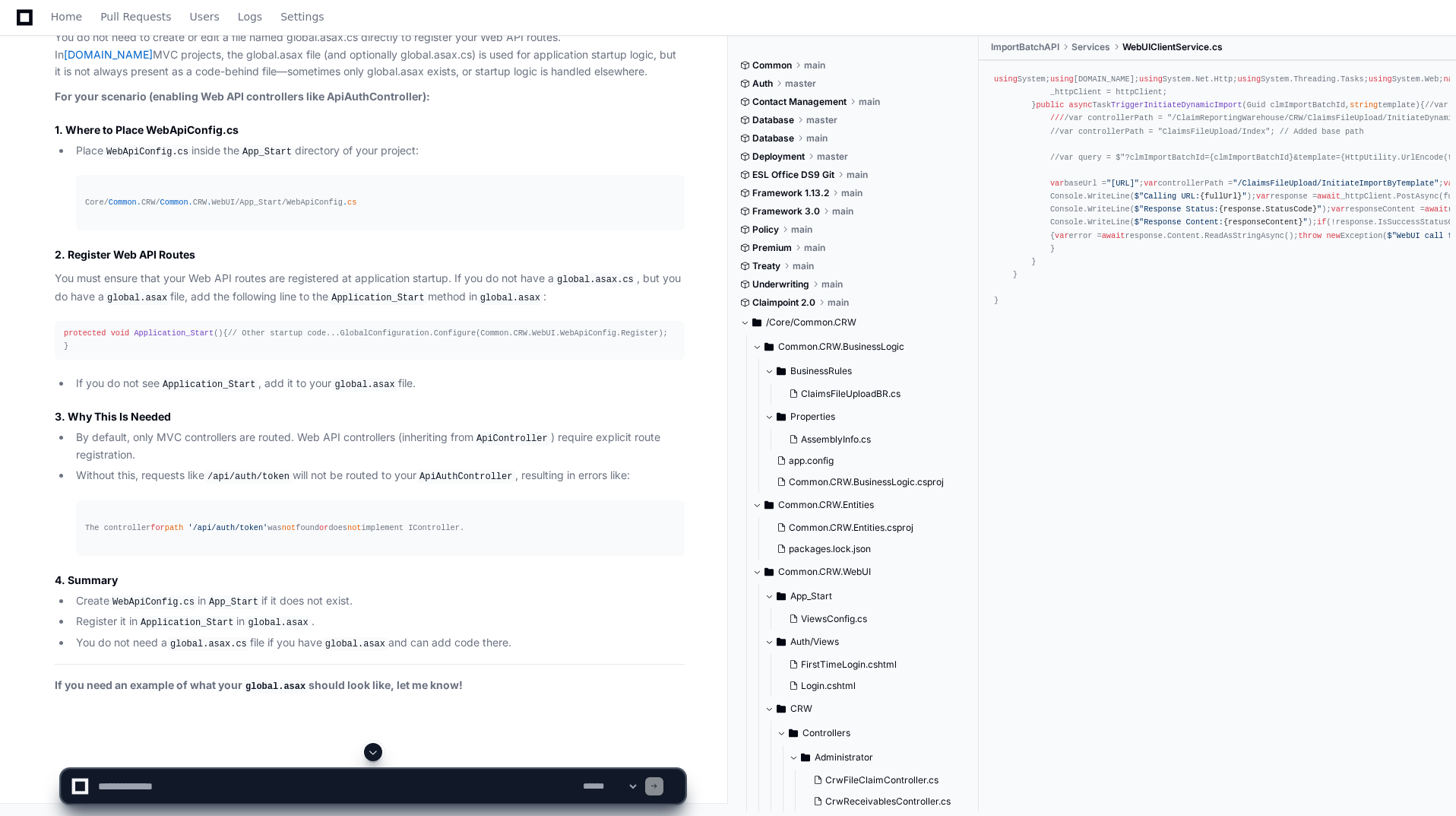
scroll to position [38749, 0]
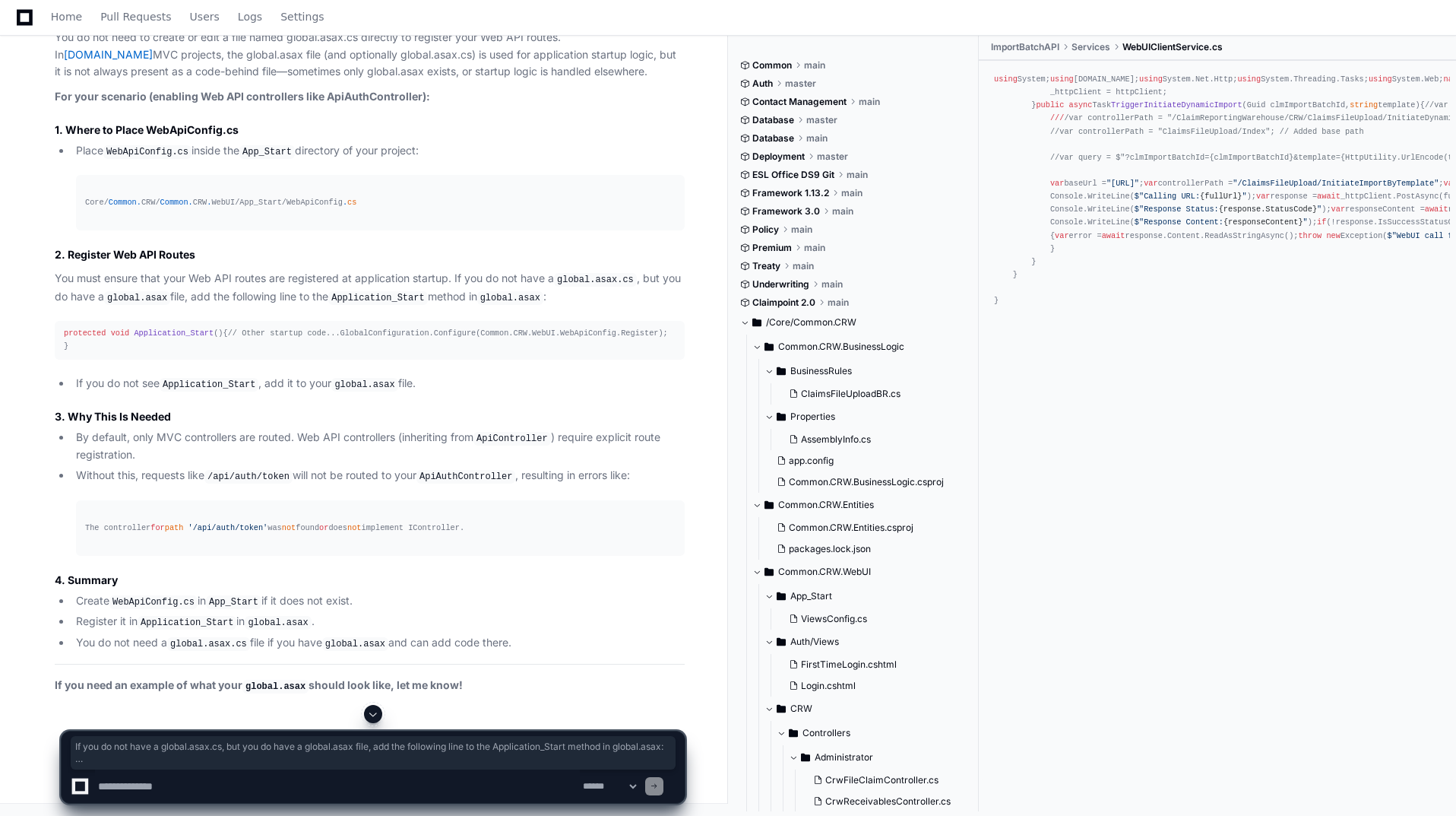
drag, startPoint x: 455, startPoint y: 424, endPoint x: 461, endPoint y: 522, distance: 98.2
click at [461, 522] on article "You do not need to create or edit a file named global.asax.cs directly to regis…" at bounding box center [369, 362] width 630 height 666
click at [307, 353] on div "protected void Application_Start () { // Other startup code... GlobalConfigurat…" at bounding box center [369, 340] width 612 height 26
drag, startPoint x: 65, startPoint y: 487, endPoint x: 74, endPoint y: 529, distance: 43.0
click at [74, 359] on pre "protected void Application_Start () { // Other startup code... GlobalConfigurat…" at bounding box center [369, 340] width 630 height 38
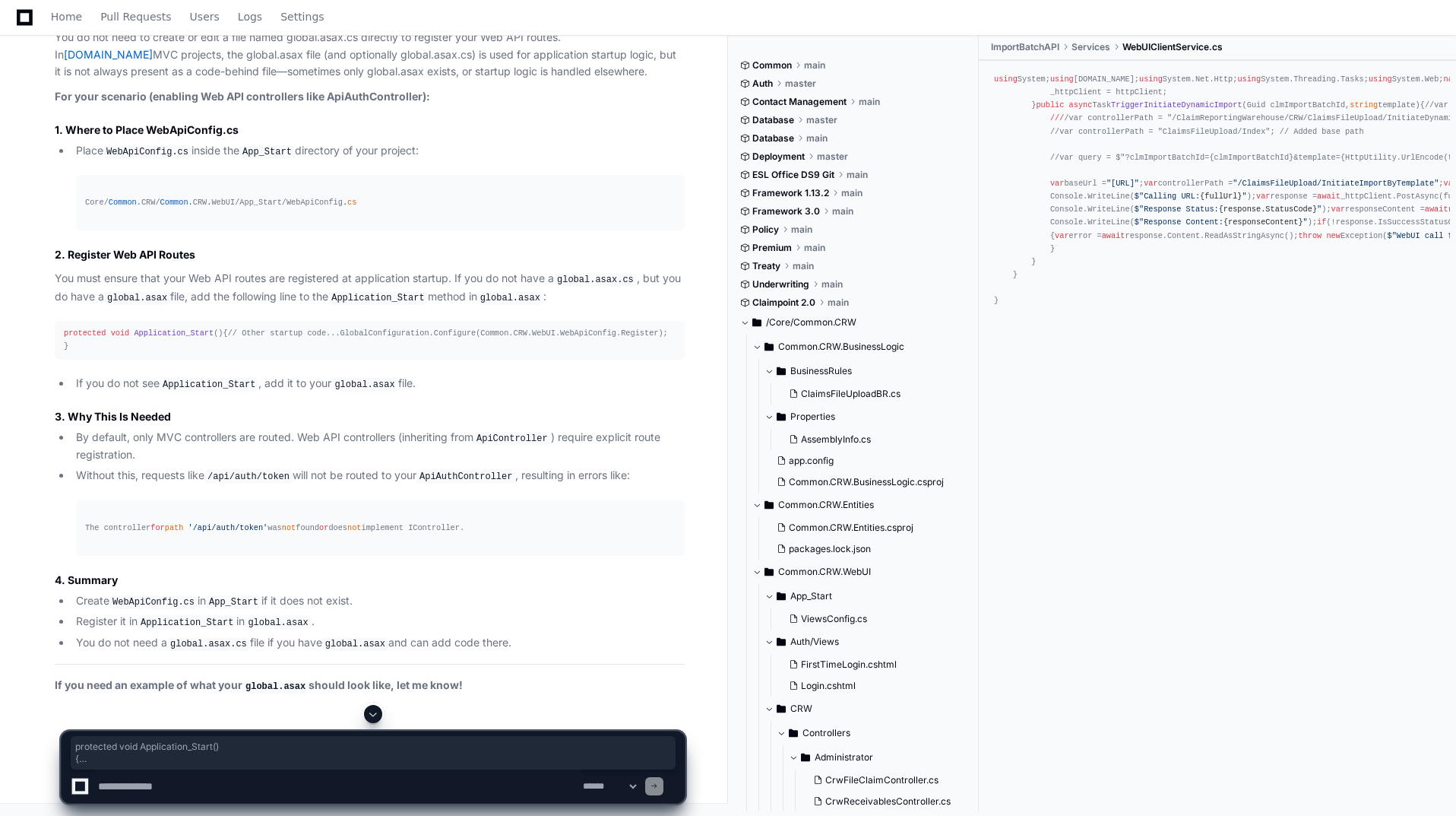
scroll to position [38901, 0]
drag, startPoint x: 421, startPoint y: 416, endPoint x: 53, endPoint y: 267, distance: 397.0
click at [53, 266] on div "Thinking You do not need to create or edit a file named global.asax.cs directly…" at bounding box center [355, 349] width 660 height 692
click at [144, 789] on textarea at bounding box center [337, 787] width 485 height 34
paste textarea "**********"
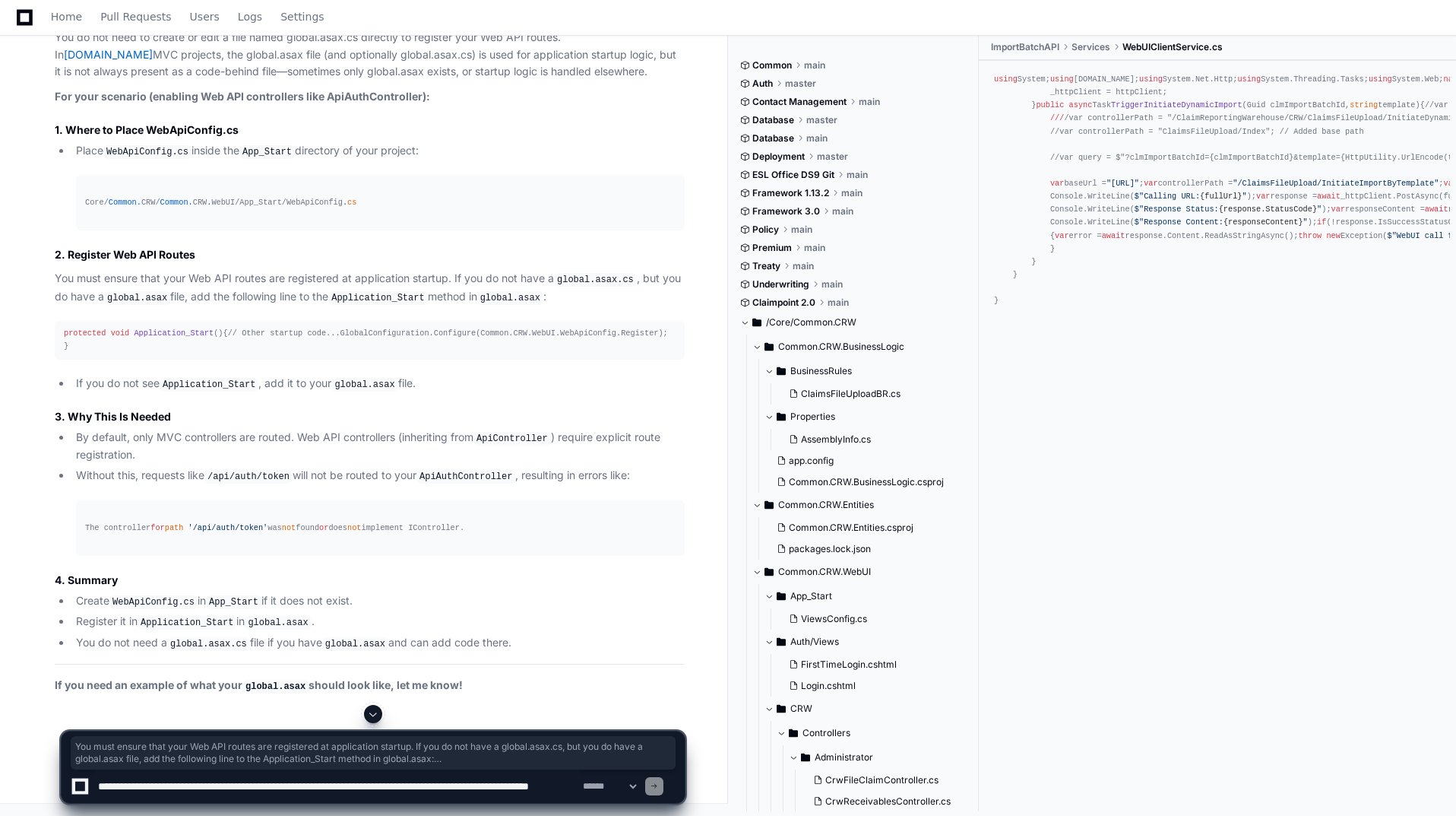
scroll to position [5, 0]
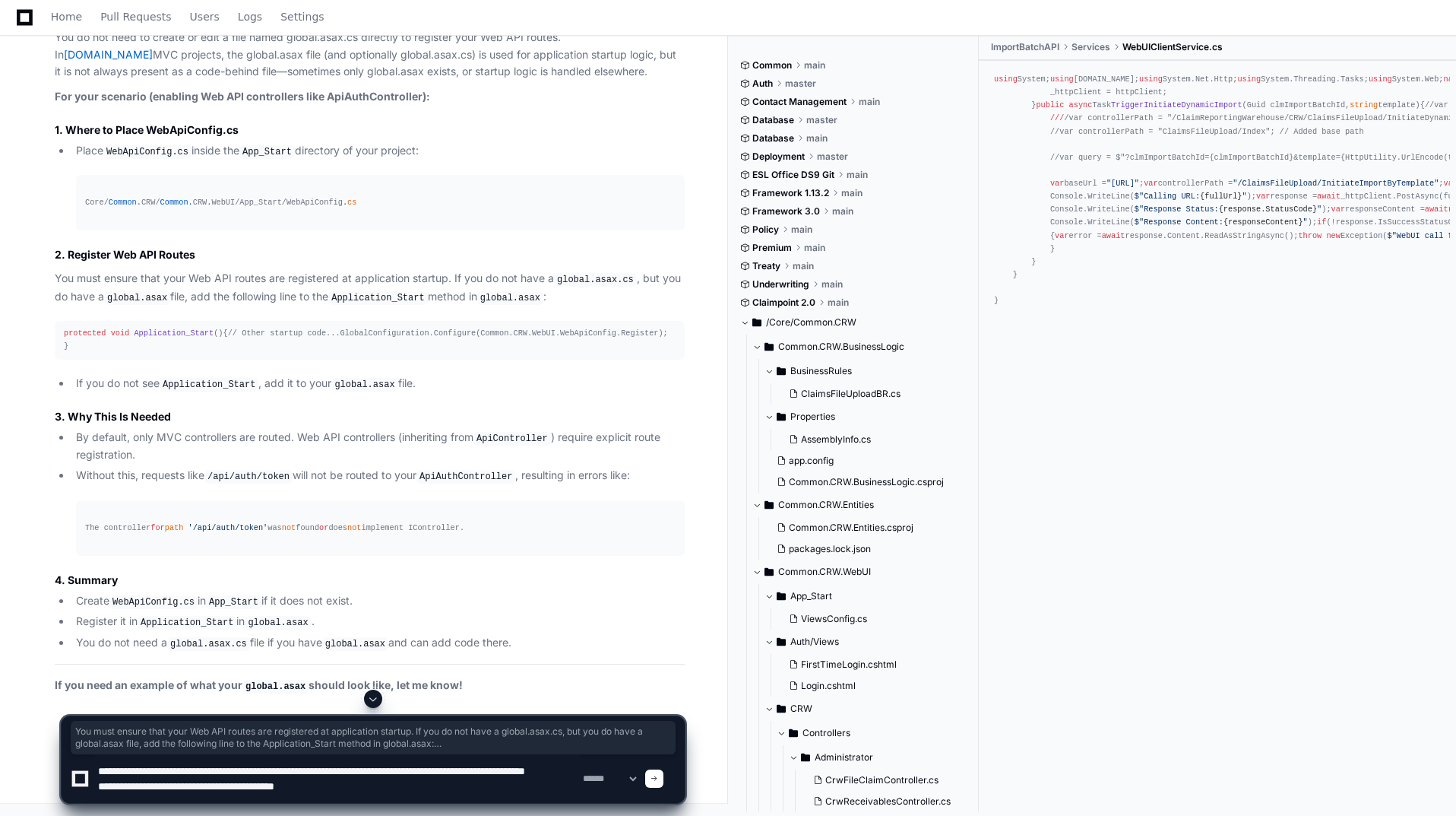
type textarea "**********"
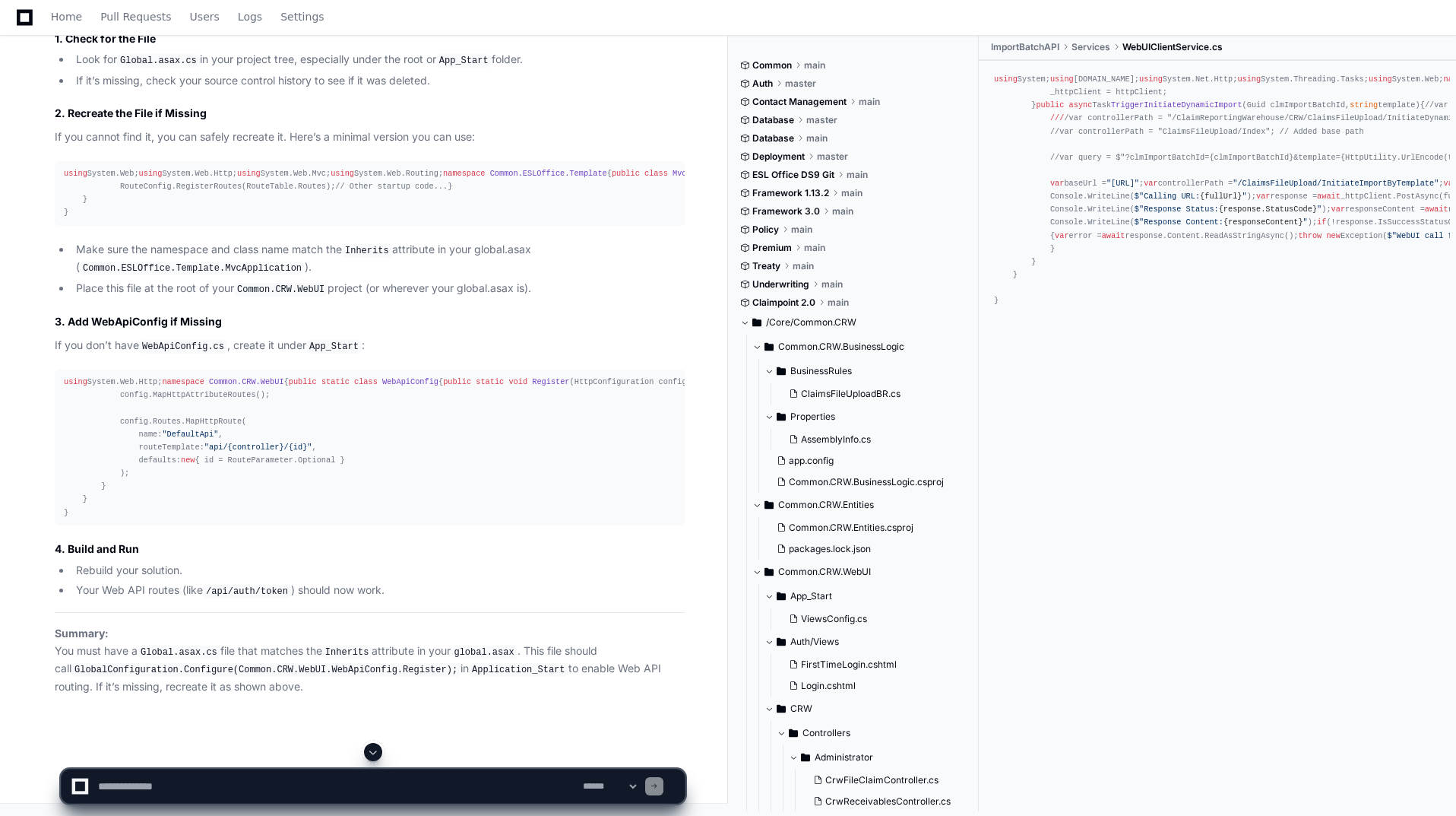
scroll to position [40129, 0]
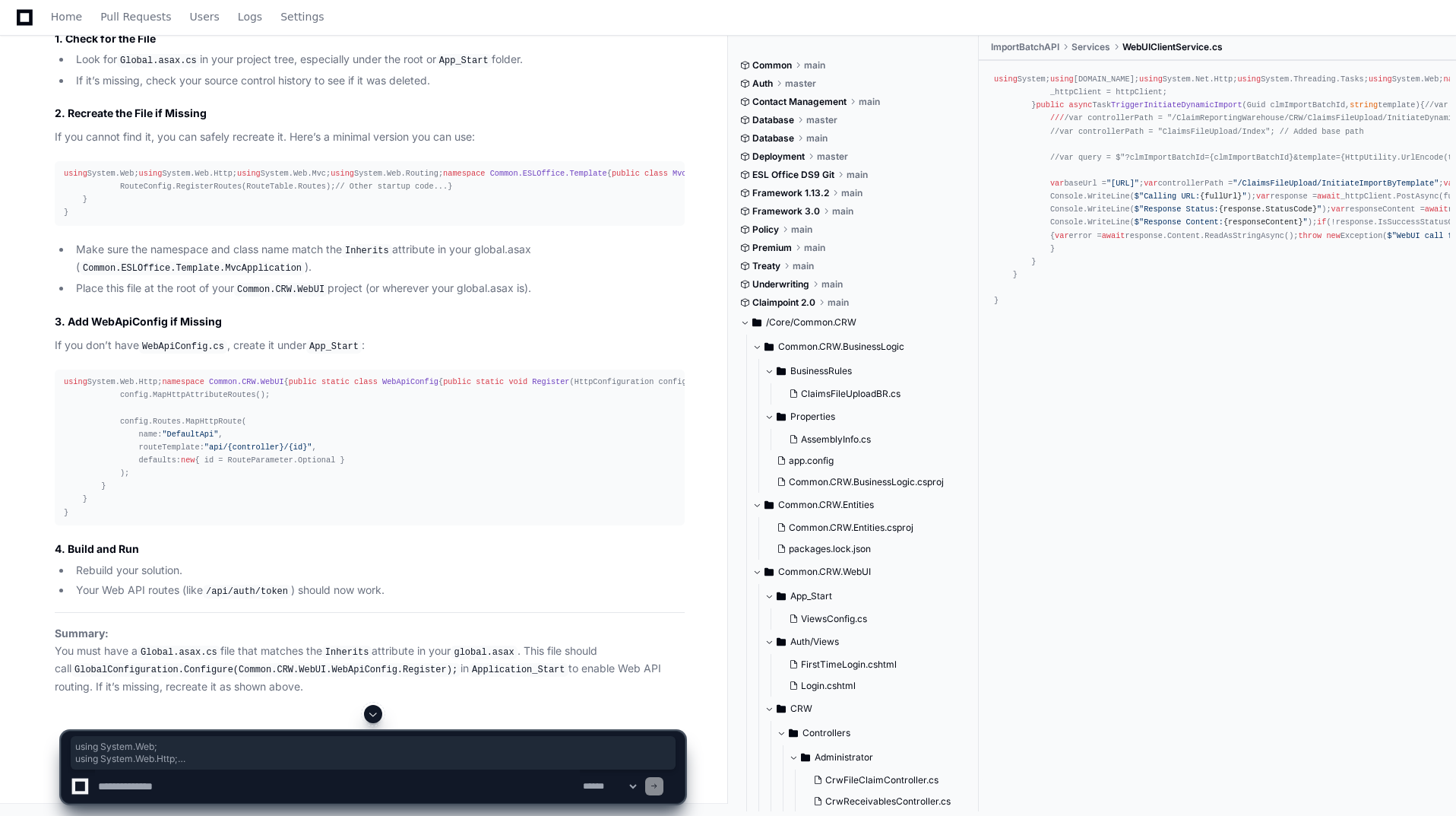
drag, startPoint x: 87, startPoint y: 466, endPoint x: 55, endPoint y: 184, distance: 283.8
click at [55, 184] on pre "using System.Web; using System.Web.Http; using System.Web.Mvc; using System.Web…" at bounding box center [369, 194] width 630 height 65
click at [145, 782] on textarea at bounding box center [337, 787] width 485 height 34
type textarea "**********"
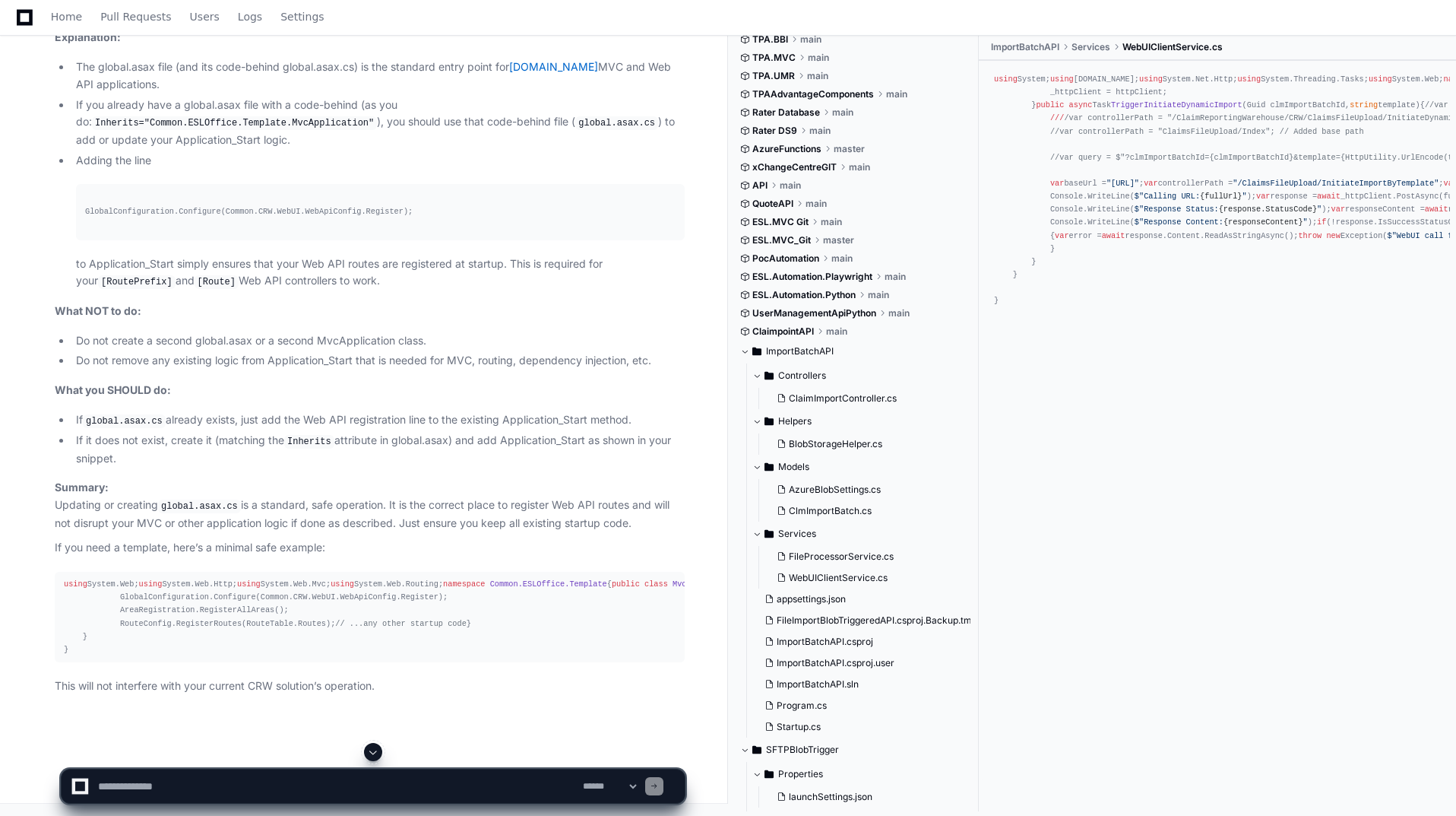
scroll to position [41101, 0]
click at [369, 749] on span at bounding box center [373, 752] width 12 height 12
click at [329, 788] on textarea at bounding box center [337, 787] width 485 height 34
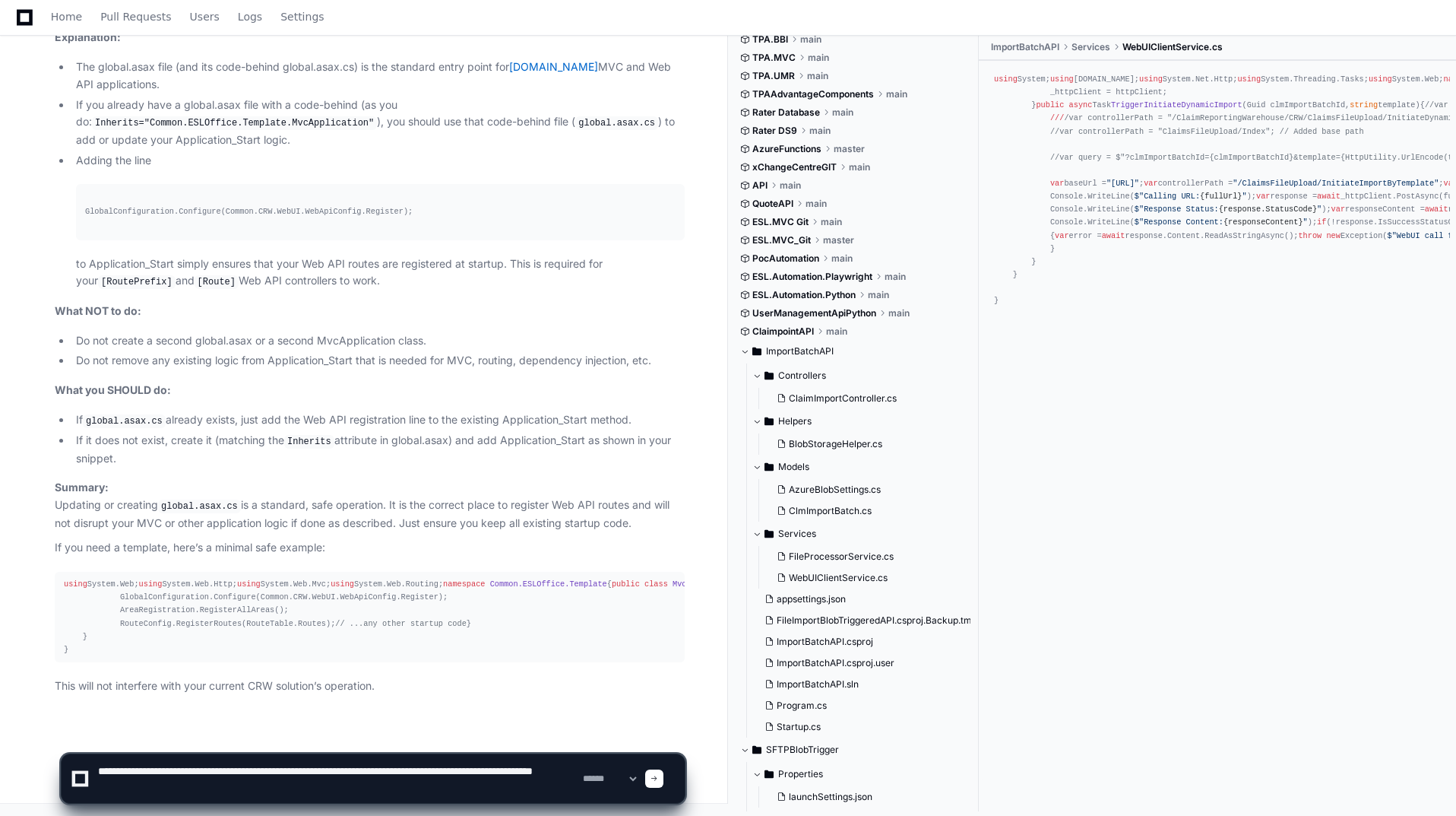
type textarea "**********"
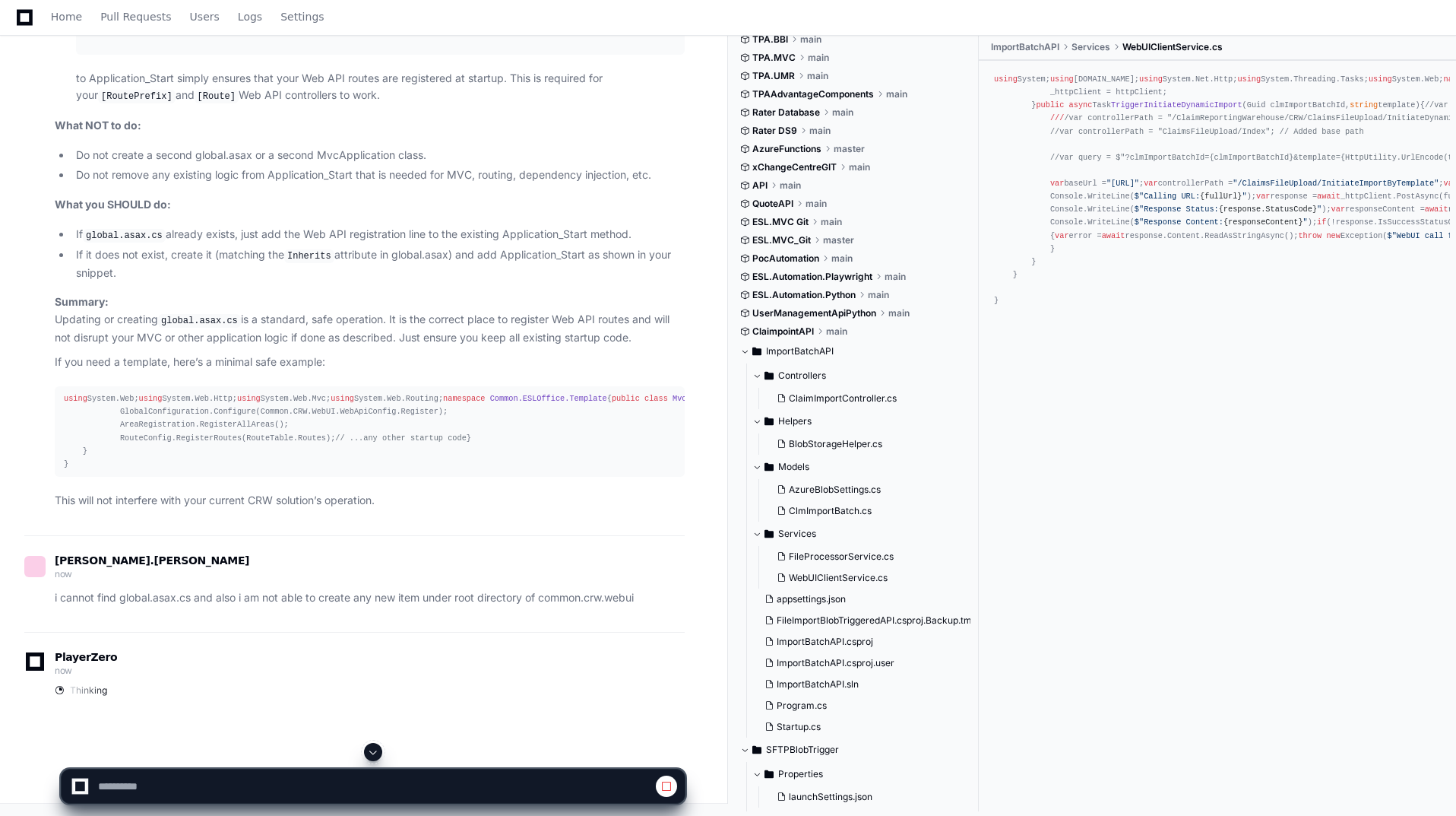
scroll to position [40848, 0]
click at [376, 758] on span at bounding box center [373, 752] width 12 height 12
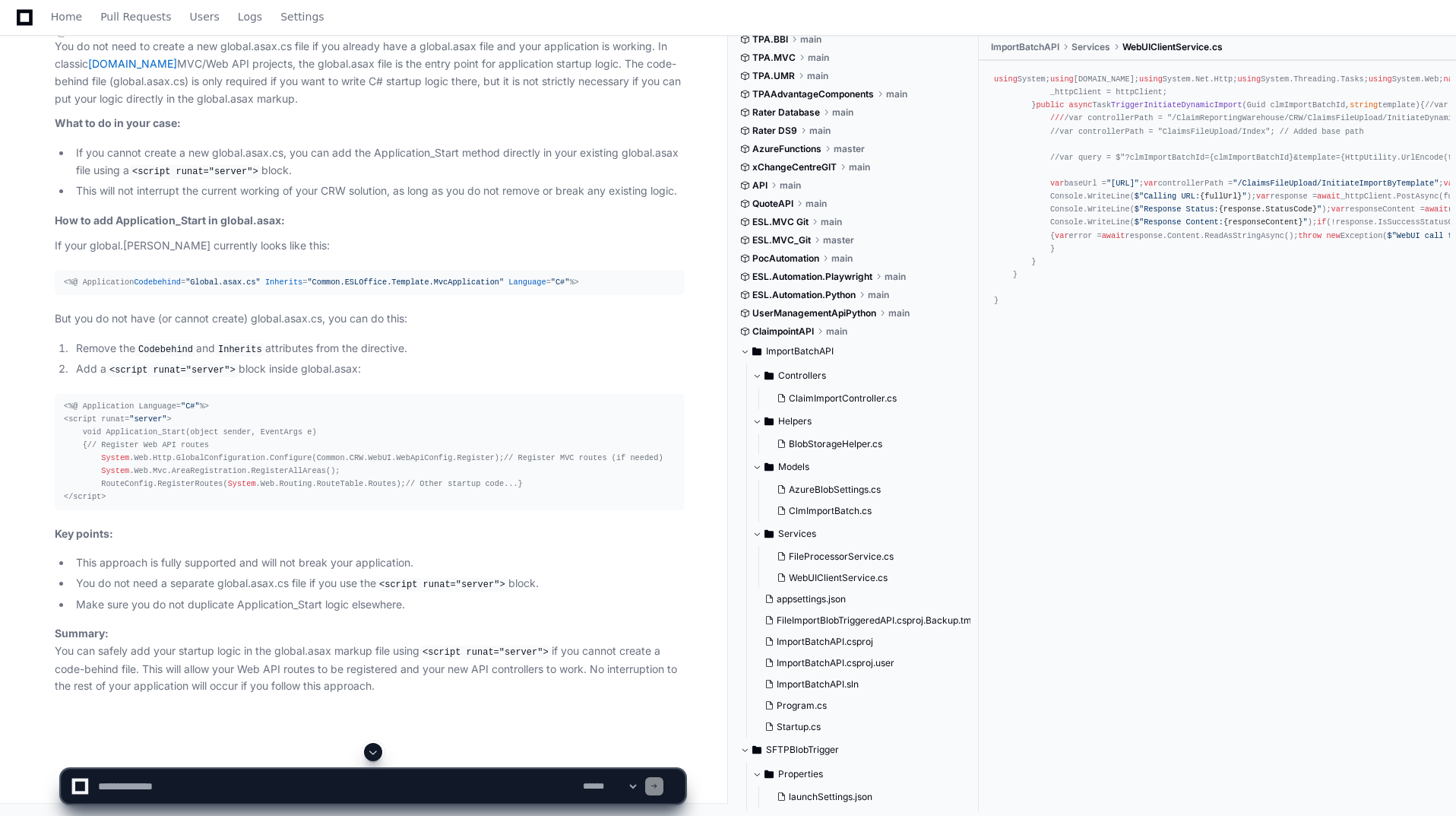
scroll to position [42776, 0]
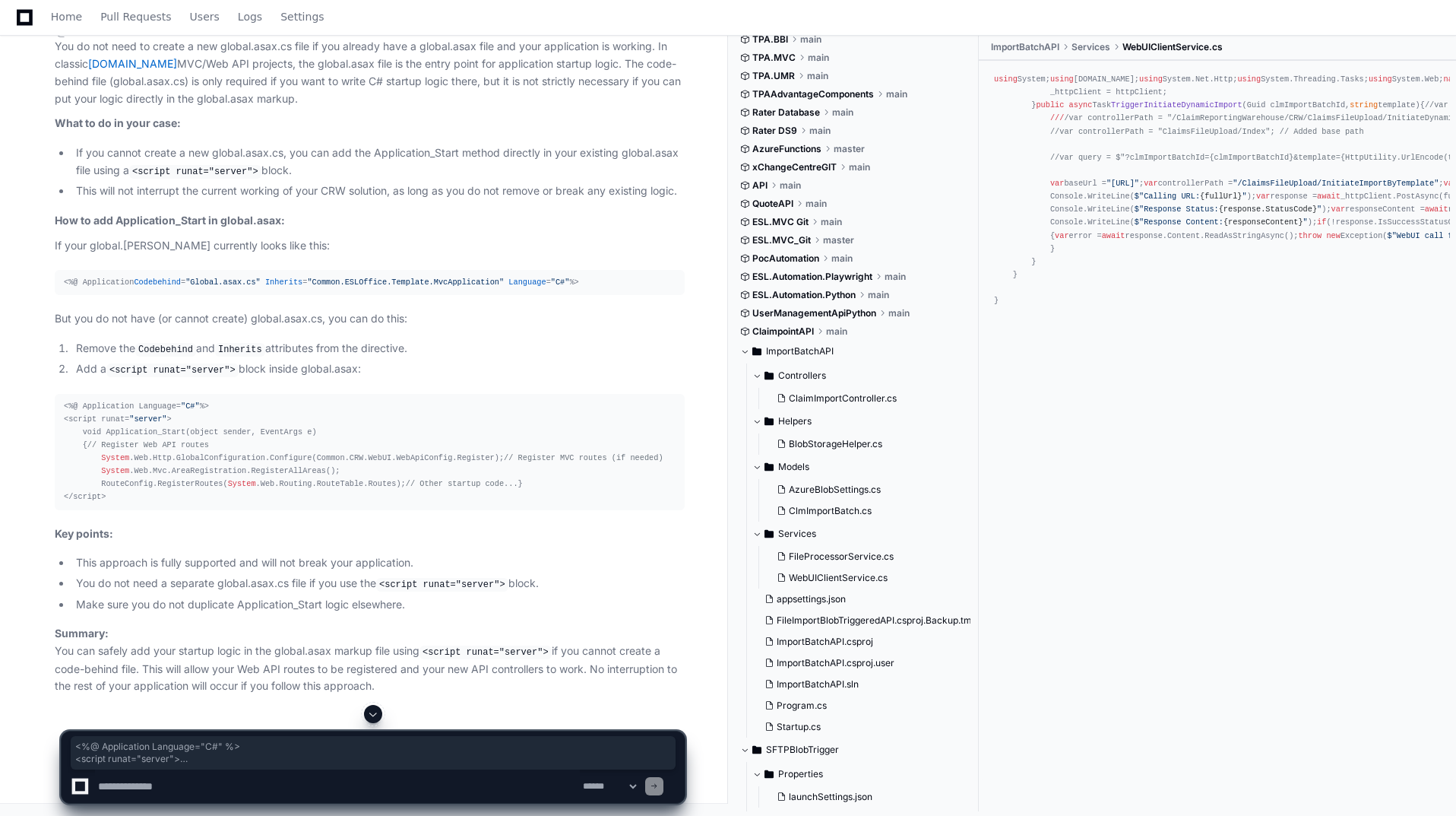
drag, startPoint x: 108, startPoint y: 572, endPoint x: 45, endPoint y: 401, distance: 182.2
click at [45, 401] on div "Thinking You do not need to create a new global.asax.cs file if you already hav…" at bounding box center [355, 353] width 660 height 683
click at [126, 499] on div "<%@ Application Language= "C#" %> <script runat= "server" > void Application_St…" at bounding box center [369, 453] width 612 height 104
click at [428, 448] on div "<%@ Application Language= "C#" %> <script runat= "server" > void Application_St…" at bounding box center [369, 453] width 612 height 104
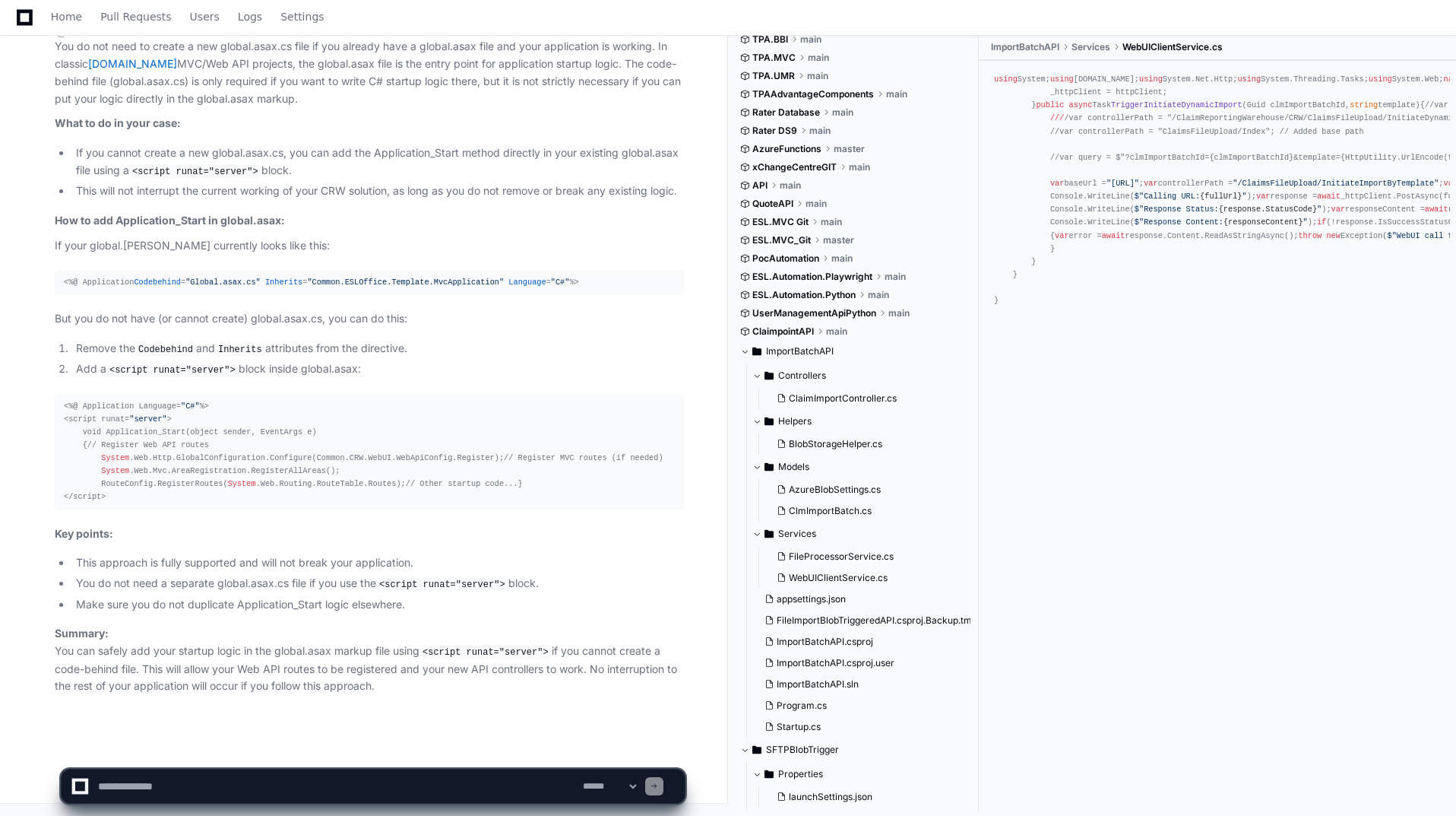
click at [187, 780] on textarea at bounding box center [337, 787] width 485 height 34
type textarea "**********"
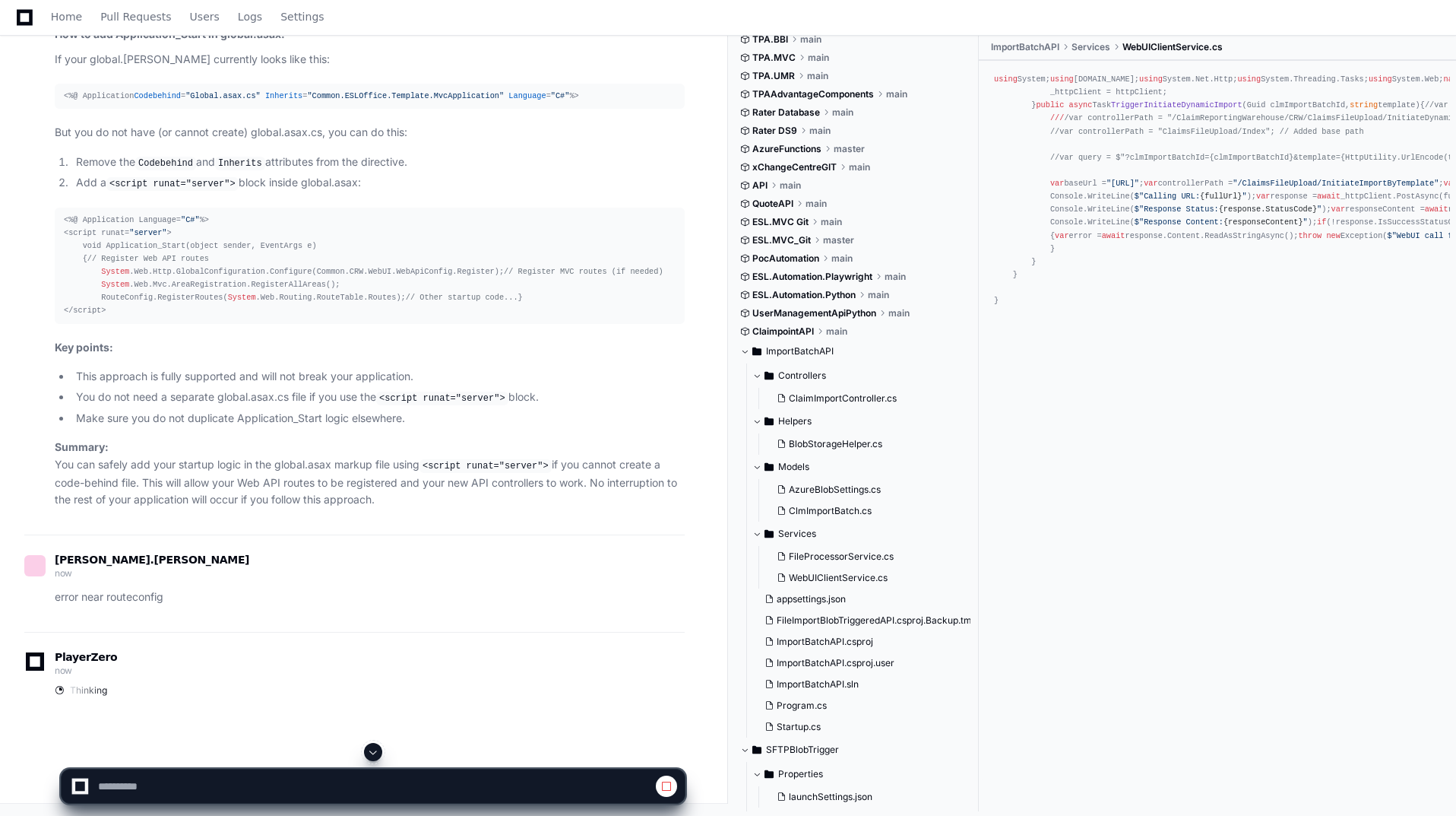
scroll to position [41775, 0]
click at [379, 753] on span at bounding box center [373, 752] width 12 height 12
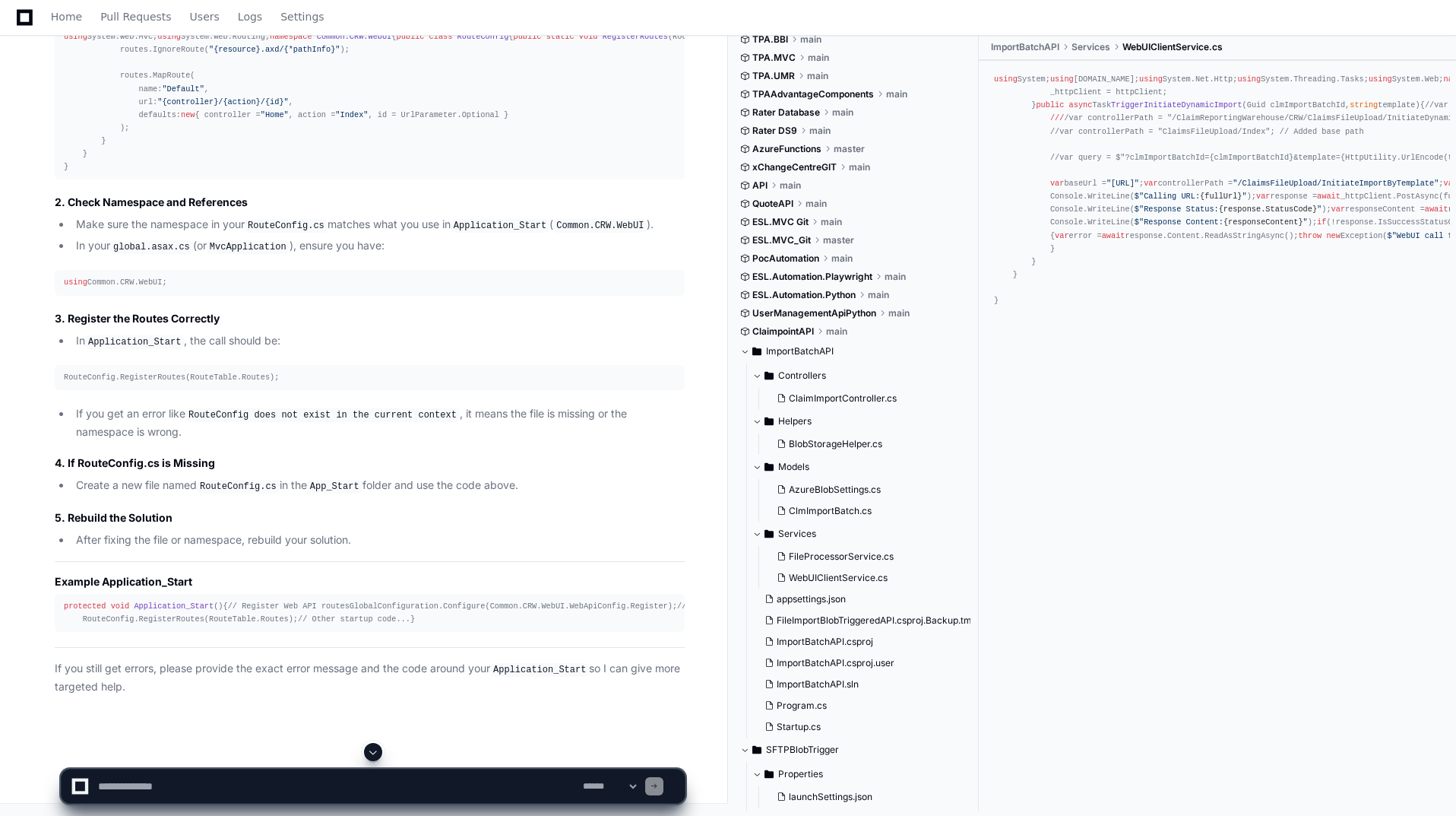
scroll to position [43621, 0]
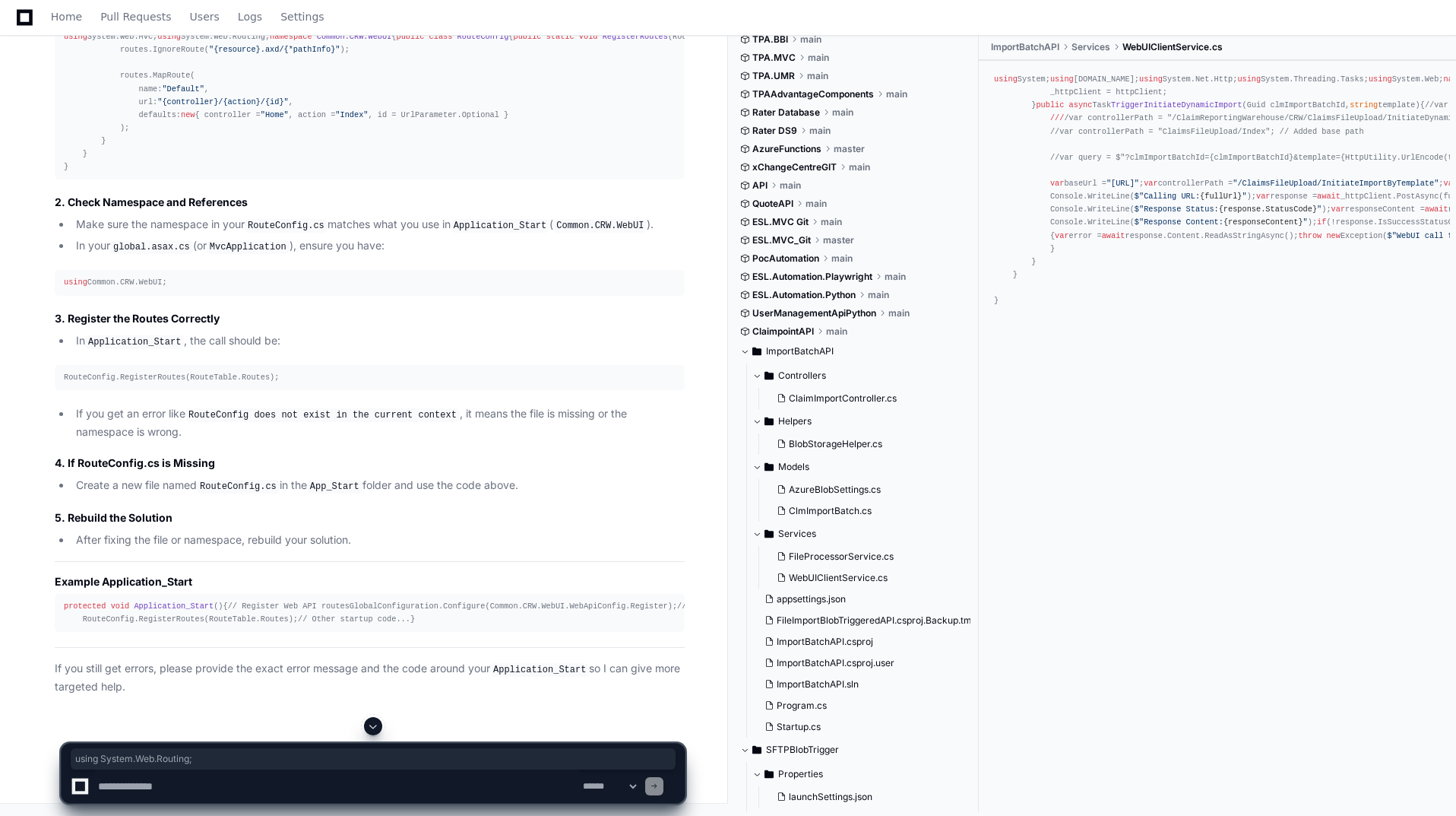
drag, startPoint x: 62, startPoint y: 288, endPoint x: 206, endPoint y: 290, distance: 144.0
click at [204, 174] on div "using System.Web.Mvc; using System.Web.Routing; namespace Common.CRW.WebUI { pu…" at bounding box center [369, 102] width 612 height 143
click at [411, 786] on textarea at bounding box center [337, 787] width 485 height 34
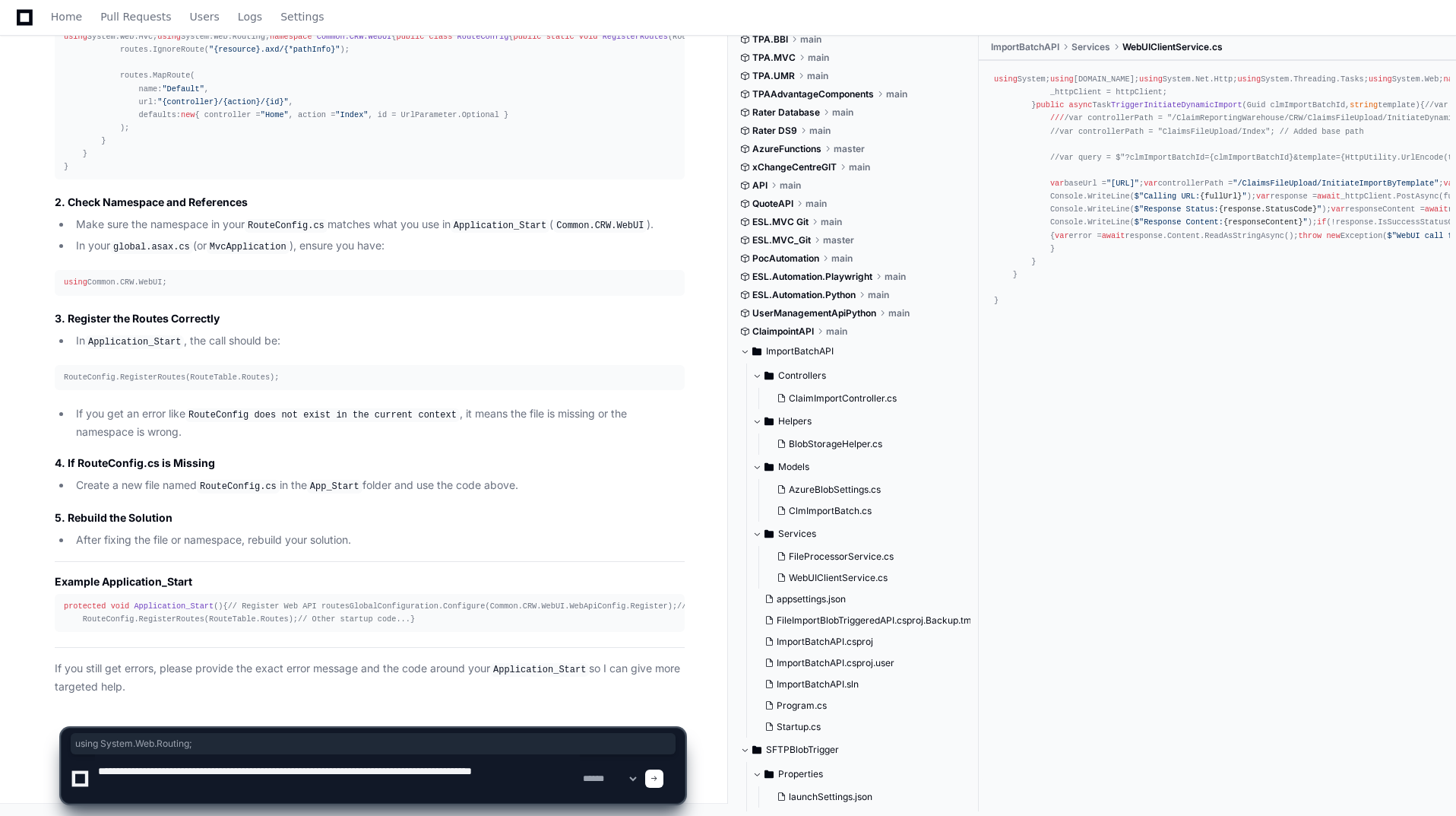
click at [535, 774] on textarea at bounding box center [337, 778] width 485 height 48
click at [520, 783] on textarea at bounding box center [337, 778] width 485 height 48
type textarea "**********"
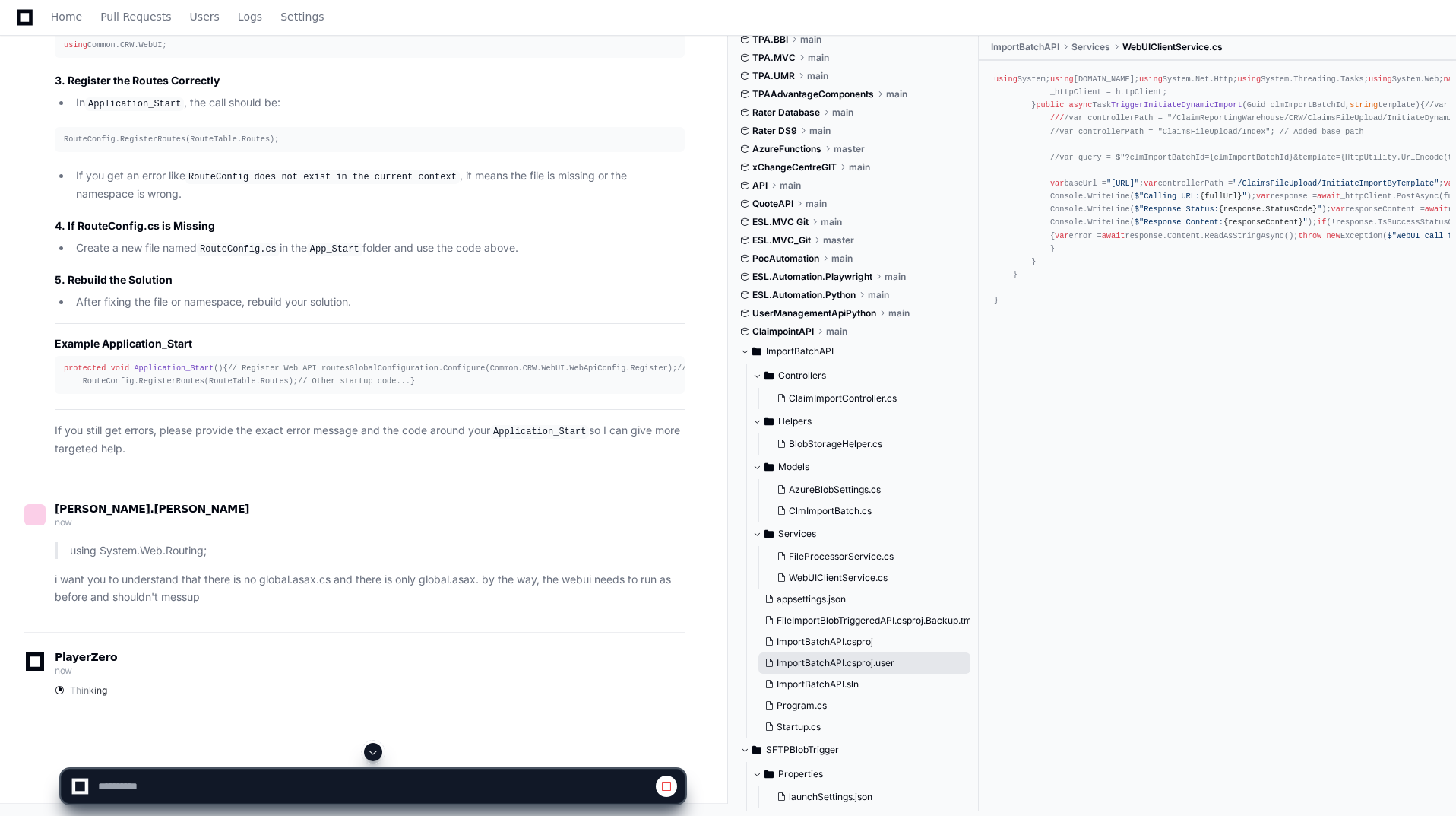
scroll to position [42711, 0]
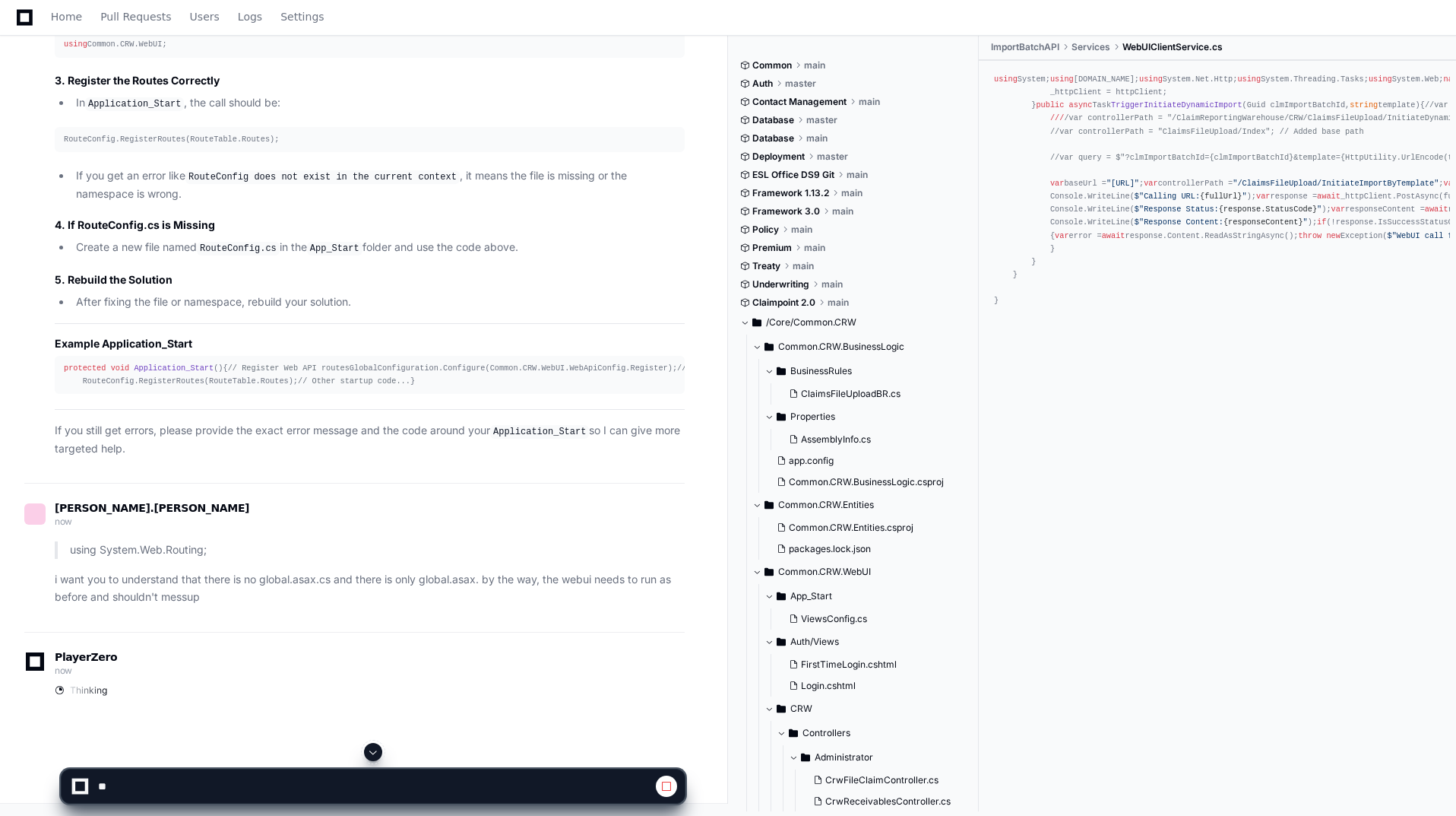
scroll to position [1825, 0]
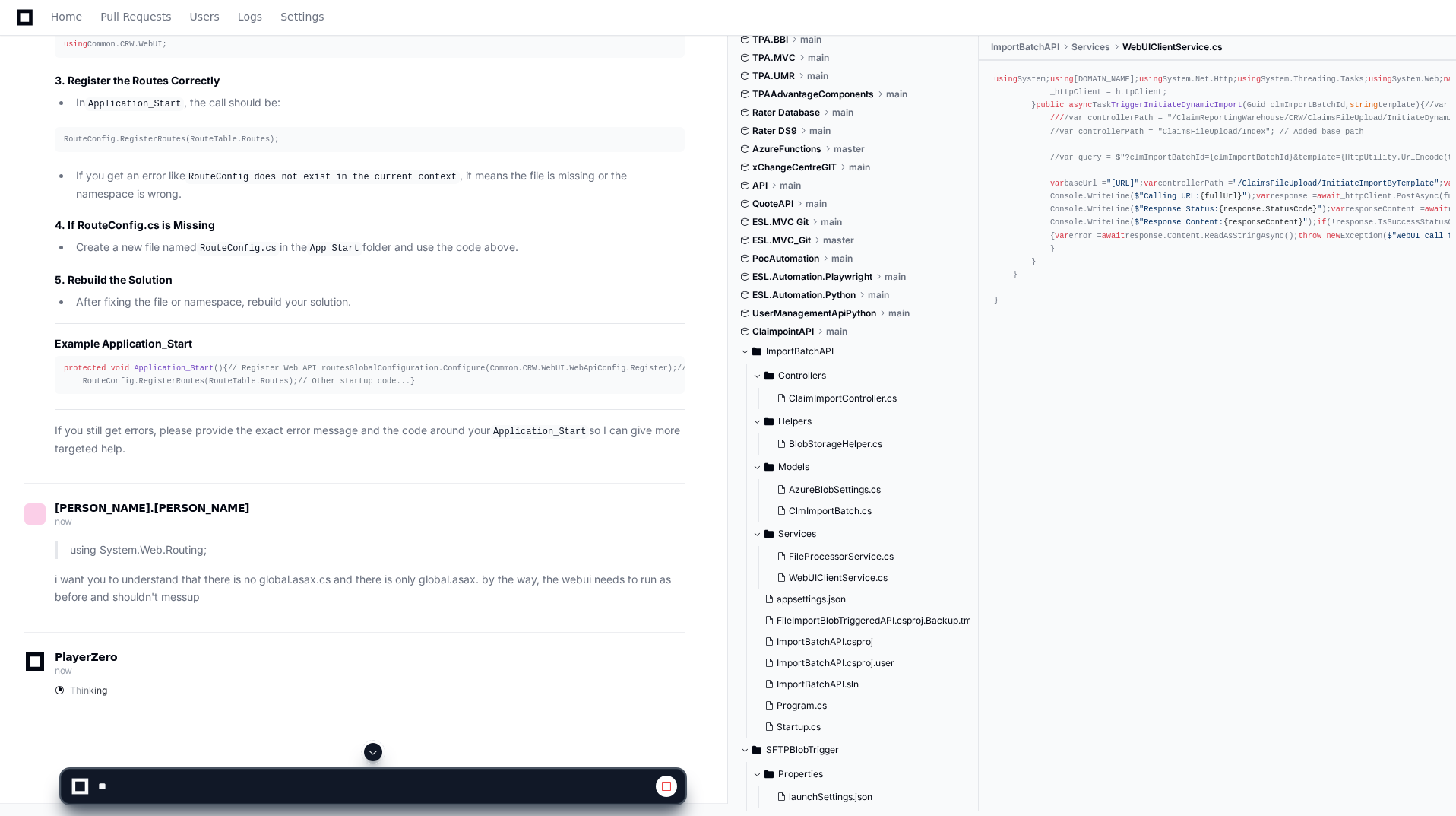
click at [372, 751] on span at bounding box center [373, 752] width 12 height 12
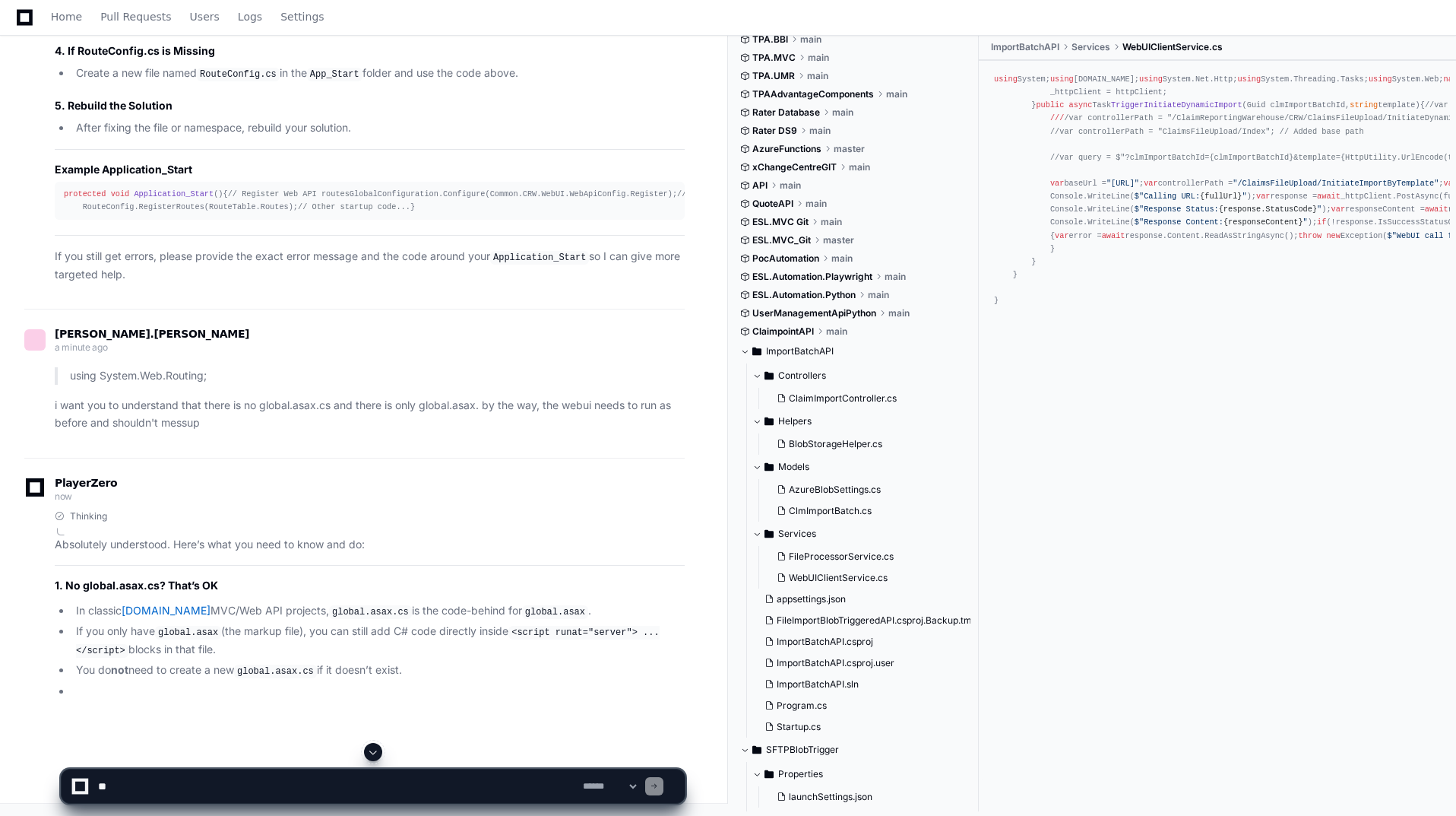
click at [376, 754] on span at bounding box center [373, 752] width 12 height 12
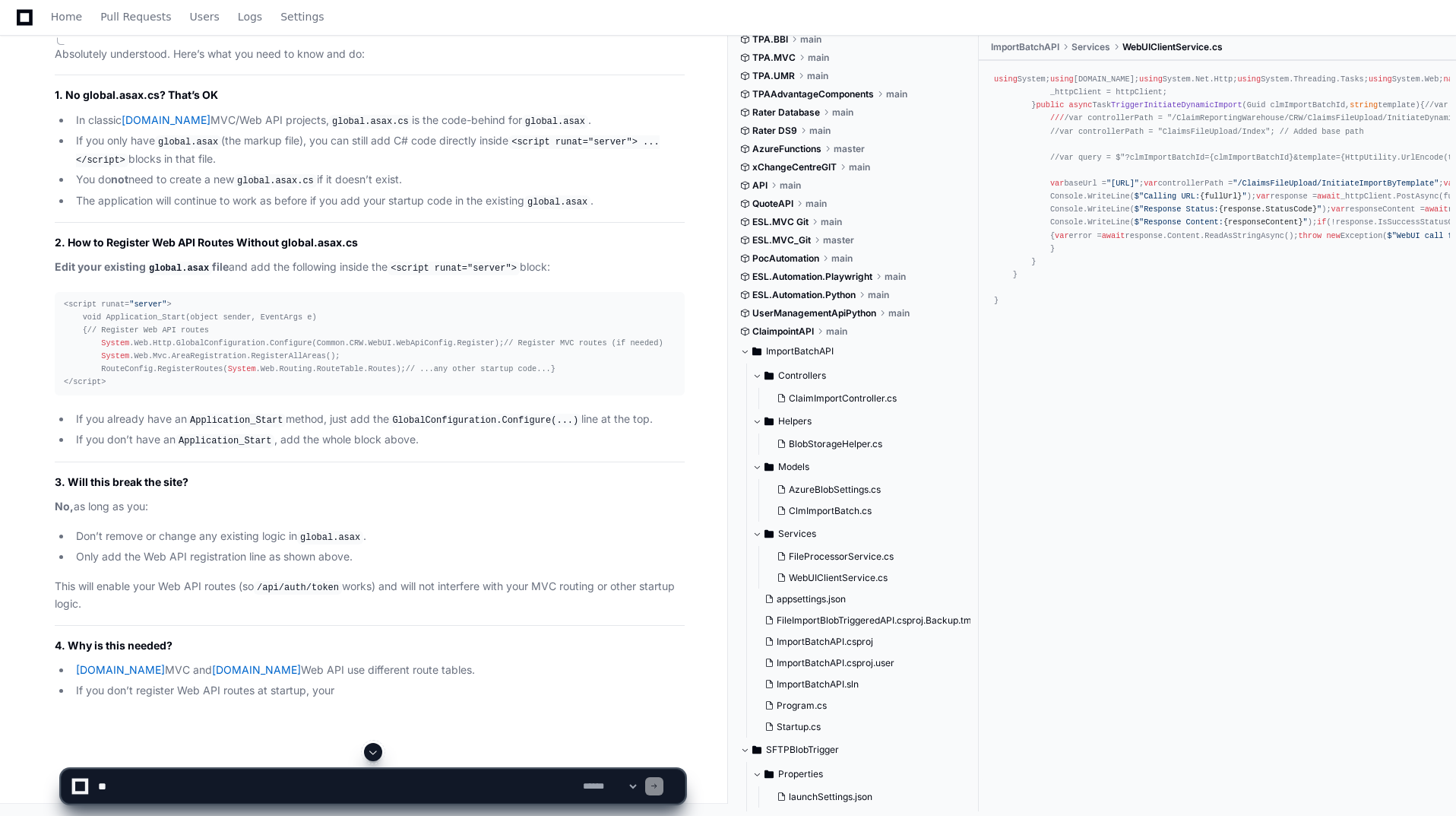
scroll to position [44802, 0]
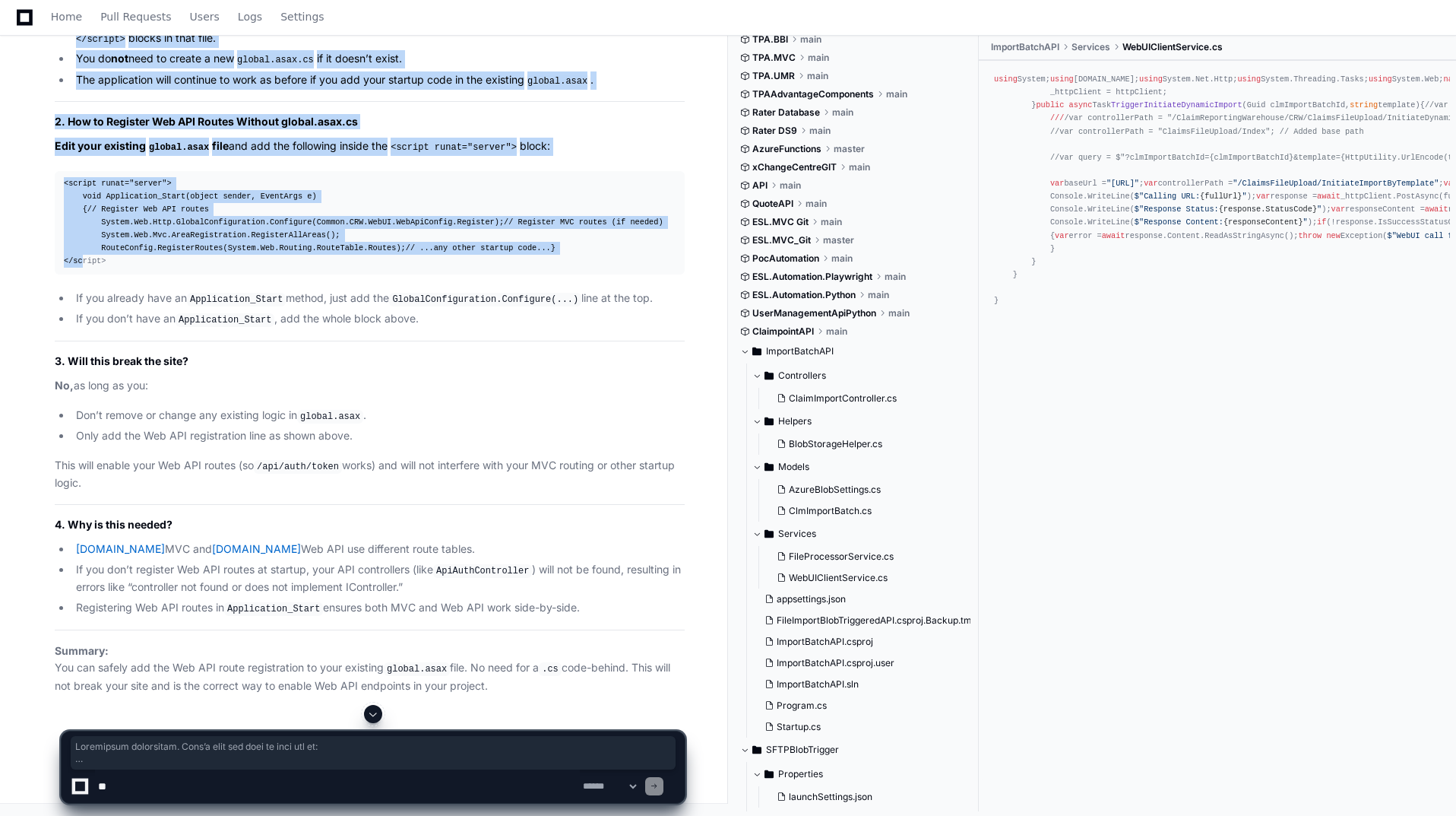
drag, startPoint x: 61, startPoint y: 471, endPoint x: 207, endPoint y: 619, distance: 207.9
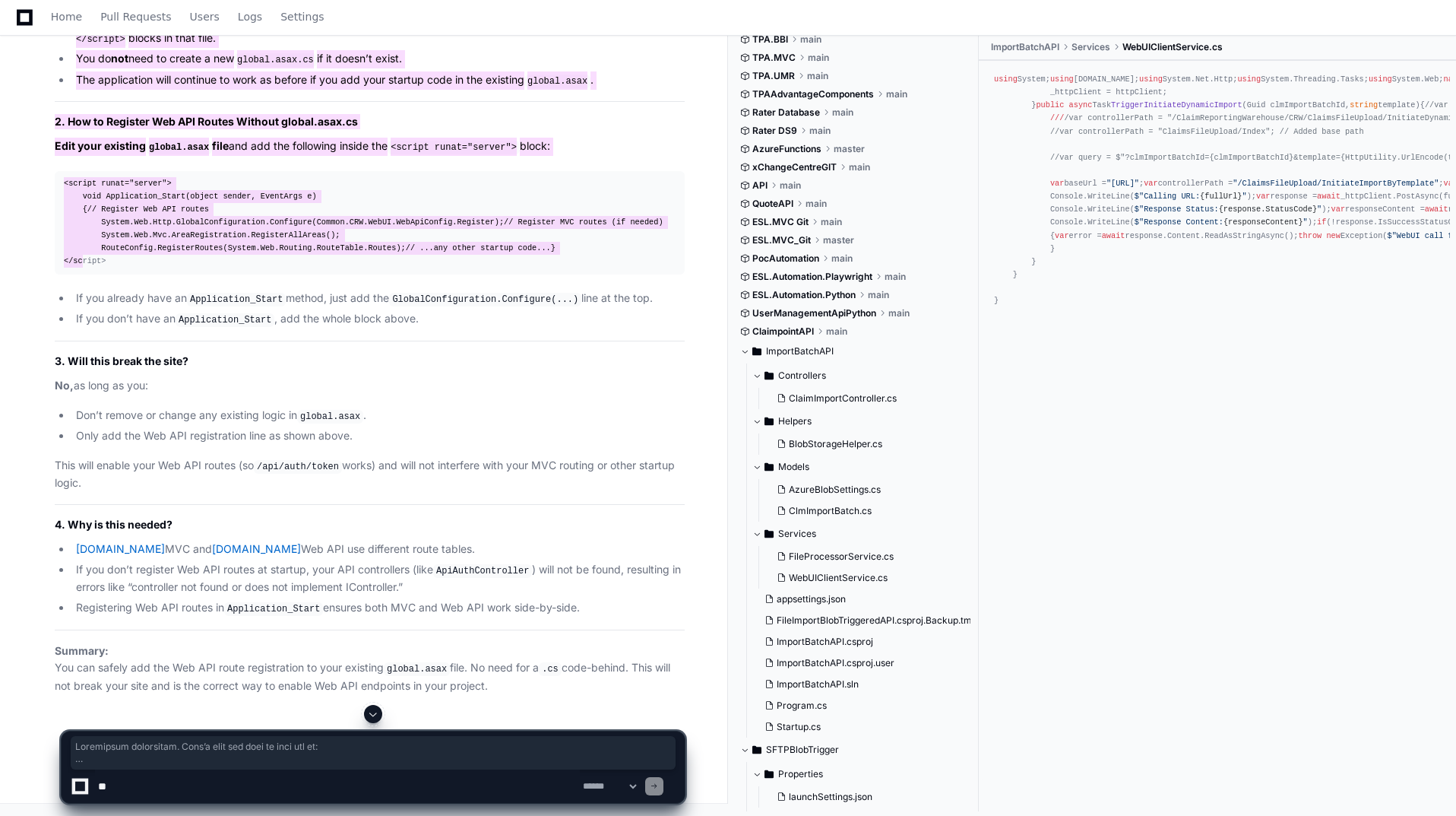
scroll to position [44878, 0]
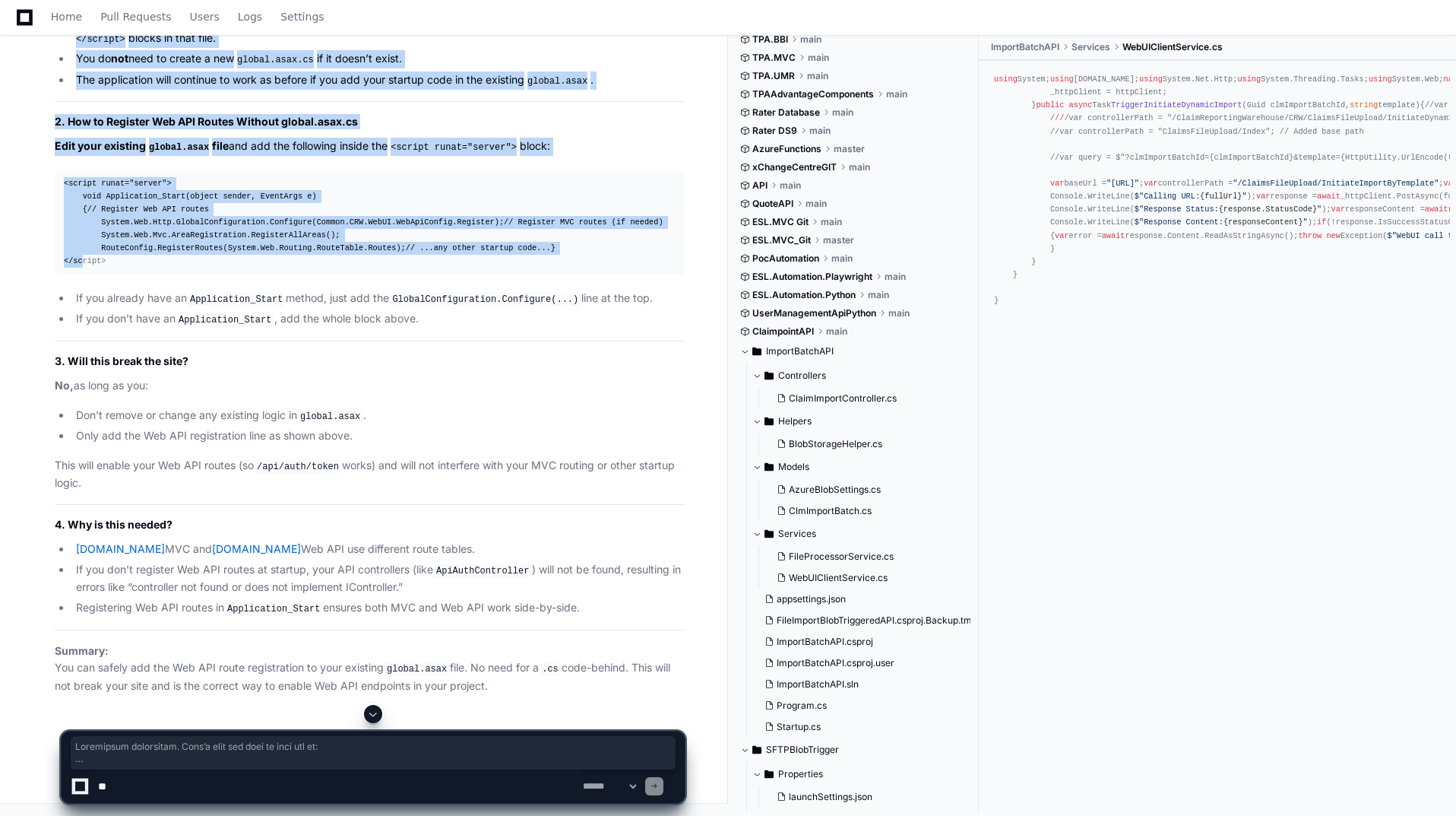
click at [69, 268] on div "<script runat= "server" > void Application_Start(object sender, EventArgs e) { …" at bounding box center [369, 223] width 612 height 91
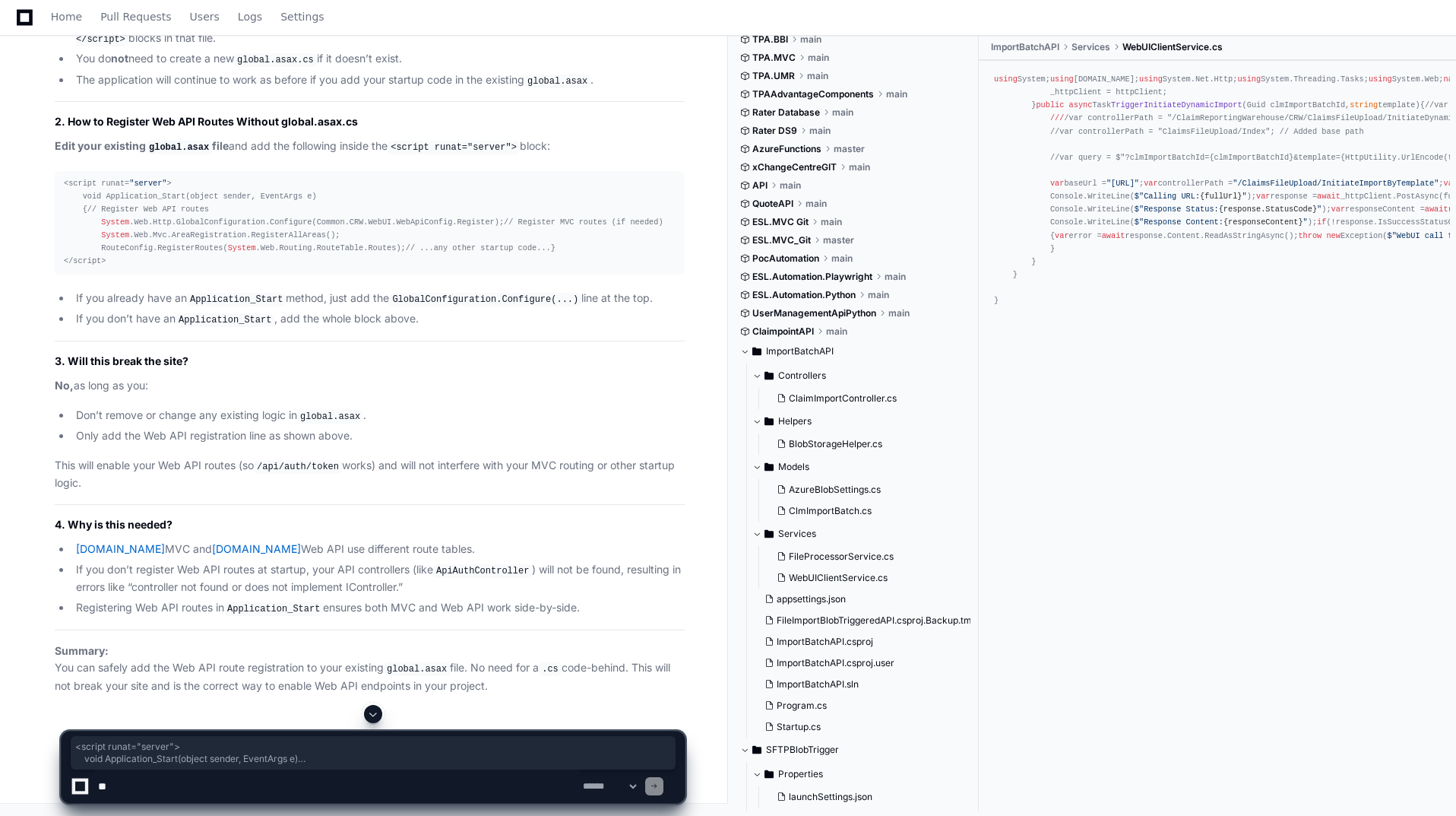
drag, startPoint x: 80, startPoint y: 418, endPoint x: 129, endPoint y: 556, distance: 146.4
click at [129, 274] on pre "<script runat= "server" > void Application_Start(object sender, EventArgs e) { …" at bounding box center [369, 223] width 630 height 104
copy div "<script runat= "server" > void Application_Start(object sender, EventArgs e) { …"
click at [377, 781] on textarea at bounding box center [337, 787] width 485 height 34
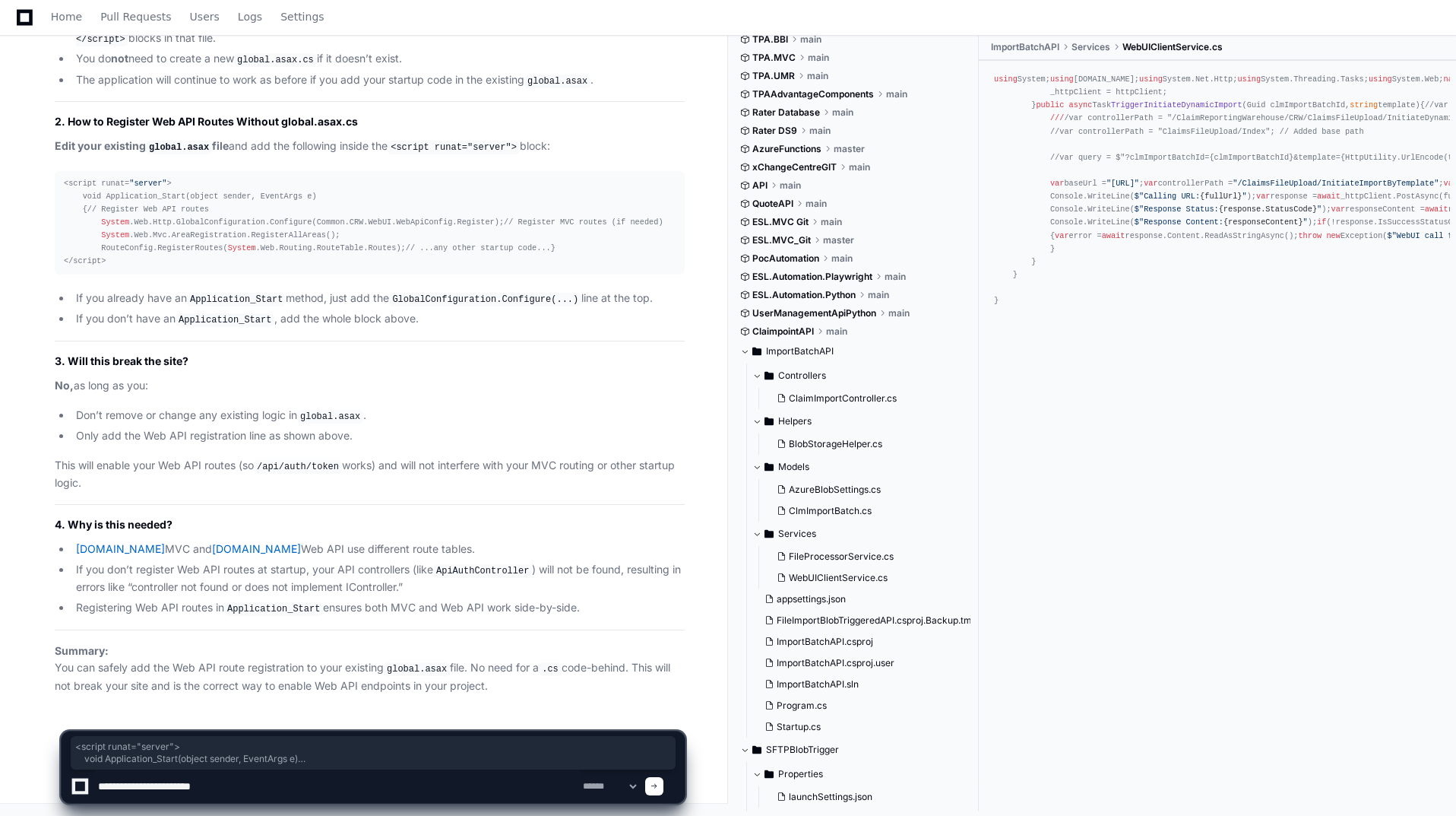
type textarea "**********"
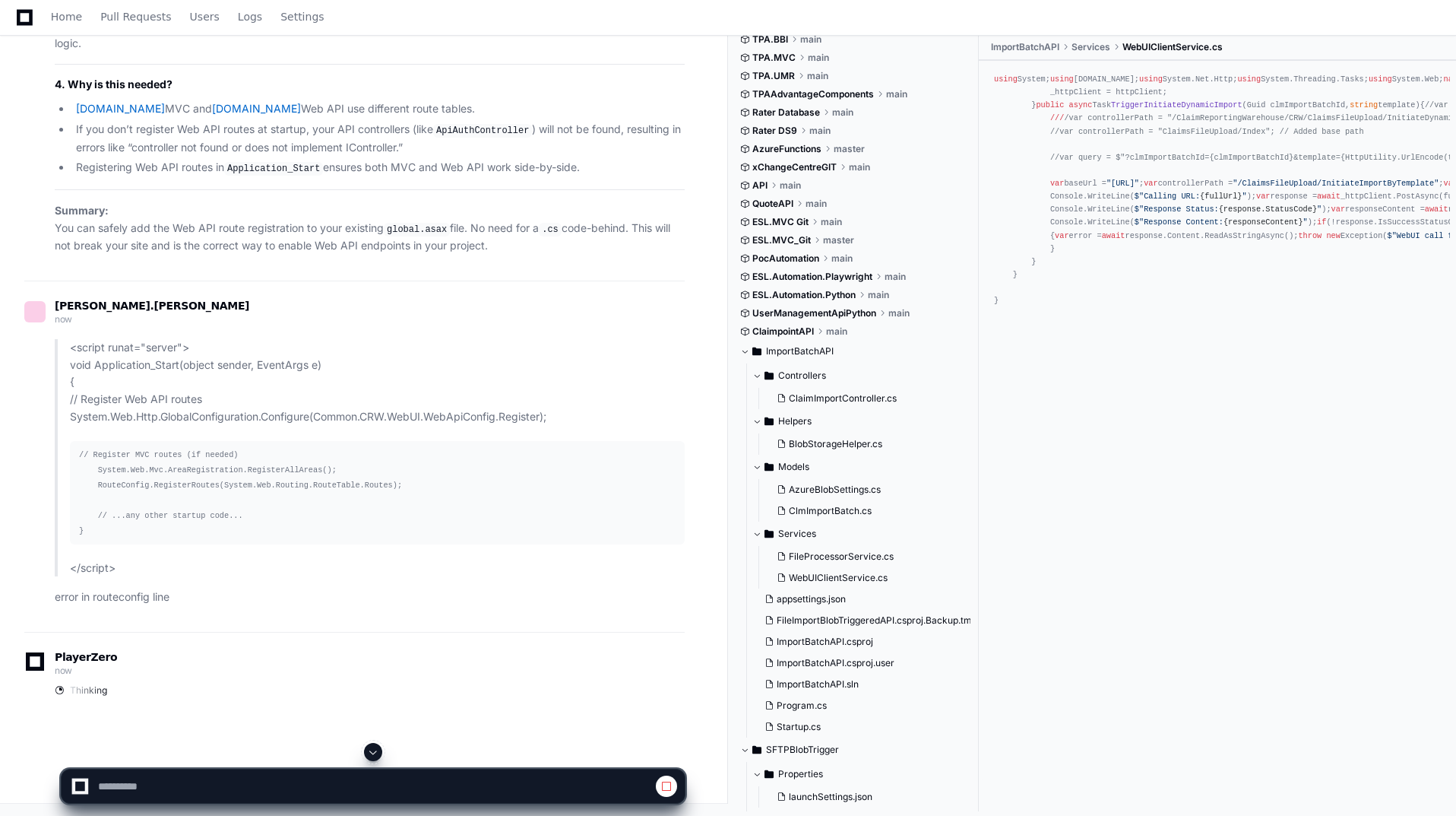
scroll to position [43712, 0]
click at [372, 749] on span at bounding box center [373, 752] width 12 height 12
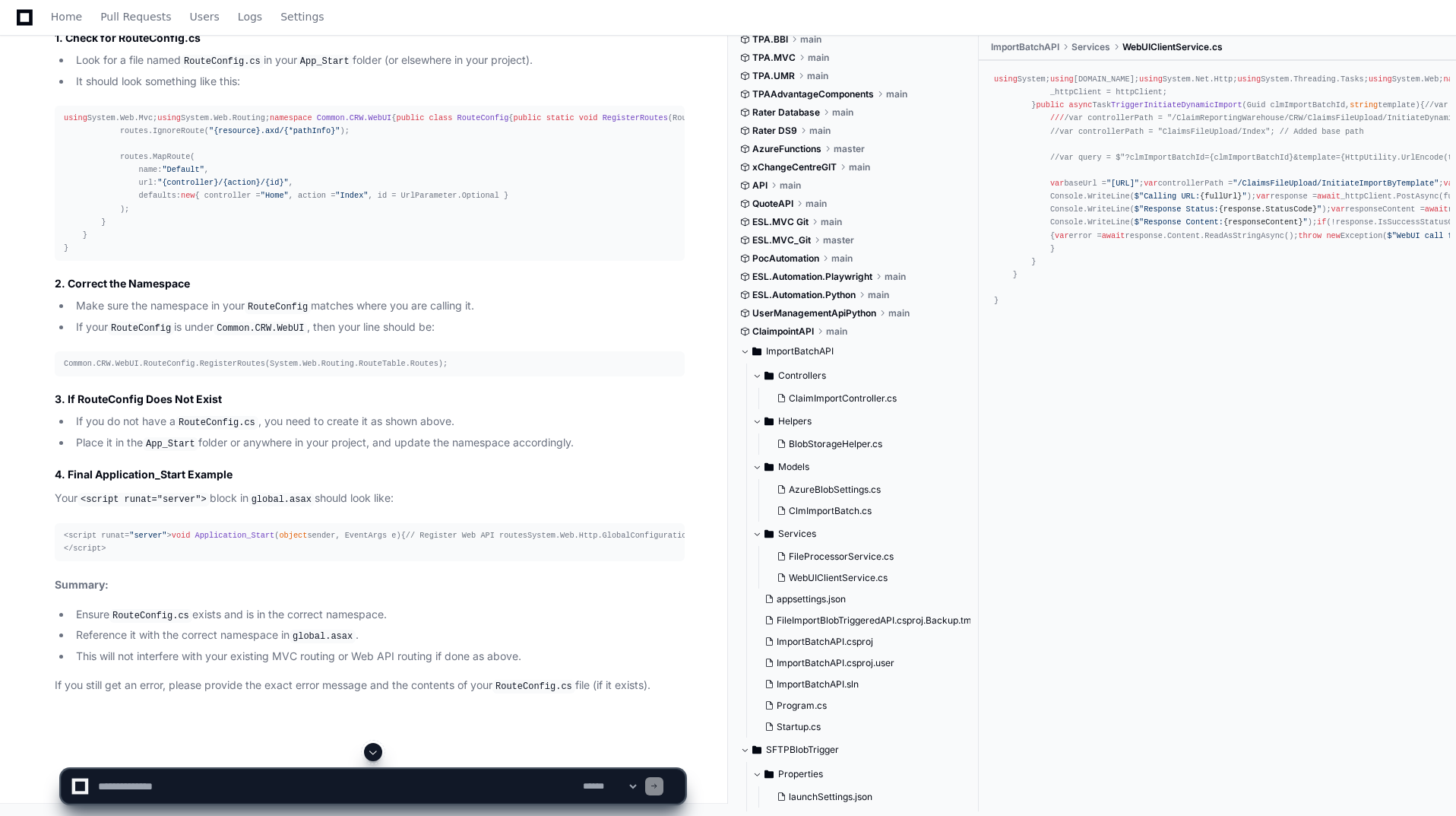
scroll to position [46285, 0]
click at [374, 756] on span at bounding box center [373, 752] width 12 height 12
click at [299, 786] on textarea at bounding box center [337, 787] width 485 height 34
type textarea "**********"
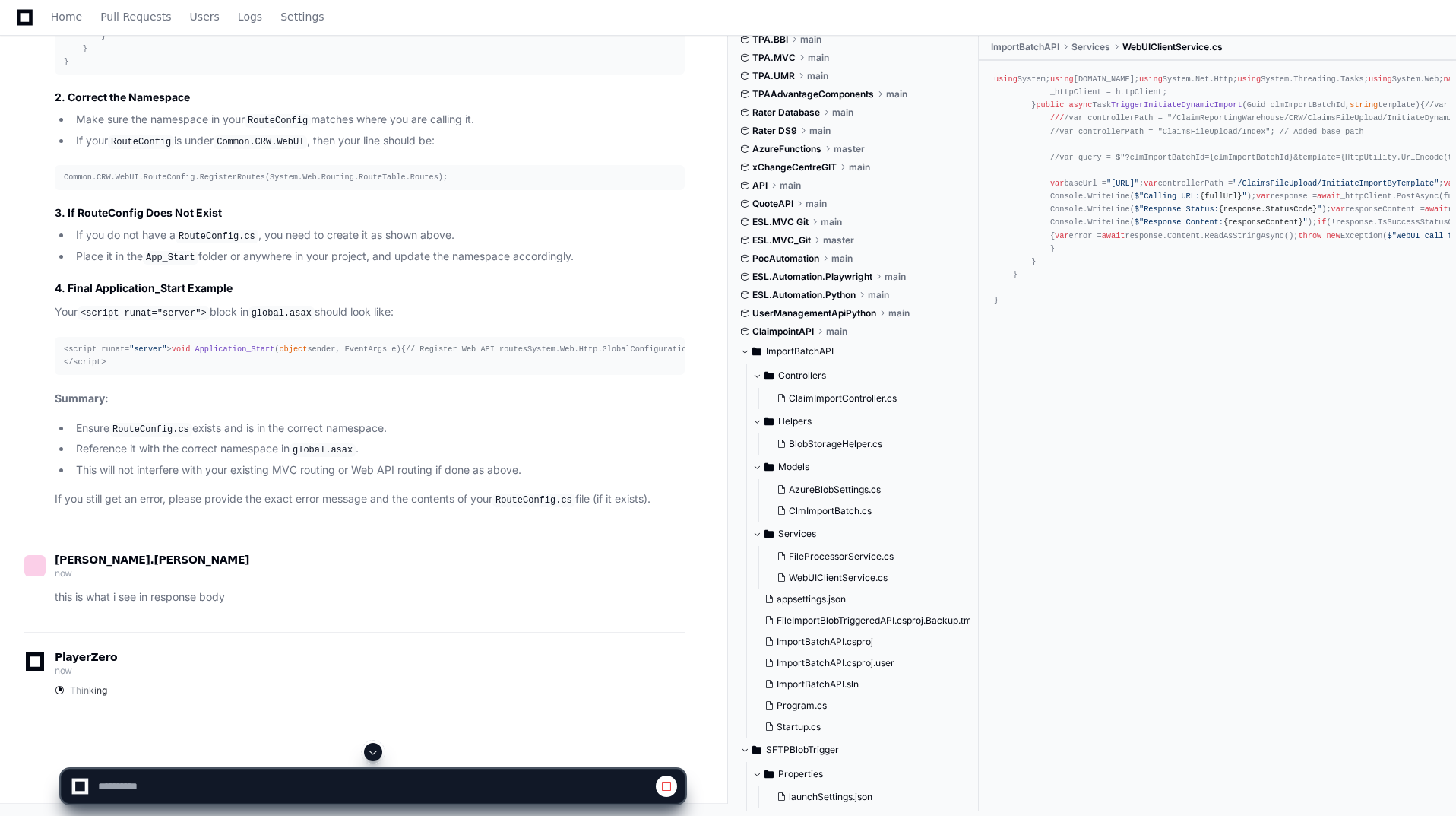
scroll to position [44779, 0]
click at [378, 754] on span at bounding box center [373, 752] width 12 height 12
click at [666, 787] on span at bounding box center [667, 786] width 12 height 12
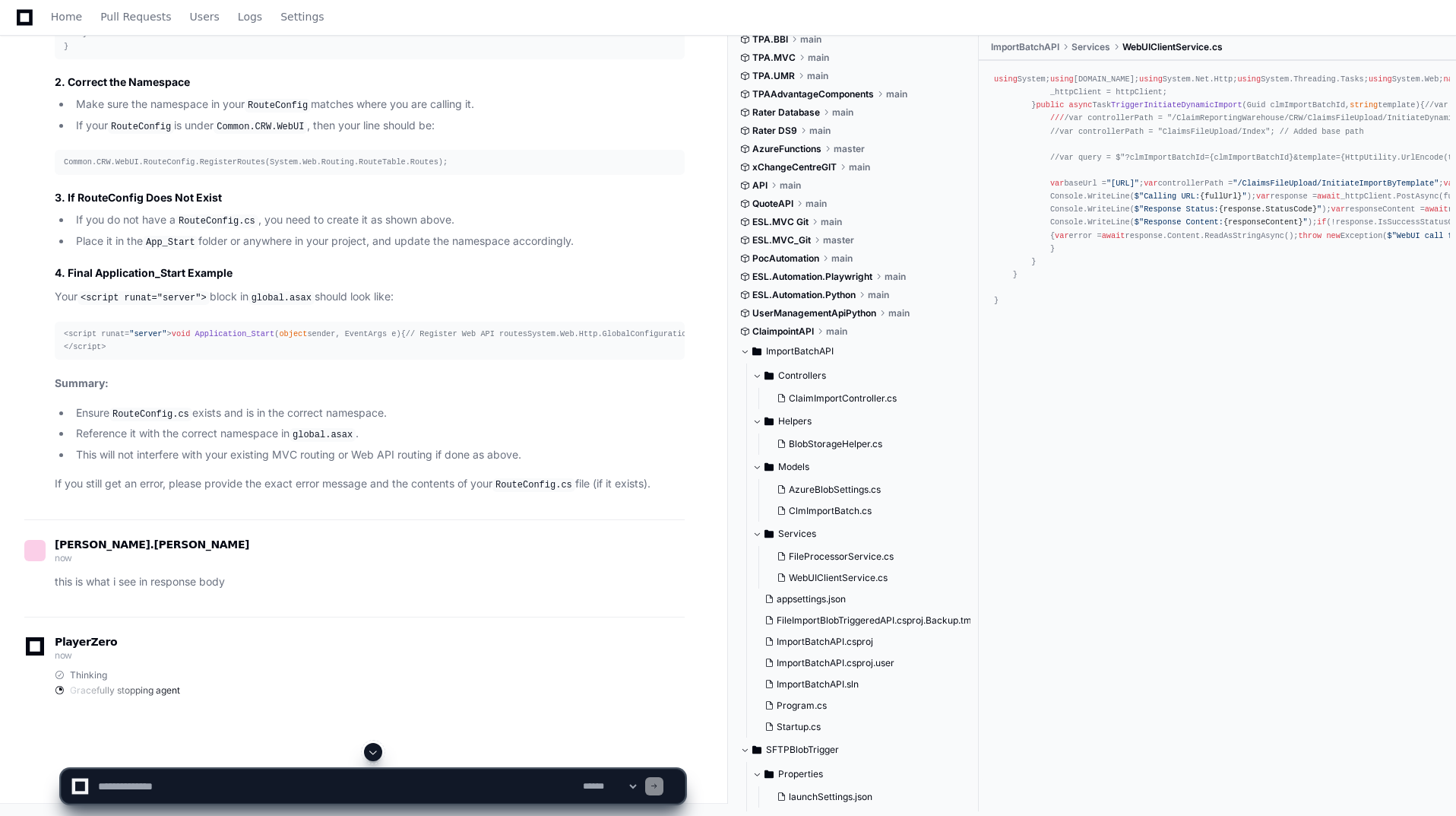
click at [342, 779] on textarea at bounding box center [337, 787] width 485 height 34
paste textarea "**********"
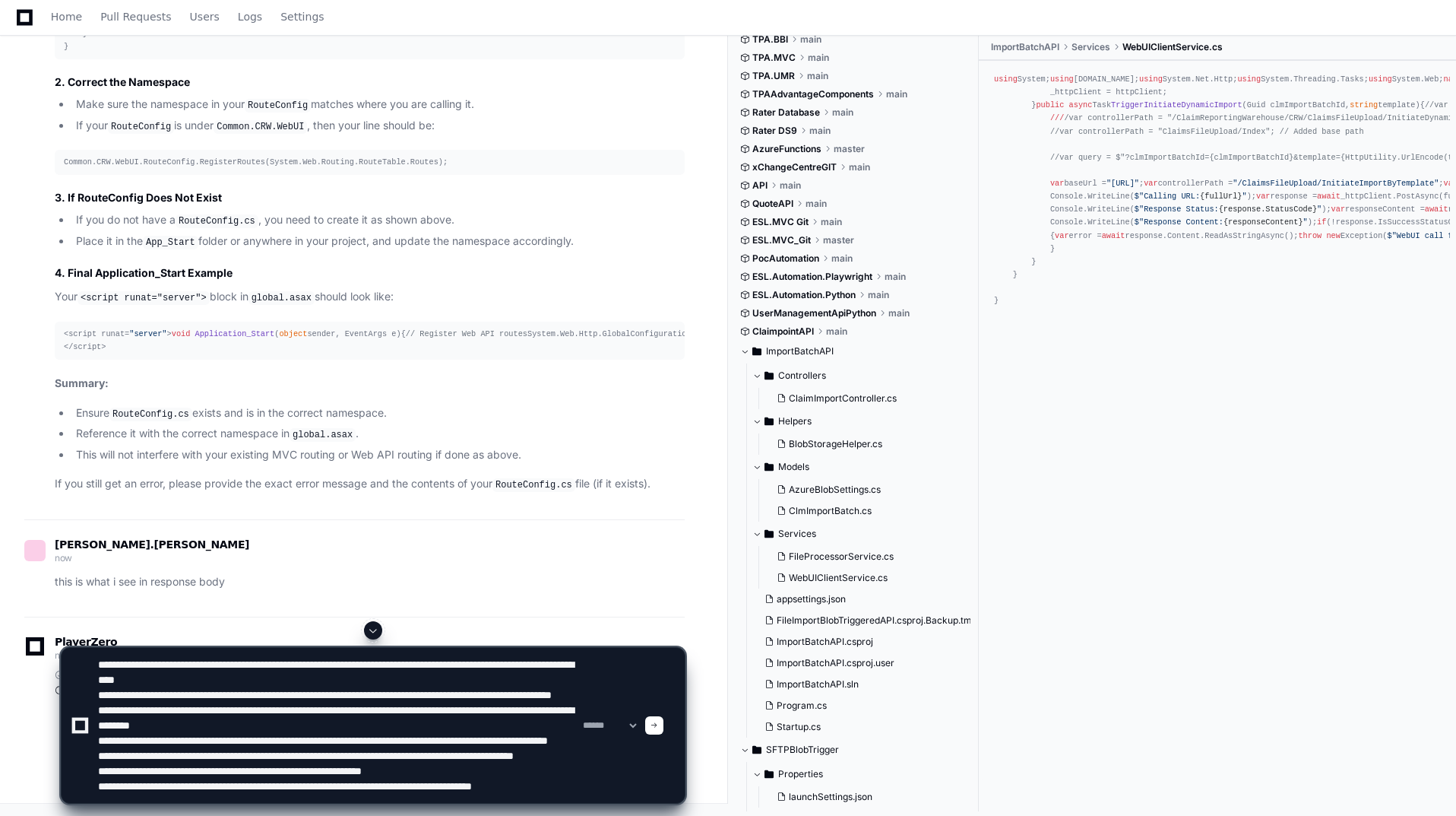
scroll to position [65, 0]
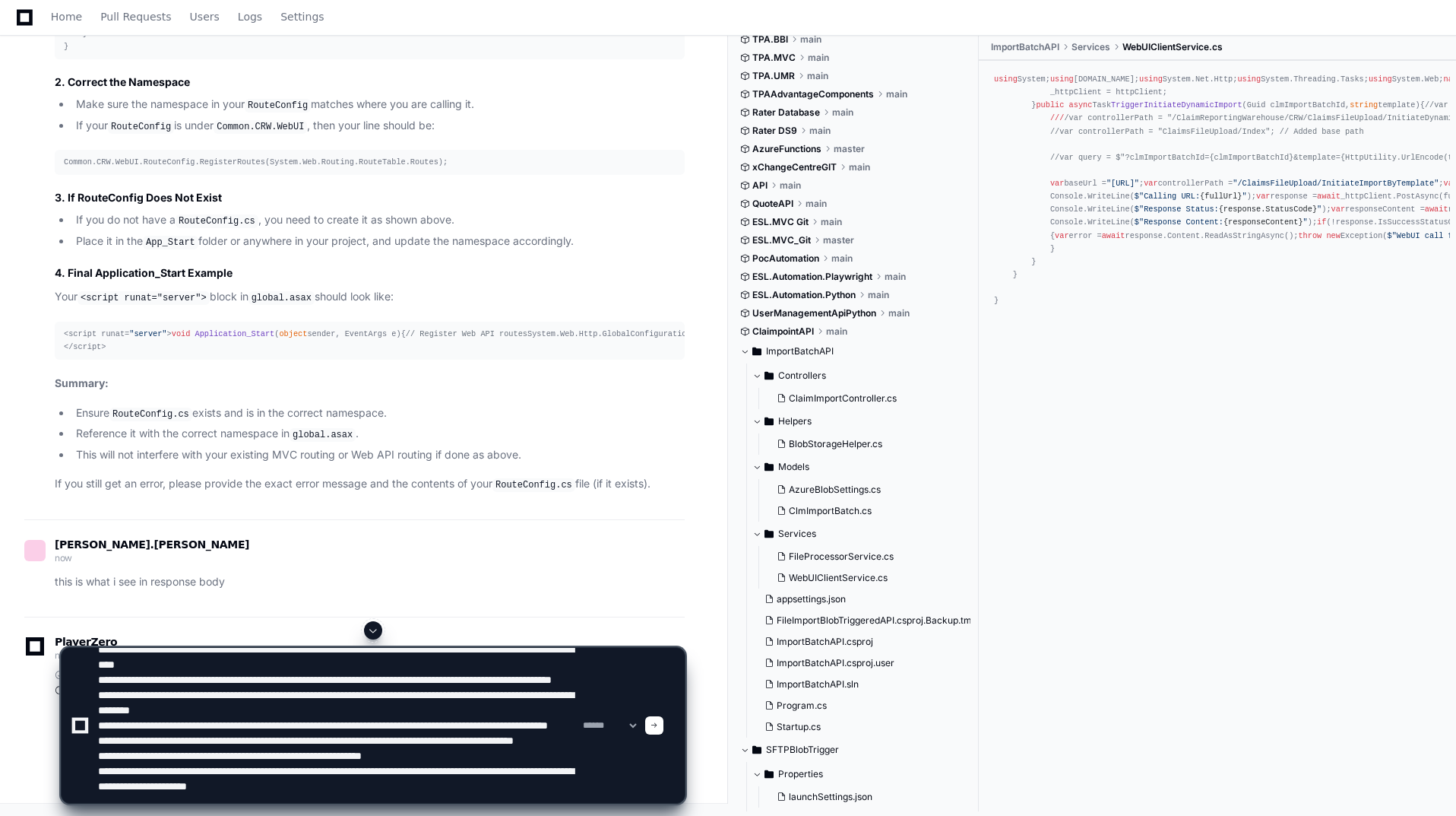
paste textarea "**********"
type textarea "**********"
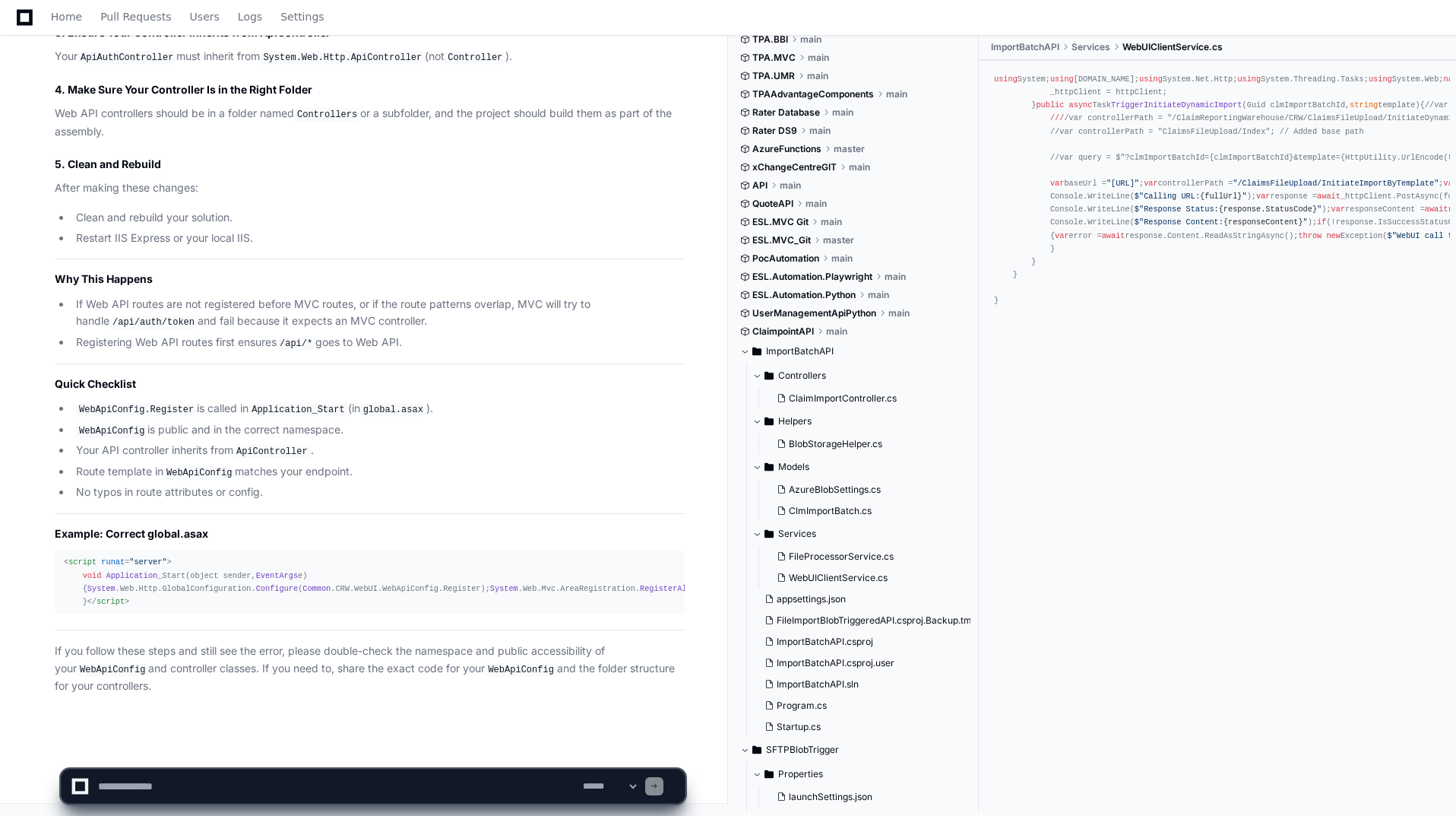
scroll to position [48663, 0]
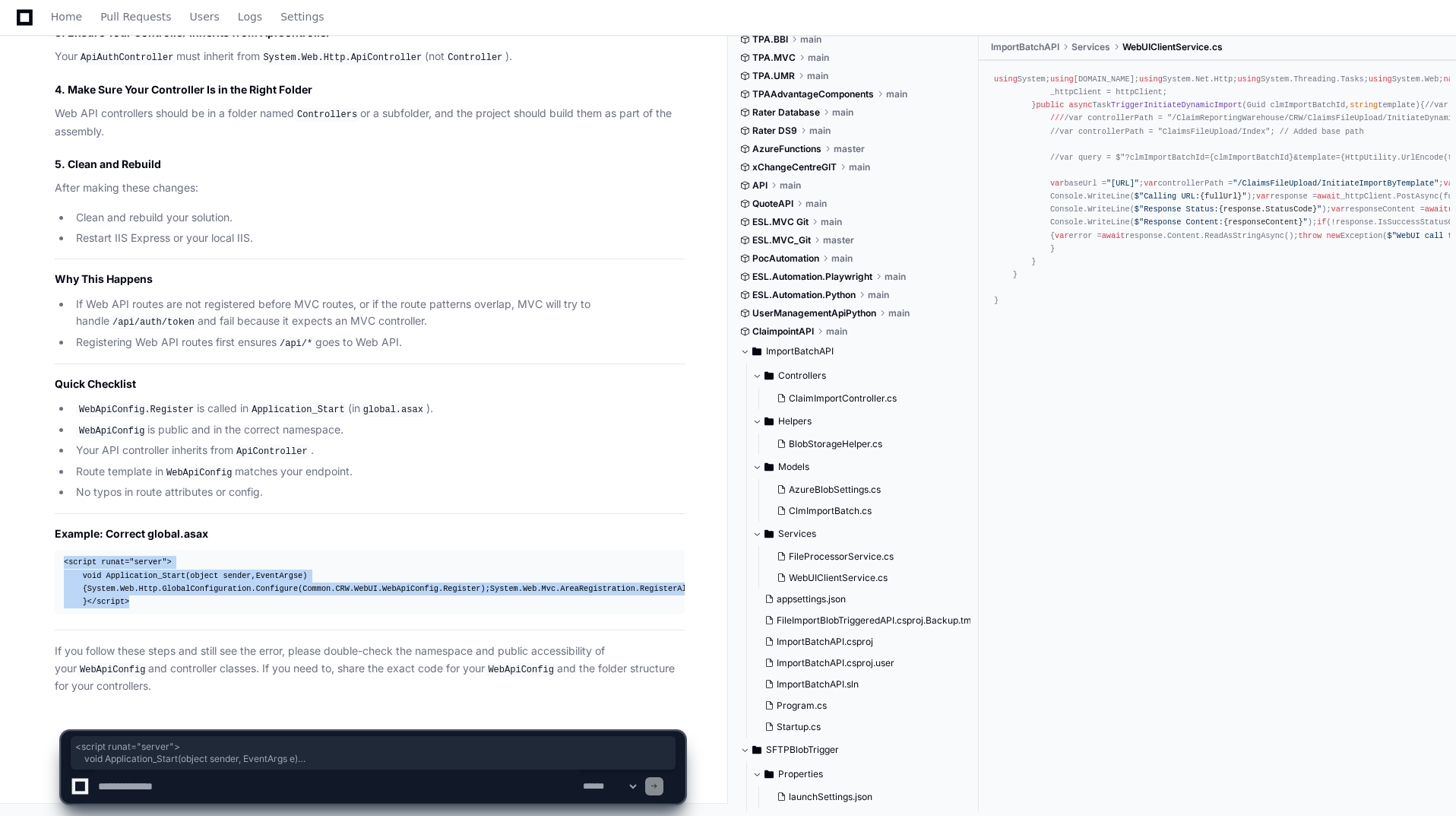
drag, startPoint x: 115, startPoint y: 599, endPoint x: 58, endPoint y: 503, distance: 111.6
click at [56, 550] on pre "< script runat = "server" > void Application _Start(object sender, EventArgs e)…" at bounding box center [369, 582] width 630 height 65
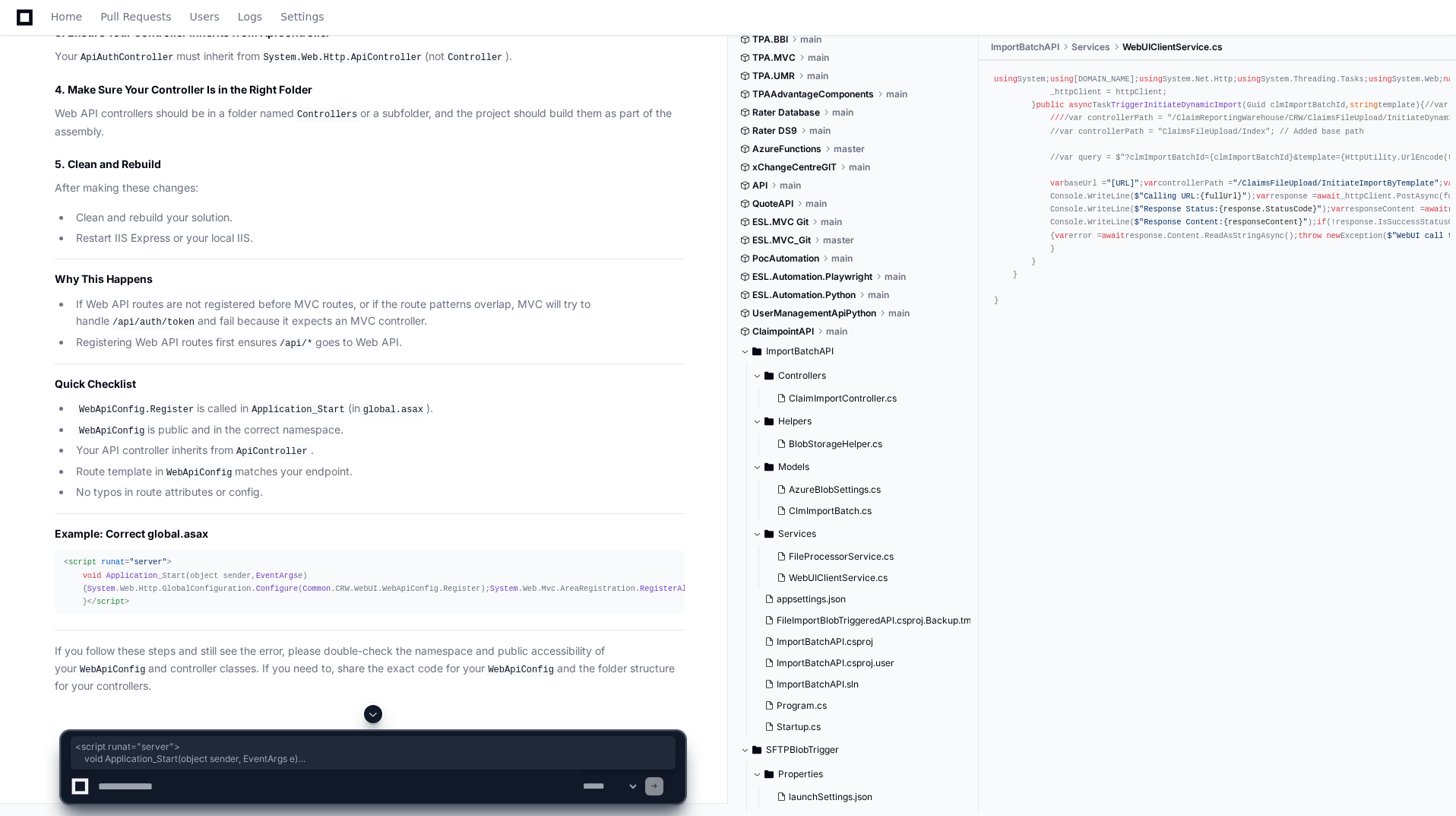
click at [243, 787] on textarea at bounding box center [337, 787] width 485 height 34
click at [561, 782] on textarea at bounding box center [337, 787] width 485 height 34
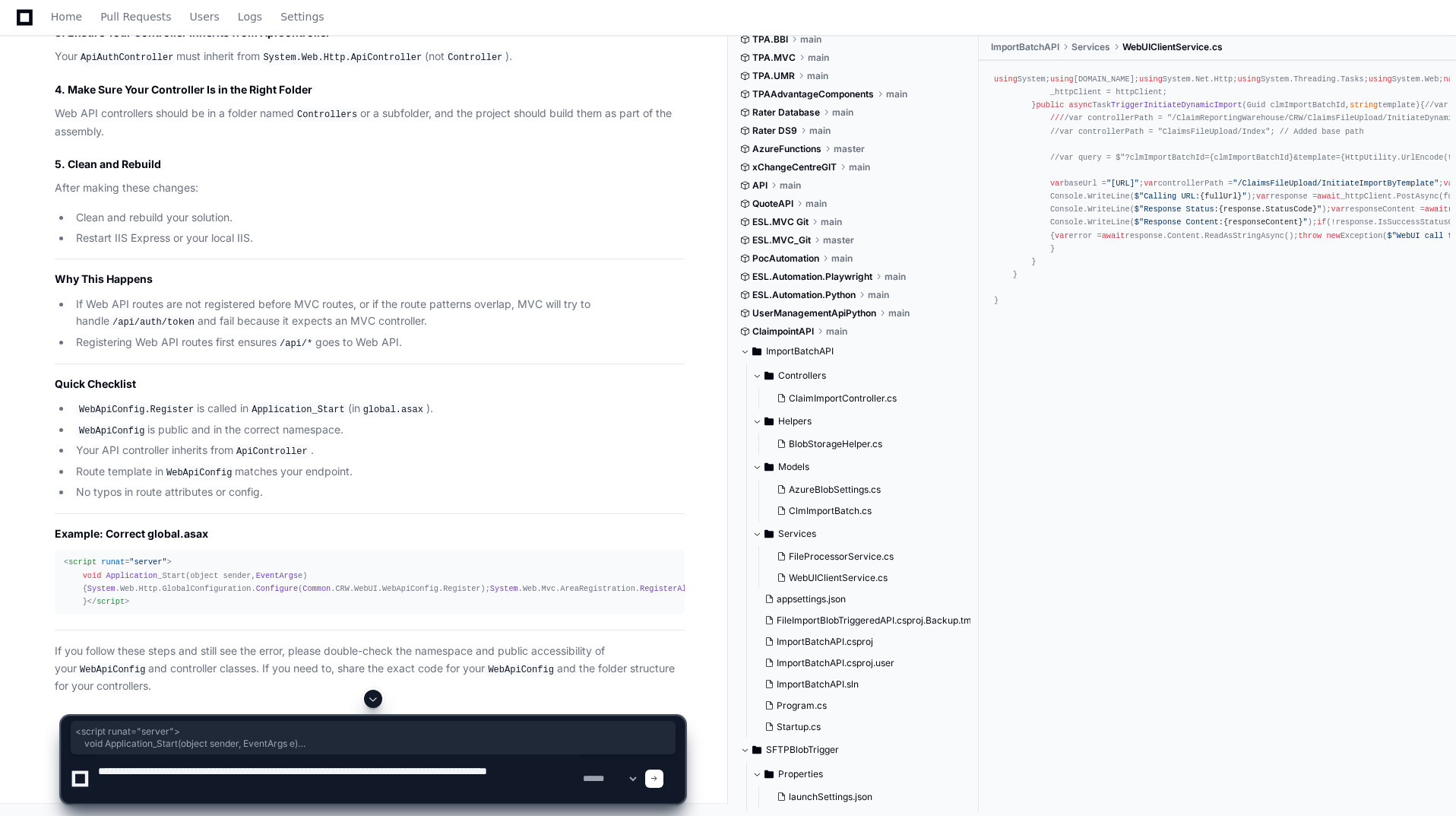
type textarea "**********"
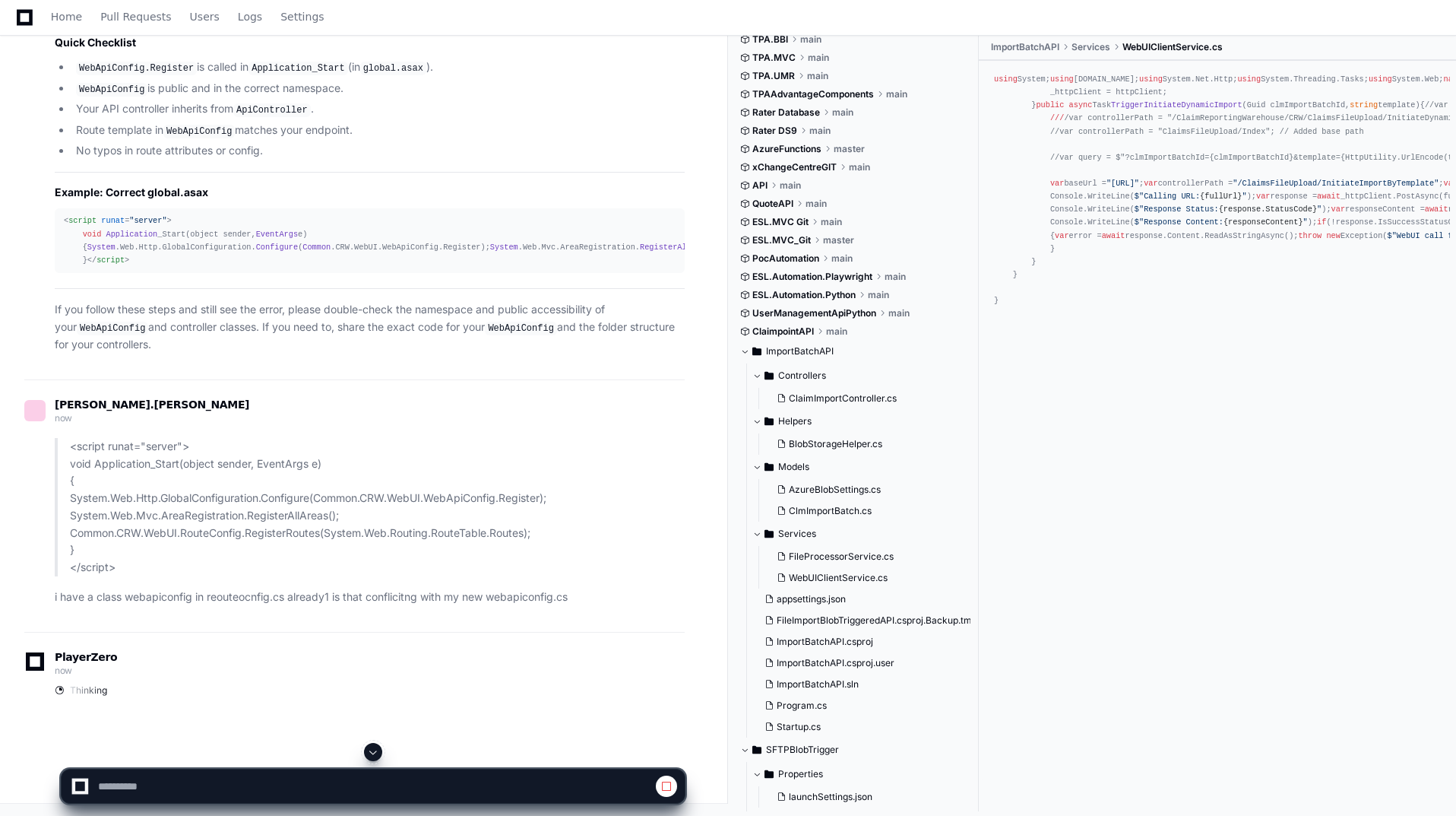
scroll to position [46678, 0]
click at [370, 756] on span at bounding box center [373, 752] width 12 height 12
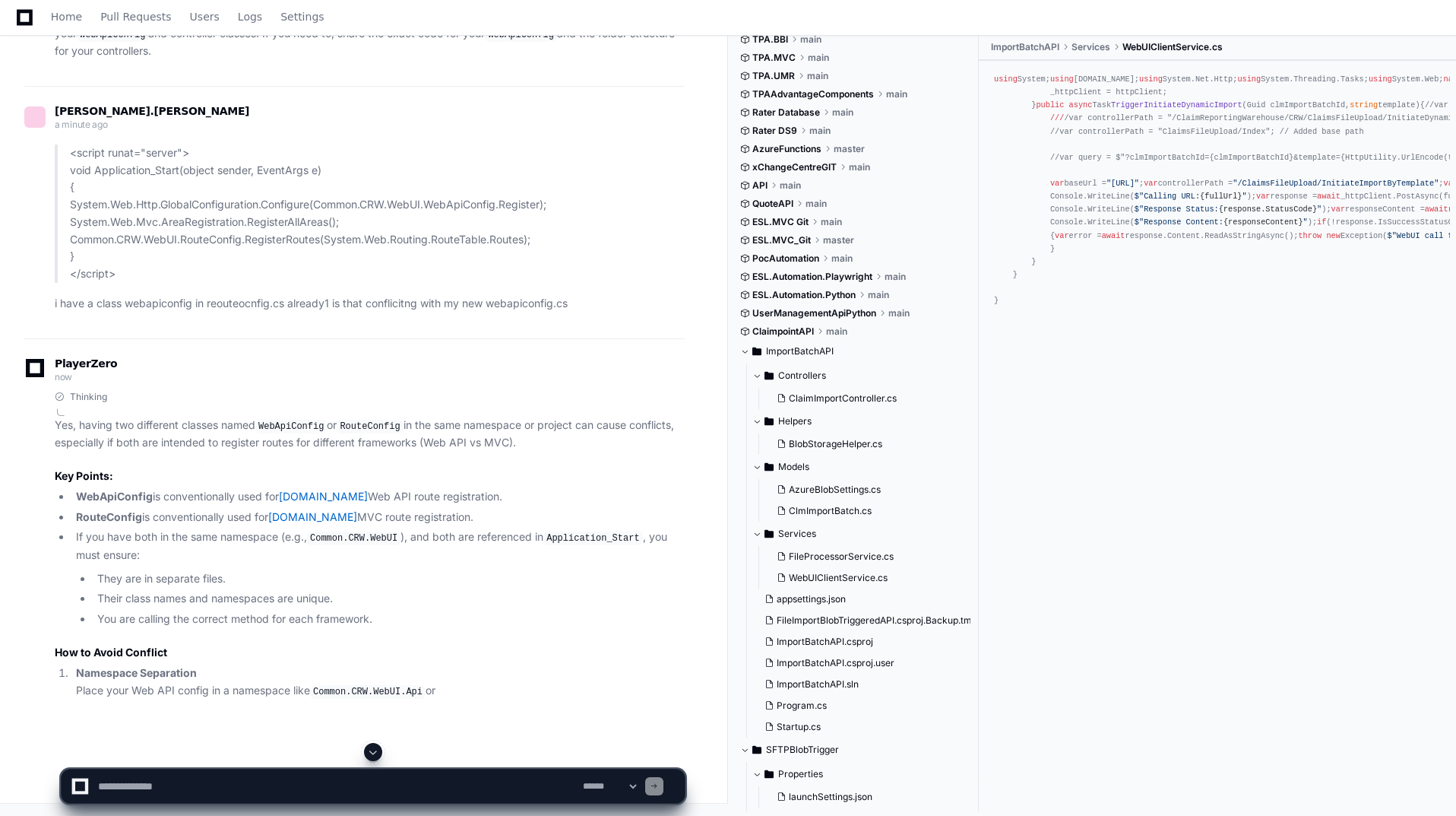
click at [378, 750] on span at bounding box center [373, 752] width 12 height 12
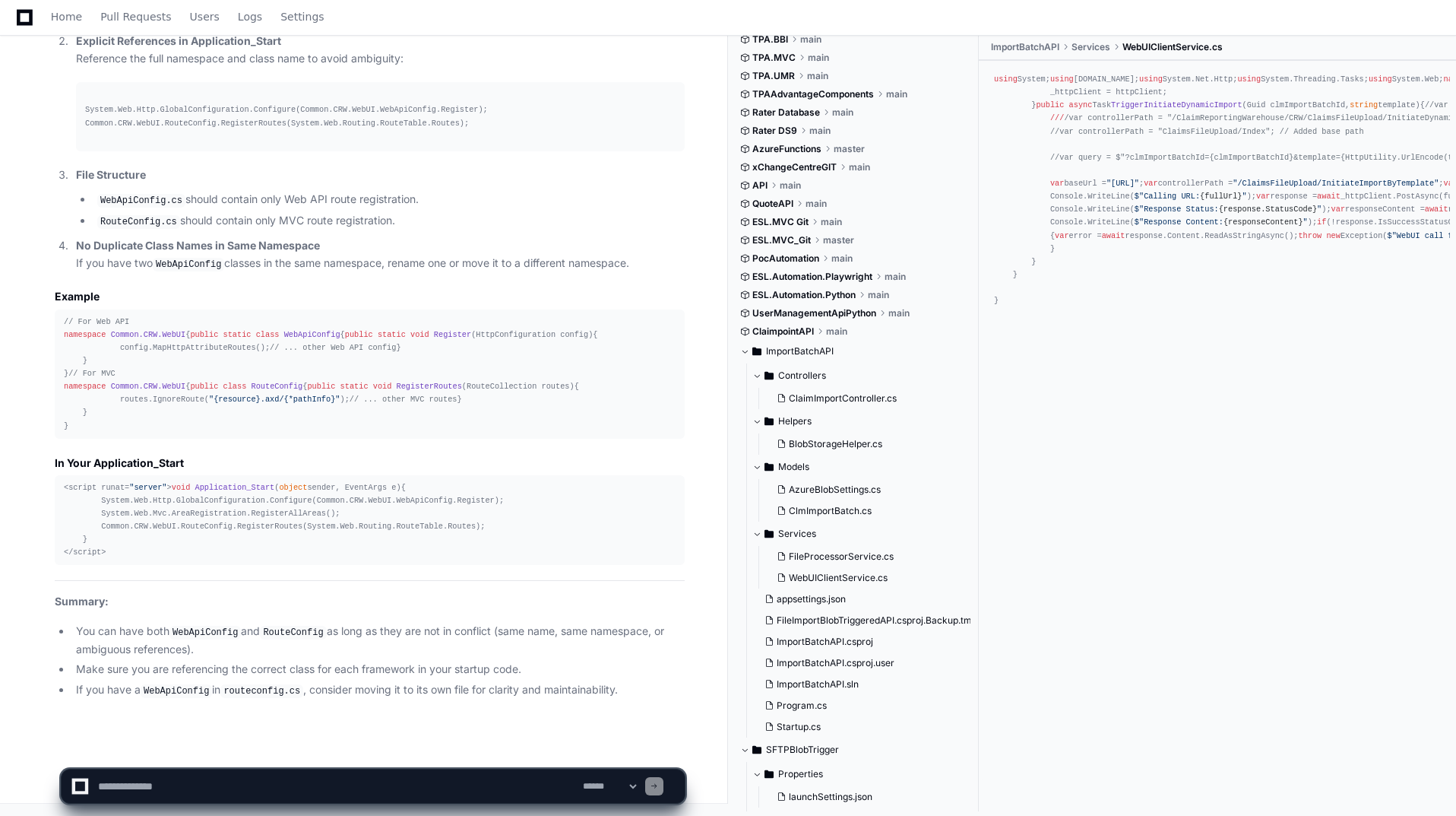
scroll to position [50199, 0]
click at [370, 788] on textarea at bounding box center [337, 787] width 485 height 34
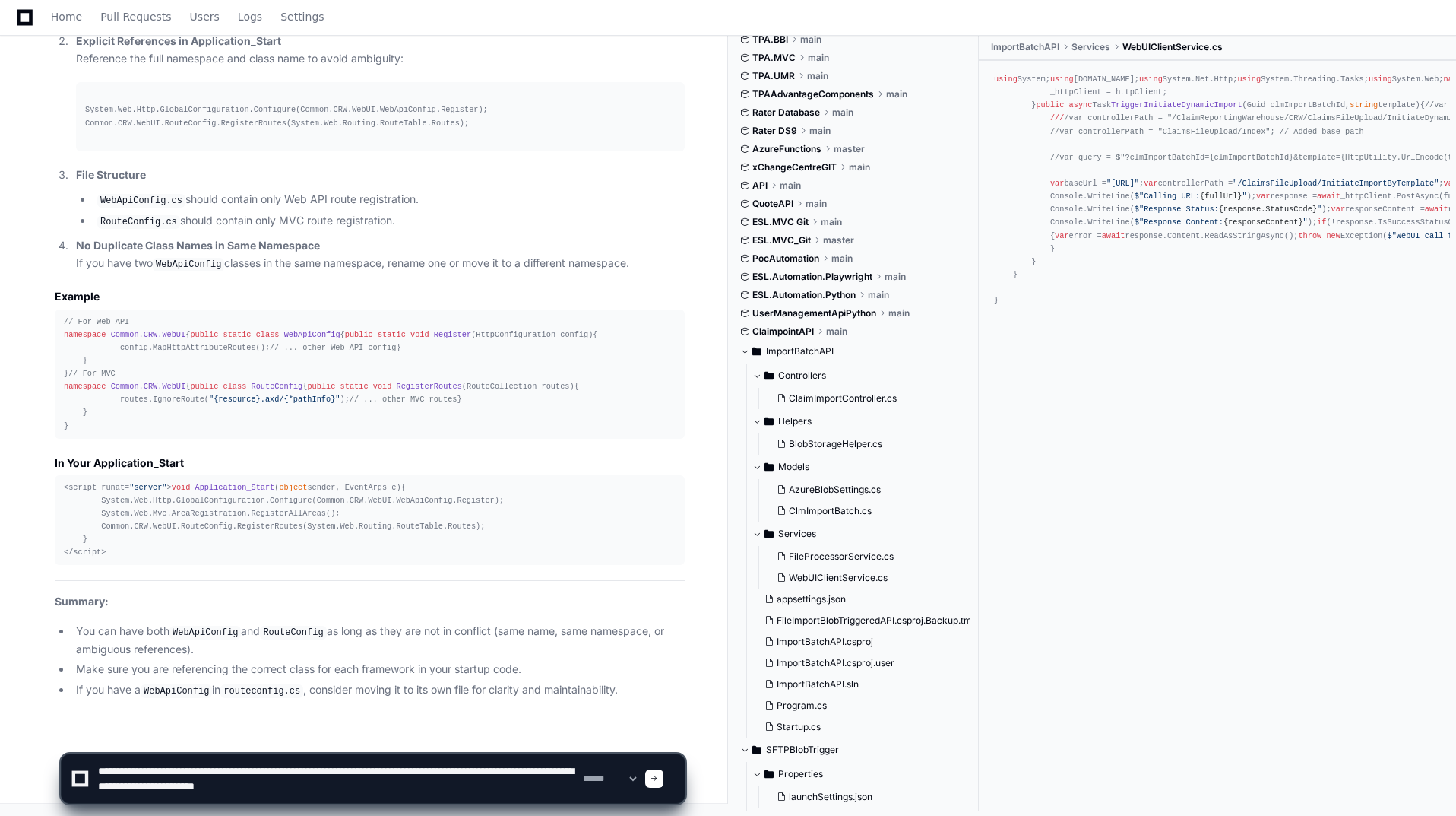
click at [173, 767] on textarea at bounding box center [337, 778] width 485 height 48
click at [452, 791] on textarea at bounding box center [337, 778] width 485 height 48
type textarea "**********"
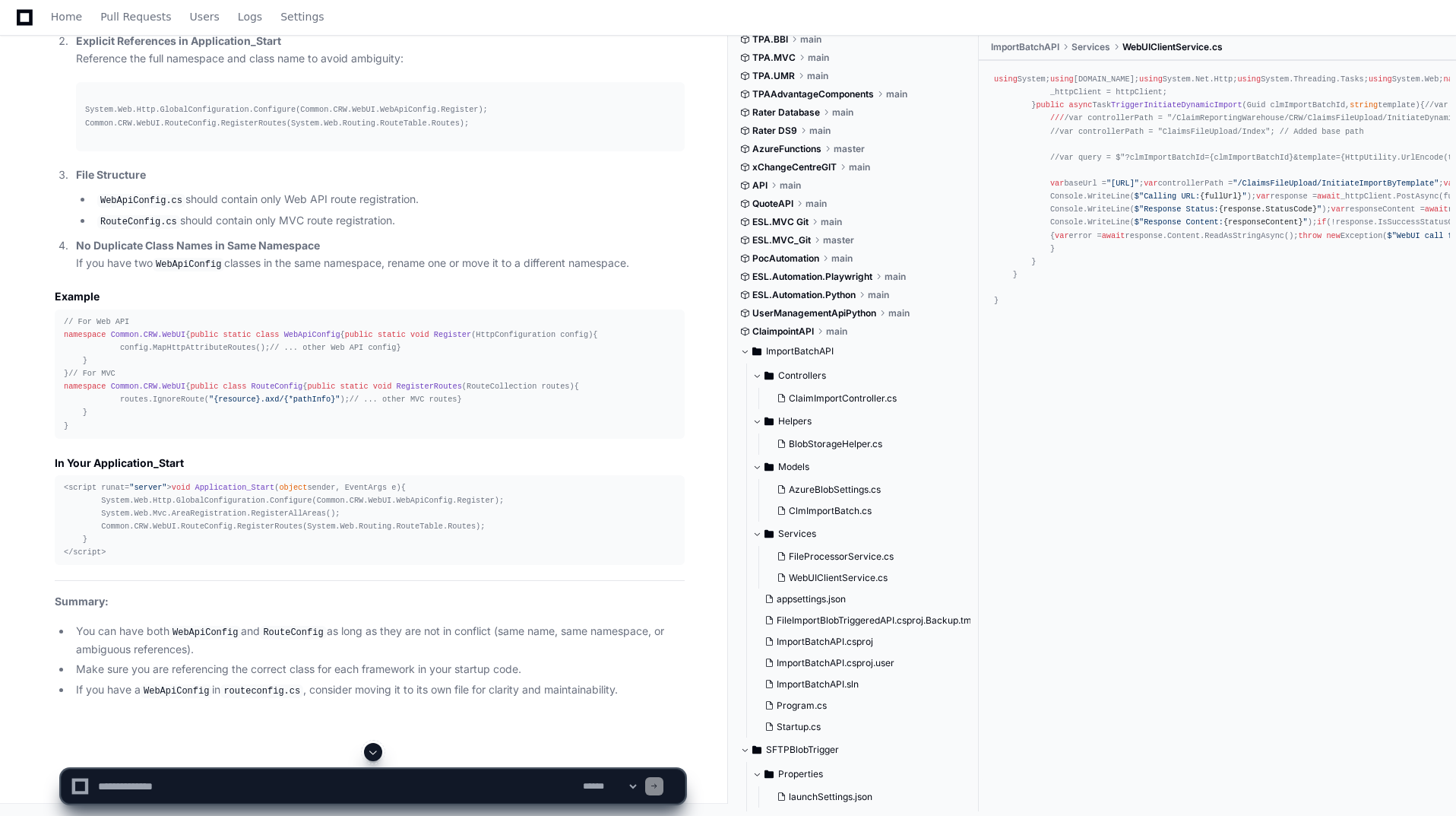
scroll to position [50199, 0]
click at [364, 782] on textarea at bounding box center [337, 787] width 485 height 34
click at [369, 784] on textarea at bounding box center [337, 787] width 485 height 34
type textarea "**********"
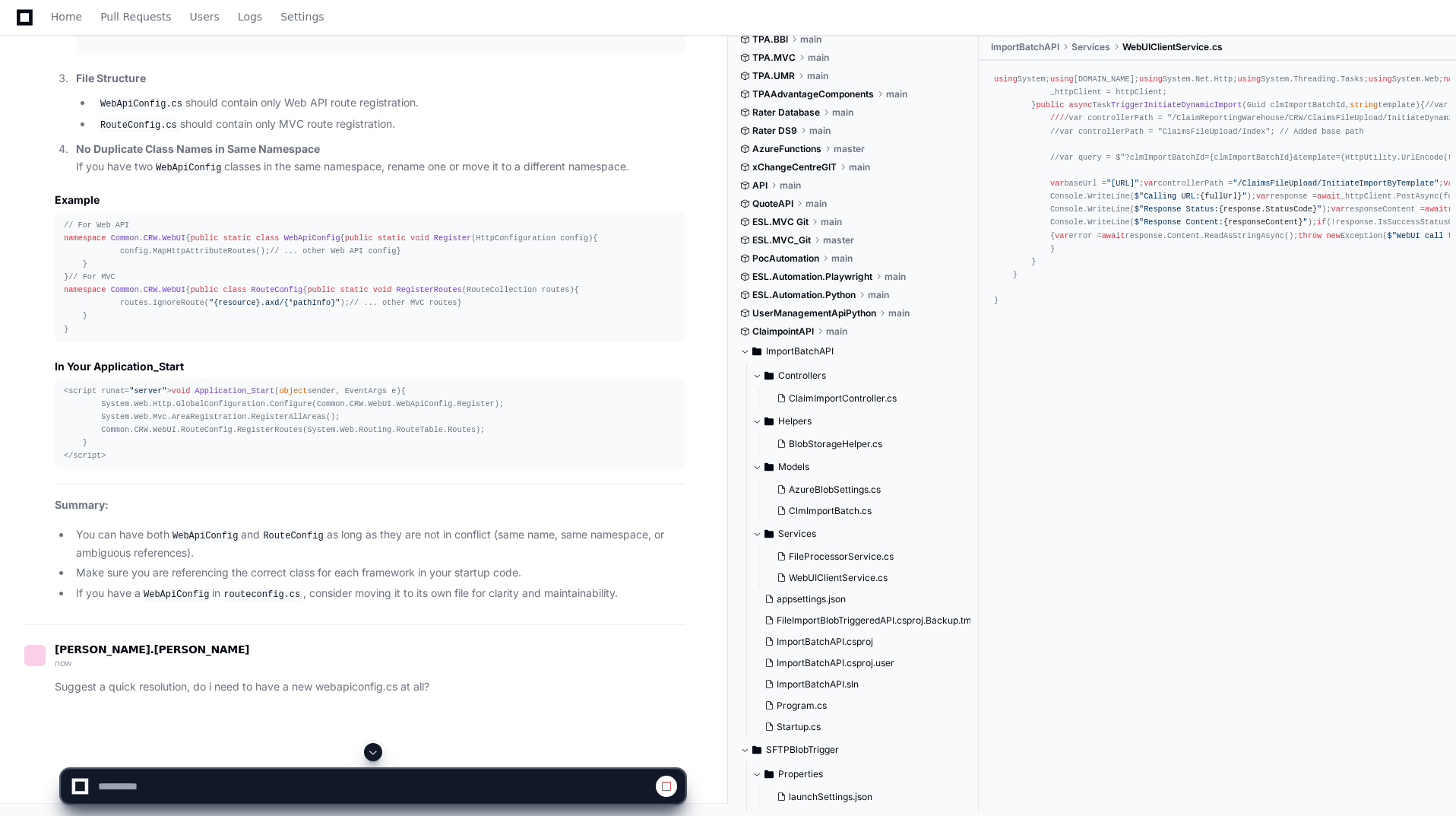
scroll to position [48746, 0]
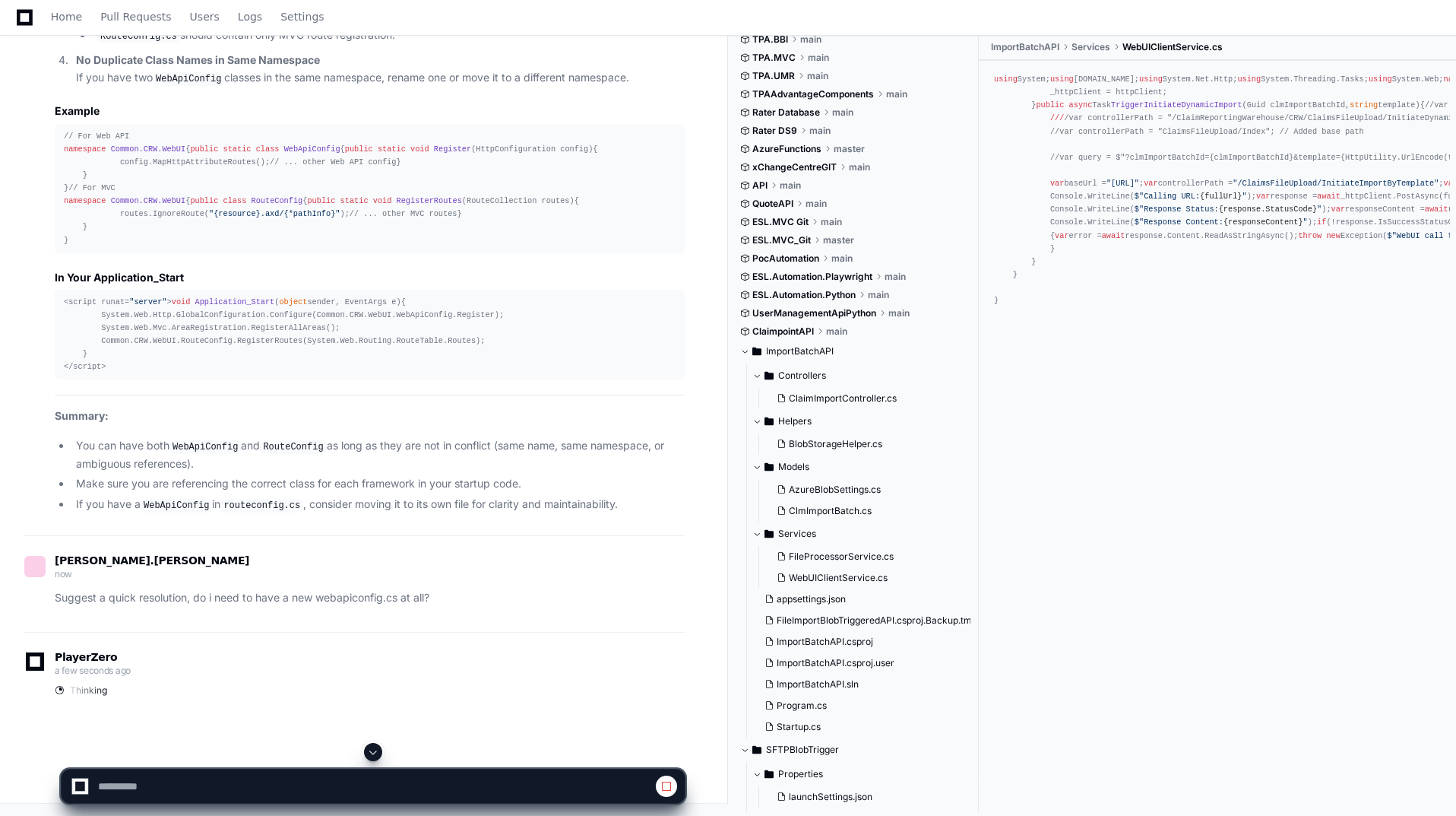
click at [375, 753] on span at bounding box center [373, 752] width 12 height 12
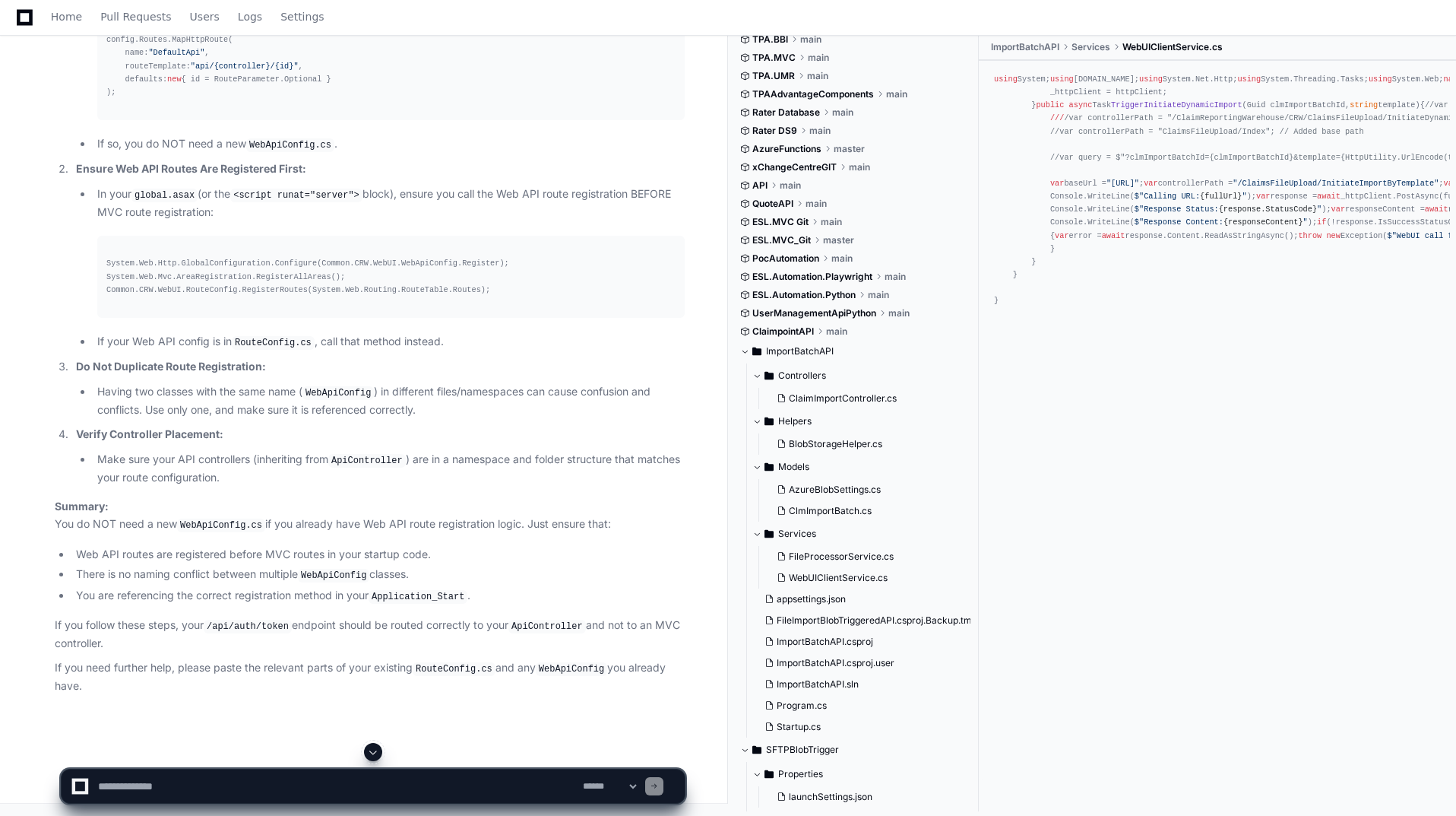
scroll to position [51160, 0]
click at [184, 784] on textarea at bounding box center [337, 787] width 485 height 34
type textarea "**********"
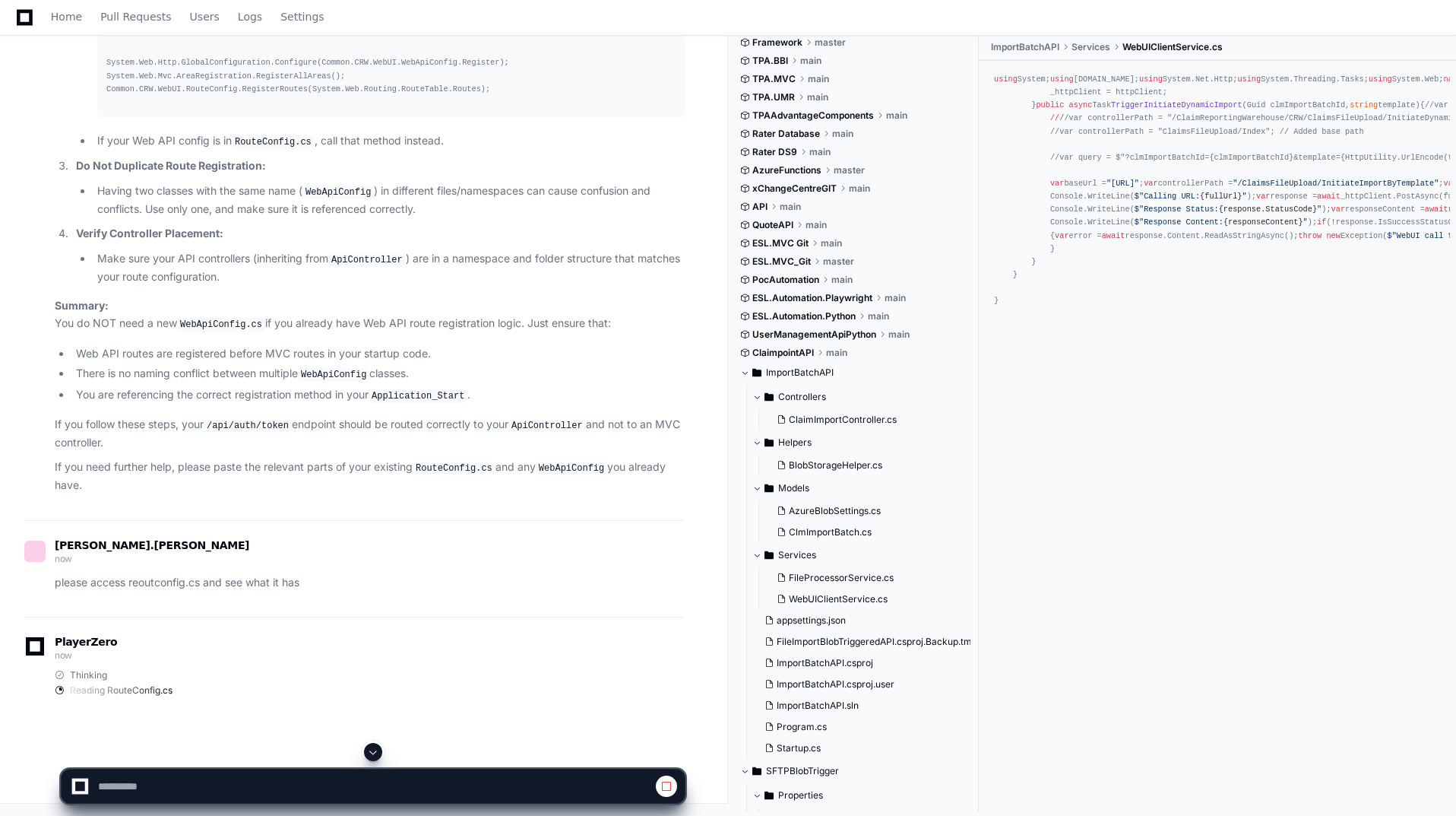
scroll to position [1846, 0]
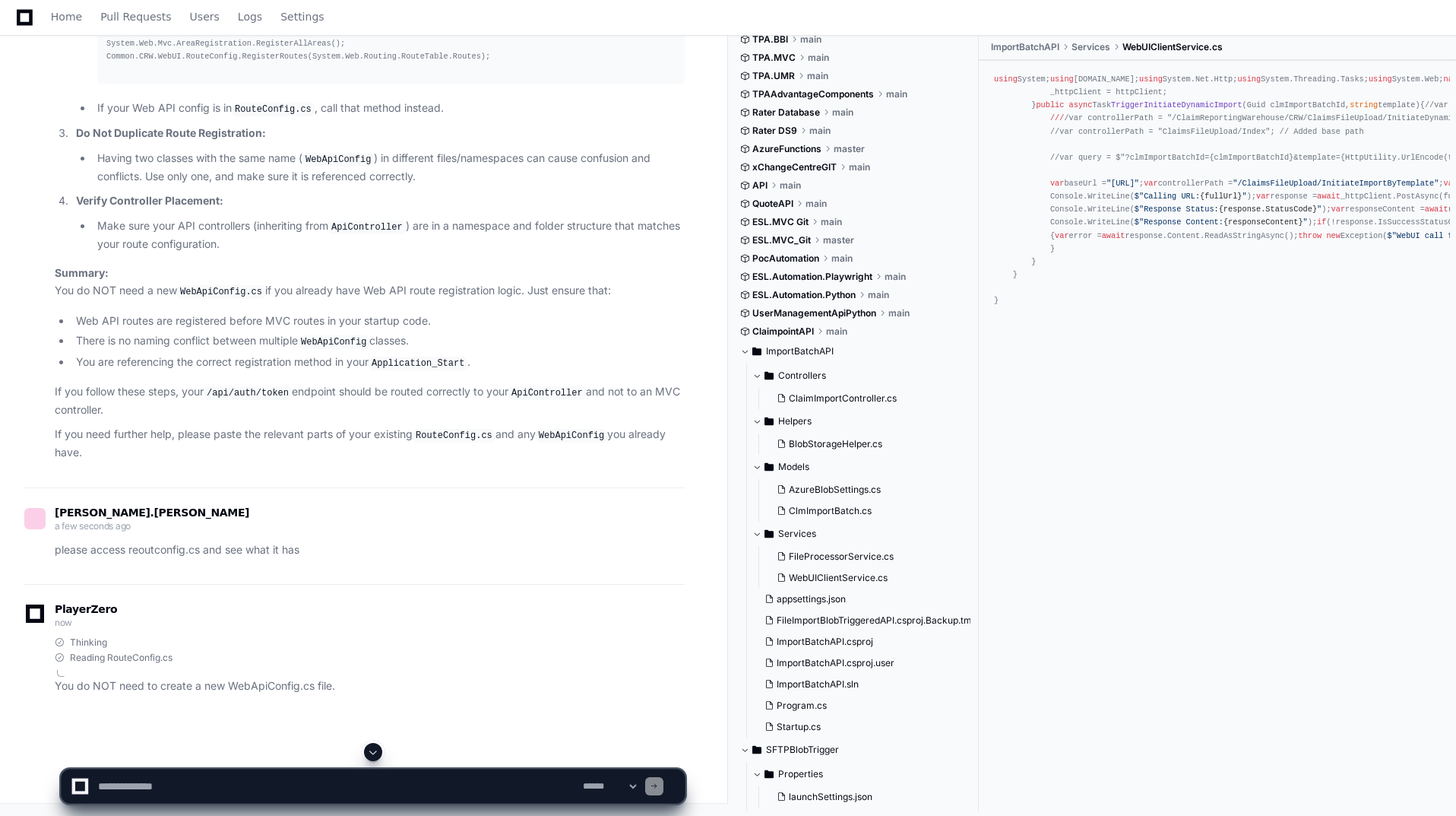
click at [376, 751] on span at bounding box center [373, 752] width 12 height 12
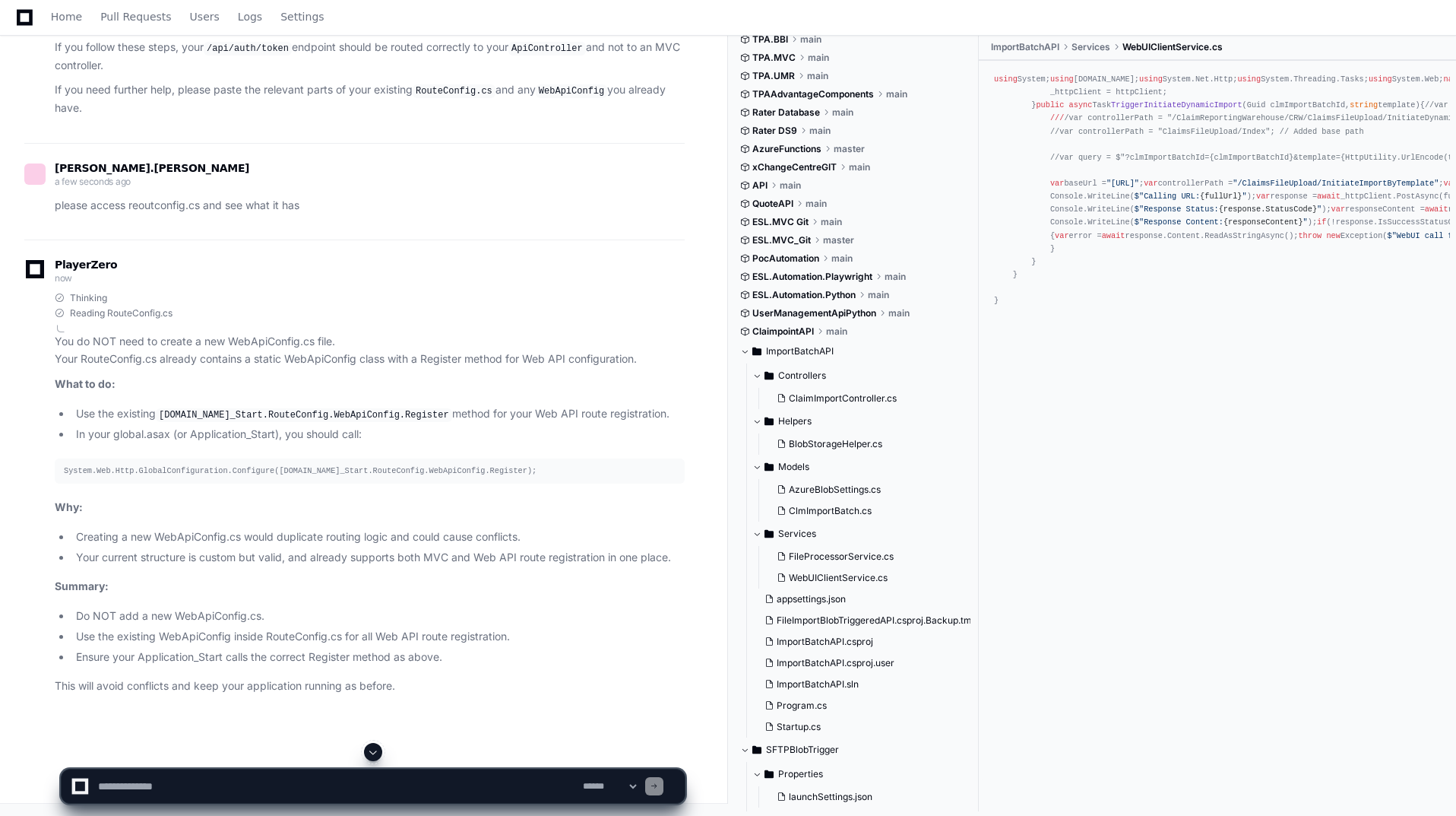
scroll to position [51878, 0]
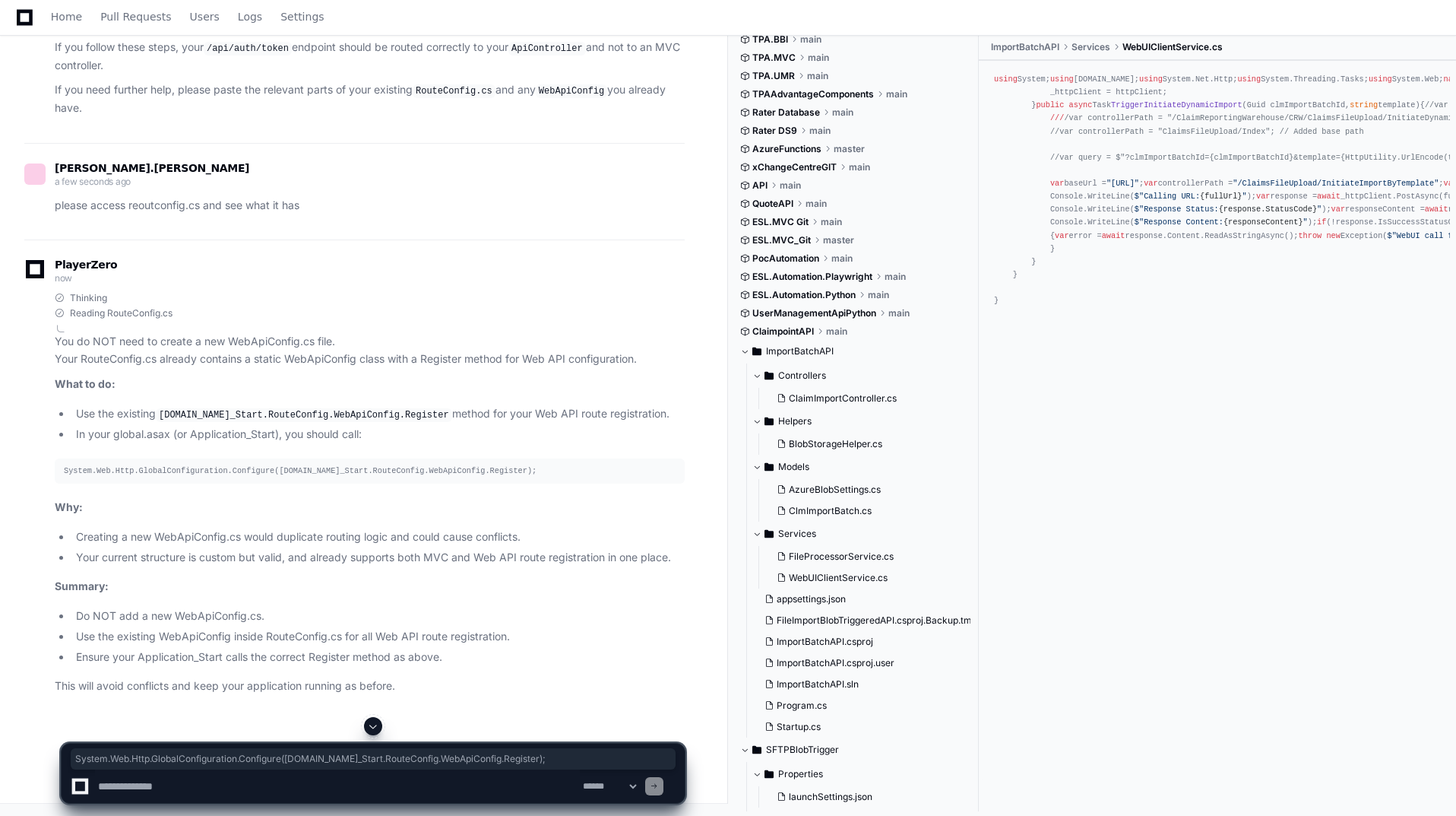
drag, startPoint x: 61, startPoint y: 560, endPoint x: 533, endPoint y: 564, distance: 472.0
click at [533, 483] on pre "System.Web.Http.GlobalConfiguration.Configure([DOMAIN_NAME]_Start.RouteConfig.W…" at bounding box center [369, 471] width 630 height 25
copy div "System.Web.Http.GlobalConfiguration.Configure([DOMAIN_NAME]_Start.RouteConfig.W…"
click at [260, 778] on textarea at bounding box center [337, 787] width 485 height 34
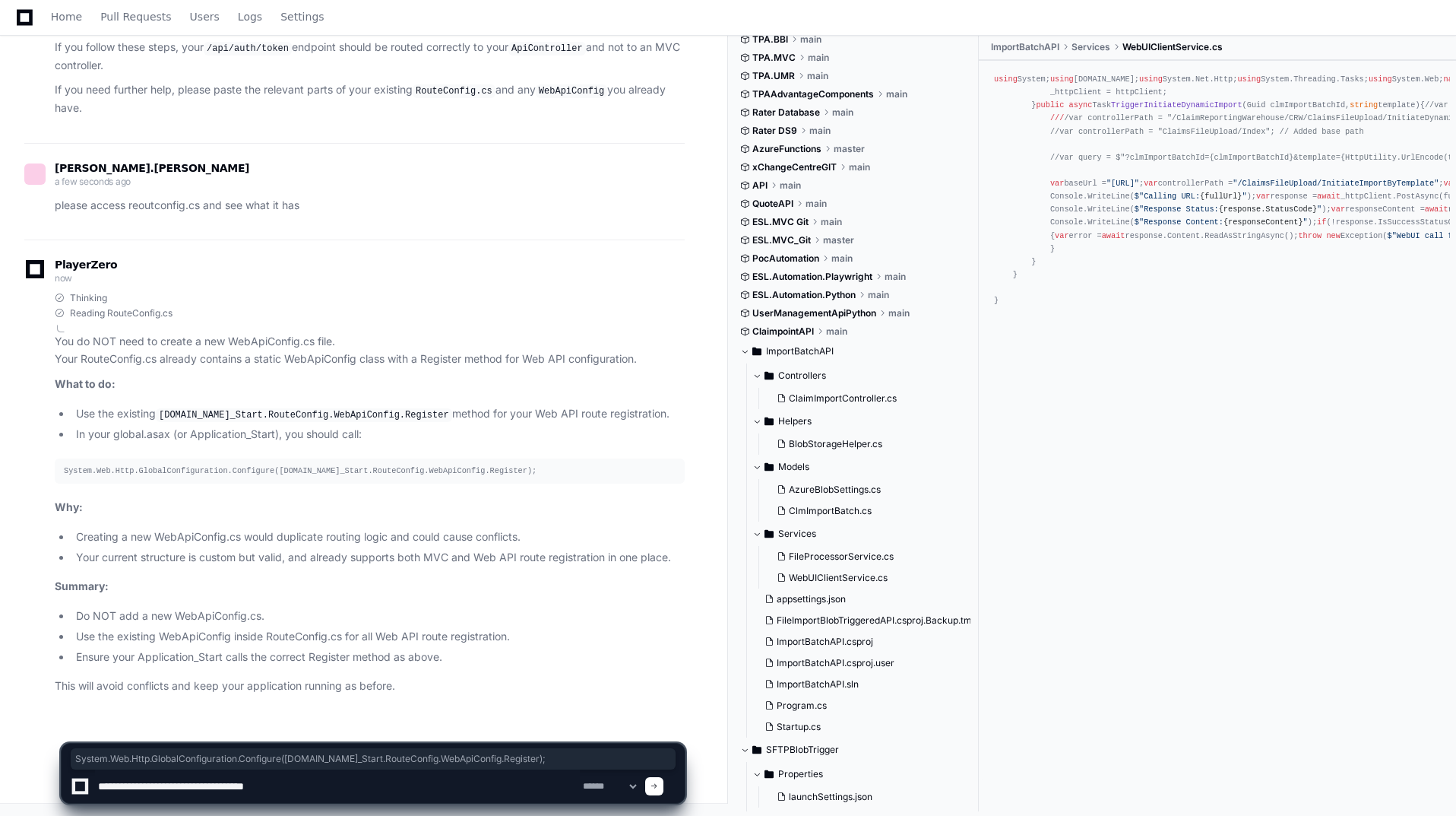
type textarea "**********"
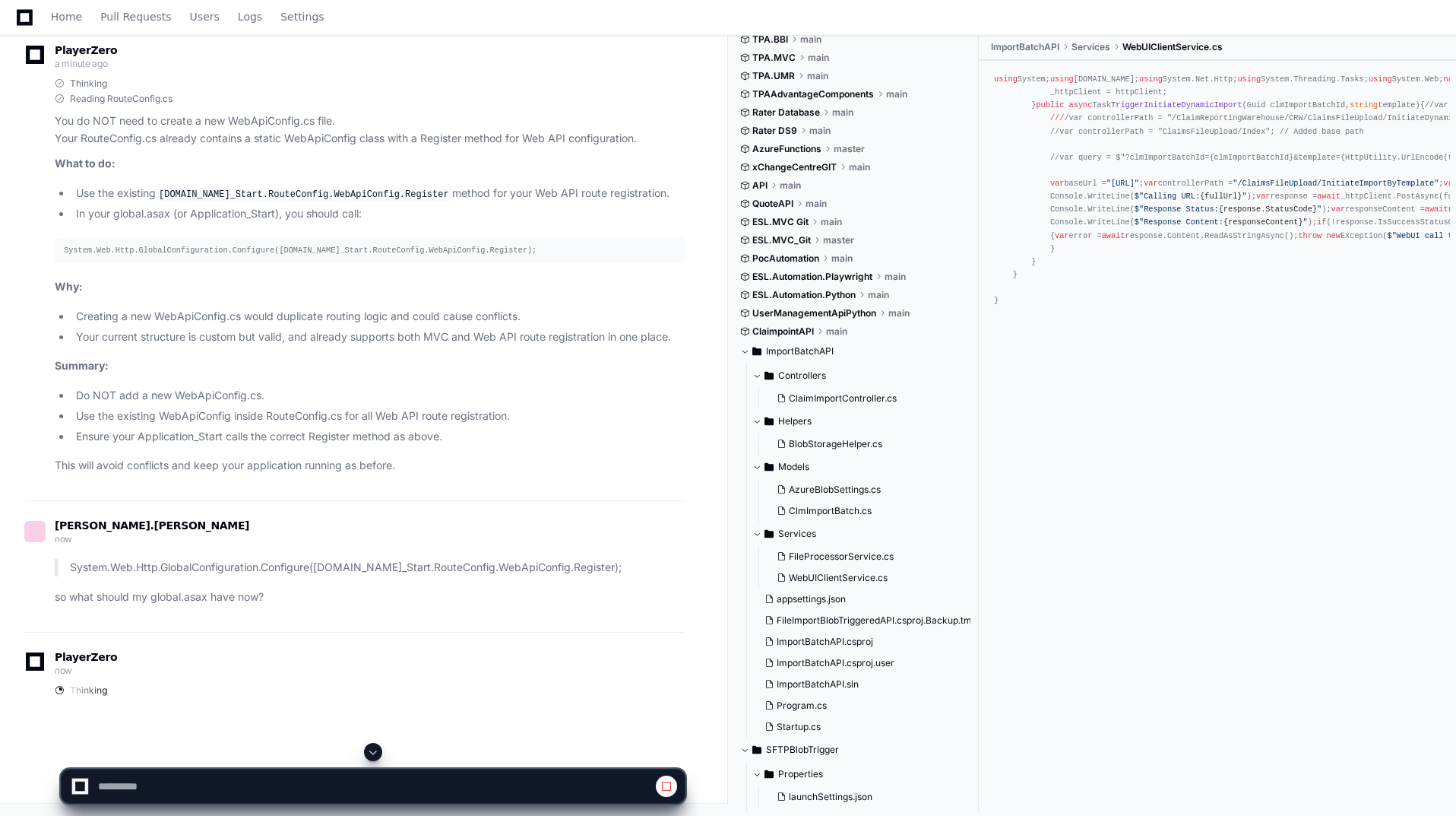
scroll to position [50972, 0]
click at [377, 751] on span at bounding box center [373, 752] width 12 height 12
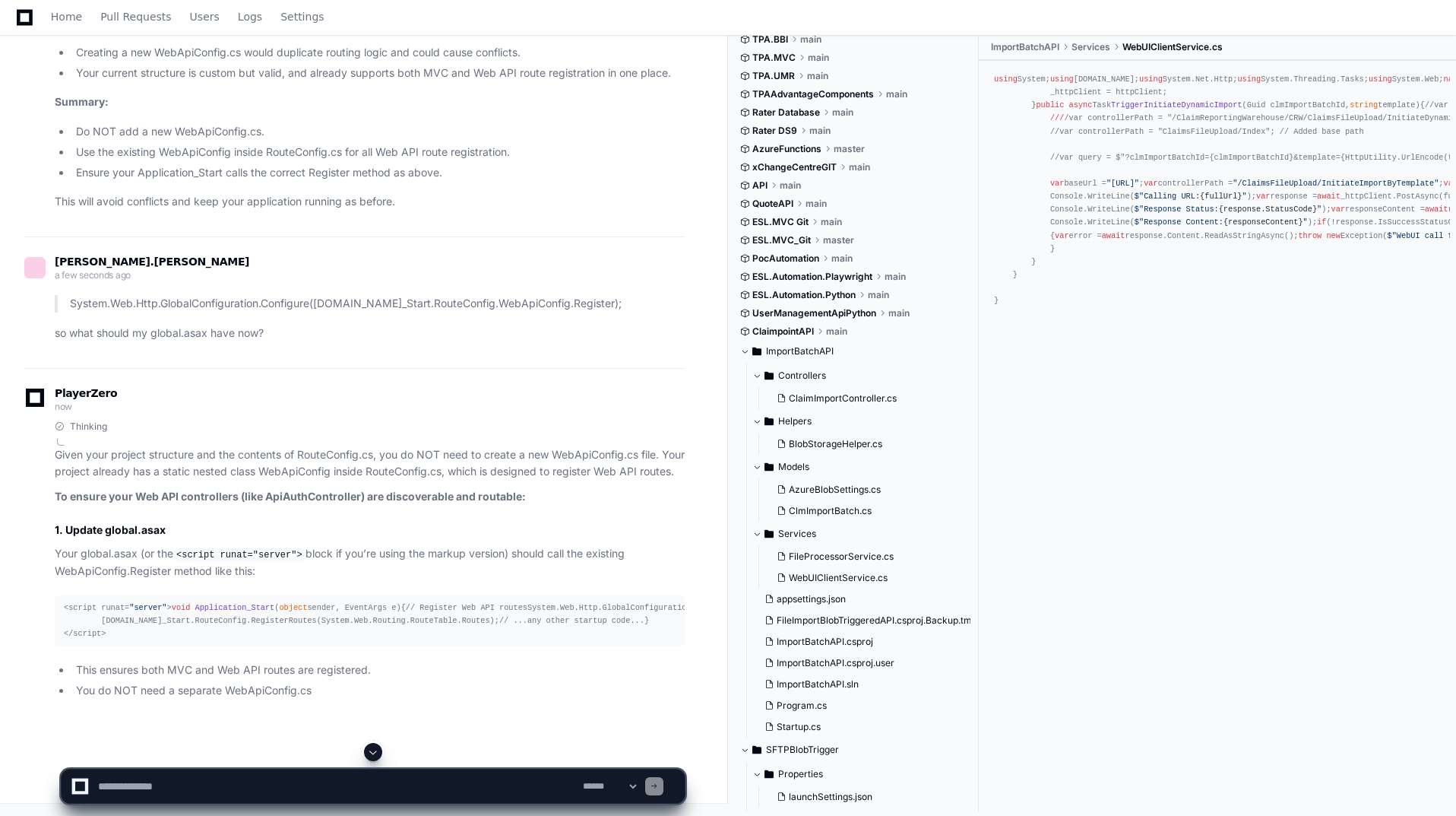
click at [379, 744] on div at bounding box center [373, 752] width 625 height 18
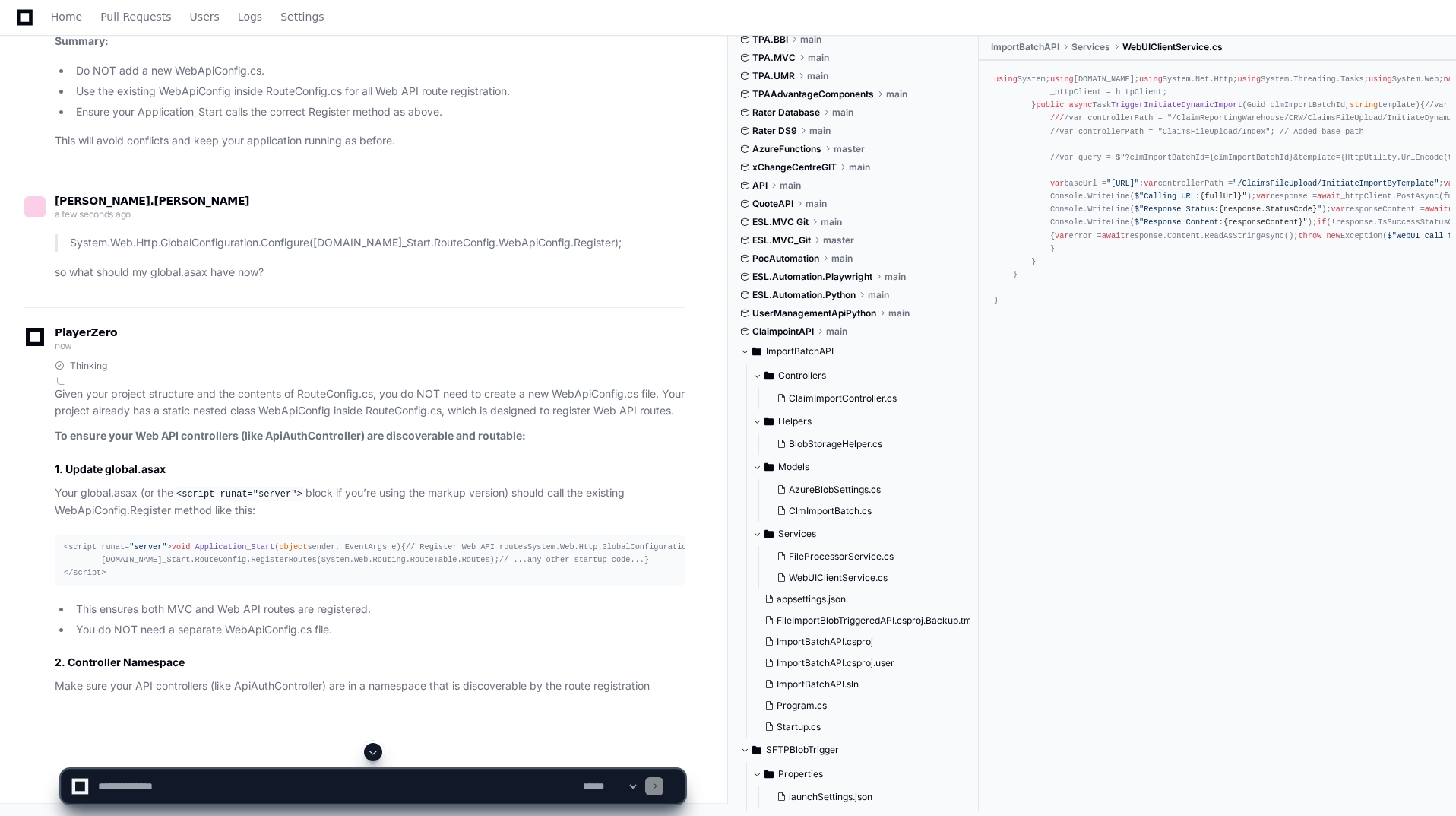
click at [376, 751] on span at bounding box center [373, 752] width 12 height 12
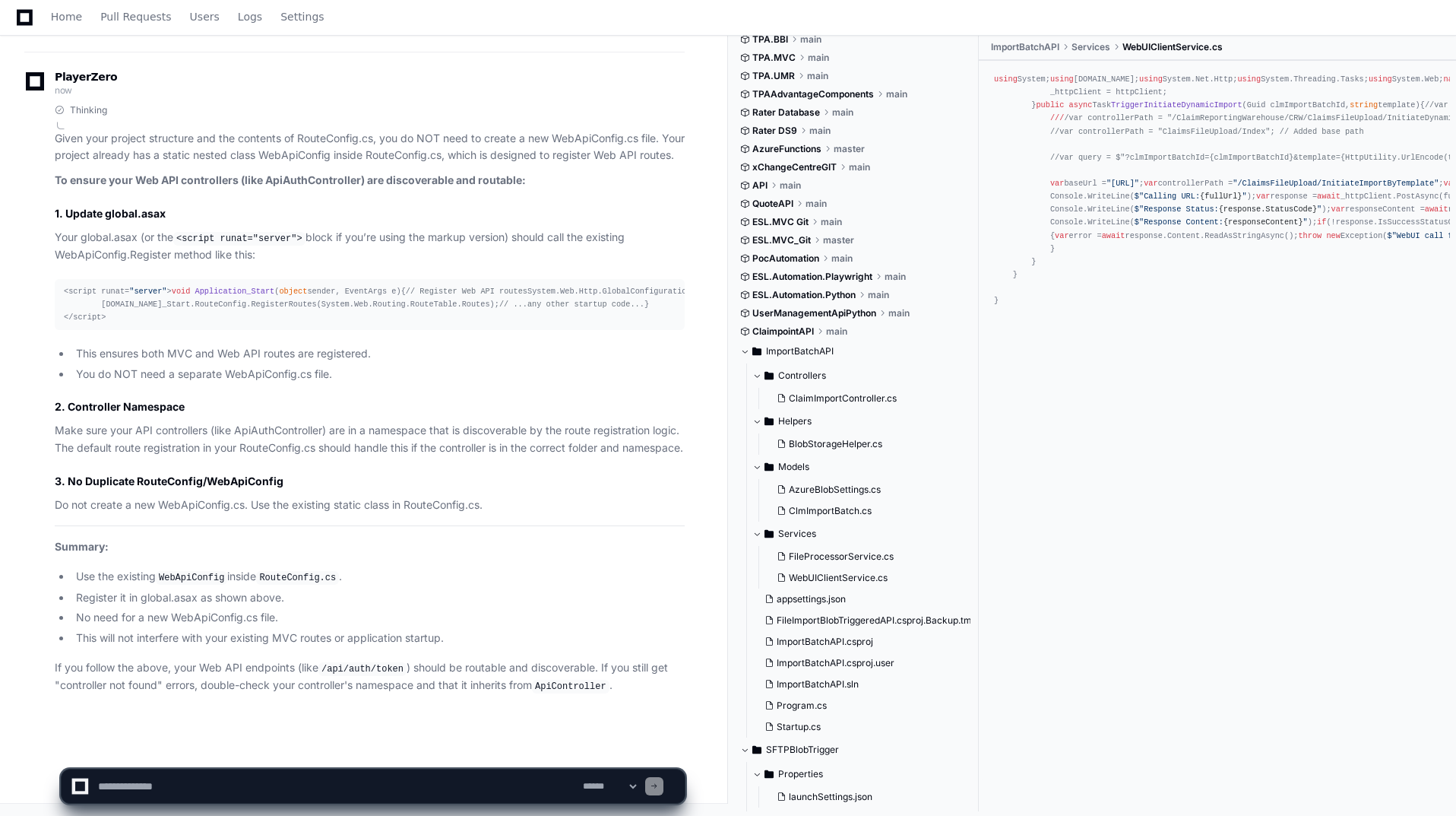
scroll to position [52926, 0]
click at [523, 790] on textarea at bounding box center [337, 787] width 485 height 34
paste textarea "**********"
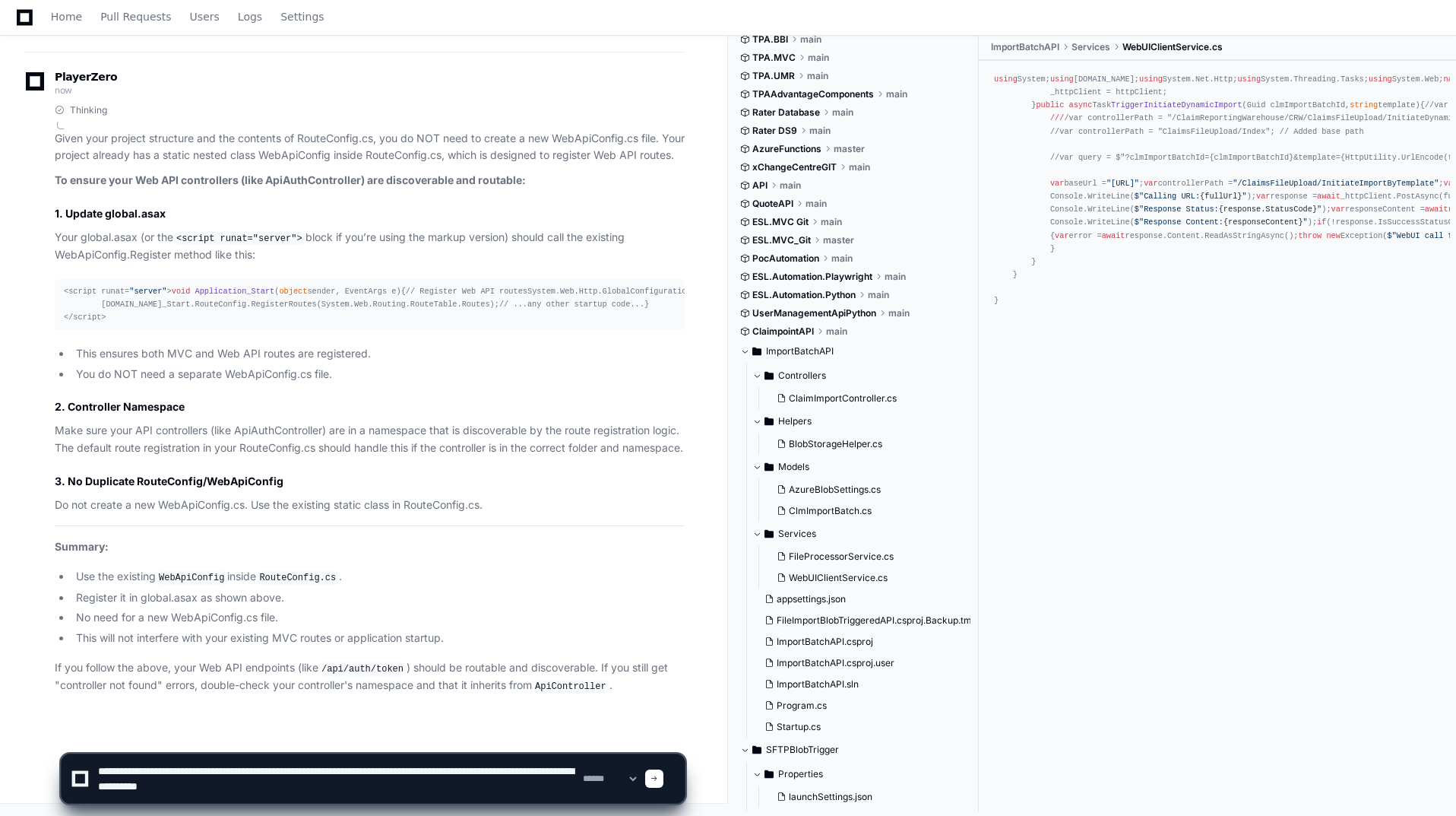
scroll to position [5, 0]
type textarea "**********"
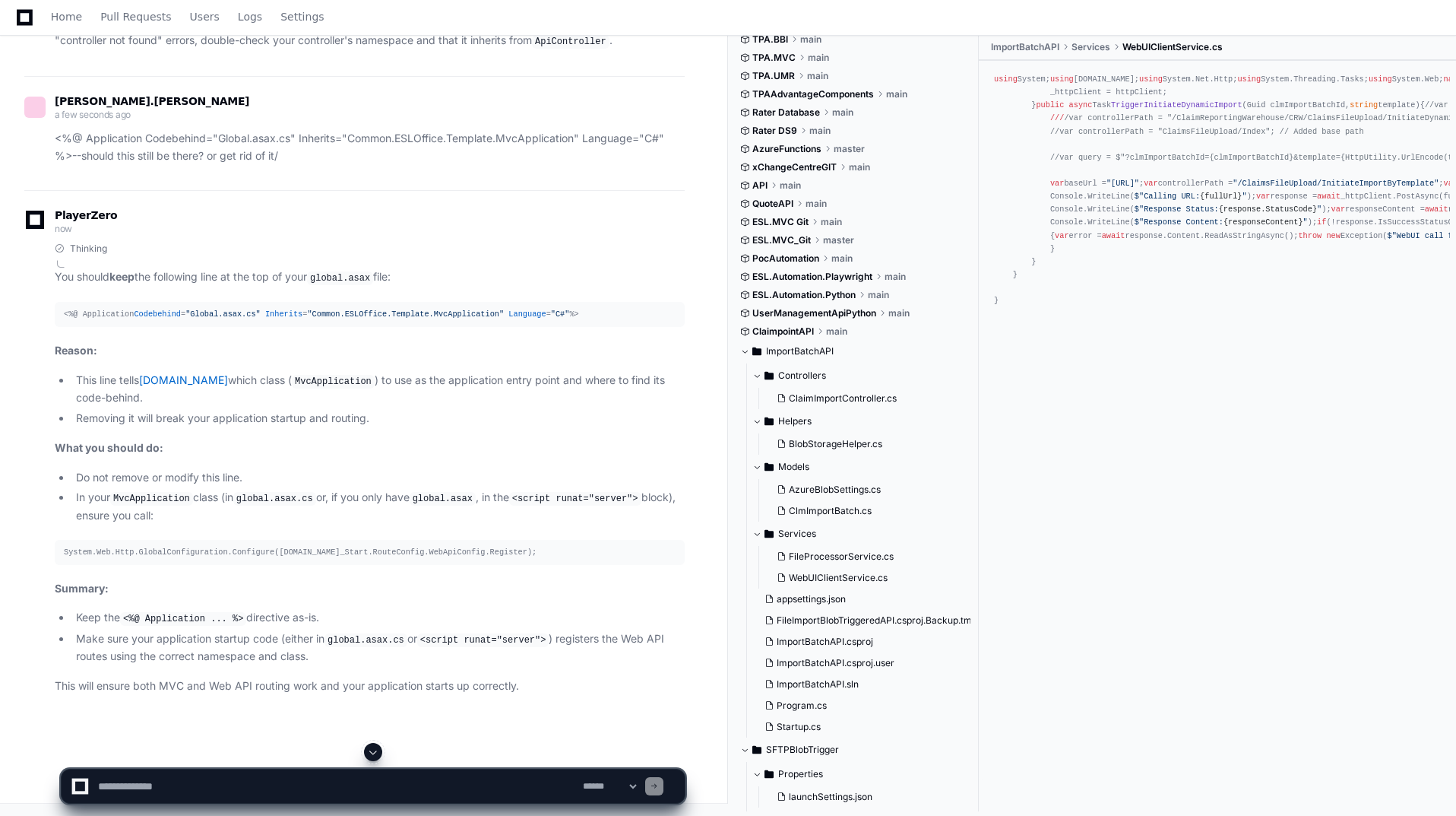
scroll to position [52690, 0]
click at [379, 756] on span at bounding box center [373, 752] width 12 height 12
click at [210, 796] on textarea at bounding box center [337, 787] width 485 height 34
paste textarea "**********"
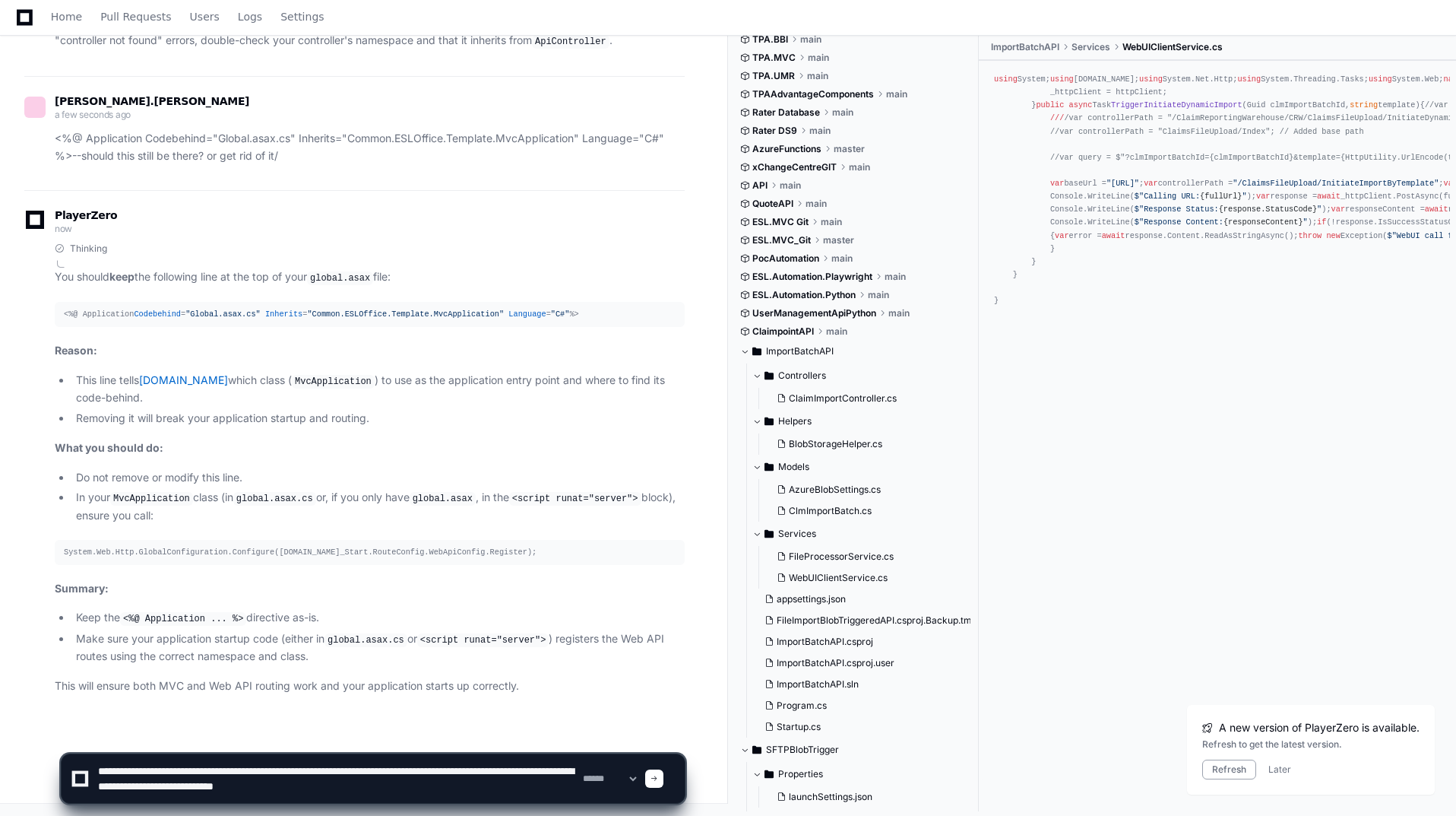
scroll to position [5, 0]
type textarea "**********"
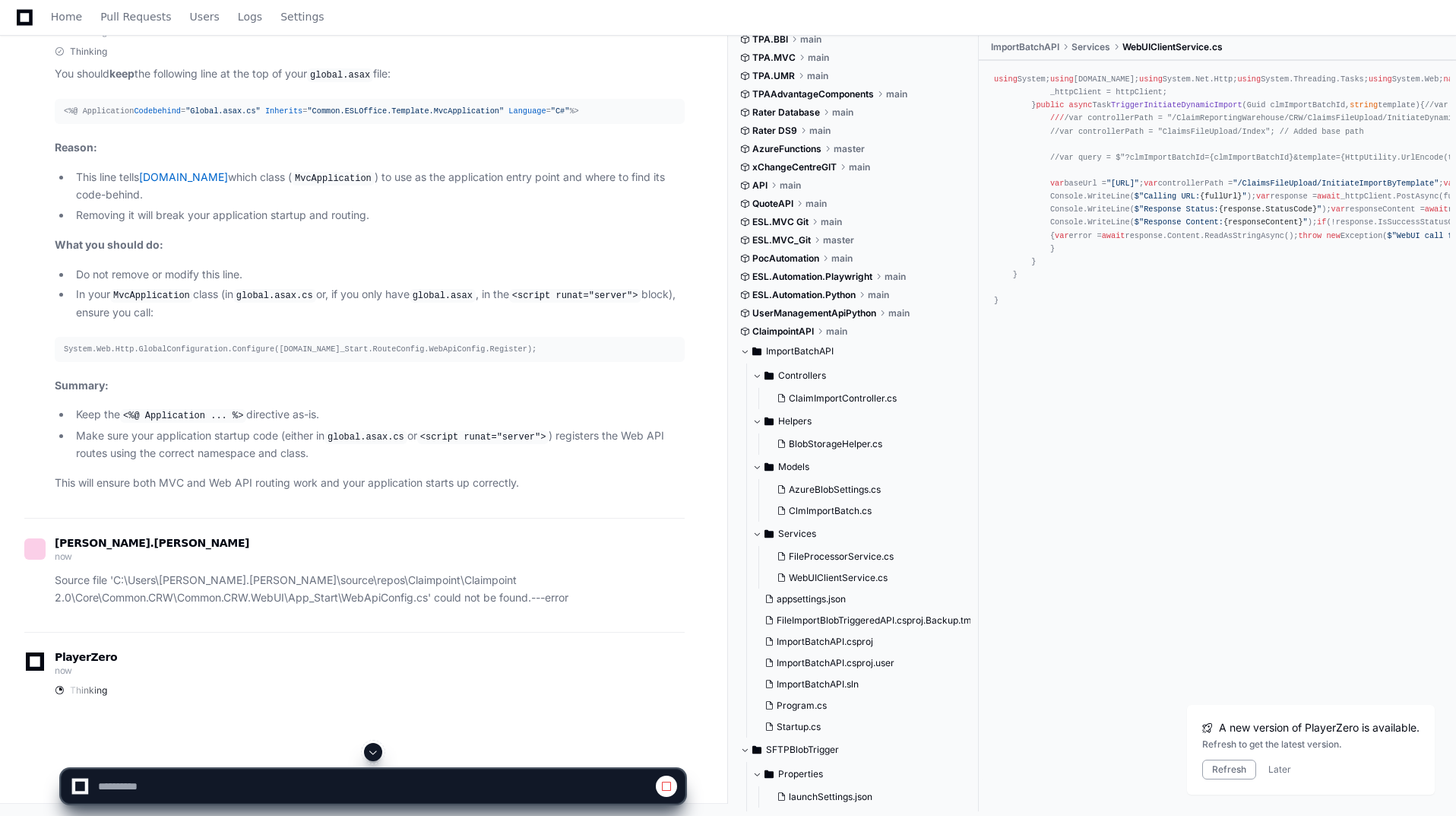
scroll to position [52108, 0]
click at [379, 753] on span at bounding box center [373, 752] width 12 height 12
click at [1272, 774] on button "Later" at bounding box center [1280, 770] width 23 height 12
click at [1282, 763] on div at bounding box center [728, 779] width 1456 height 73
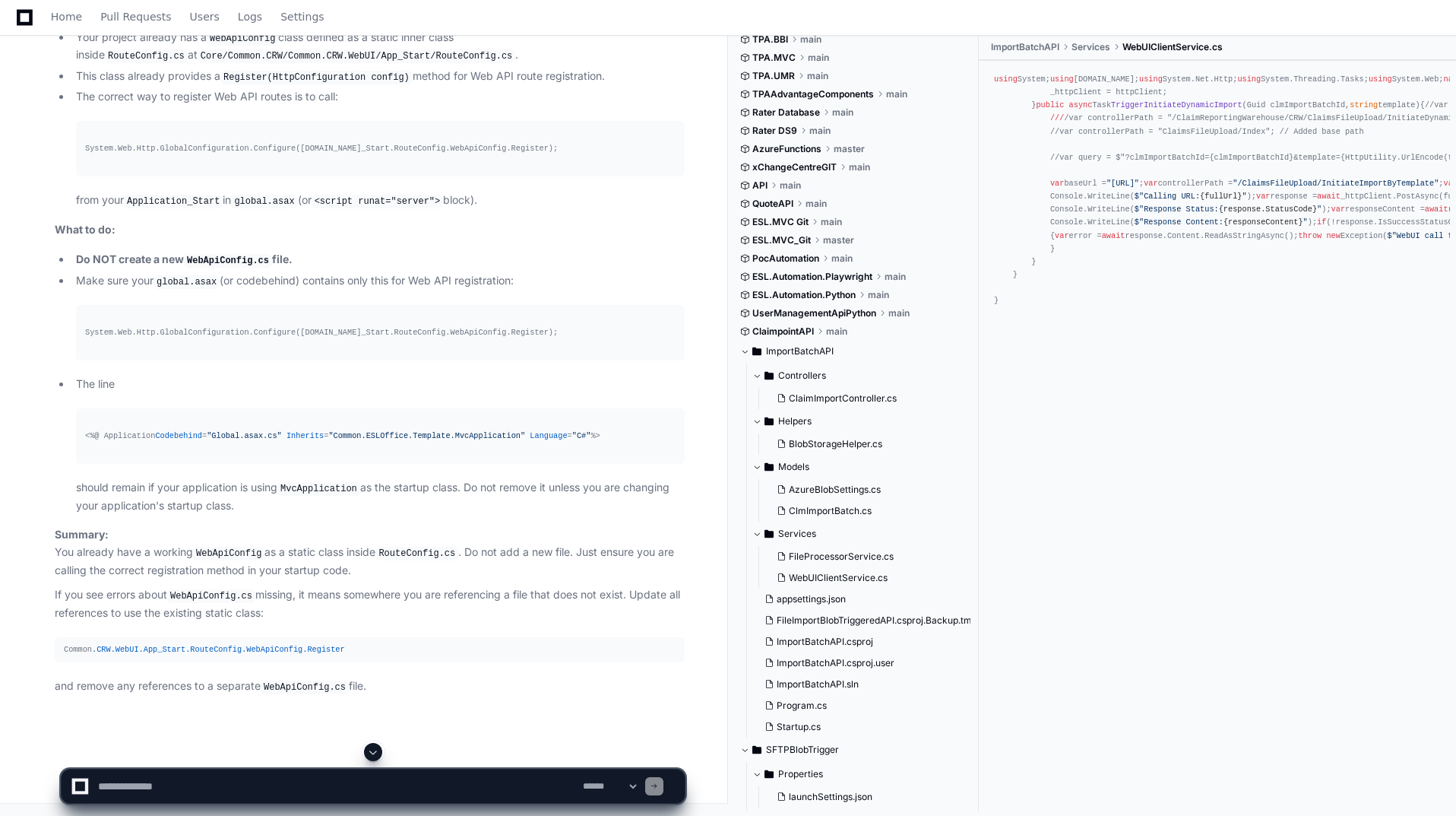
scroll to position [54140, 0]
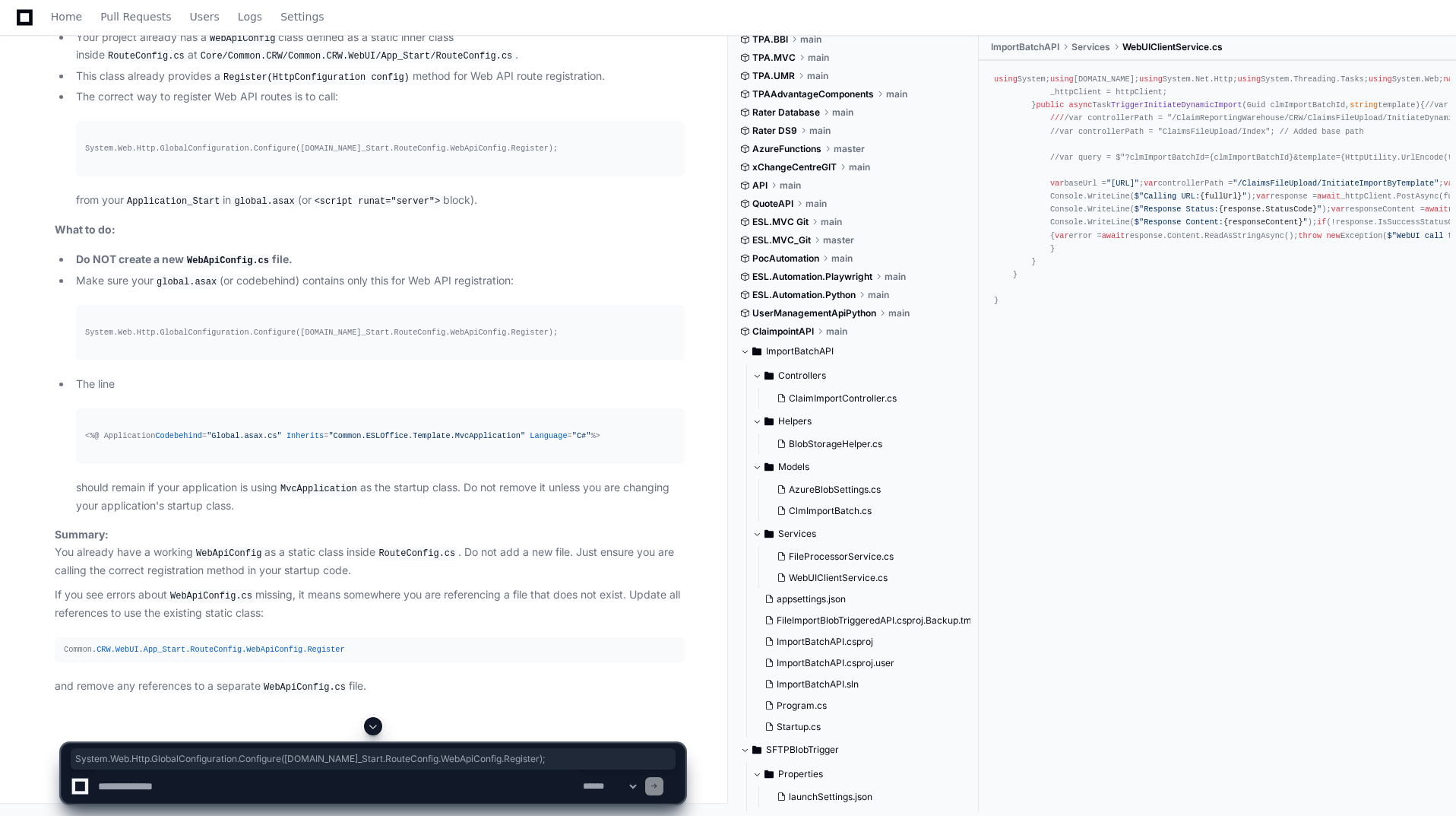
drag, startPoint x: 568, startPoint y: 677, endPoint x: 50, endPoint y: 677, distance: 518.0
click at [50, 677] on div "Thinking You do not need to create a new WebApiConfig.cs file in your project. …" at bounding box center [355, 324] width 660 height 741
copy div "System.Web.Http.GlobalConfiguration.Configure([DOMAIN_NAME]_Start.RouteConfig.W…"
click at [313, 791] on textarea at bounding box center [337, 787] width 485 height 34
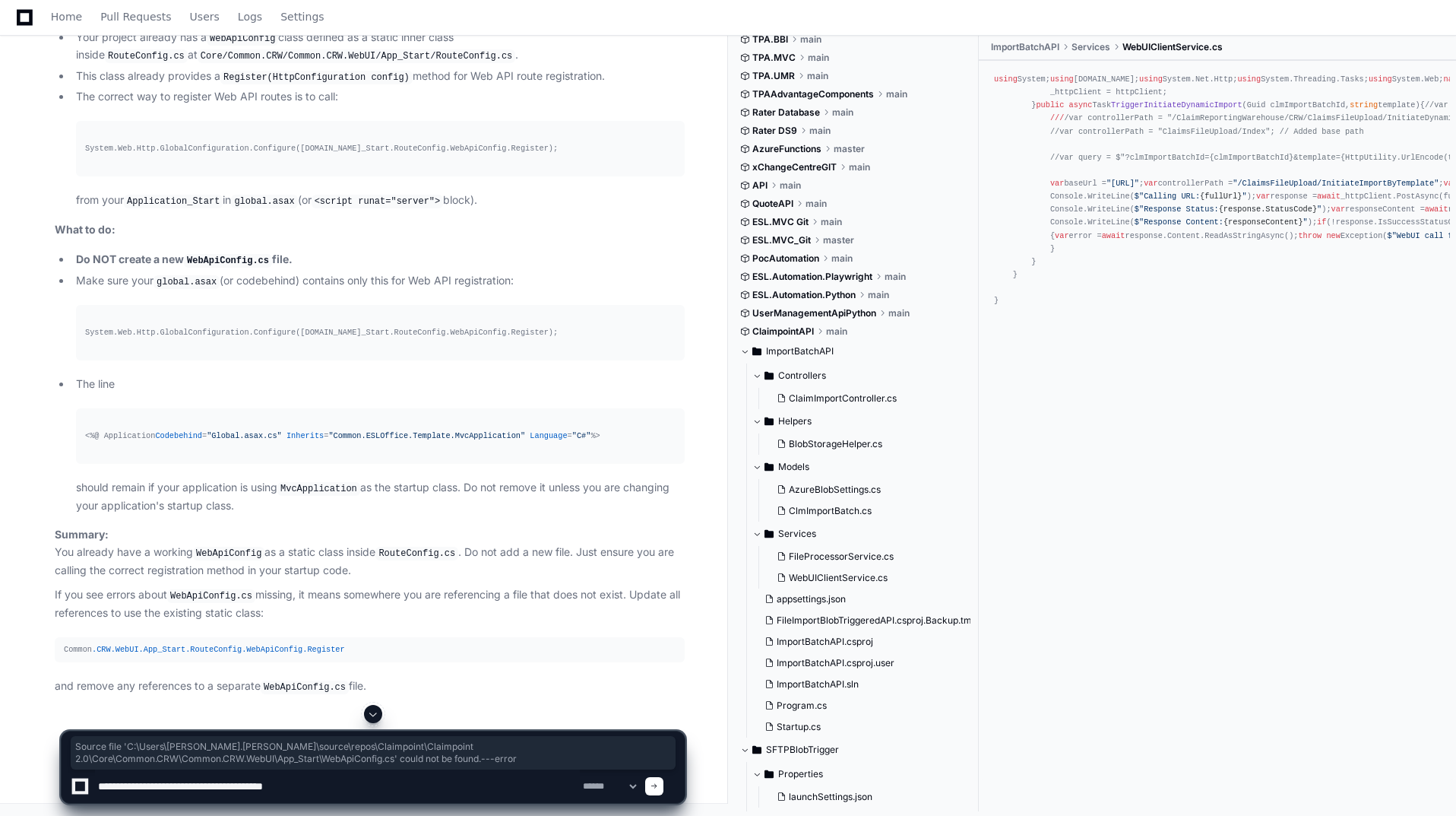
drag, startPoint x: 340, startPoint y: 231, endPoint x: 593, endPoint y: 217, distance: 253.4
copy p "Source file 'C:\Users\[PERSON_NAME].[PERSON_NAME]\source\repos\Claimpoint\Claim…"
click at [337, 784] on textarea at bounding box center [337, 787] width 485 height 34
paste textarea "**********"
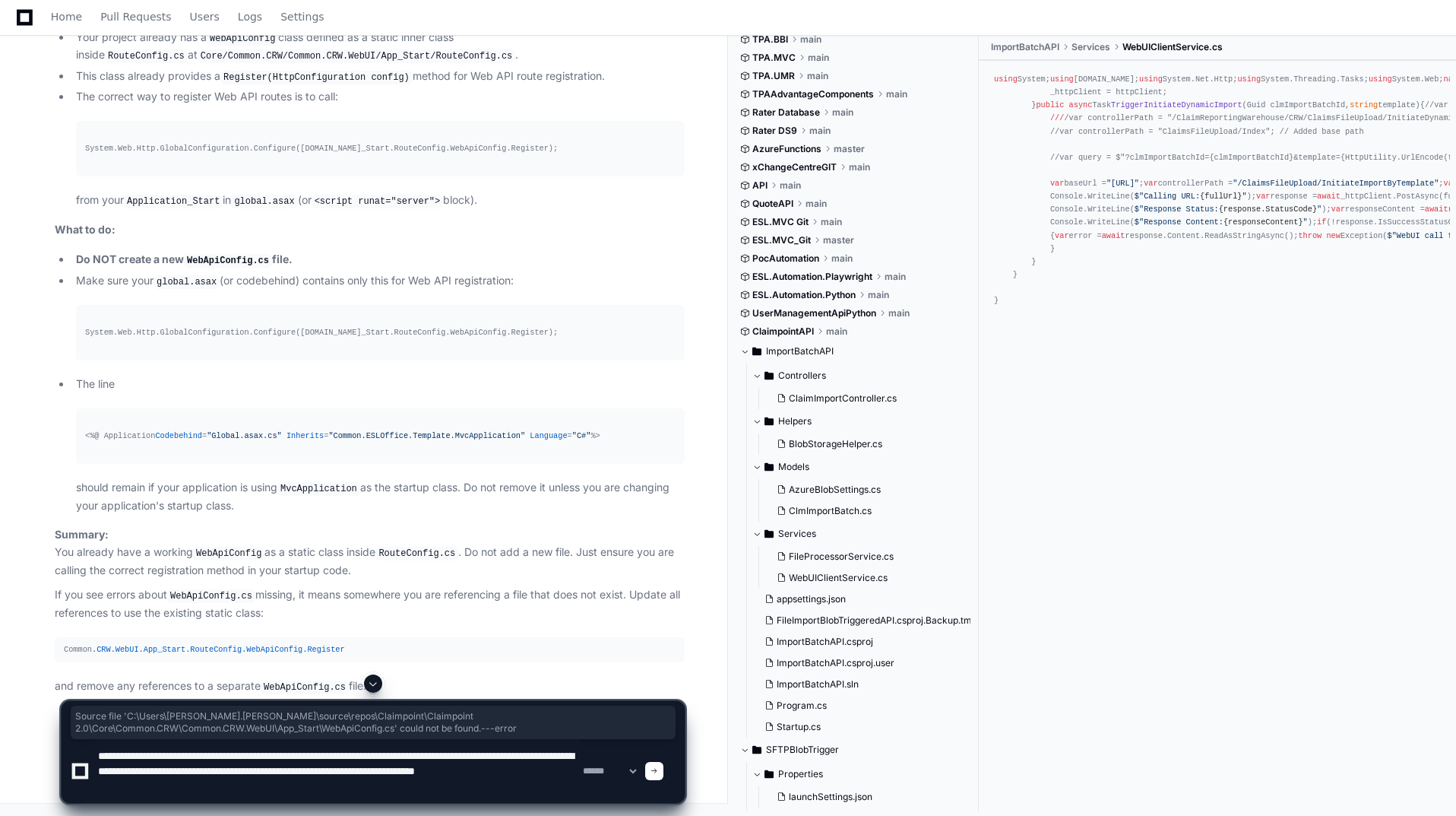
scroll to position [5, 0]
type textarea "**********"
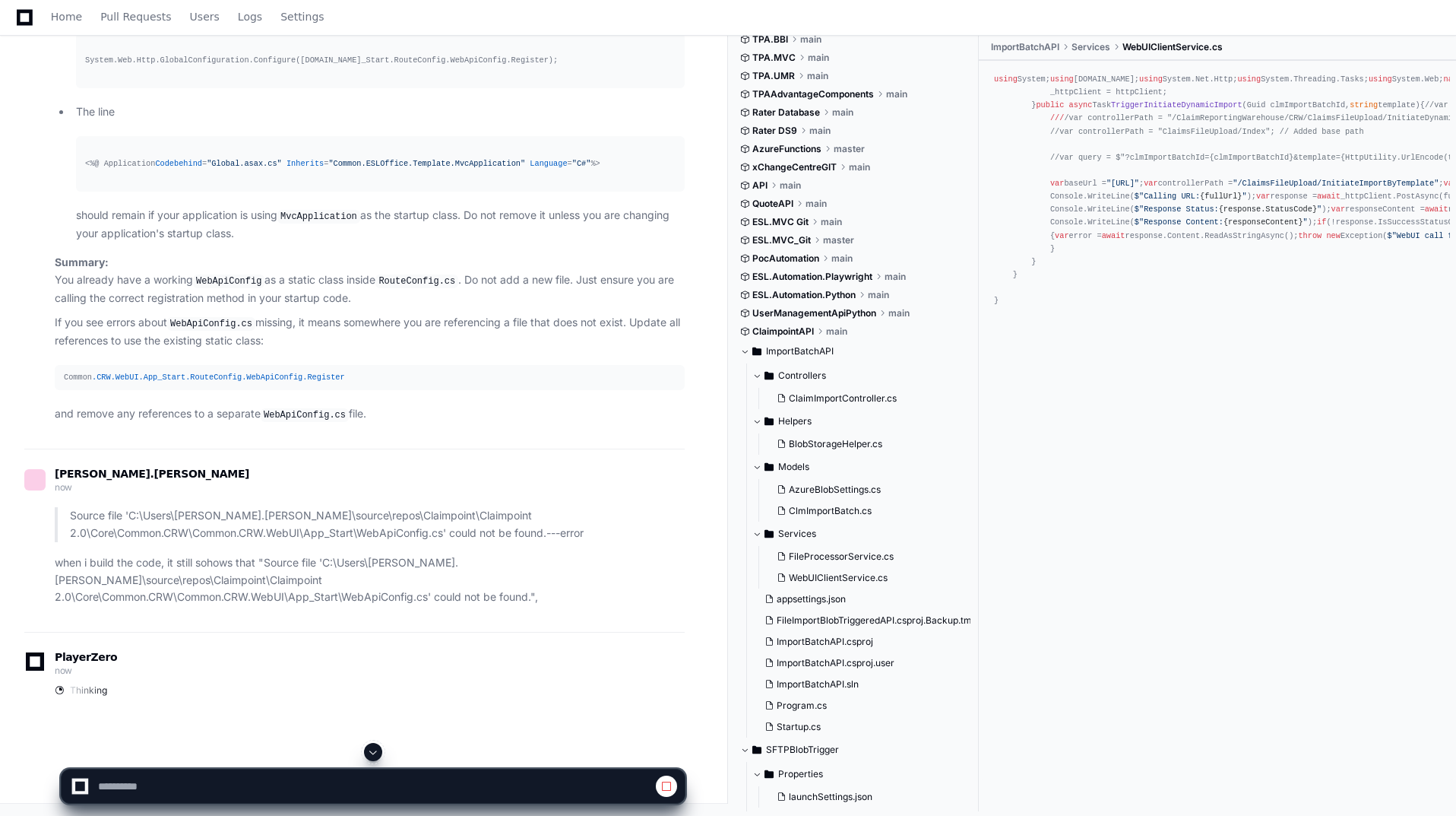
scroll to position [52687, 0]
click at [376, 751] on span at bounding box center [373, 752] width 12 height 12
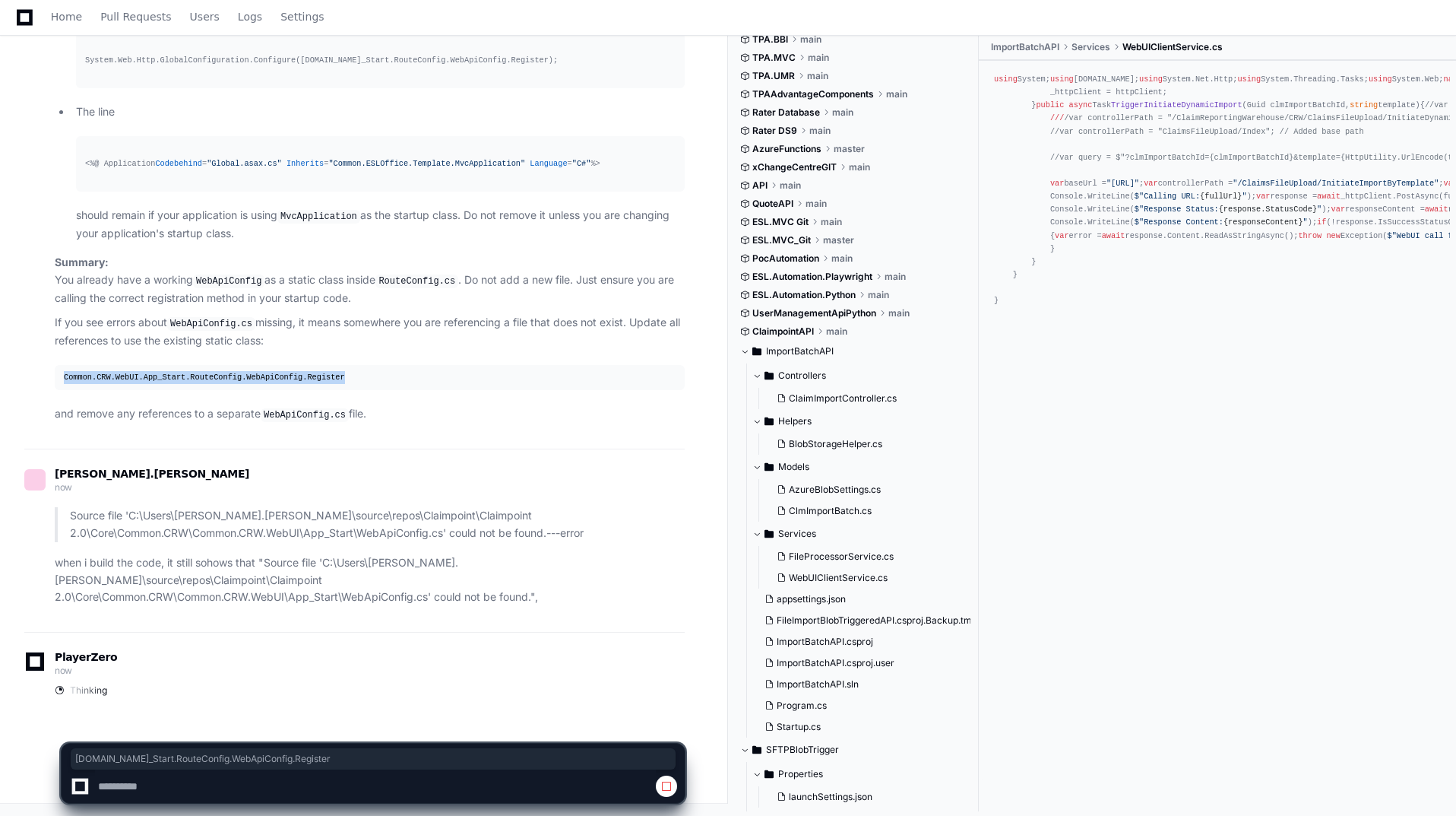
drag, startPoint x: 62, startPoint y: 393, endPoint x: 352, endPoint y: 394, distance: 290.0
click at [352, 390] on pre "Common .CRW .WebUI .App_Start .RouteConfig .WebApiConfig .Register" at bounding box center [369, 377] width 630 height 25
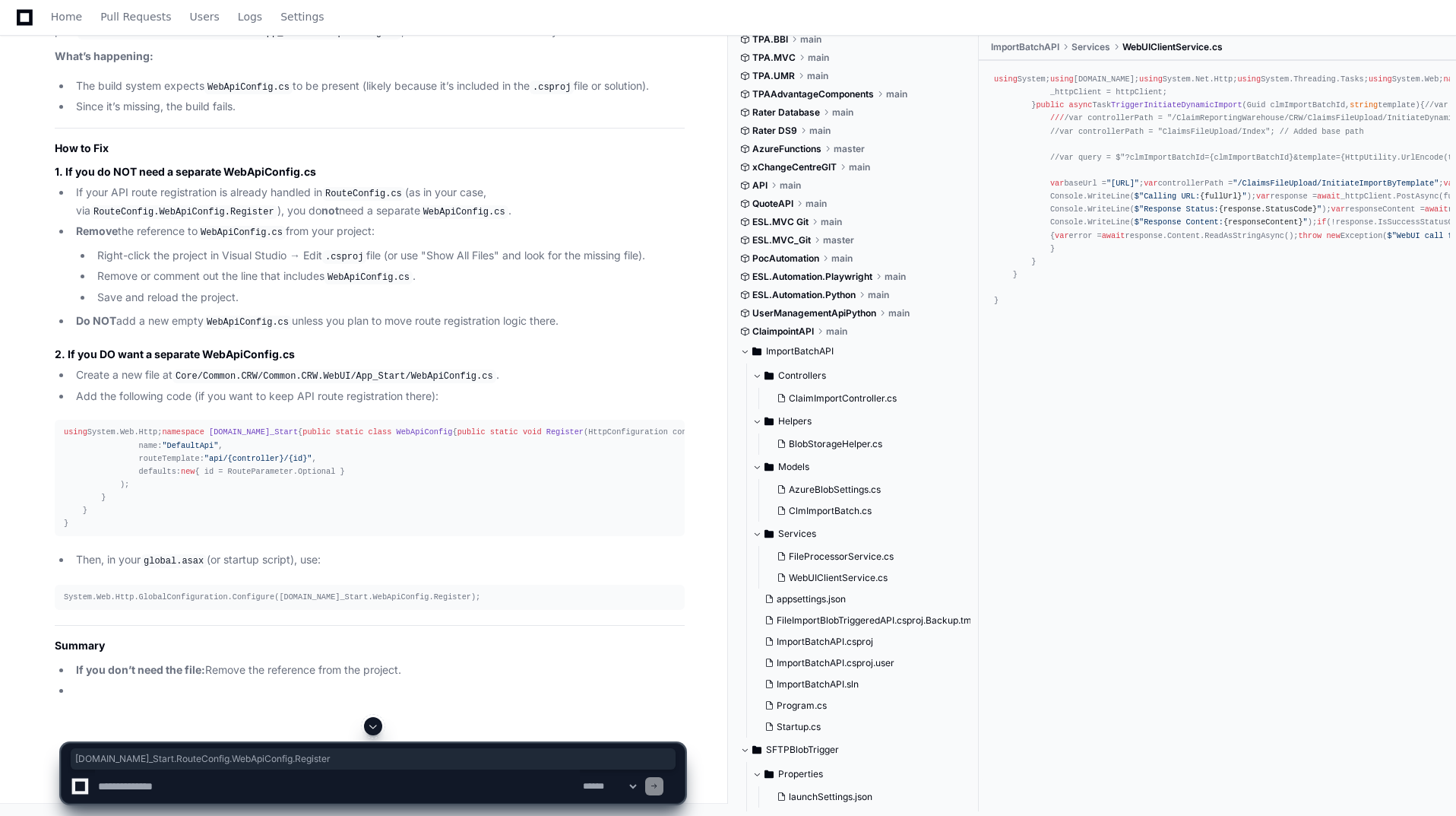
scroll to position [55142, 0]
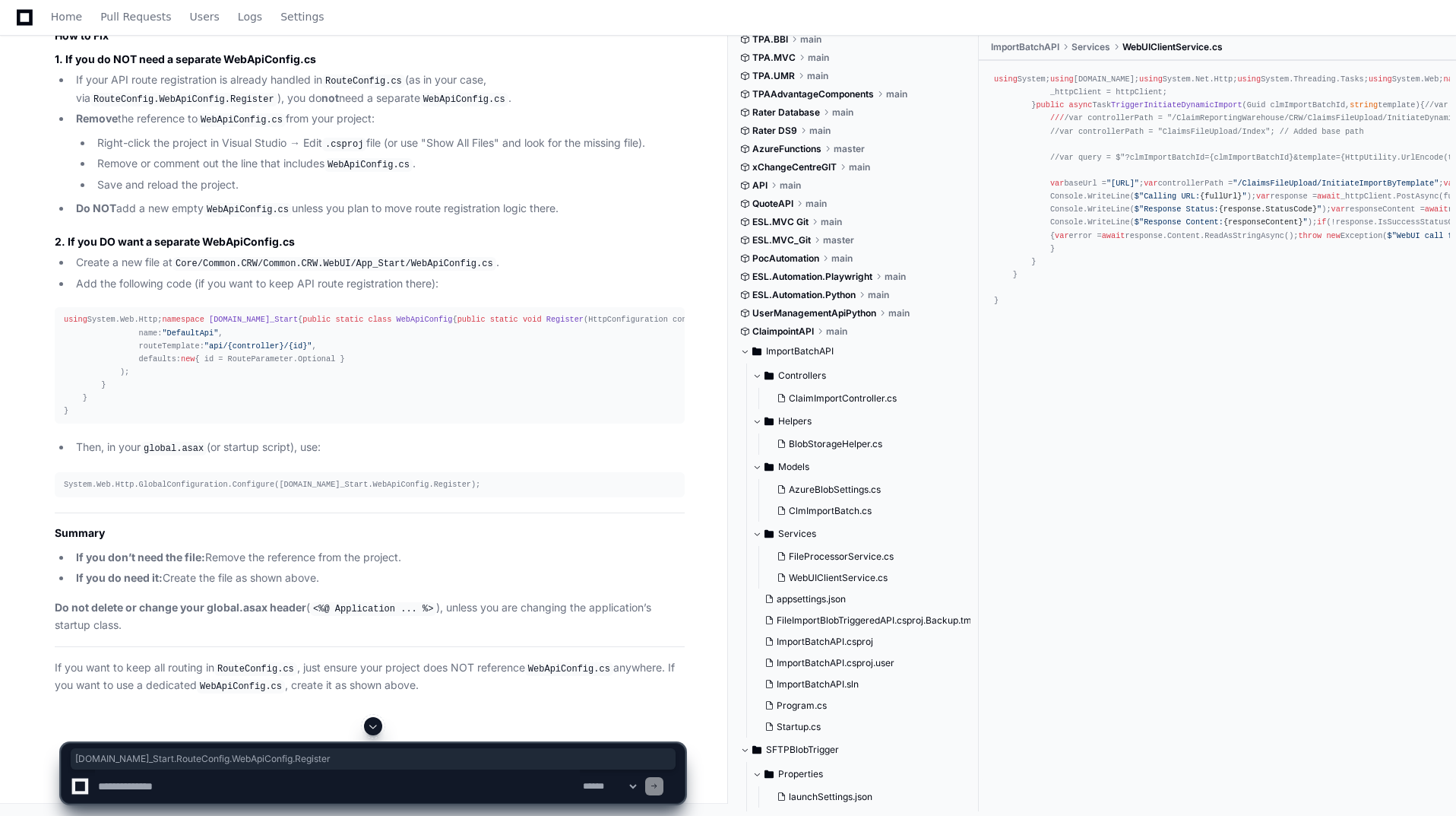
click at [217, 786] on textarea at bounding box center [337, 787] width 485 height 34
click at [463, 788] on textarea at bounding box center [337, 787] width 485 height 34
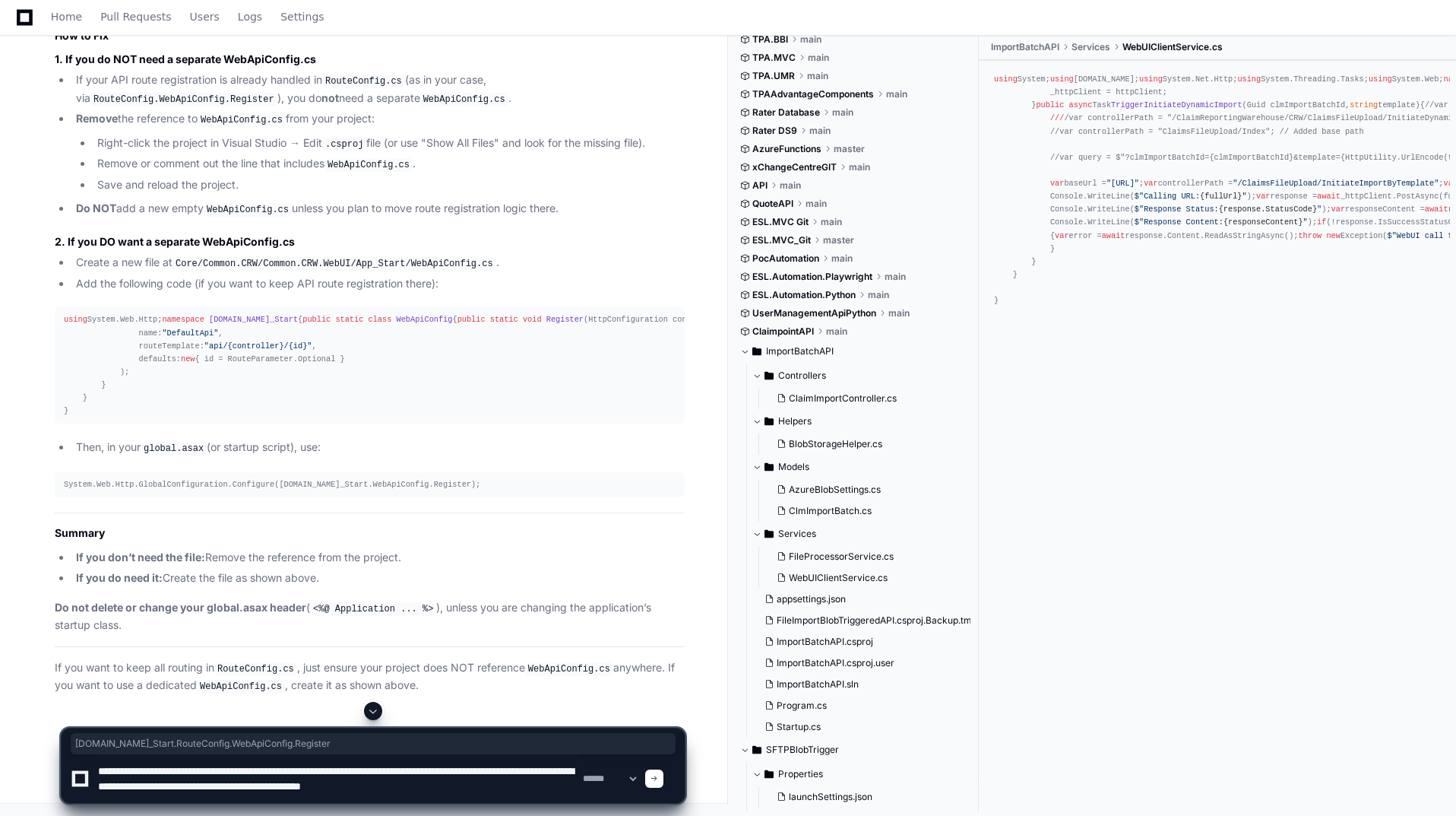
scroll to position [54869, 0]
drag, startPoint x: 334, startPoint y: 258, endPoint x: 49, endPoint y: 259, distance: 285.0
copy div "Common .CRW .WebUI .App_Start .RouteConfig .WebApiConfig .Register"
click at [524, 784] on textarea at bounding box center [337, 778] width 485 height 48
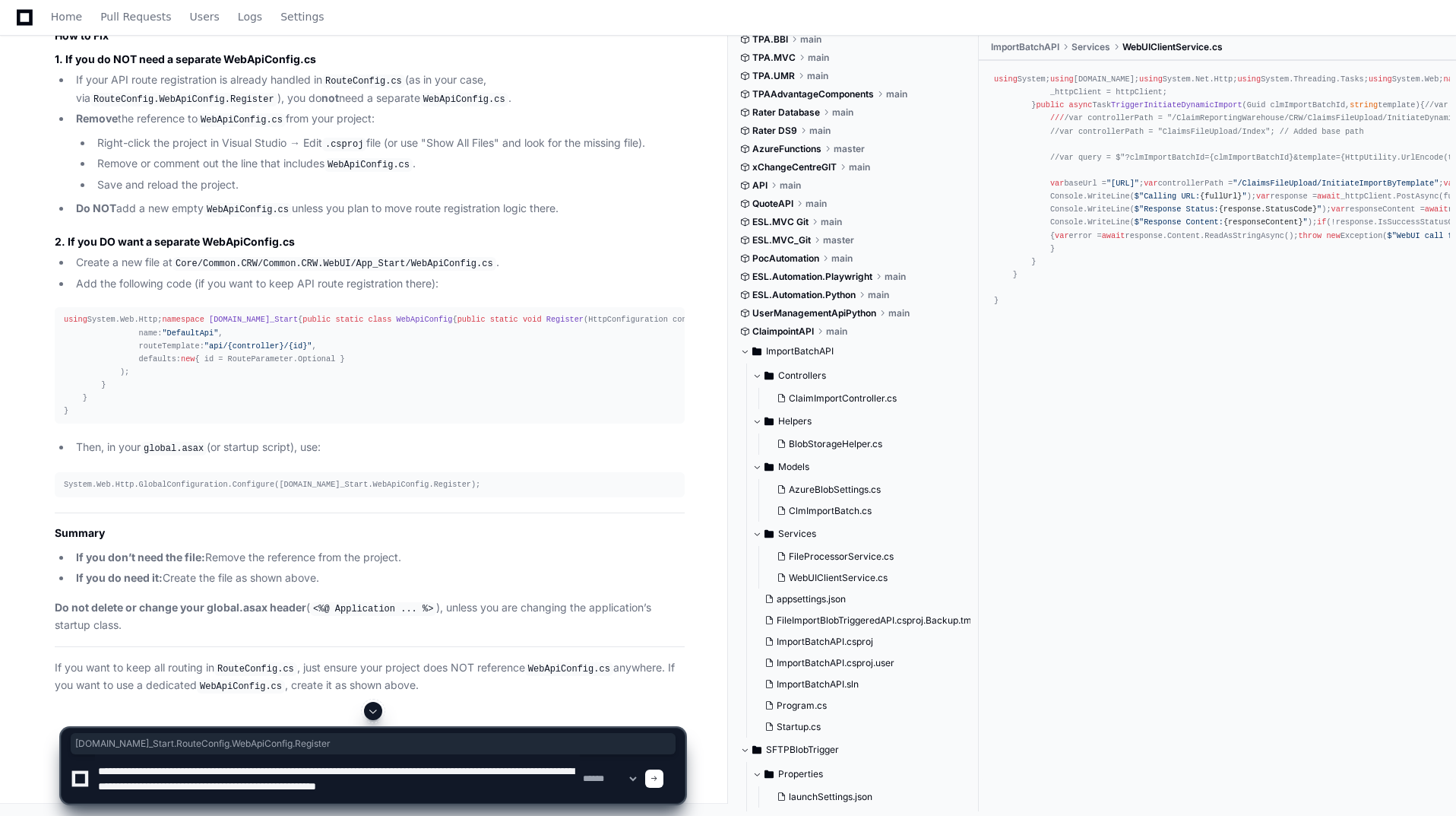
paste textarea "**********"
type textarea "**********"
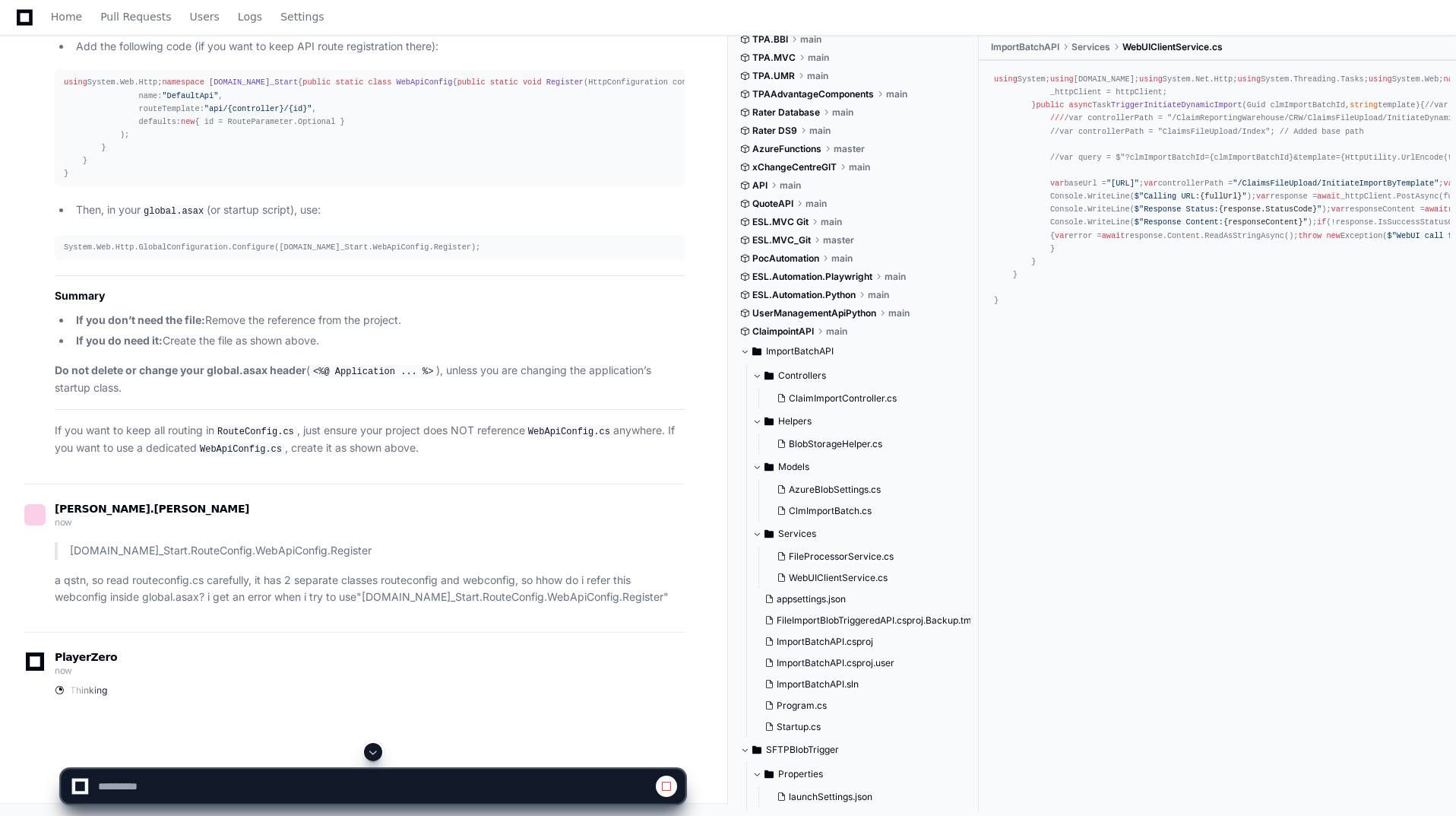
scroll to position [53416, 0]
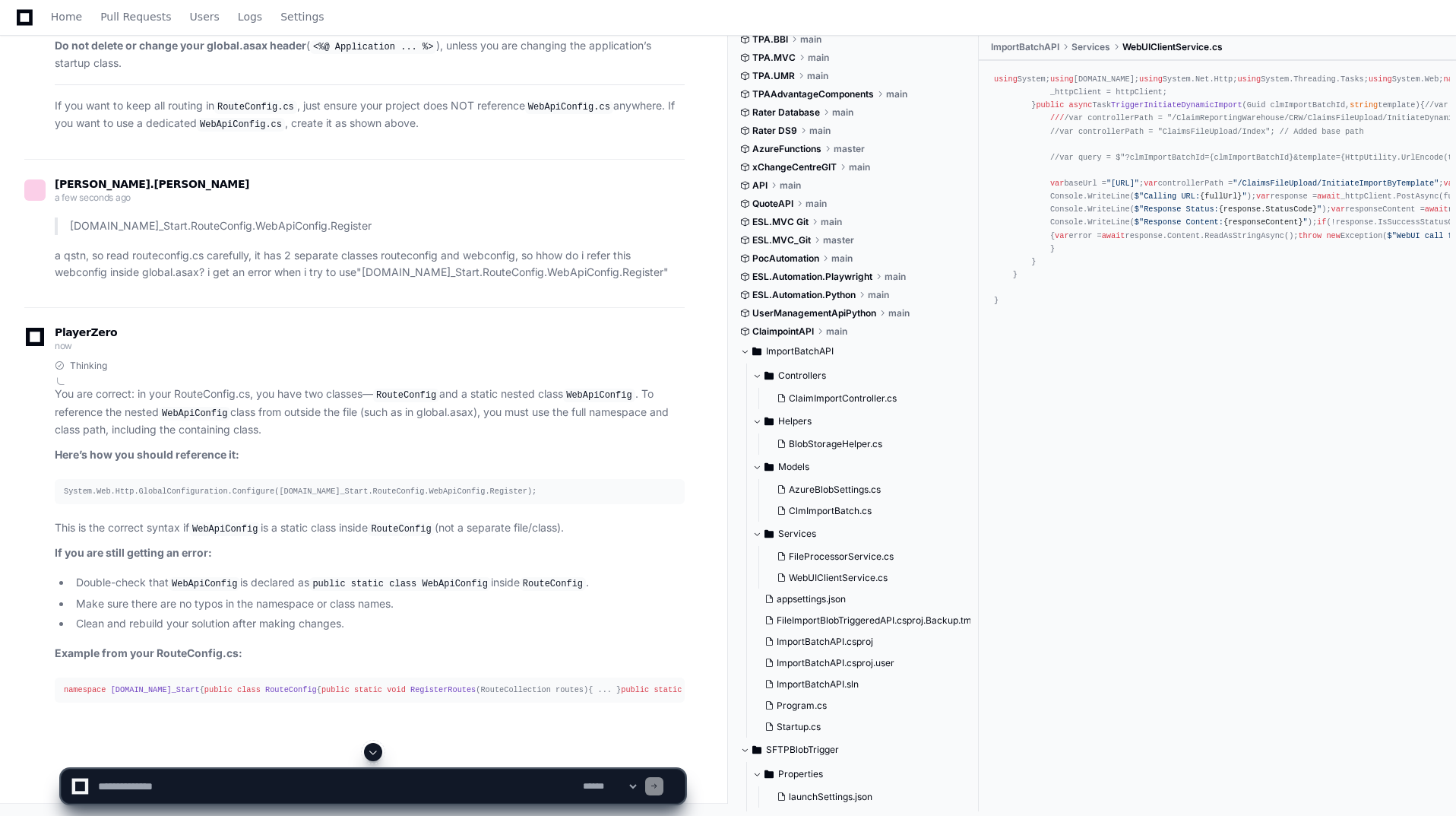
click at [367, 751] on button at bounding box center [373, 752] width 18 height 18
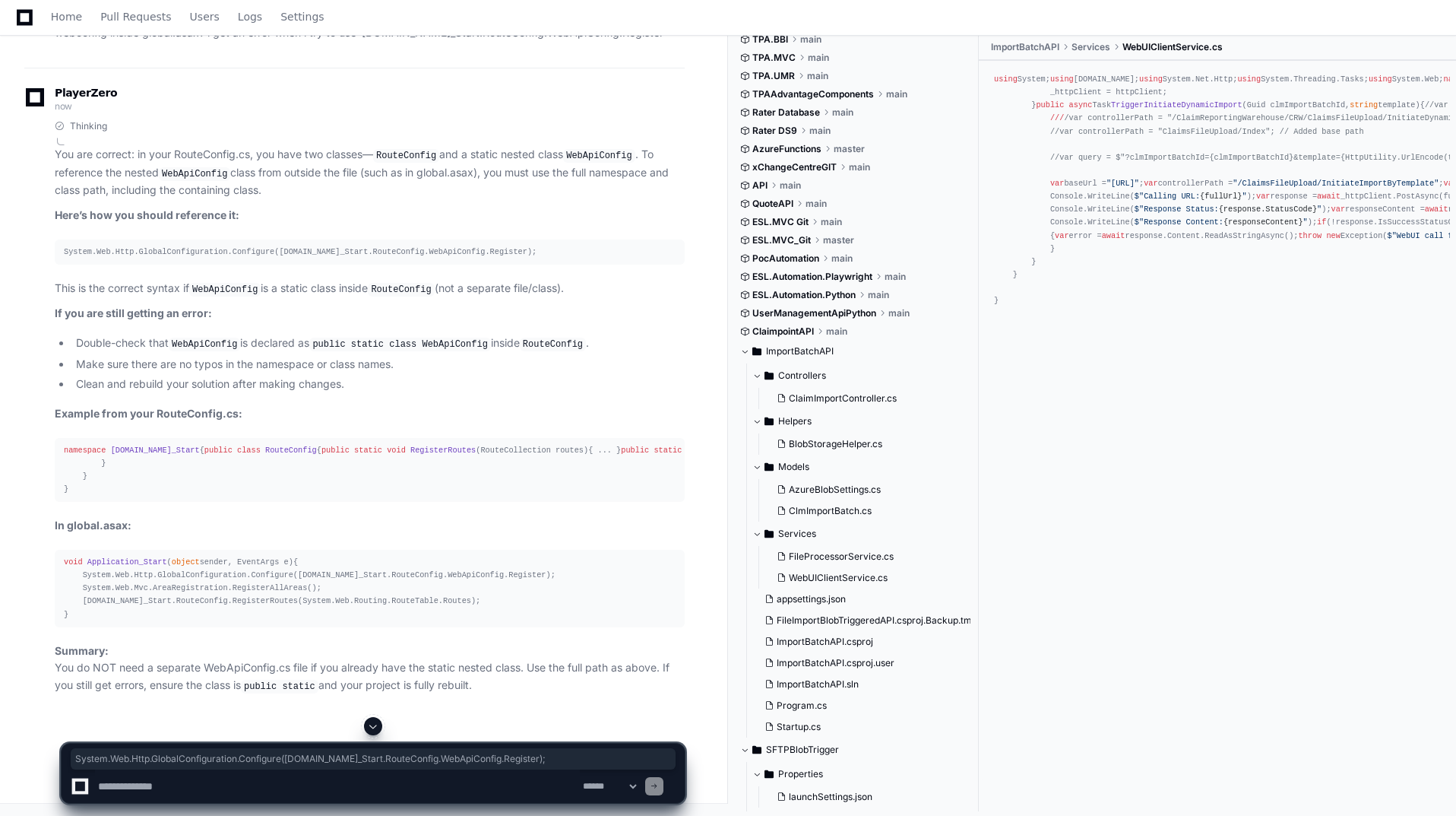
drag, startPoint x: 64, startPoint y: 412, endPoint x: 568, endPoint y: 406, distance: 504.0
click at [567, 264] on pre "System.Web.Http.GlobalConfiguration.Configure([DOMAIN_NAME]_Start.RouteConfig.W…" at bounding box center [369, 252] width 630 height 25
copy div "System.Web.Http.GlobalConfiguration.Configure([DOMAIN_NAME]_Start.RouteConfig.W…"
click at [176, 786] on textarea at bounding box center [337, 787] width 485 height 34
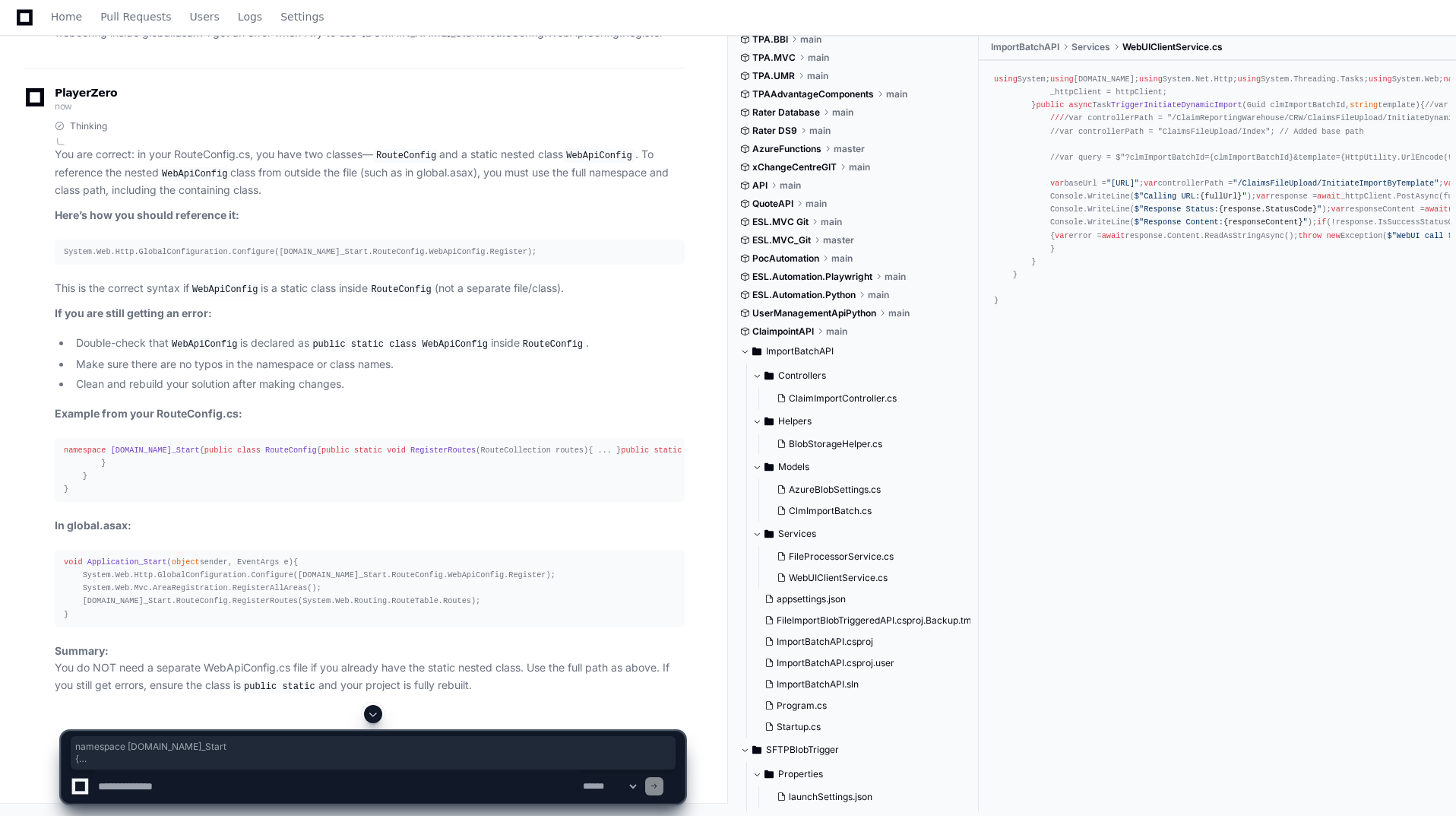
drag, startPoint x: 55, startPoint y: 381, endPoint x: 151, endPoint y: 526, distance: 173.9
click at [151, 503] on pre "namespace [DOMAIN_NAME]_Start { public class RouteConfig { public static void R…" at bounding box center [369, 470] width 630 height 65
click at [141, 788] on textarea at bounding box center [337, 787] width 485 height 34
click at [298, 787] on textarea at bounding box center [337, 787] width 485 height 34
paste textarea "**********"
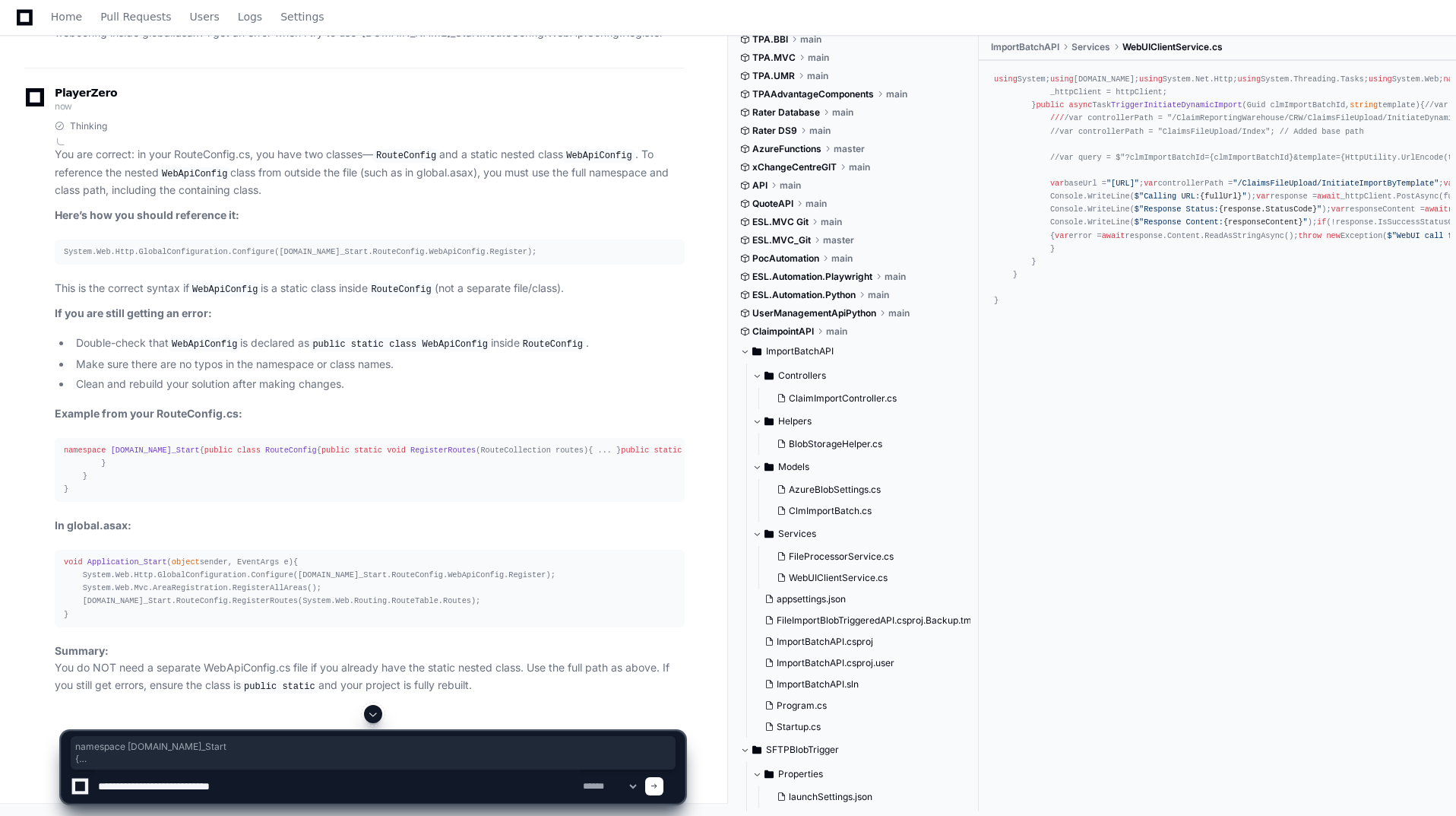
type textarea "**********"
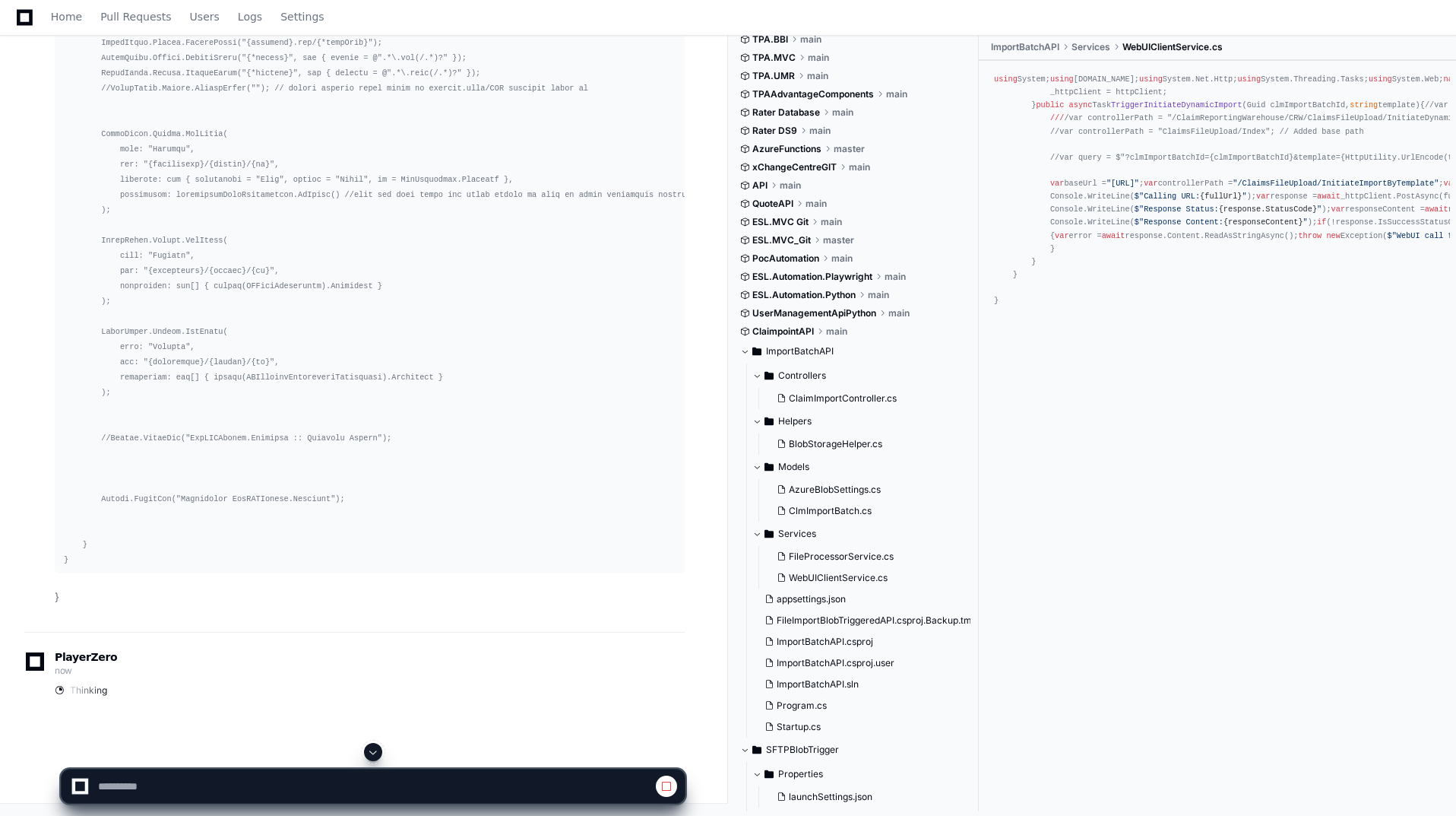
scroll to position [55129, 0]
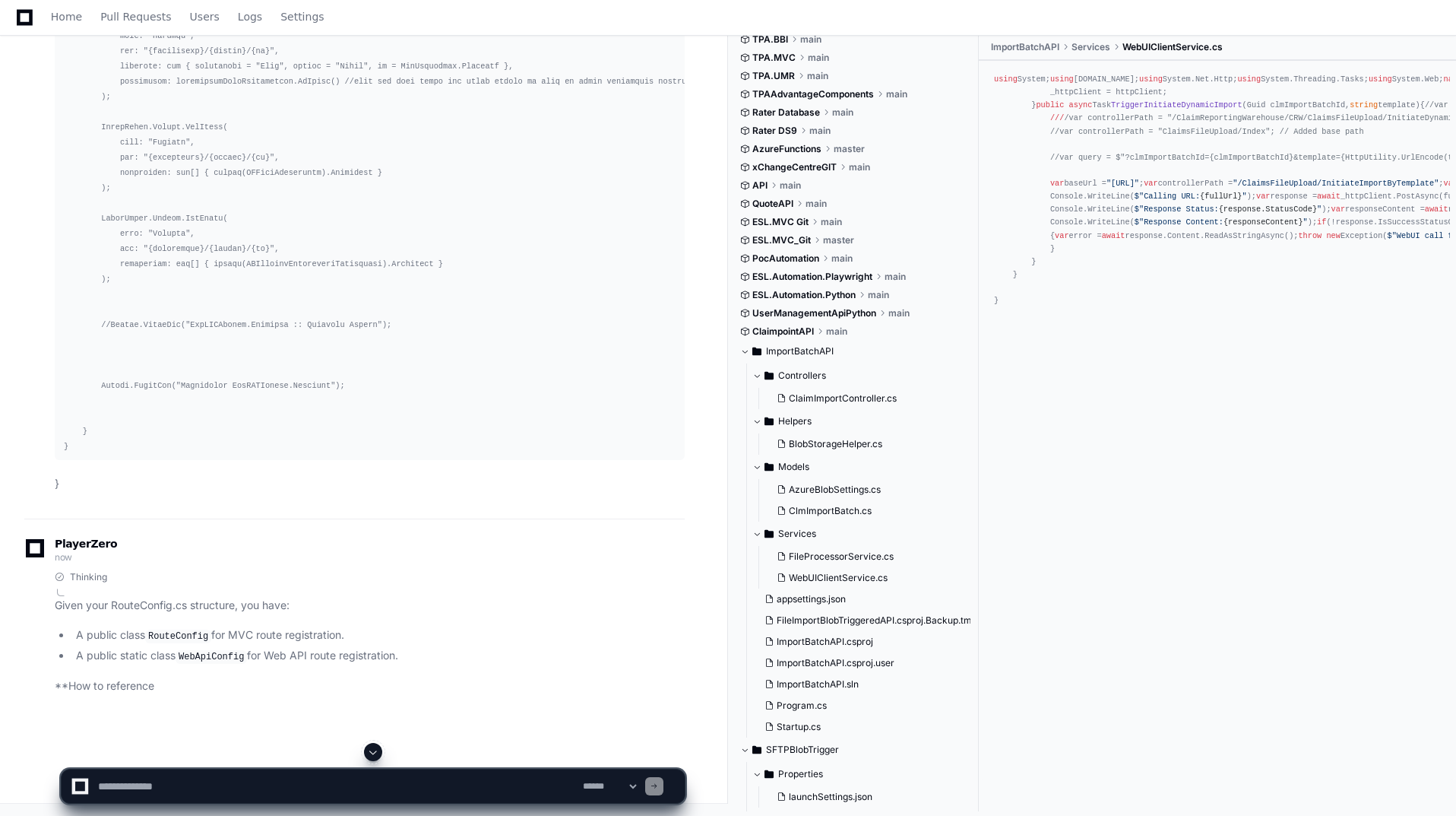
click at [369, 746] on span at bounding box center [373, 752] width 12 height 12
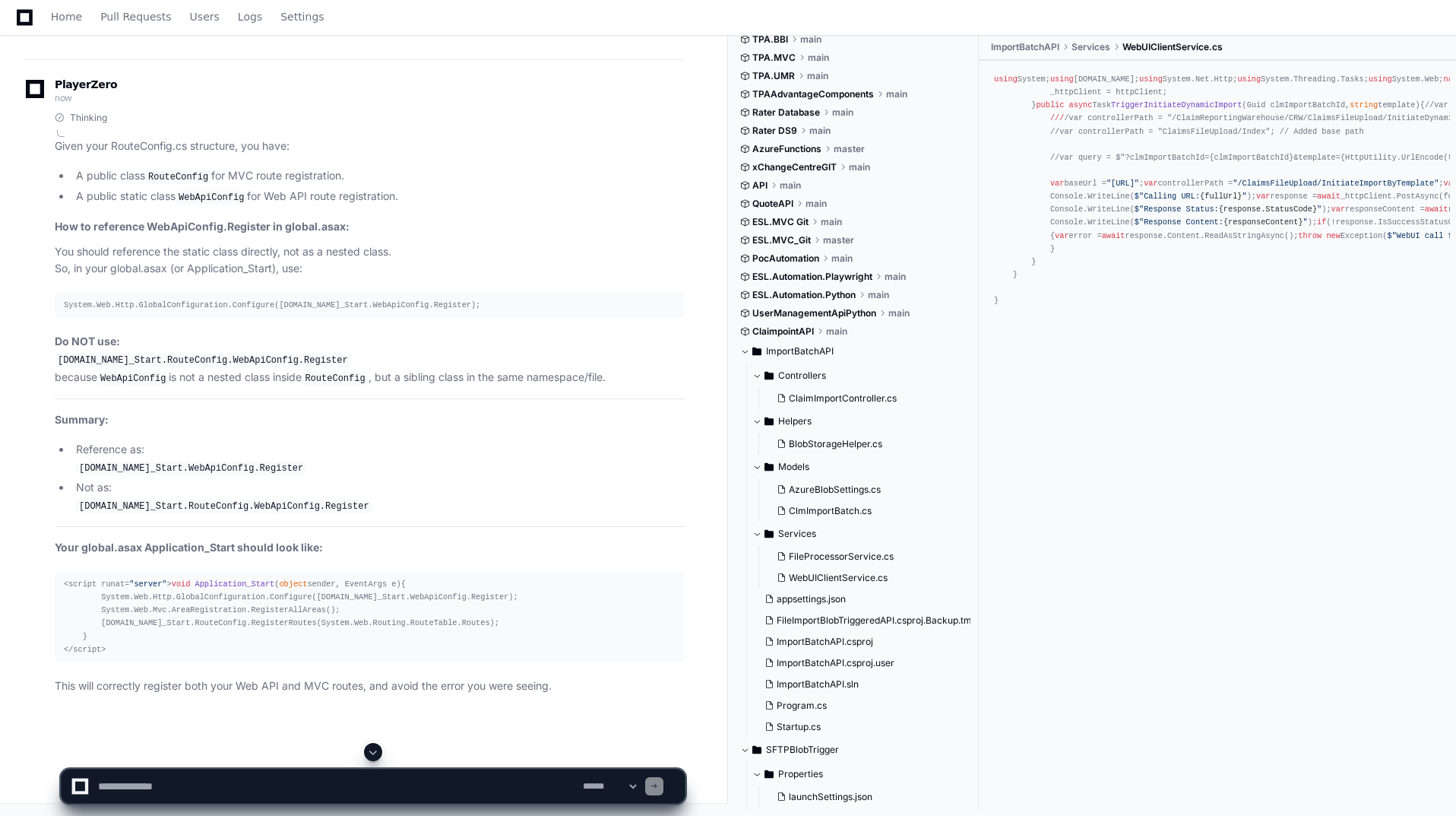
scroll to position [59560, 0]
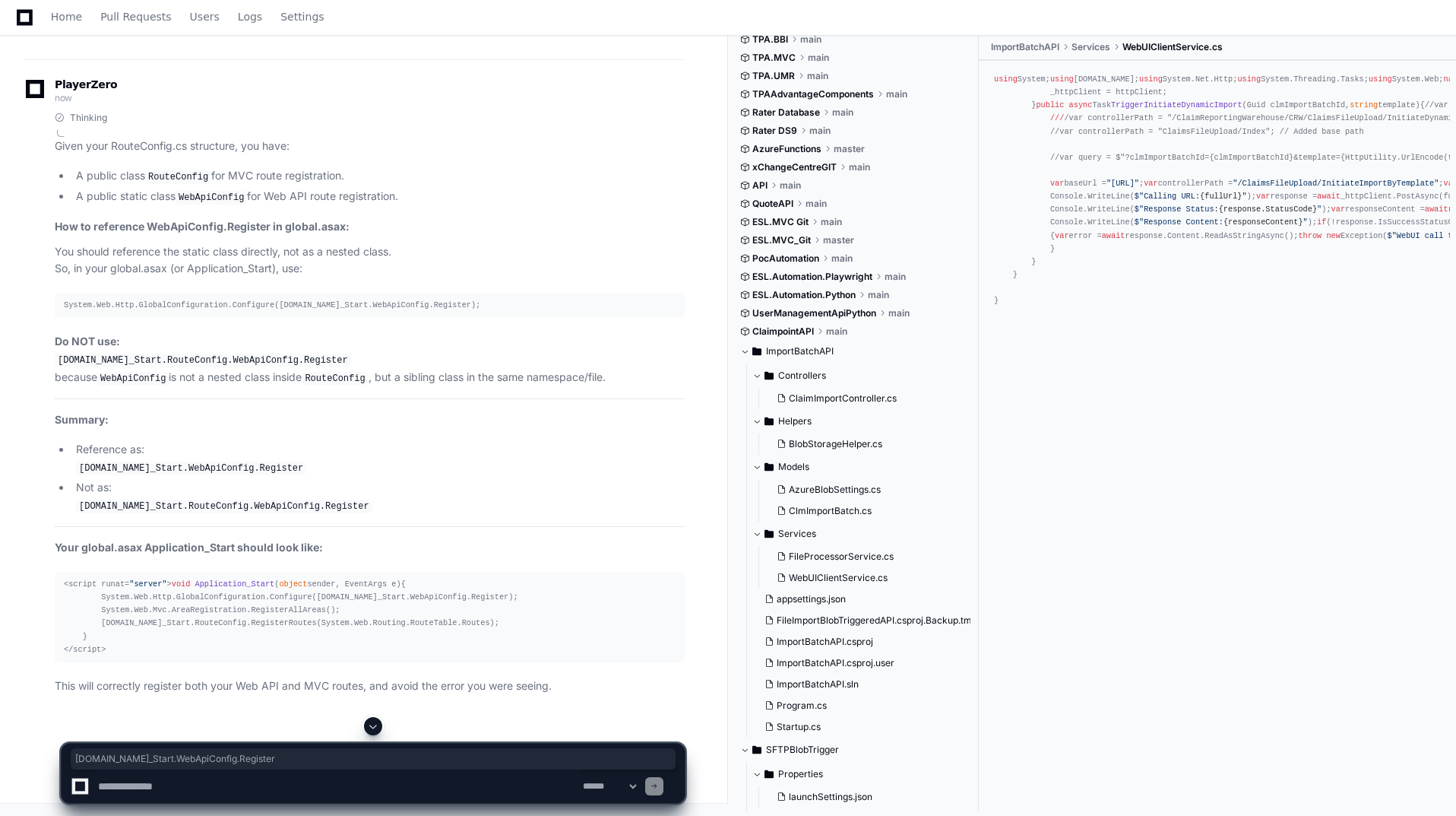
drag, startPoint x: 77, startPoint y: 542, endPoint x: 335, endPoint y: 549, distance: 258.1
click at [335, 476] on li "Reference as: [DOMAIN_NAME]_Start.WebApiConfig.Register" at bounding box center [378, 459] width 614 height 35
copy code "[DOMAIN_NAME]_Start.WebApiConfig.Register"
